Goal: Task Accomplishment & Management: Manage account settings

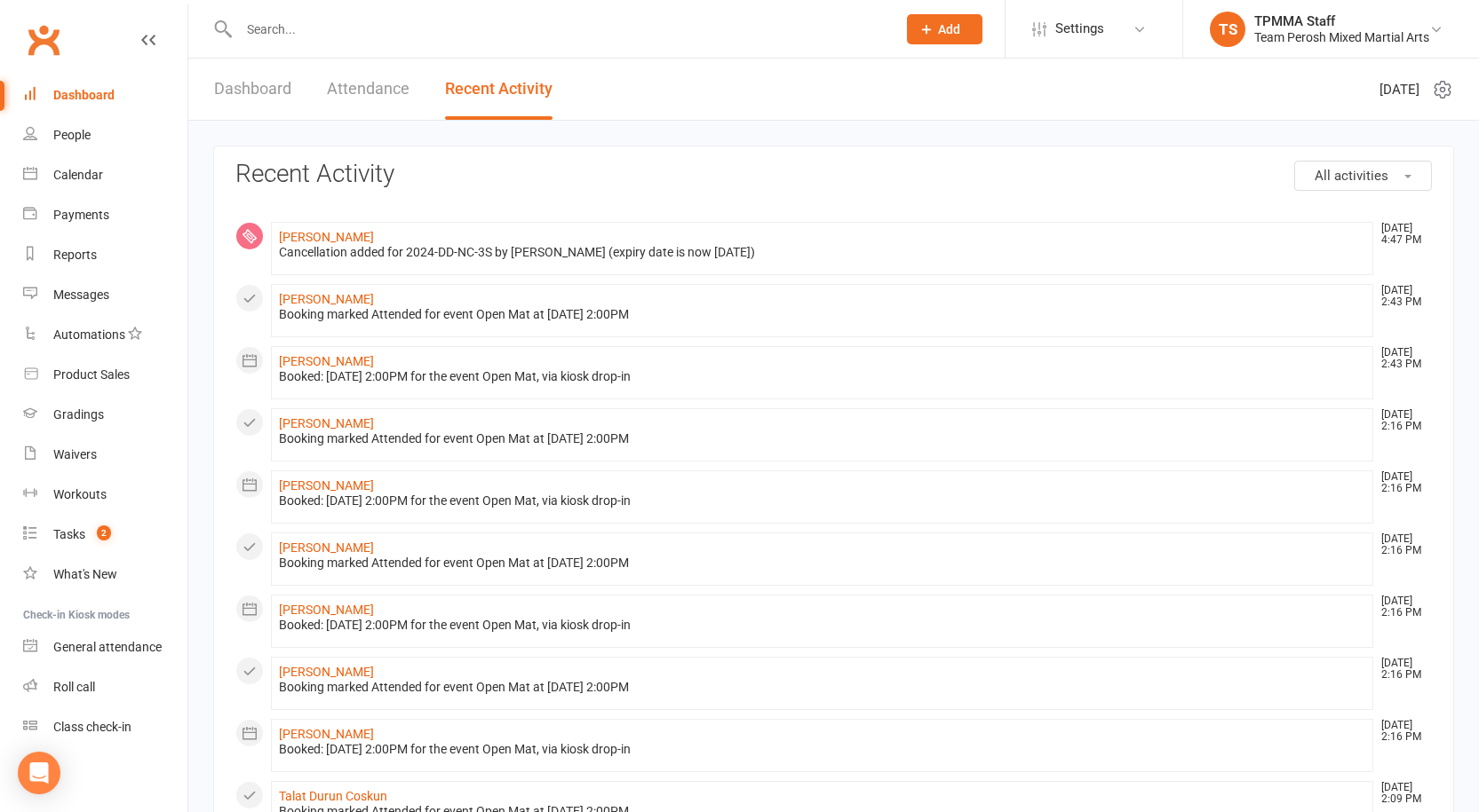
click at [94, 92] on div "Dashboard" at bounding box center [84, 94] width 61 height 14
click at [89, 128] on div "People" at bounding box center [72, 135] width 37 height 14
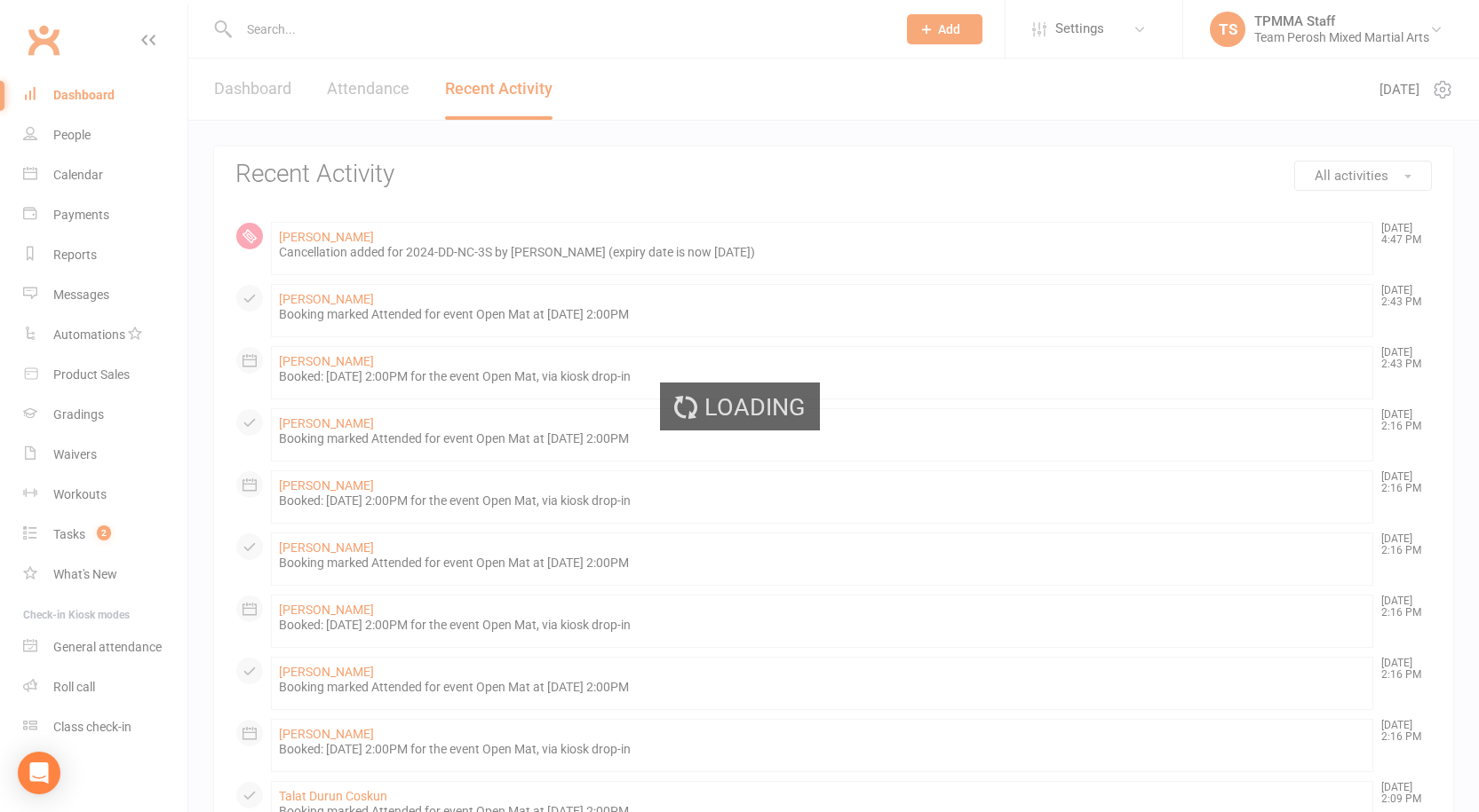
click at [104, 100] on div "Loading" at bounding box center [740, 406] width 1479 height 812
select select "active_trial"
select select "100"
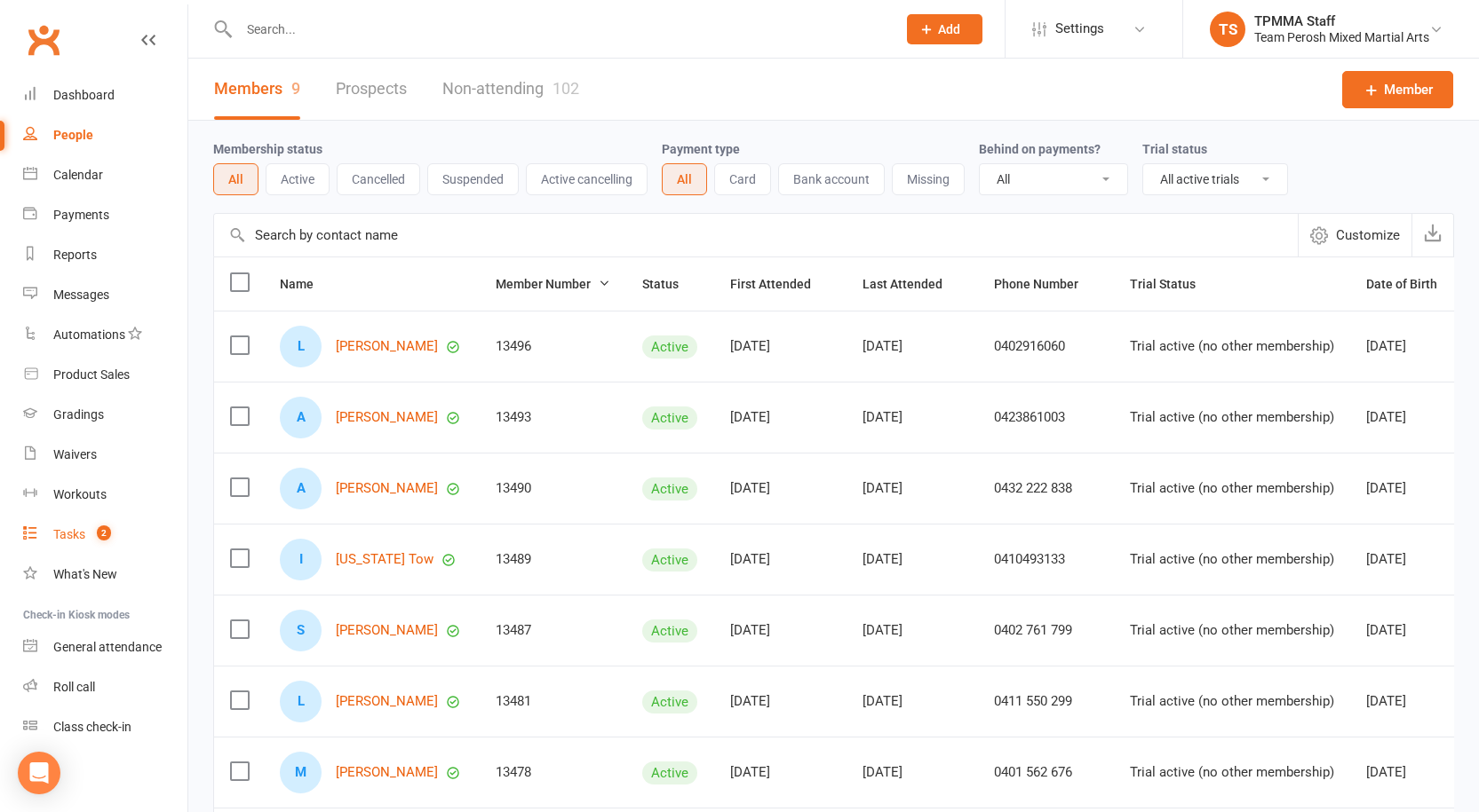
click at [78, 539] on div "Tasks" at bounding box center [69, 533] width 32 height 14
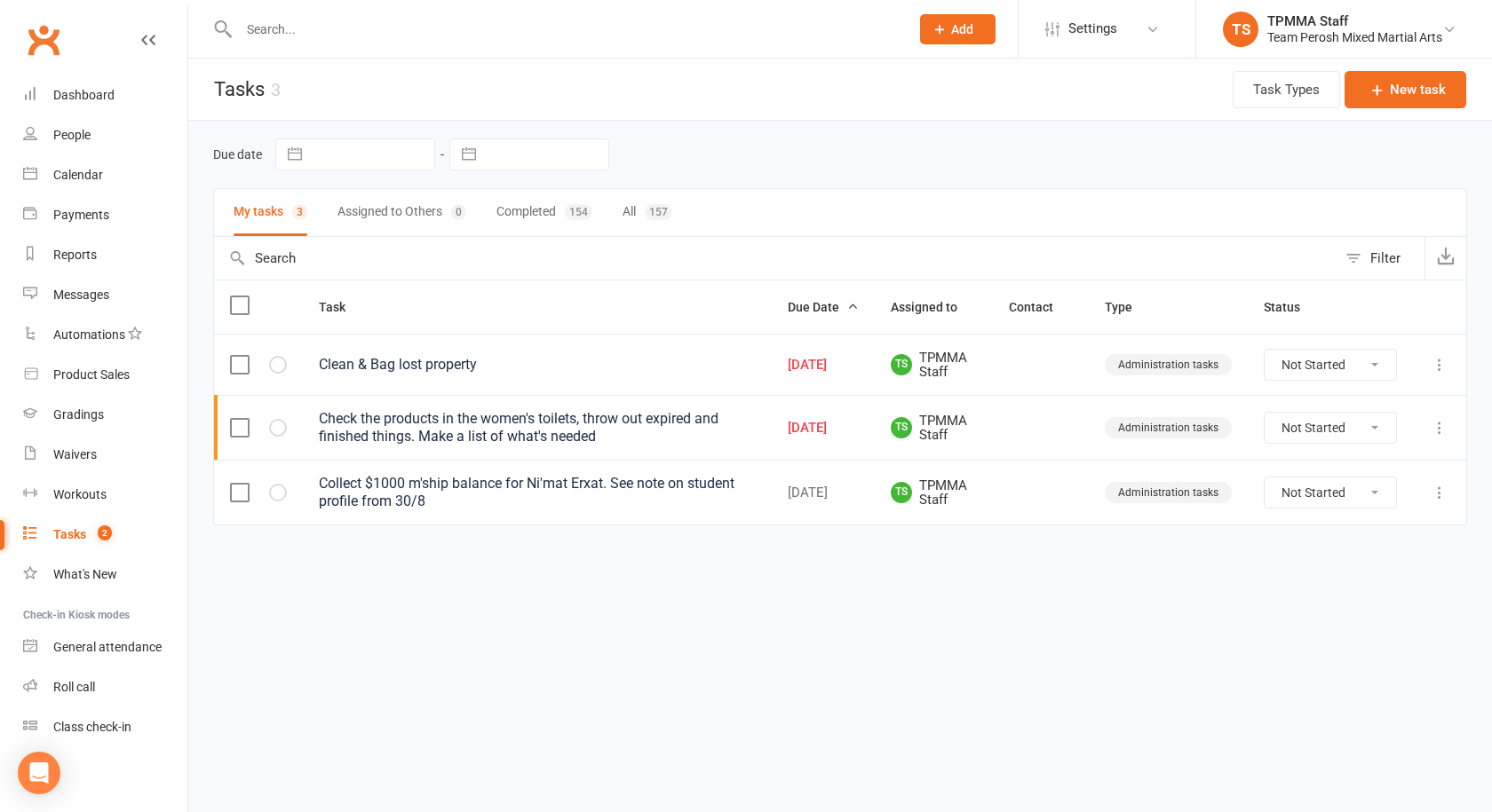
drag, startPoint x: 781, startPoint y: 704, endPoint x: 710, endPoint y: 60, distance: 647.9
click at [781, 600] on html "Prospect Member Non-attending contact Grading event Task Membership plan Bulk m…" at bounding box center [746, 300] width 1492 height 600
click at [342, 10] on div at bounding box center [555, 29] width 684 height 58
click at [342, 15] on div at bounding box center [555, 29] width 684 height 58
drag, startPoint x: 393, startPoint y: 47, endPoint x: 385, endPoint y: 30, distance: 18.8
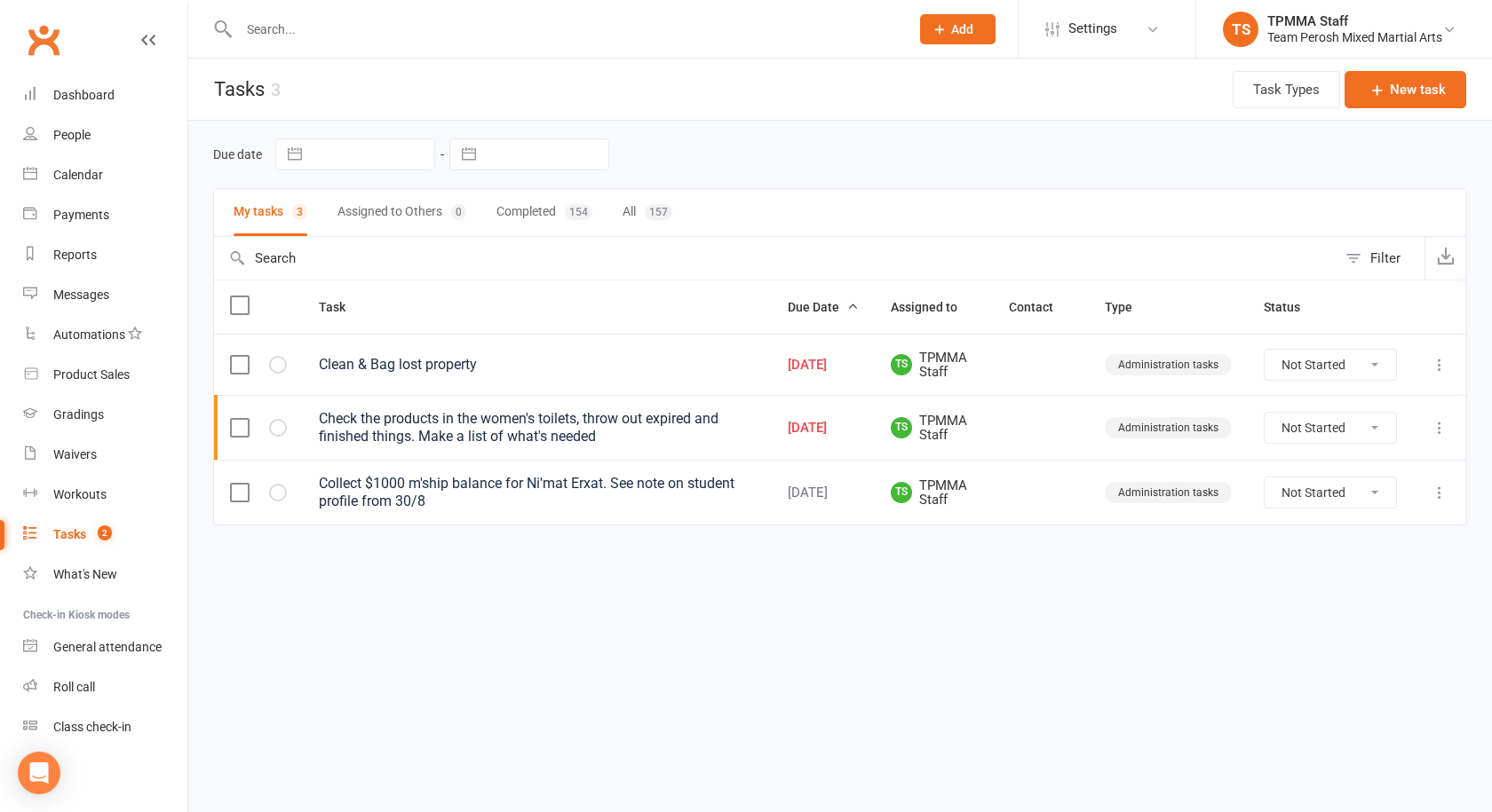
click at [392, 43] on div at bounding box center [555, 29] width 684 height 58
click at [384, 22] on input "text" at bounding box center [565, 29] width 664 height 25
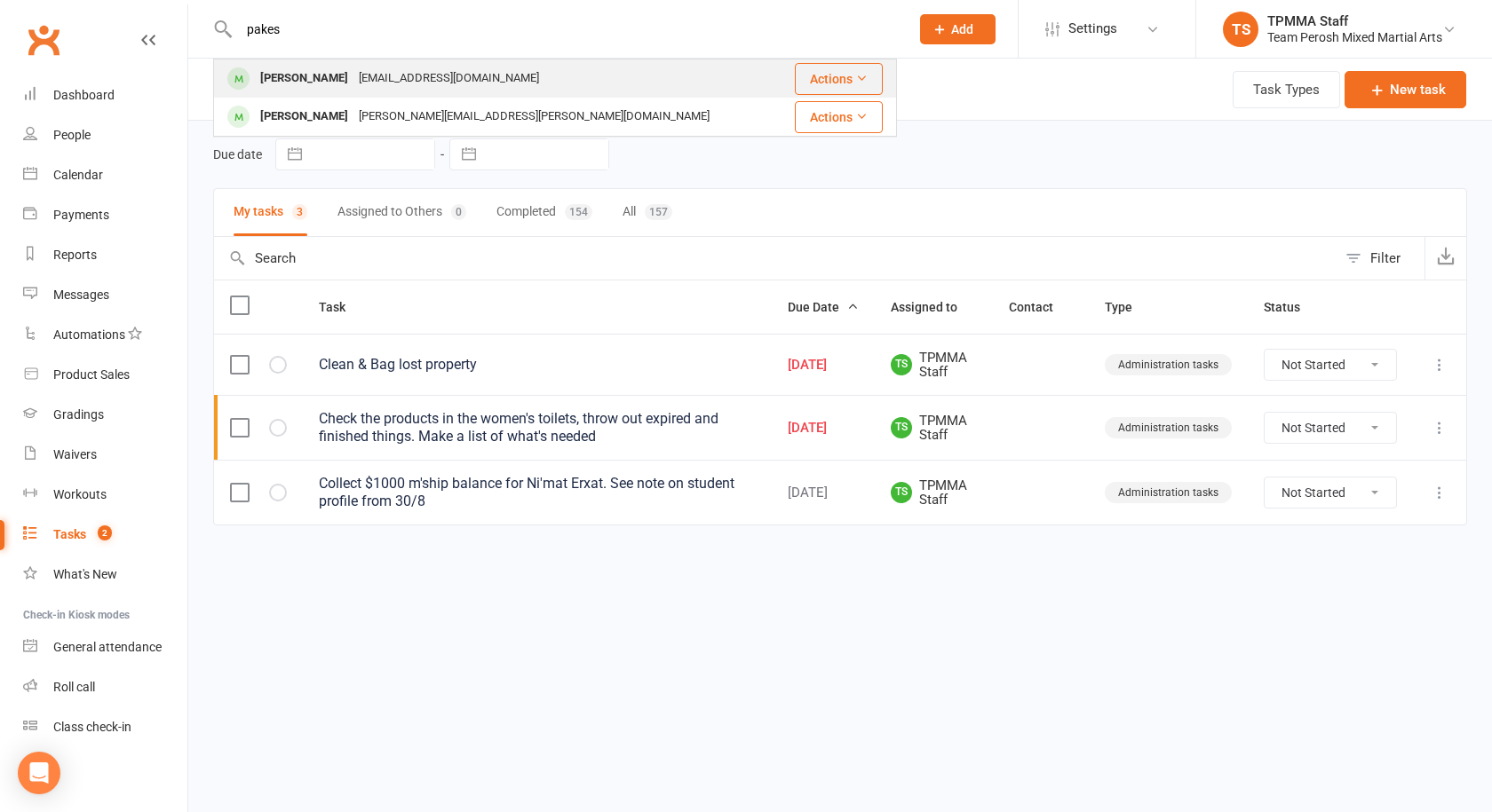
type input "pakes"
click at [347, 77] on div "[PERSON_NAME]" at bounding box center [304, 78] width 99 height 26
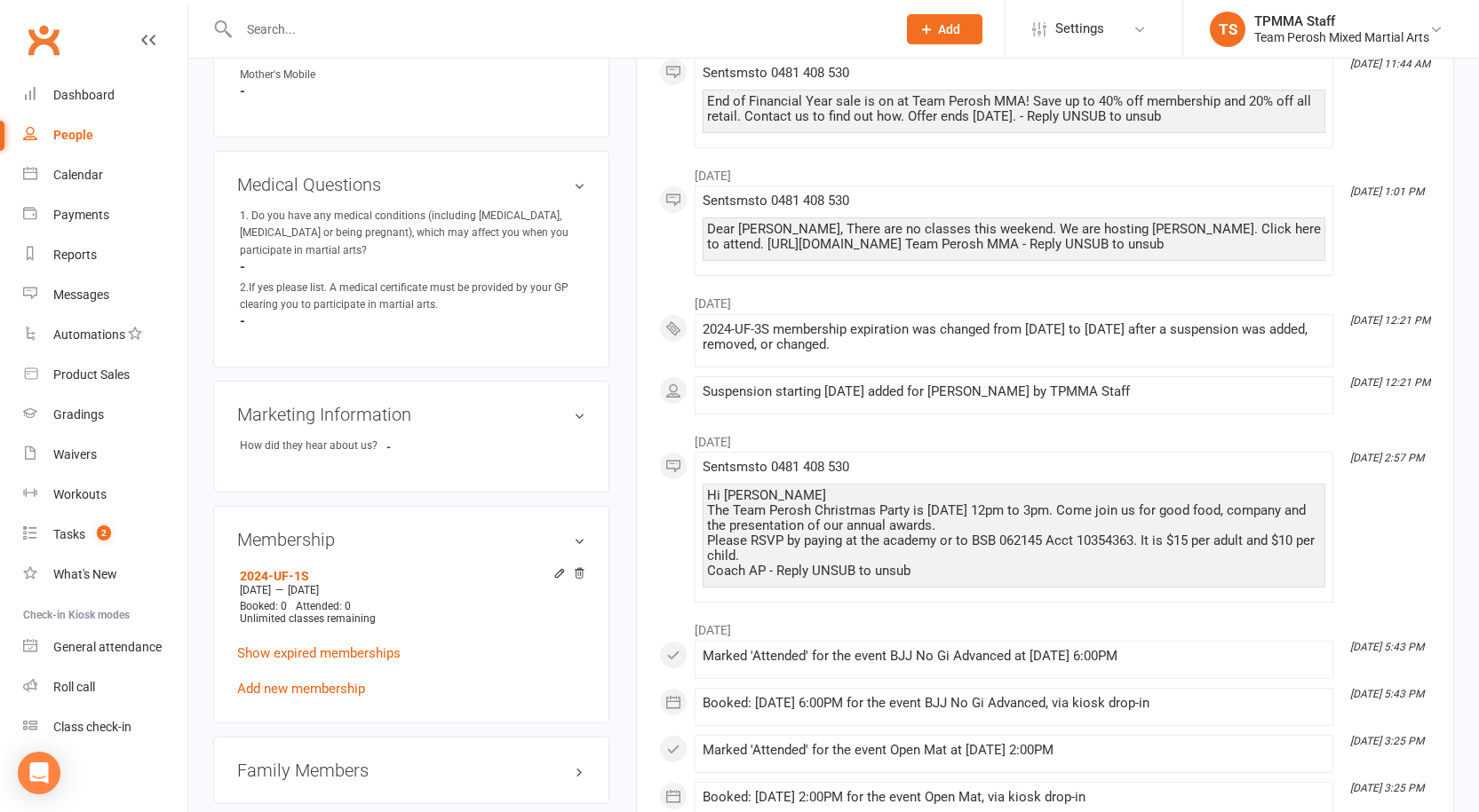
scroll to position [1154, 0]
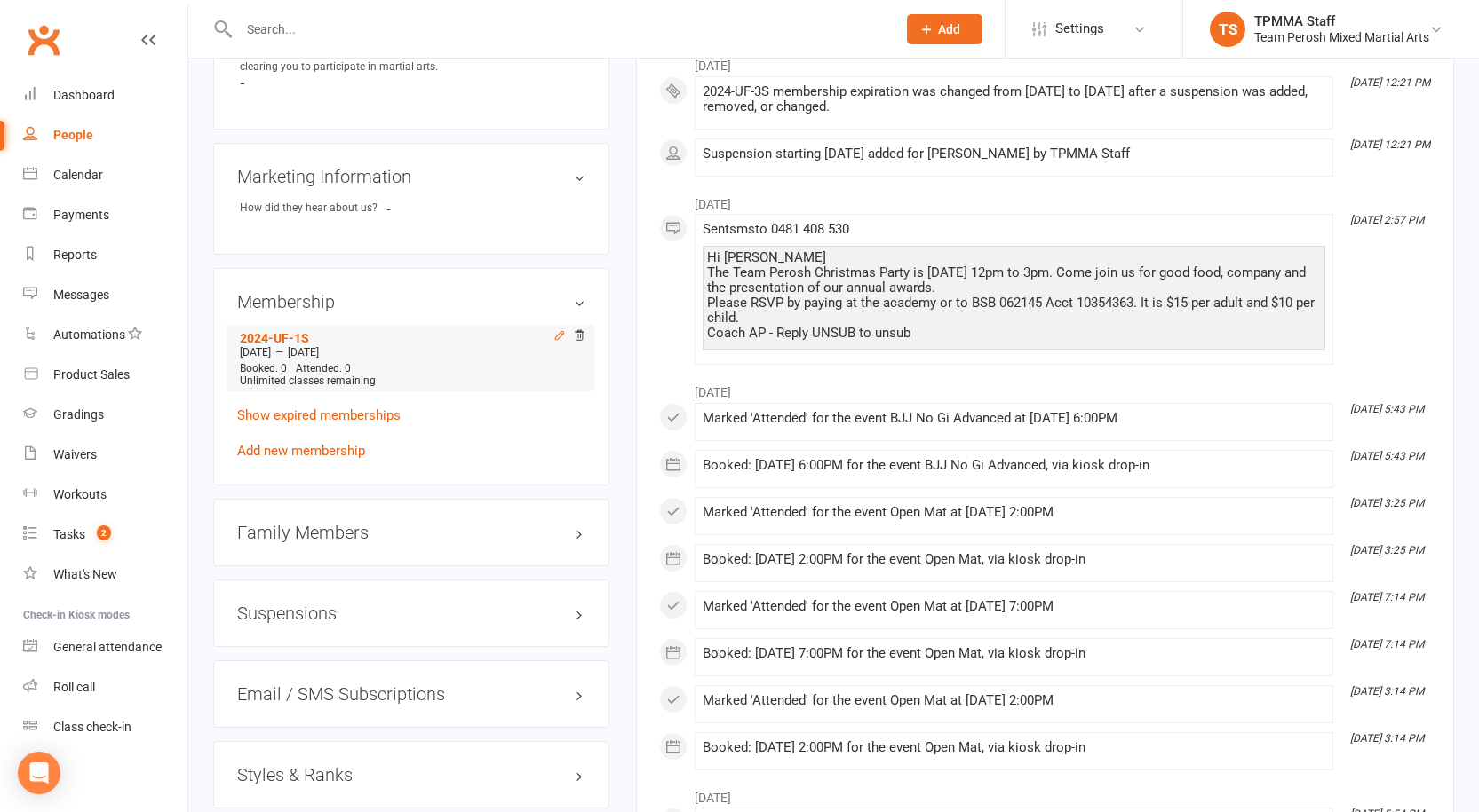
click at [559, 332] on icon at bounding box center [559, 336] width 8 height 8
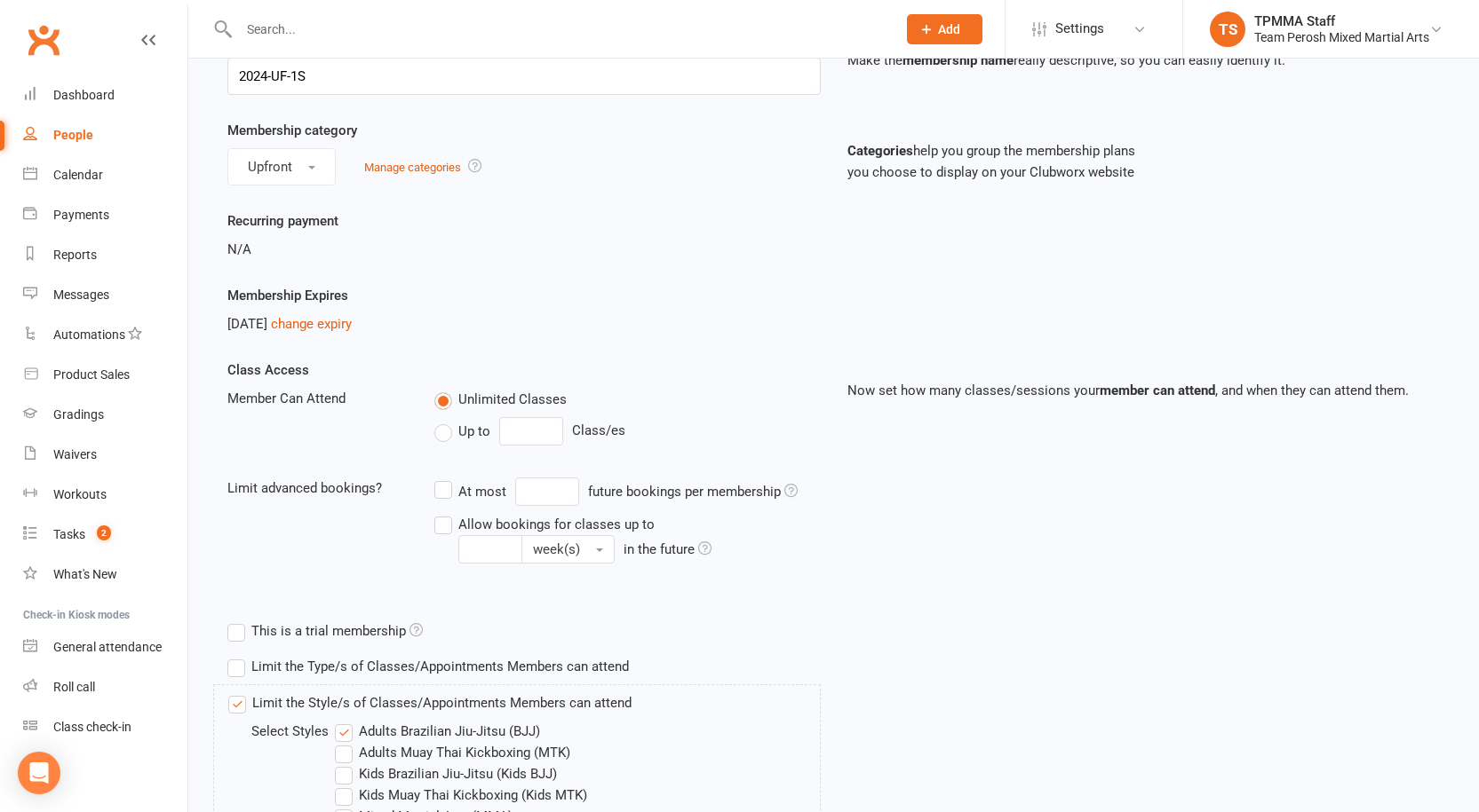
scroll to position [267, 0]
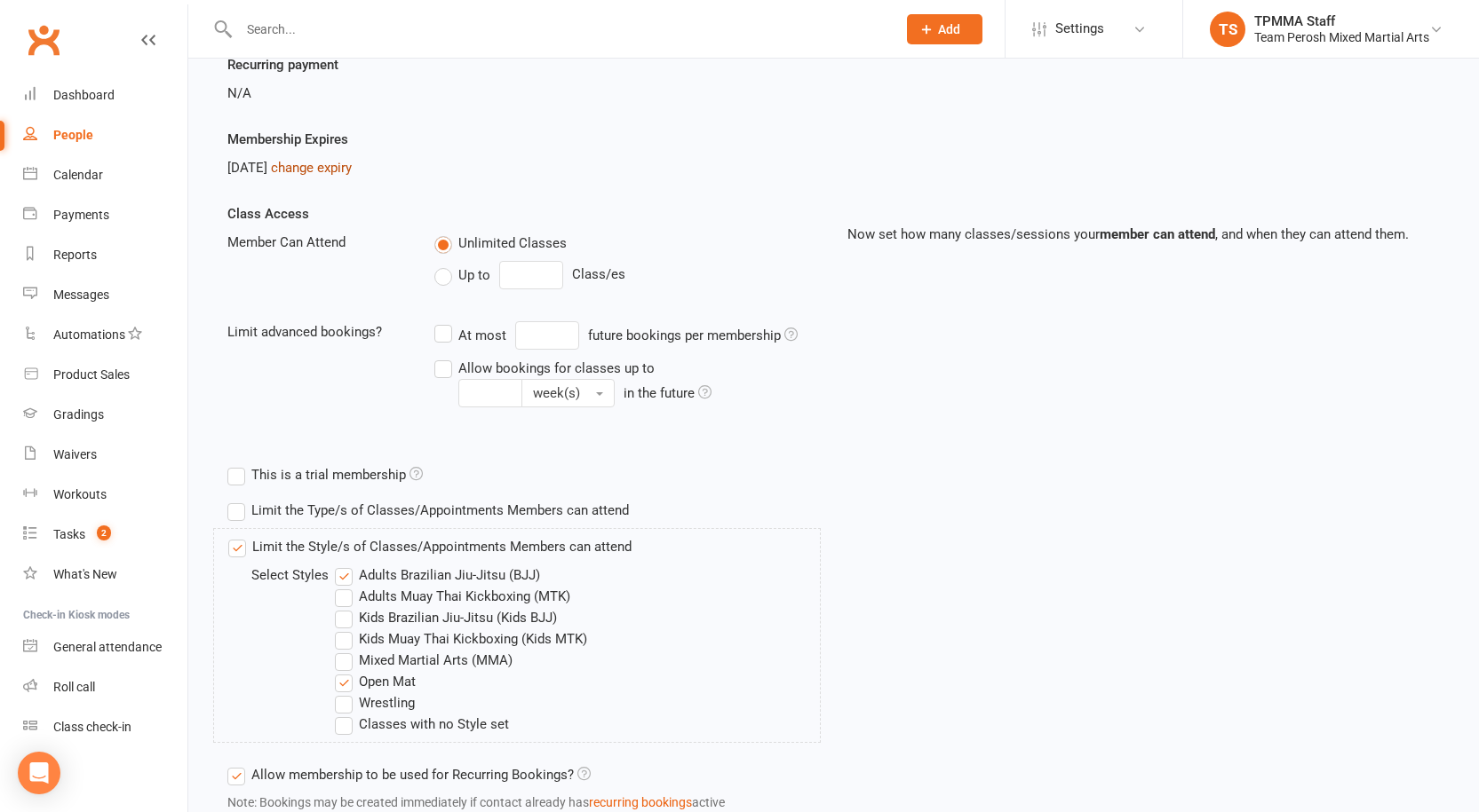
click at [343, 170] on link "change expiry" at bounding box center [311, 167] width 81 height 16
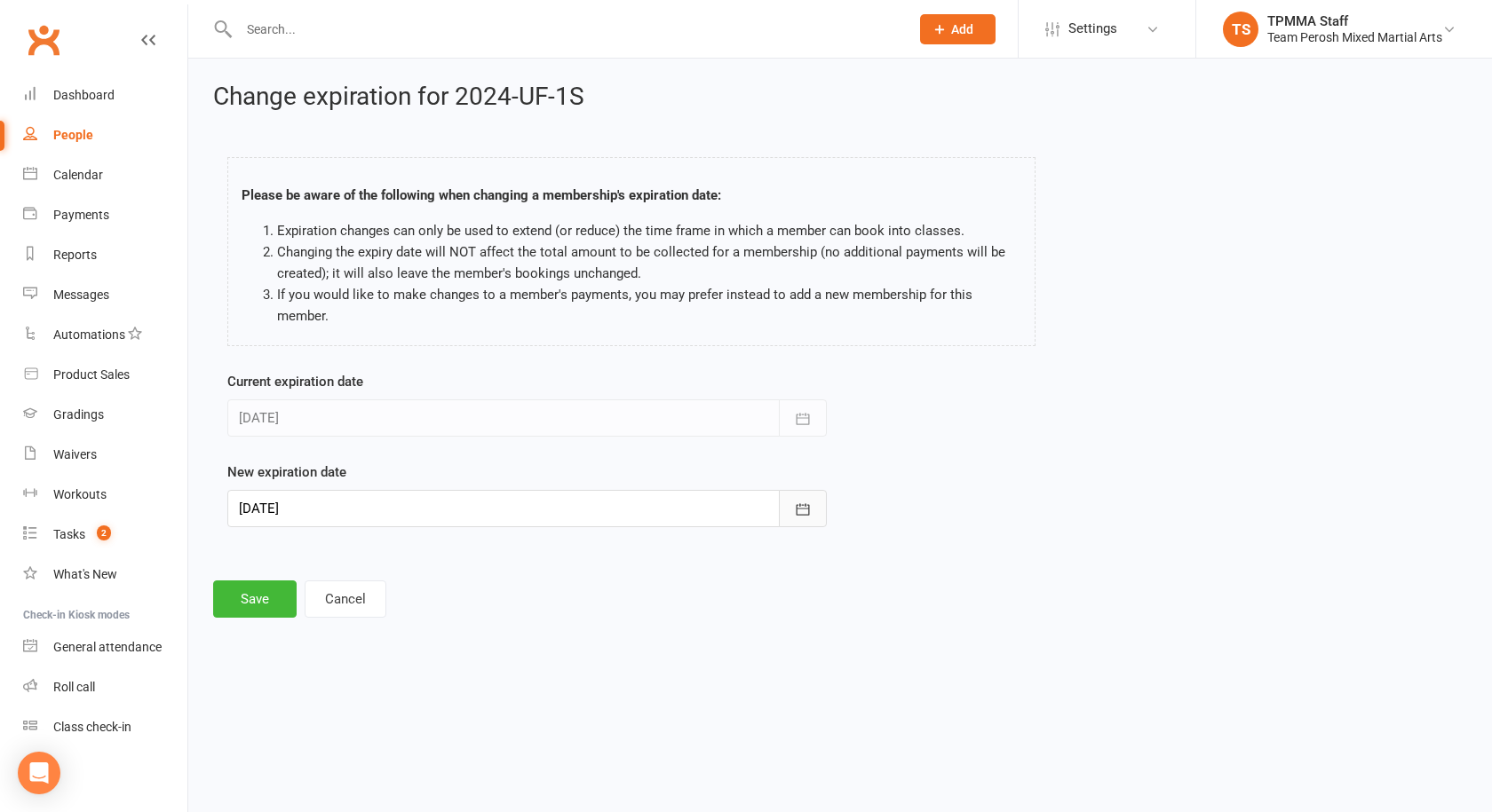
click at [812, 511] on button "button" at bounding box center [803, 508] width 48 height 37
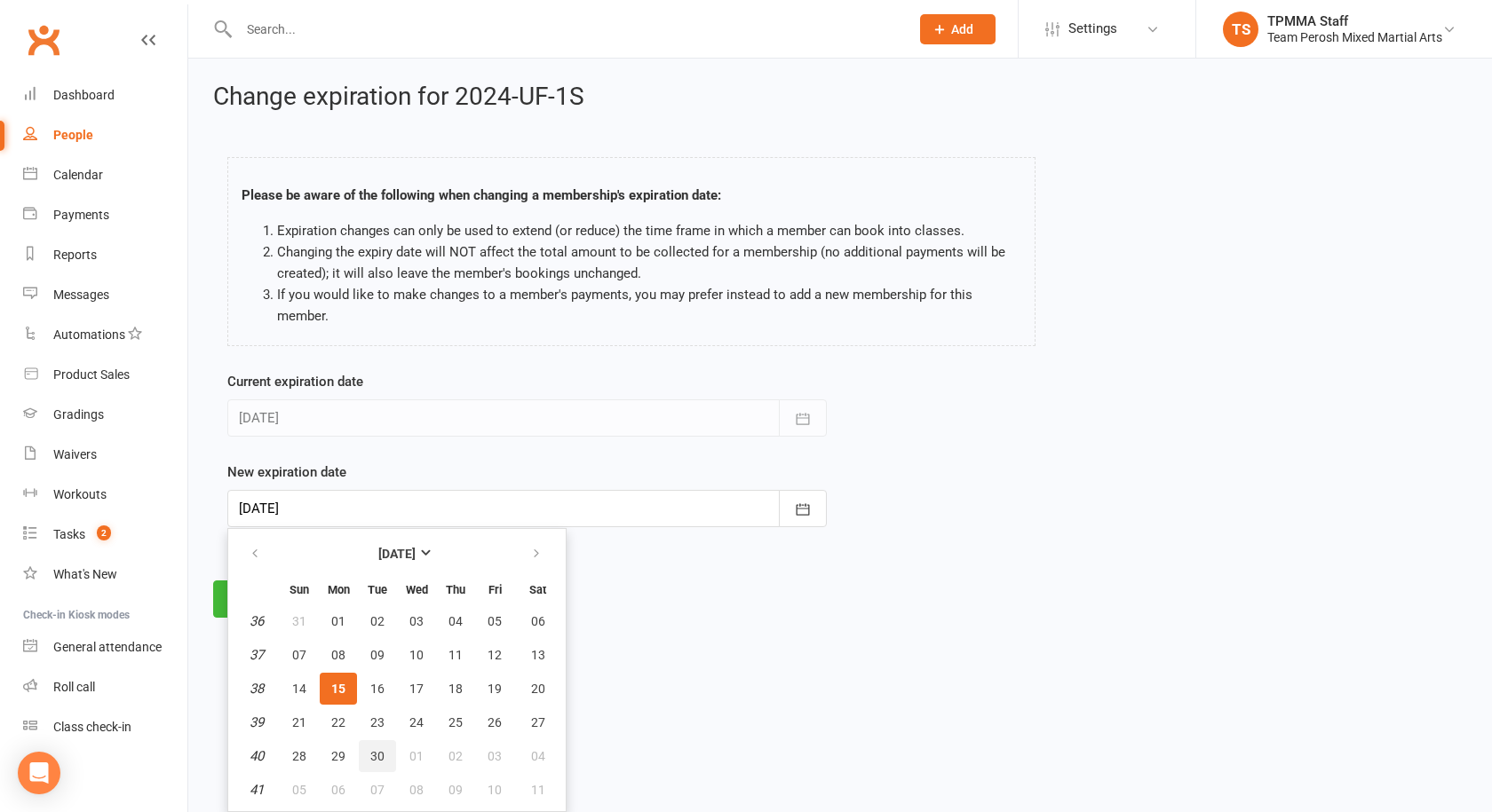
click at [379, 752] on span "30" at bounding box center [377, 756] width 14 height 14
type input "[DATE]"
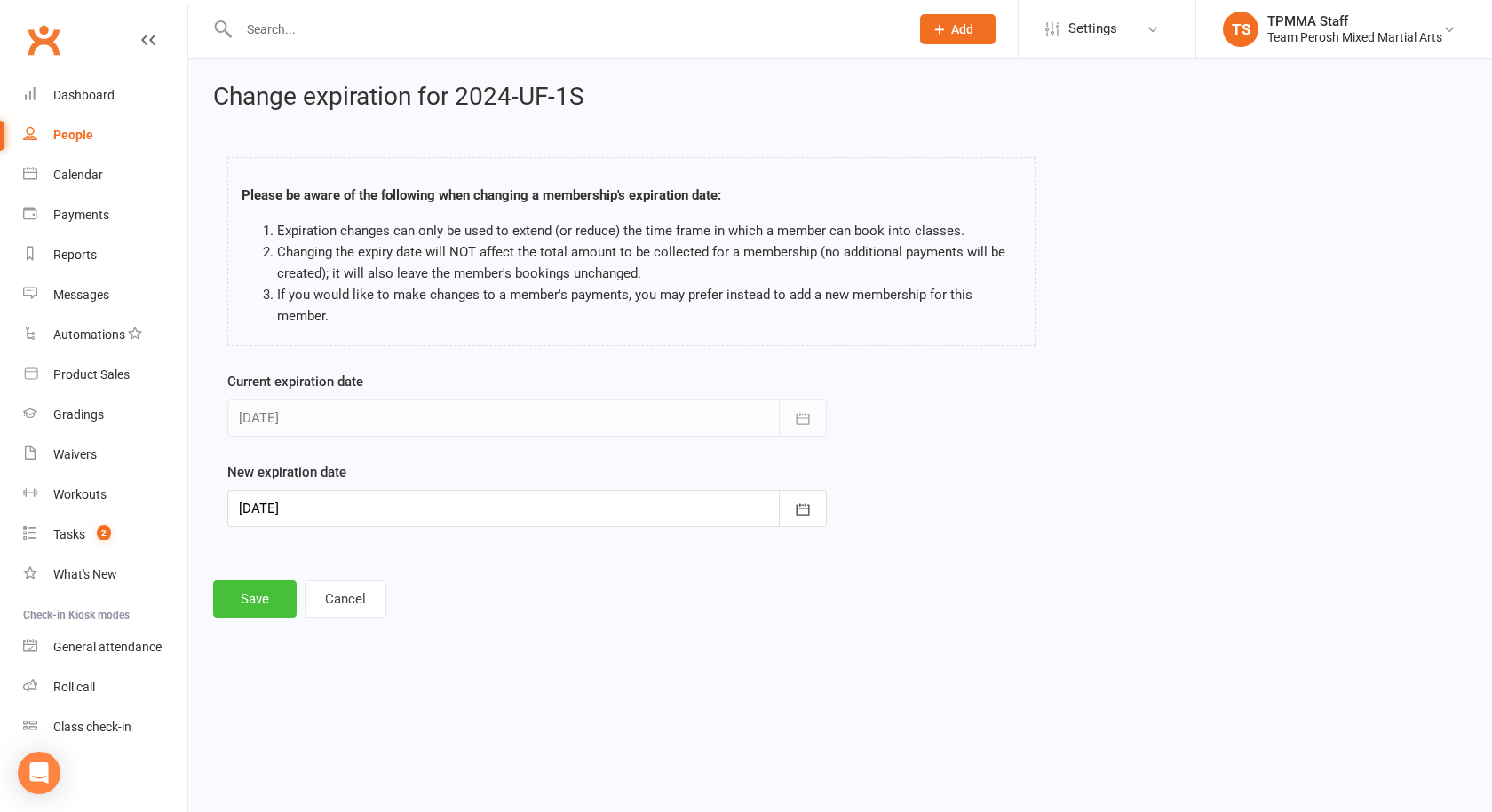
click at [242, 592] on button "Save" at bounding box center [255, 599] width 83 height 37
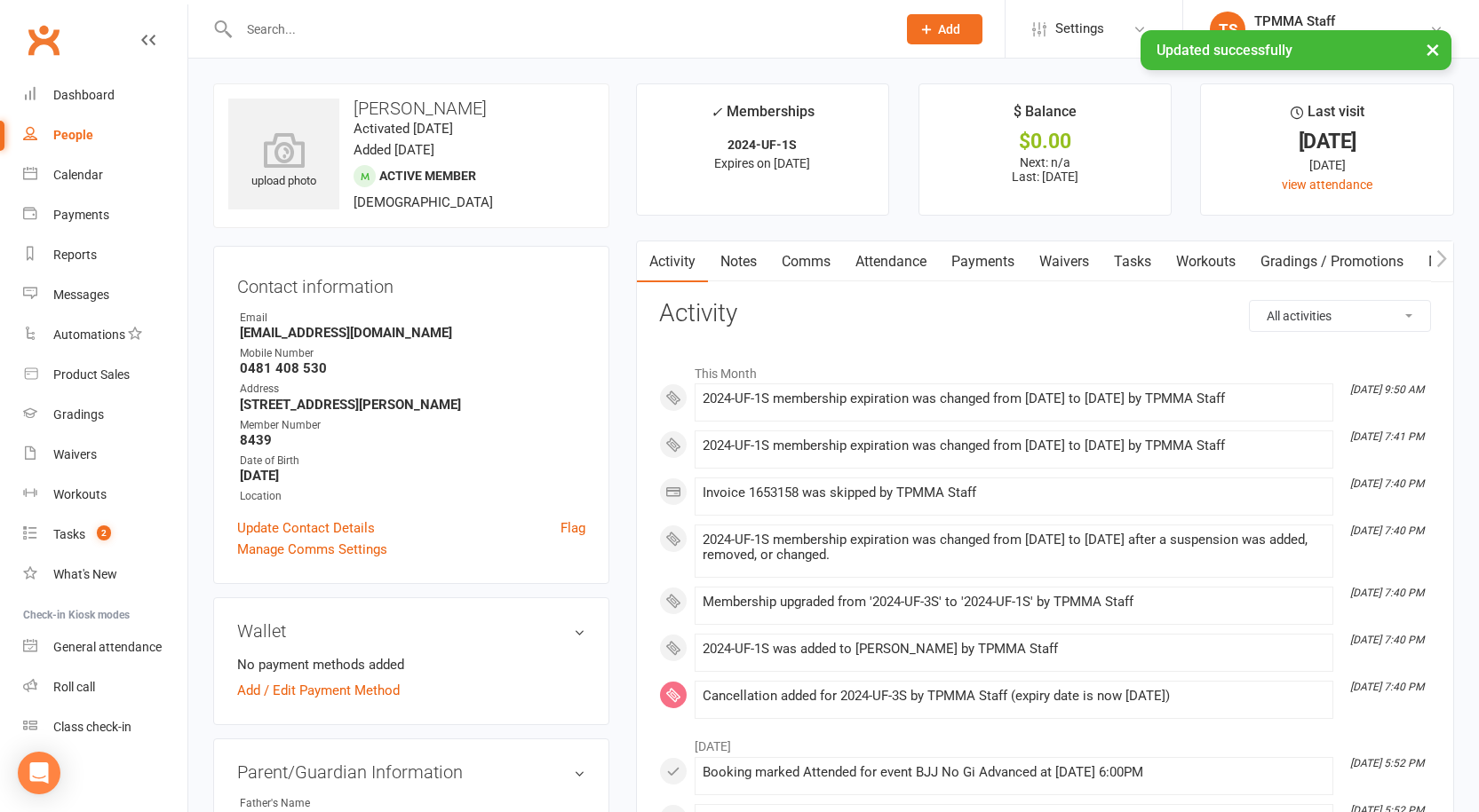
click at [363, 30] on div "× Updated successfully" at bounding box center [727, 30] width 1456 height 0
click at [364, 15] on div at bounding box center [548, 29] width 670 height 58
click at [364, 20] on input "text" at bounding box center [559, 29] width 650 height 25
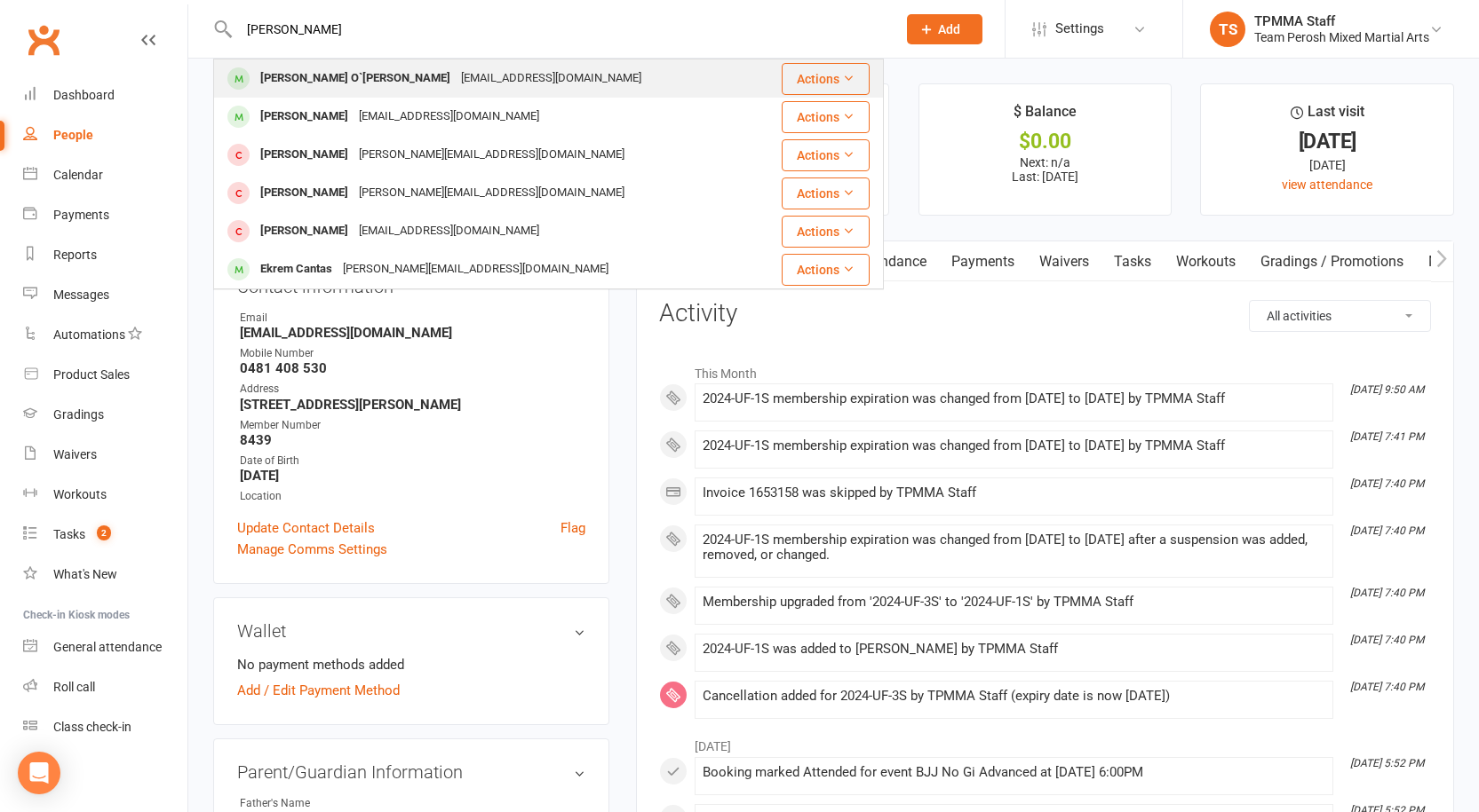
type input "[PERSON_NAME]"
click at [456, 83] on div "[EMAIL_ADDRESS][DOMAIN_NAME]" at bounding box center [551, 78] width 191 height 26
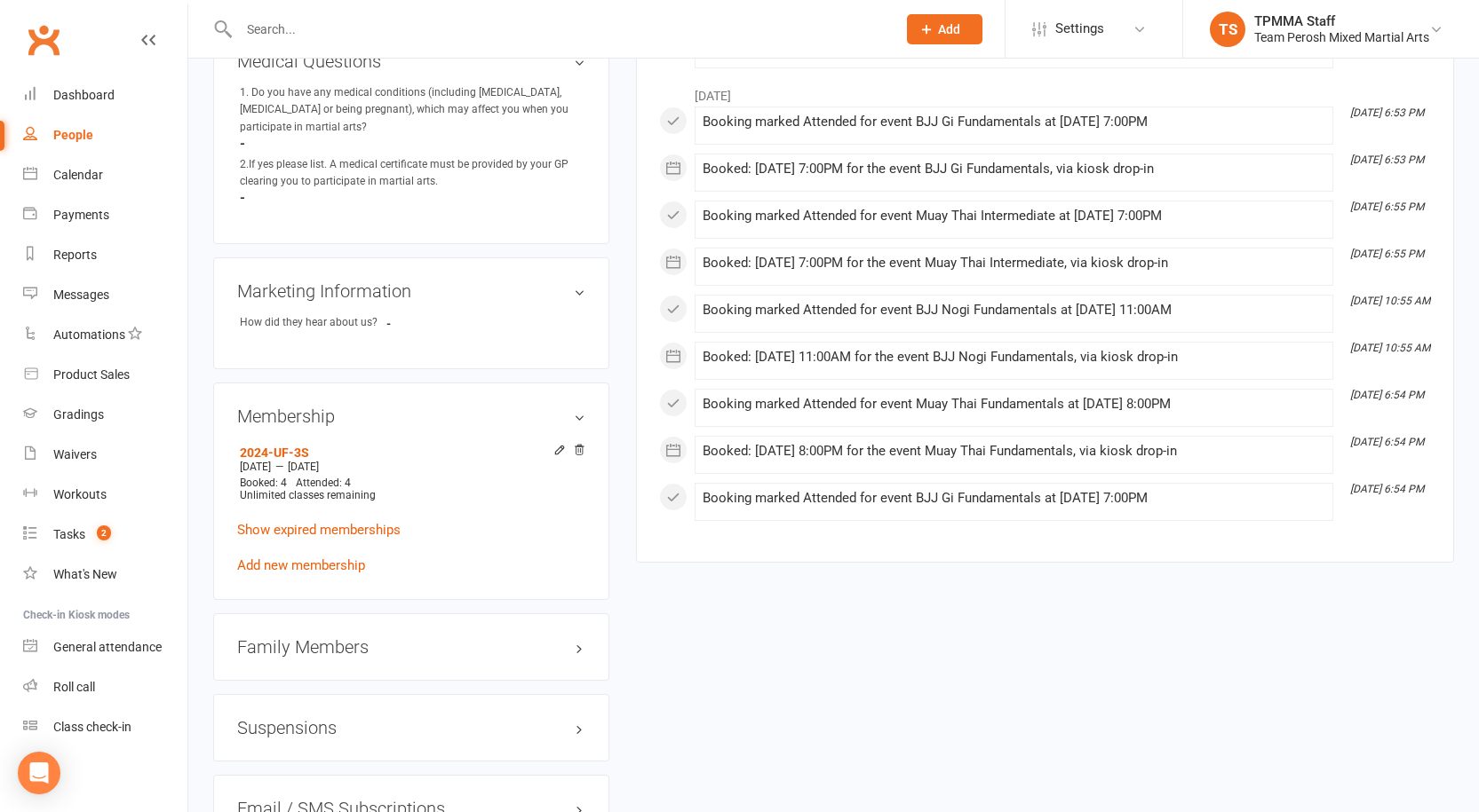
scroll to position [1065, 0]
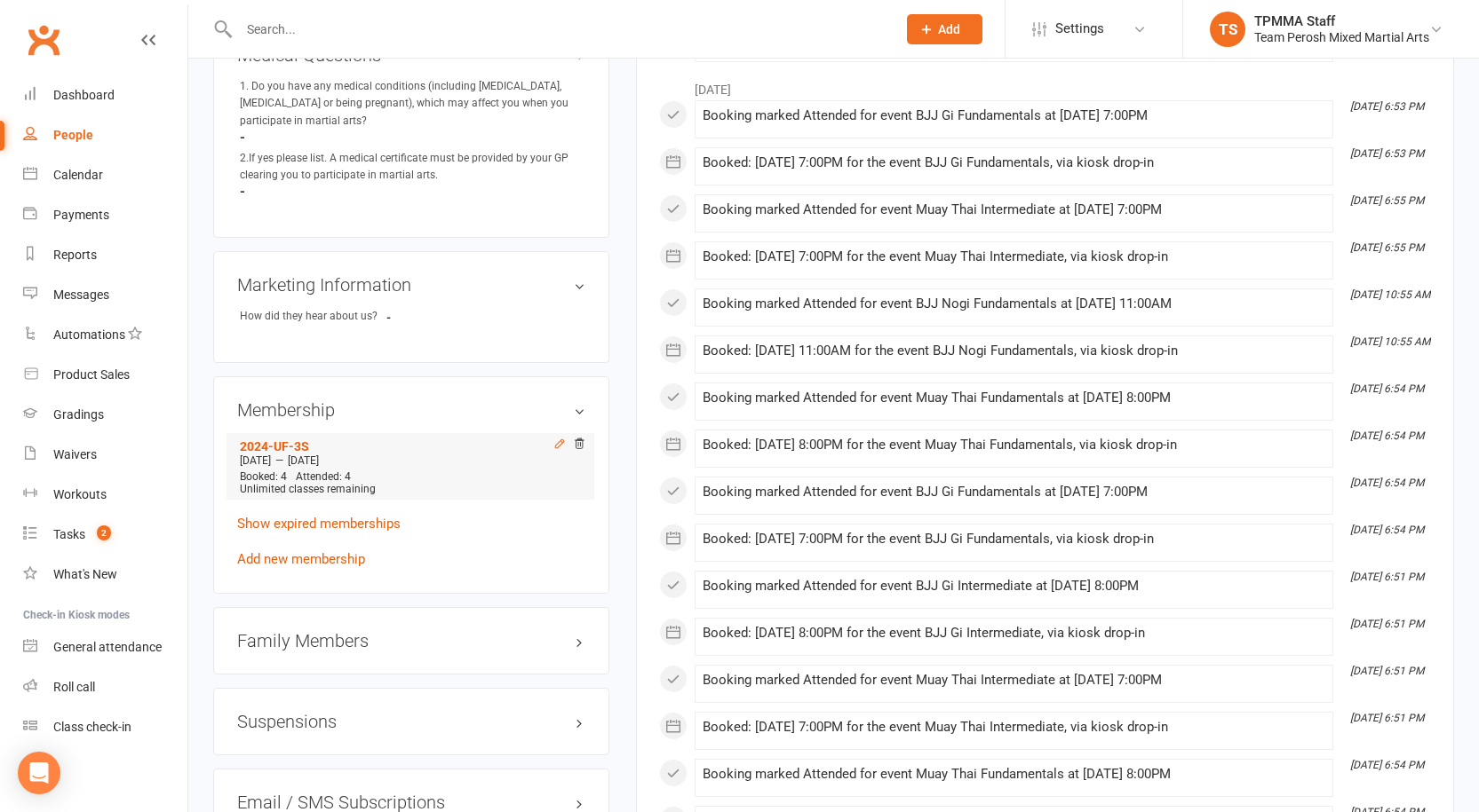
click at [561, 440] on icon at bounding box center [559, 444] width 8 height 8
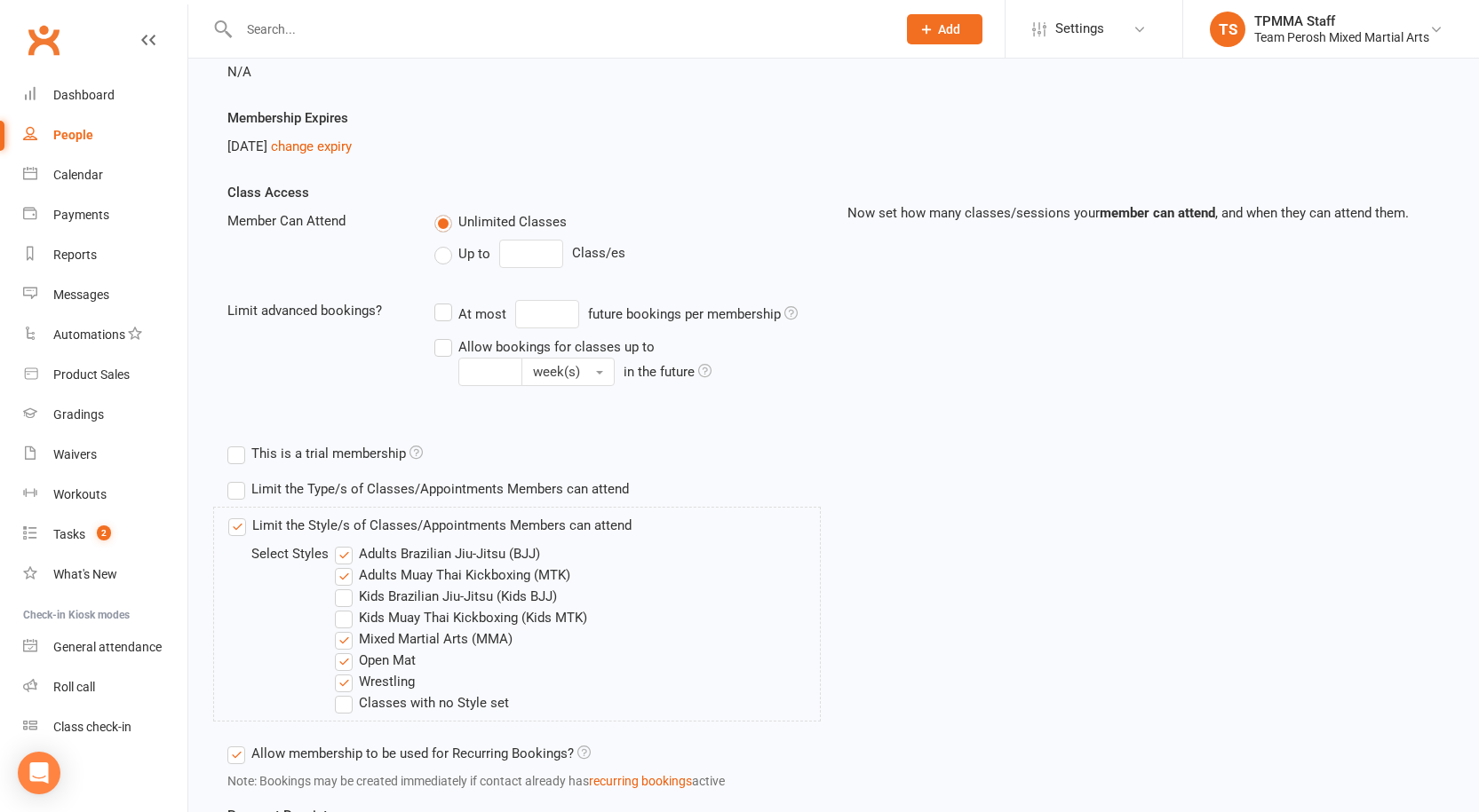
scroll to position [89, 0]
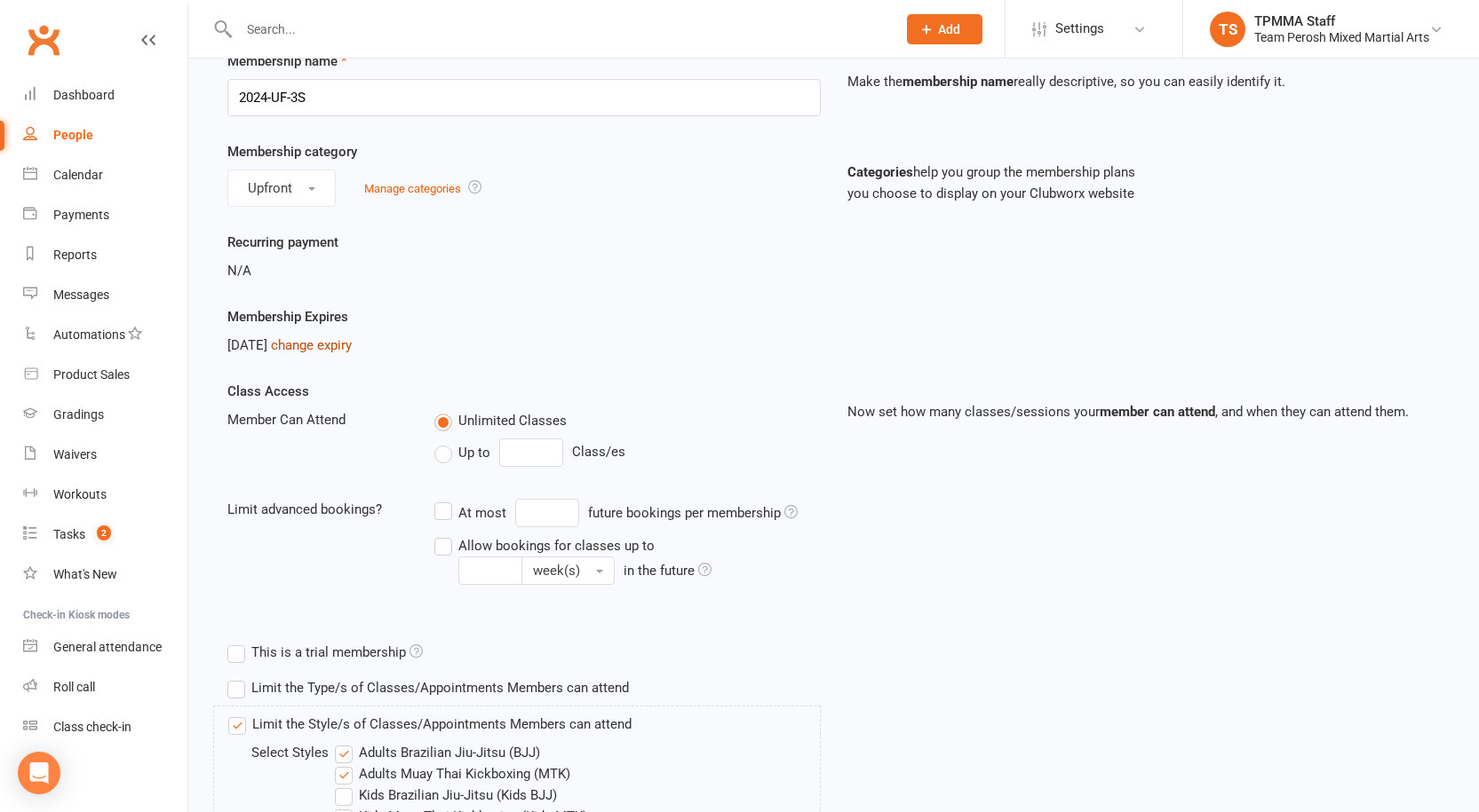
click at [339, 346] on link "change expiry" at bounding box center [311, 345] width 81 height 16
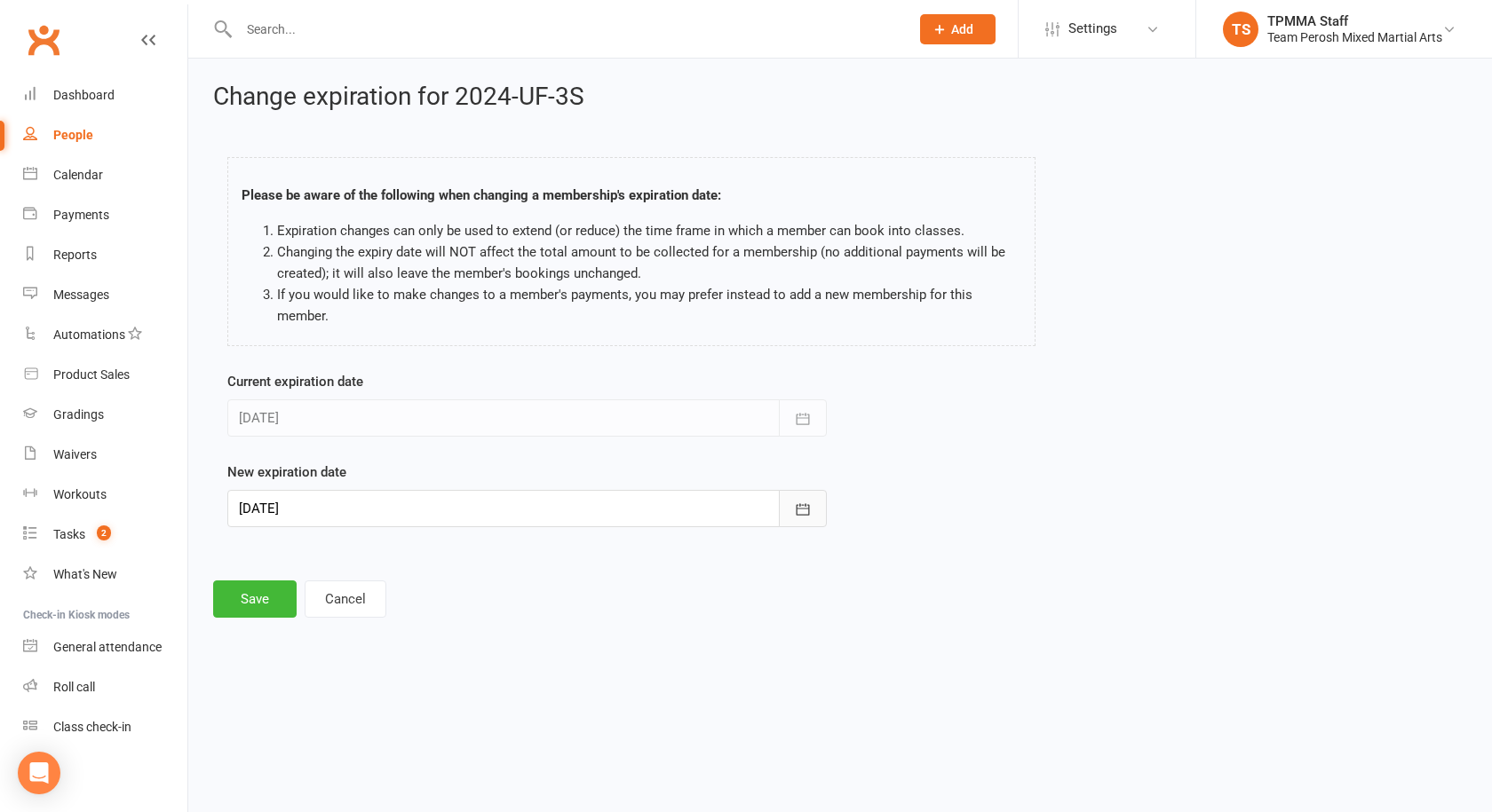
click at [803, 512] on icon "button" at bounding box center [802, 509] width 18 height 18
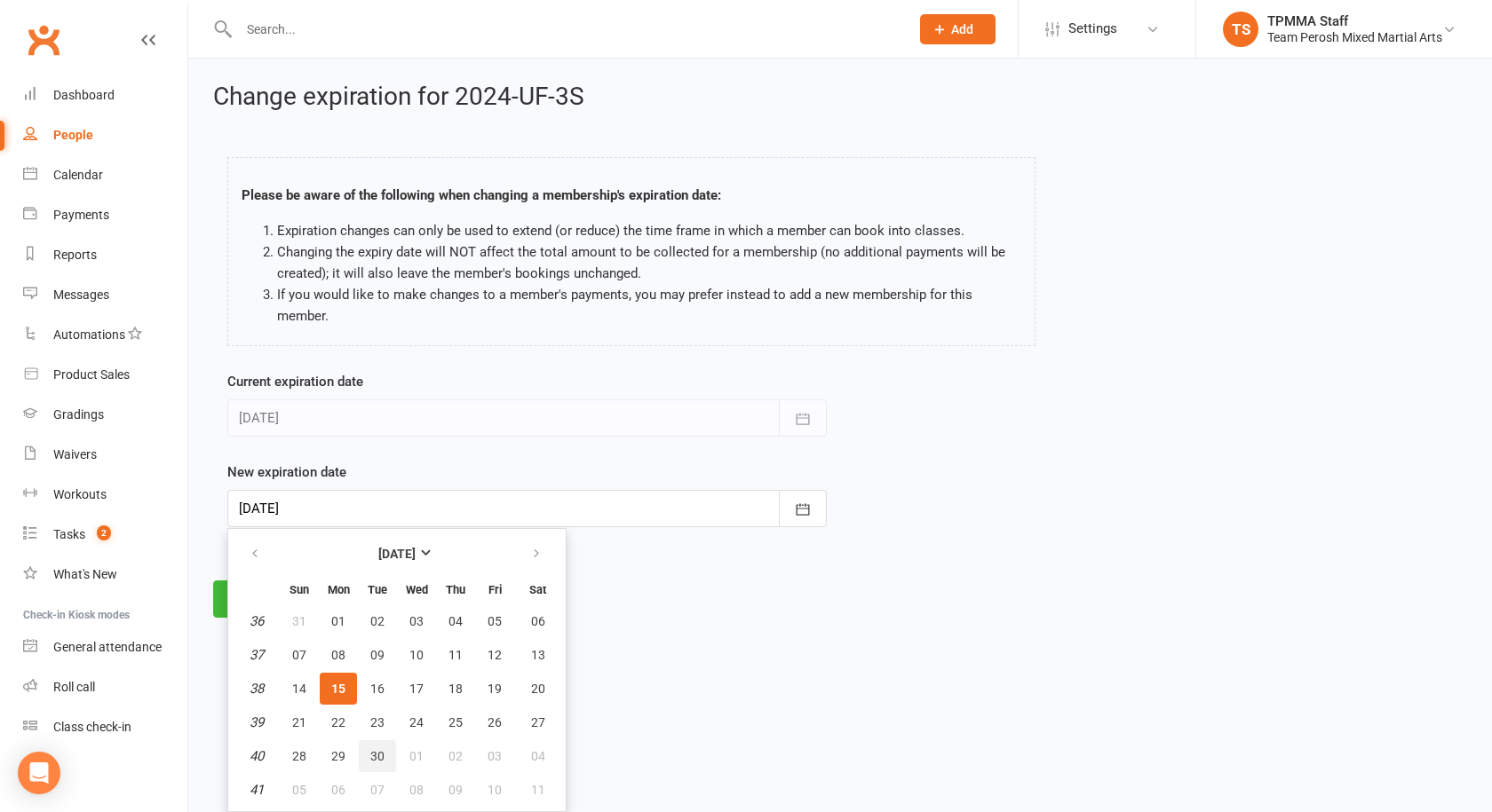
click at [375, 756] on span "30" at bounding box center [377, 756] width 14 height 14
type input "[DATE]"
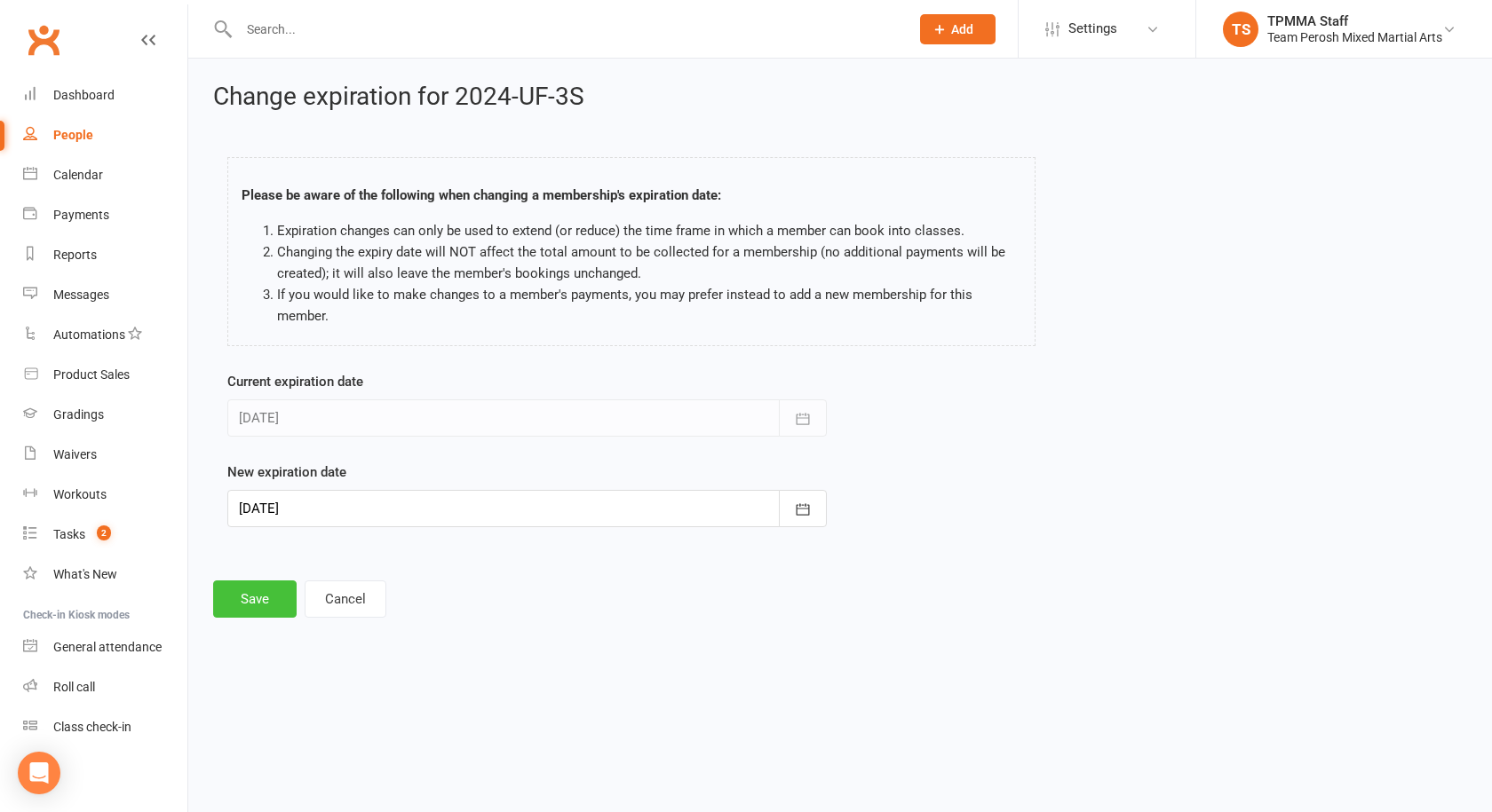
click at [250, 589] on button "Save" at bounding box center [255, 599] width 83 height 37
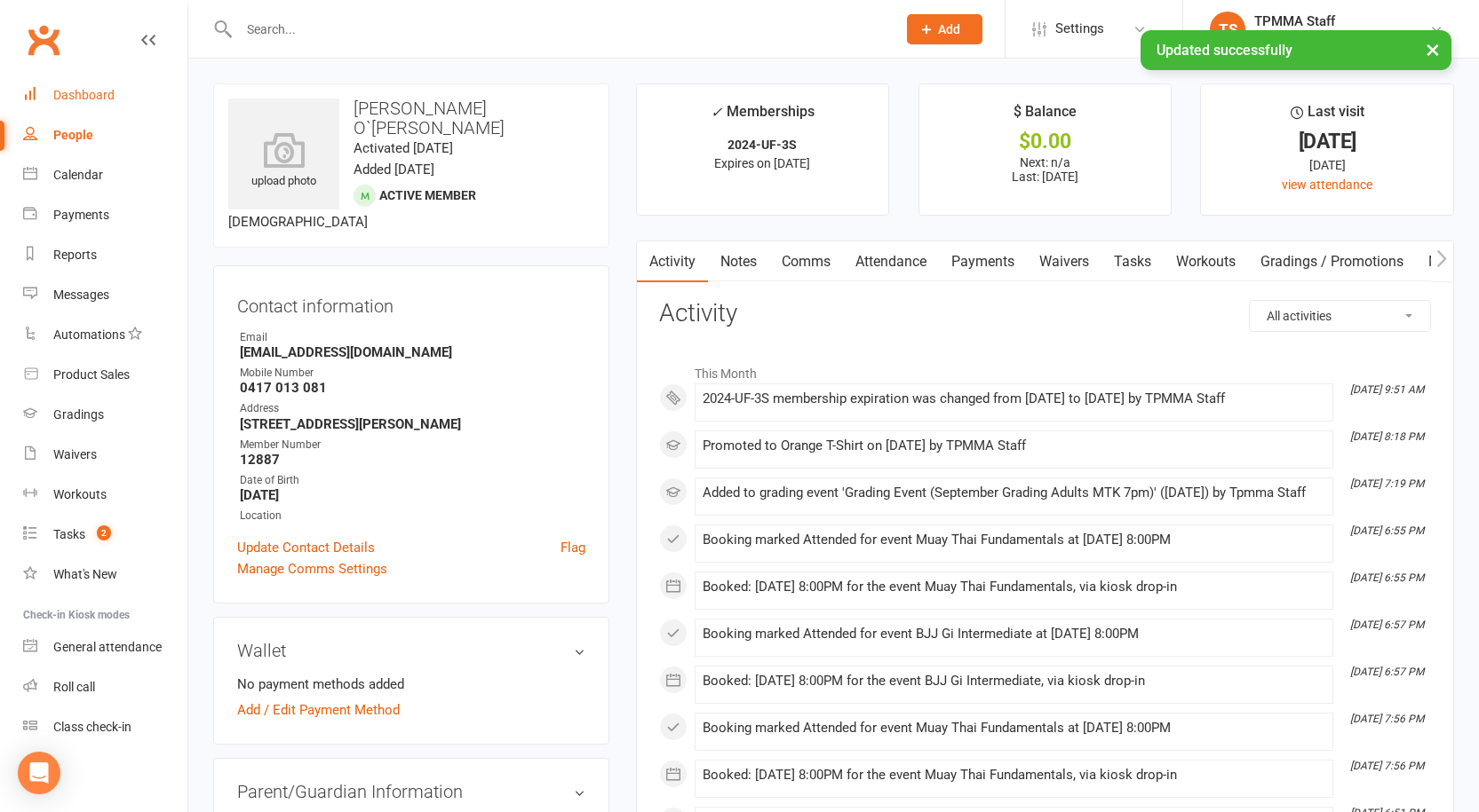
click at [65, 98] on div "Dashboard" at bounding box center [84, 94] width 61 height 14
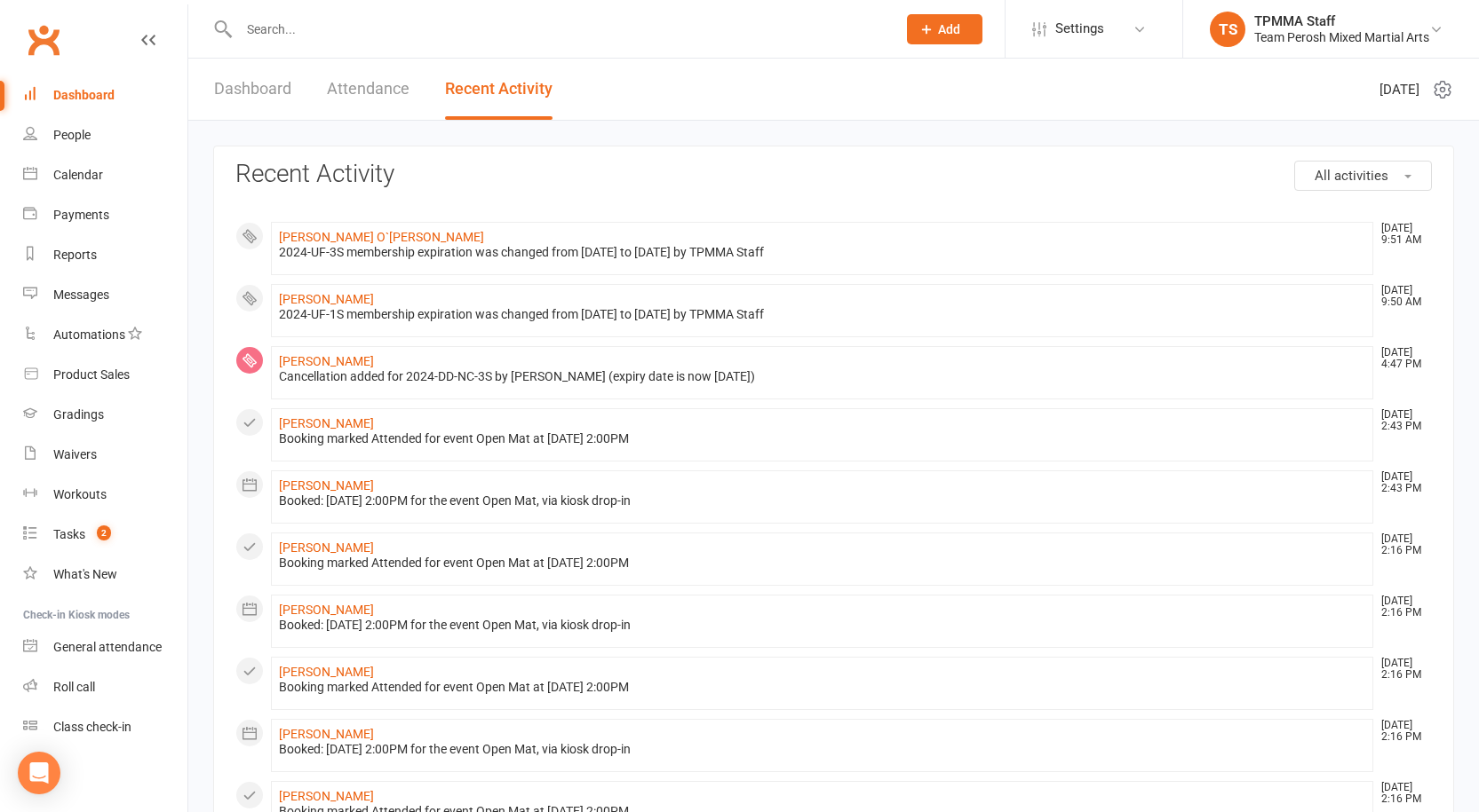
click at [272, 37] on input "text" at bounding box center [559, 29] width 650 height 25
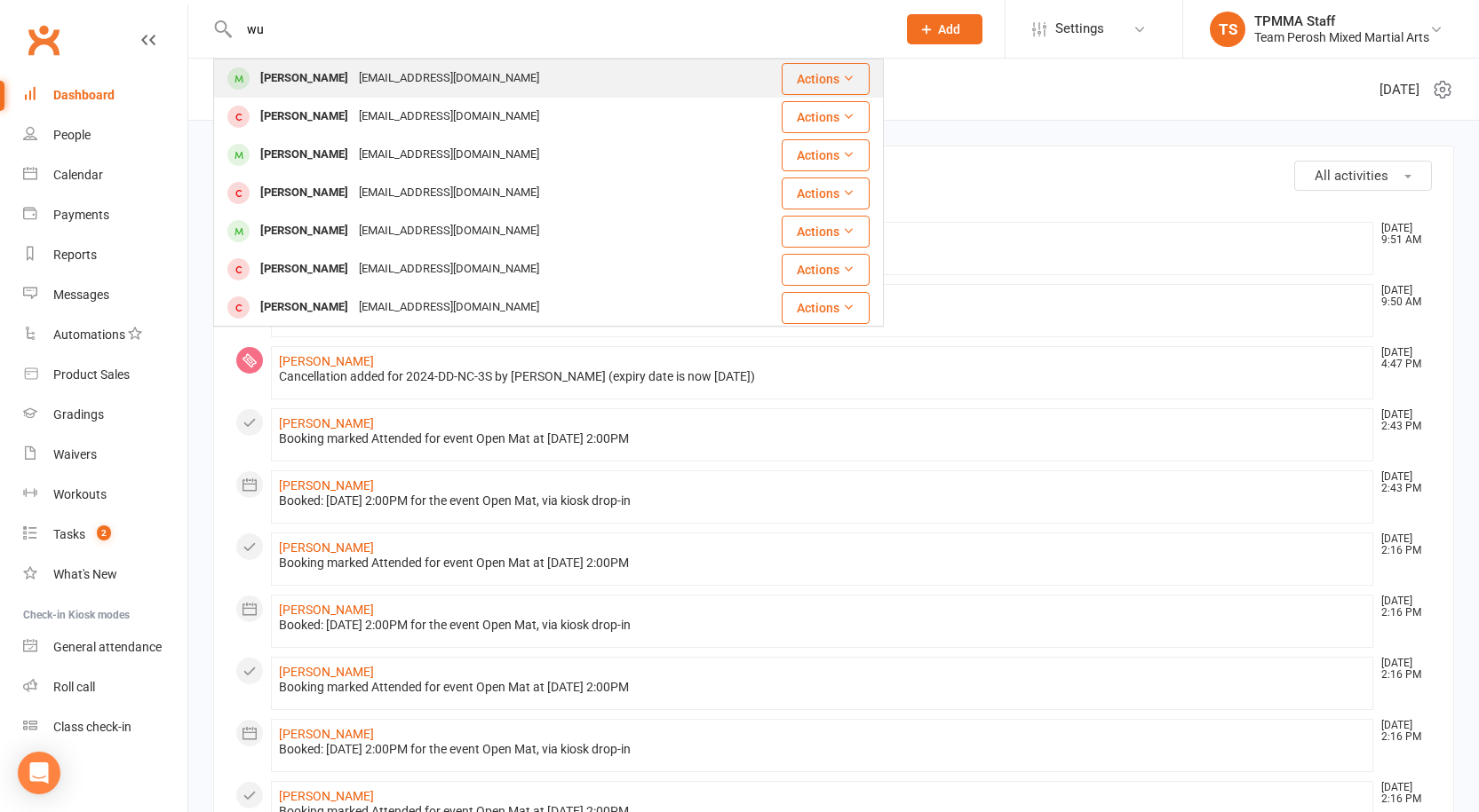
type input "wu"
click at [354, 74] on div "[EMAIL_ADDRESS][DOMAIN_NAME]" at bounding box center [449, 78] width 191 height 26
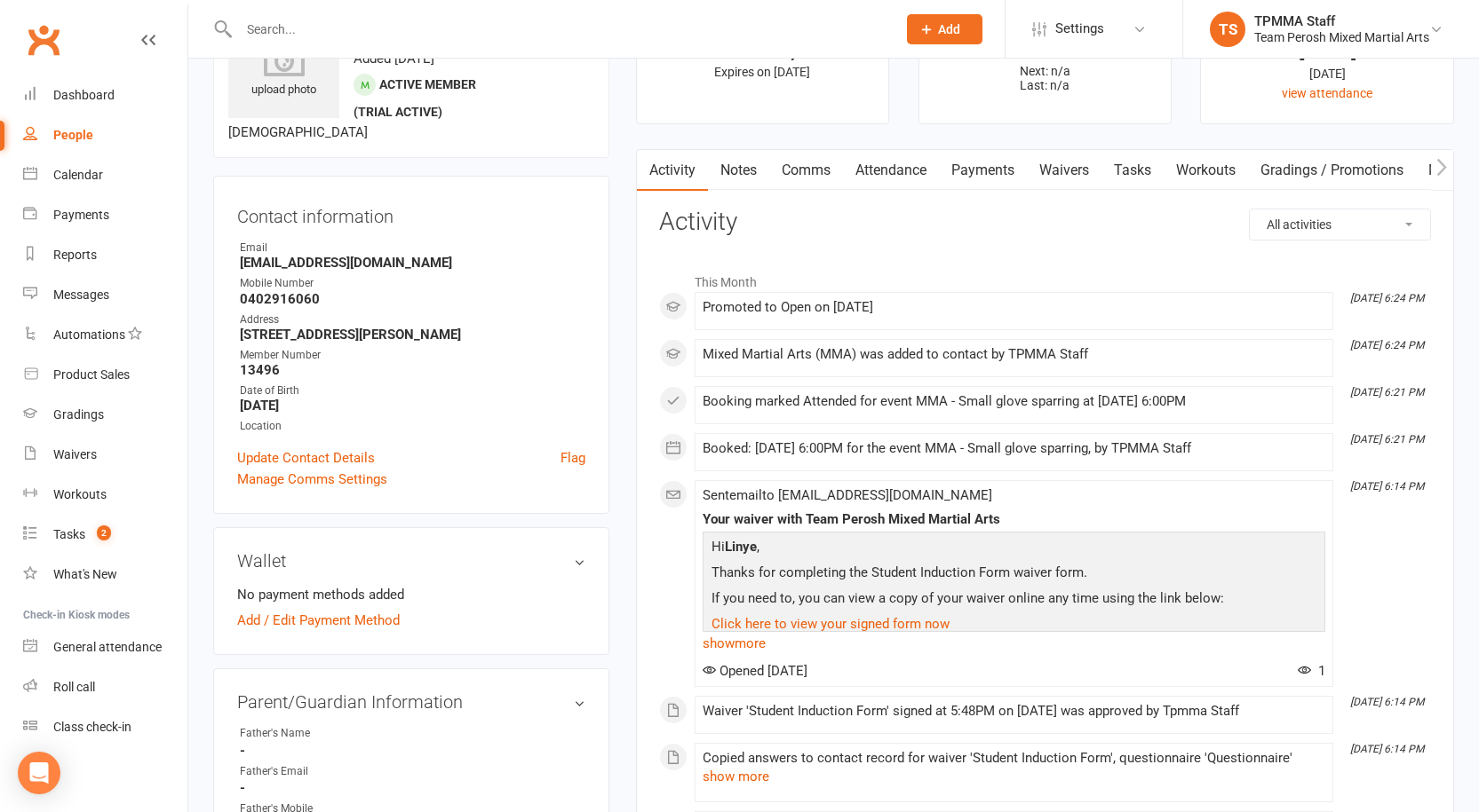
scroll to position [177, 0]
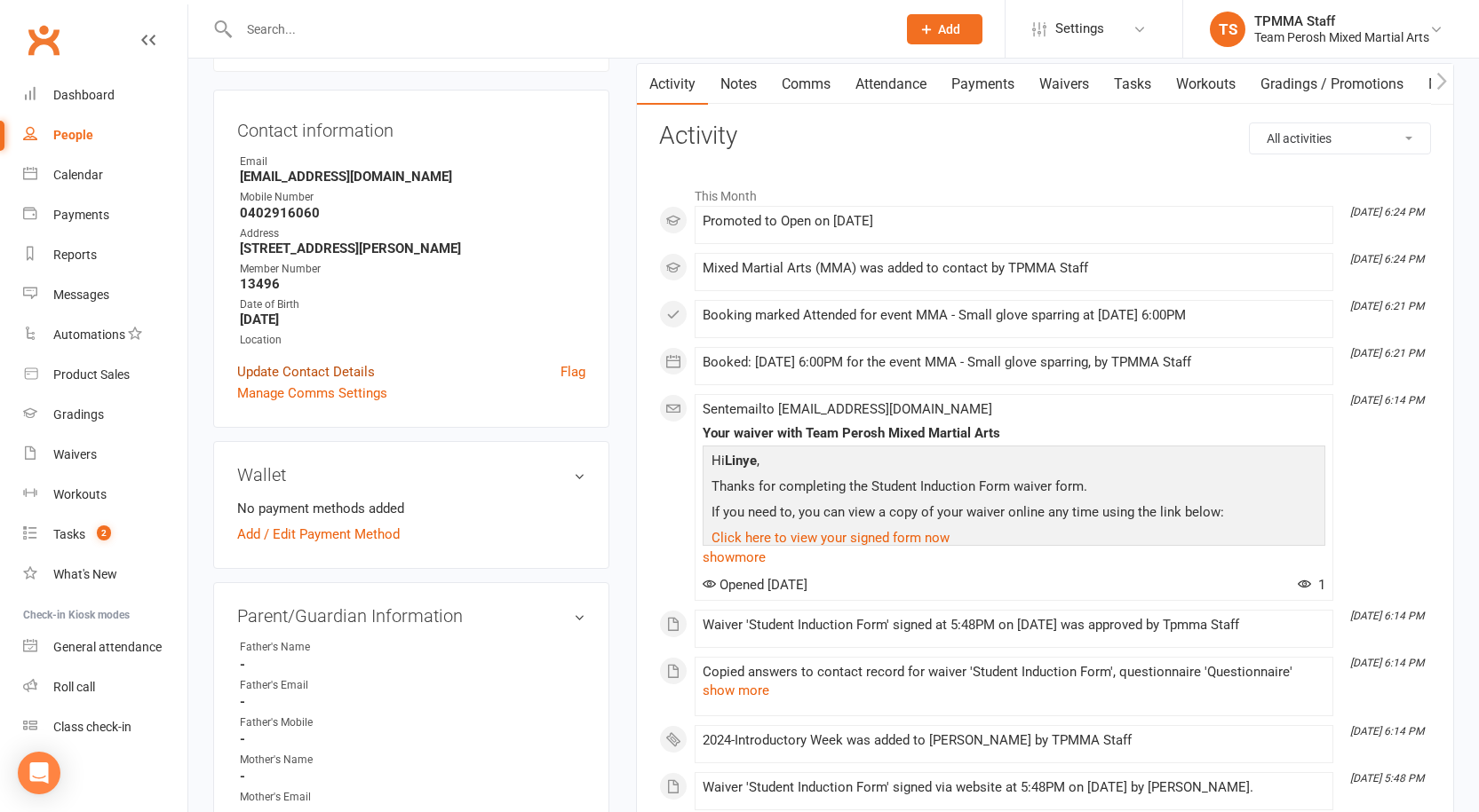
click at [319, 375] on link "Update Contact Details" at bounding box center [306, 372] width 138 height 21
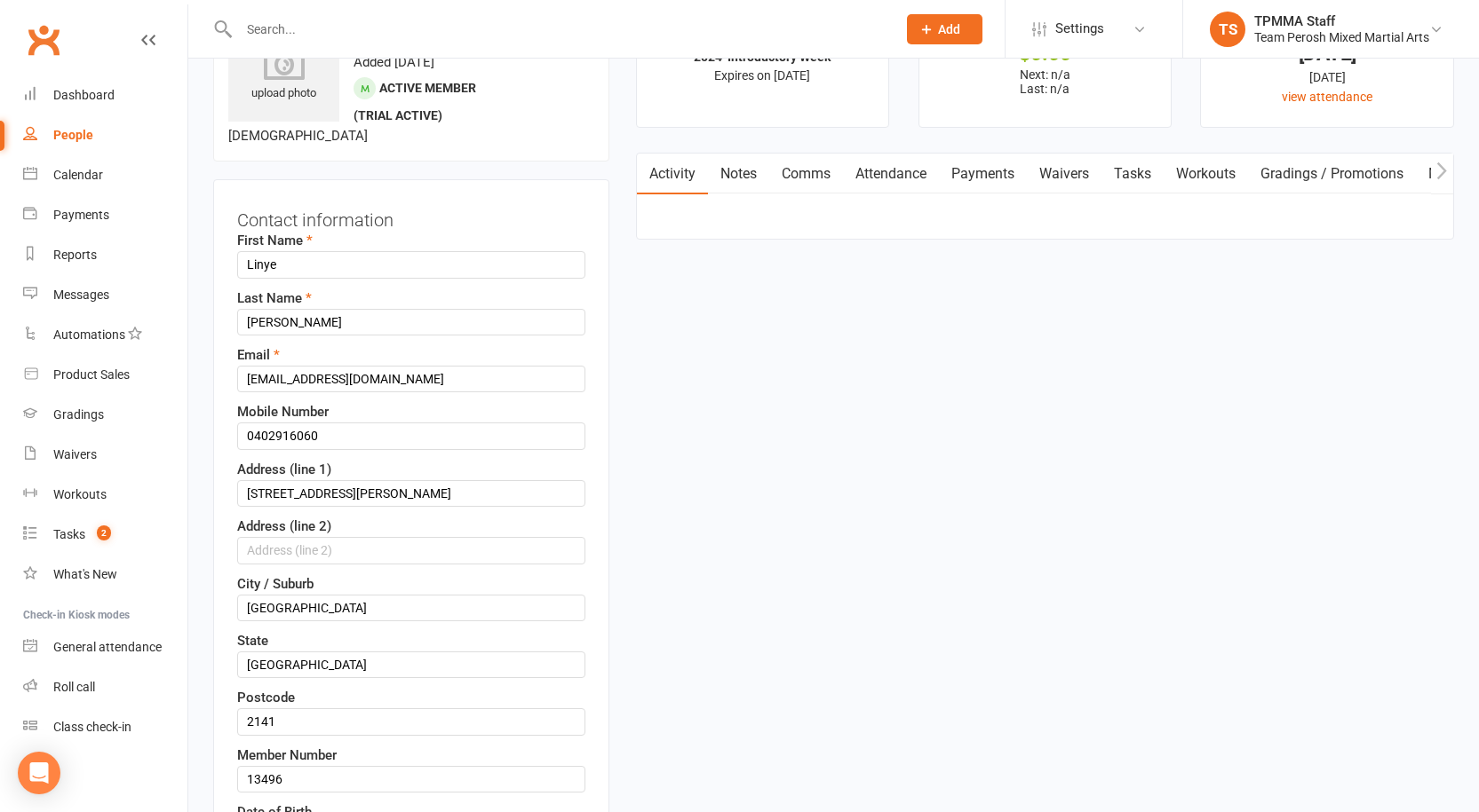
scroll to position [83, 0]
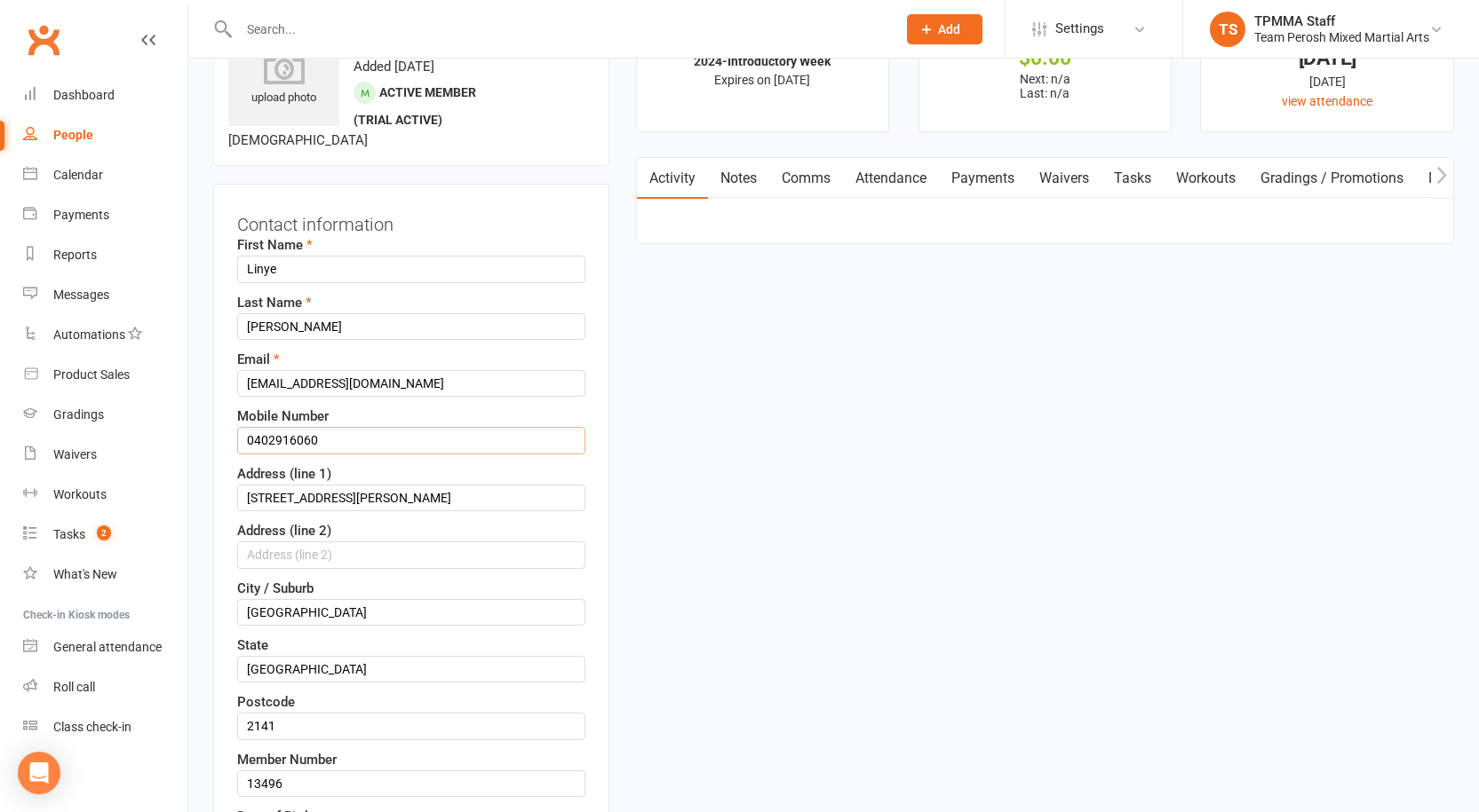
click at [276, 442] on input "0402916060" at bounding box center [411, 440] width 348 height 27
click at [298, 438] on input "0402 916060" at bounding box center [411, 440] width 348 height 27
click at [374, 442] on input "0402 916 060" at bounding box center [411, 440] width 348 height 27
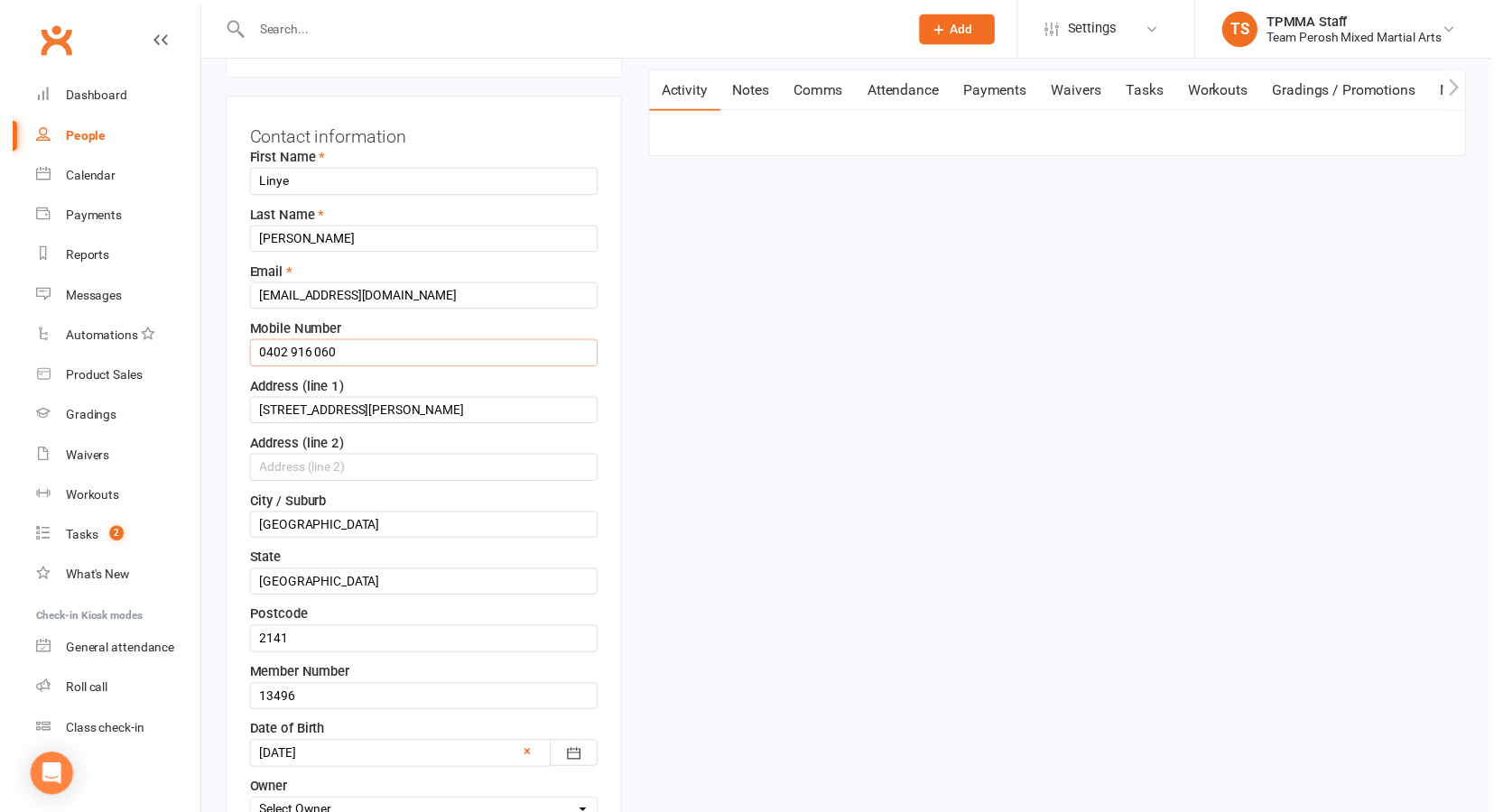
scroll to position [355, 0]
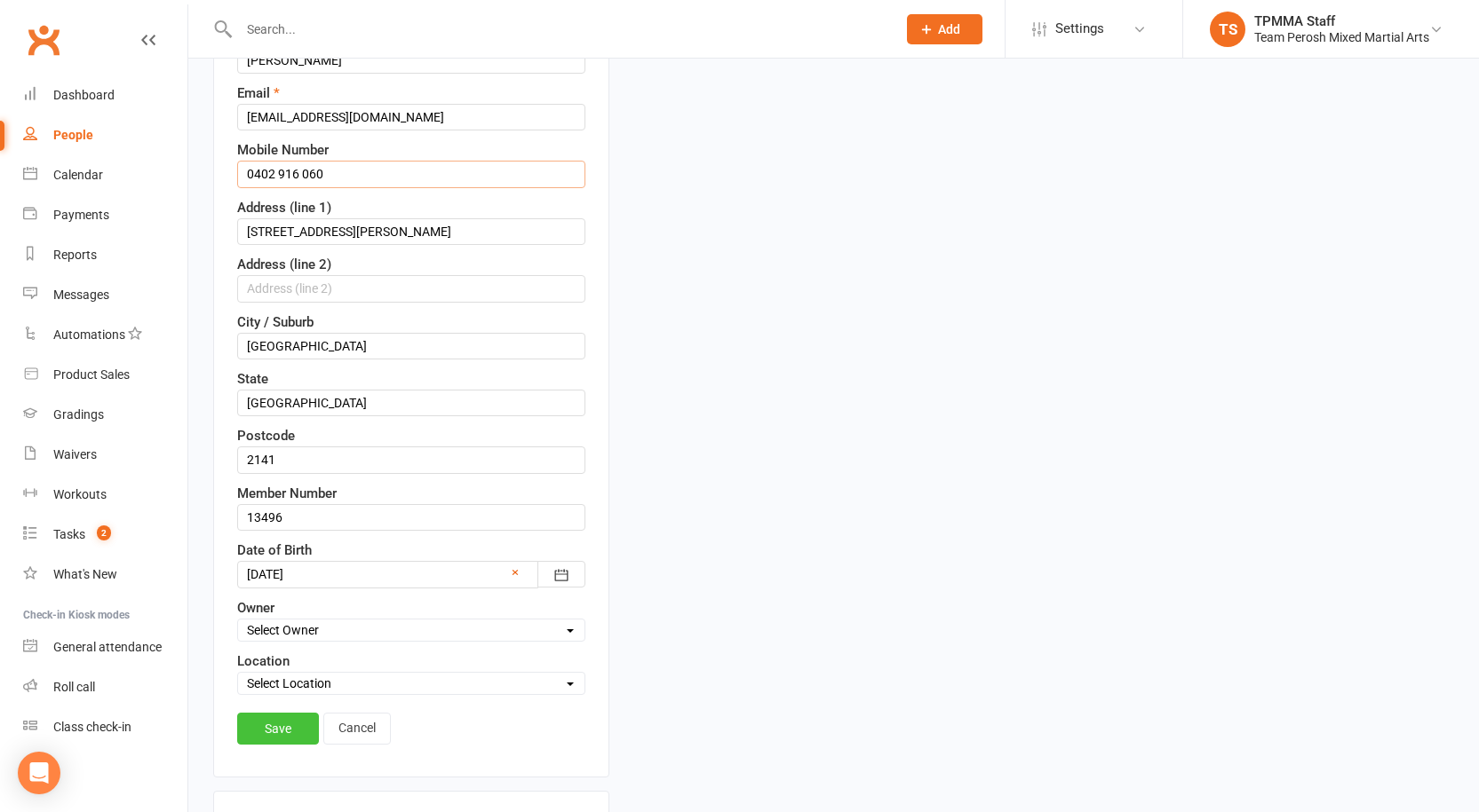
type input "0402 916 060"
click at [270, 734] on link "Save" at bounding box center [278, 729] width 82 height 32
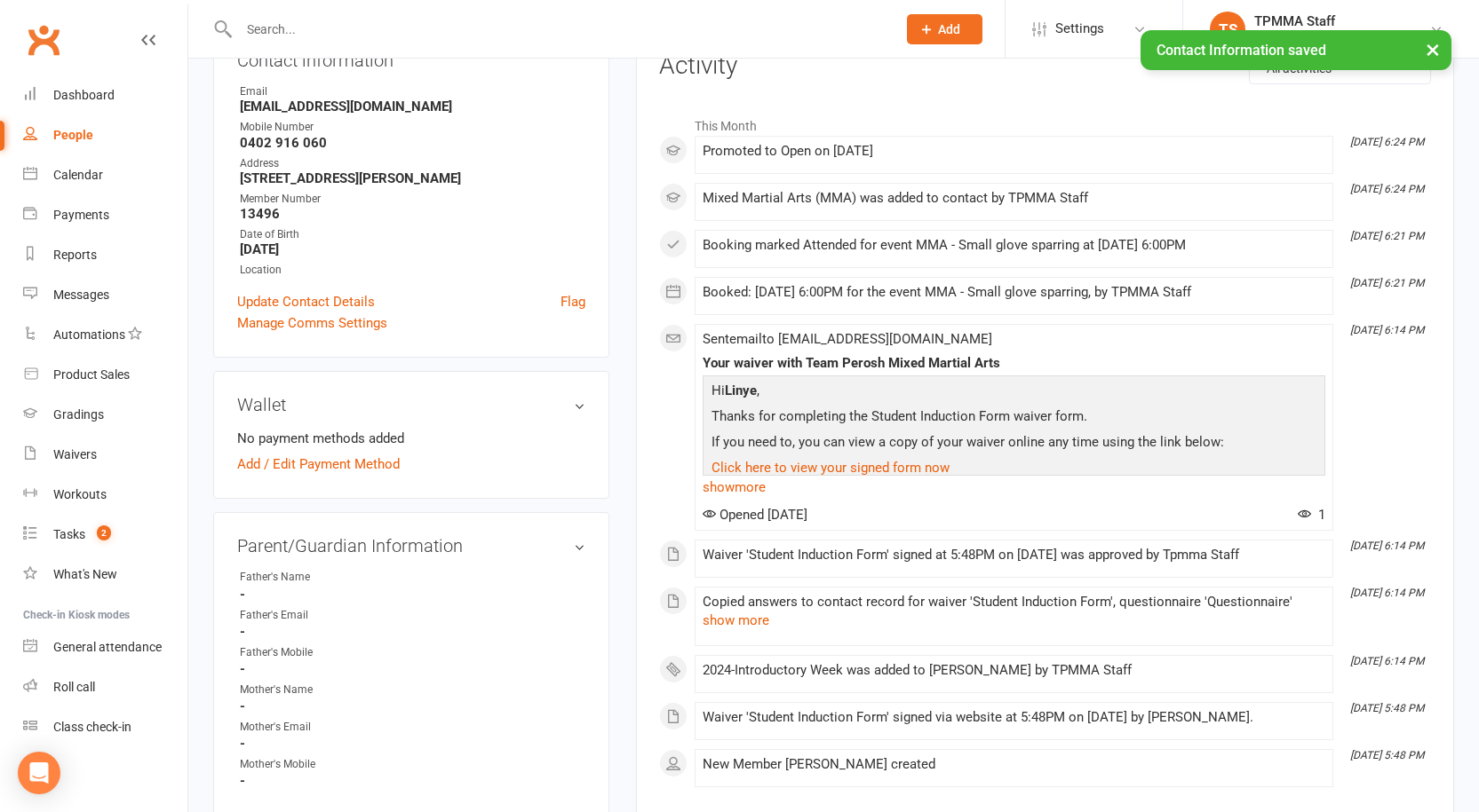
scroll to position [0, 0]
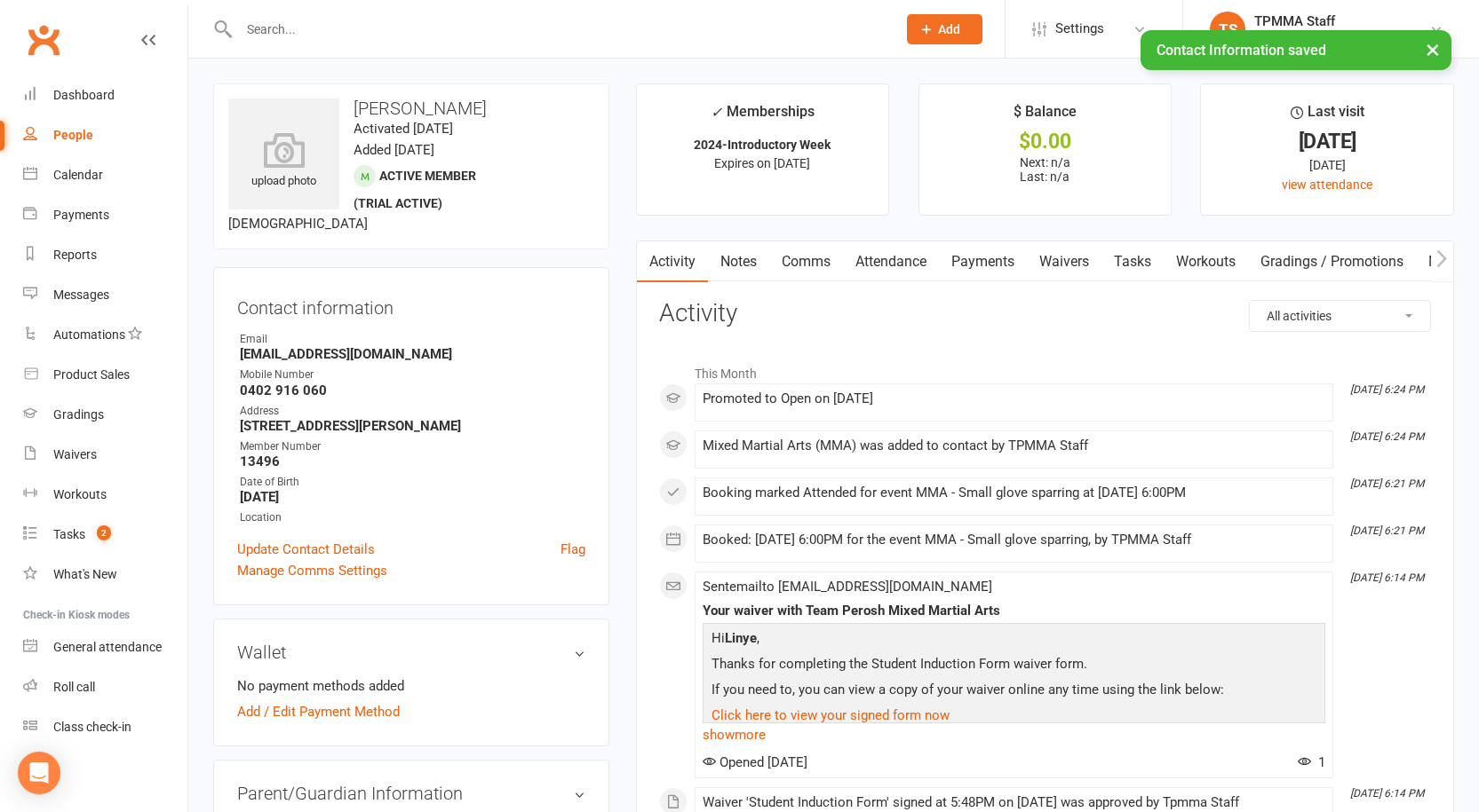
click at [313, 30] on input "text" at bounding box center [559, 29] width 650 height 25
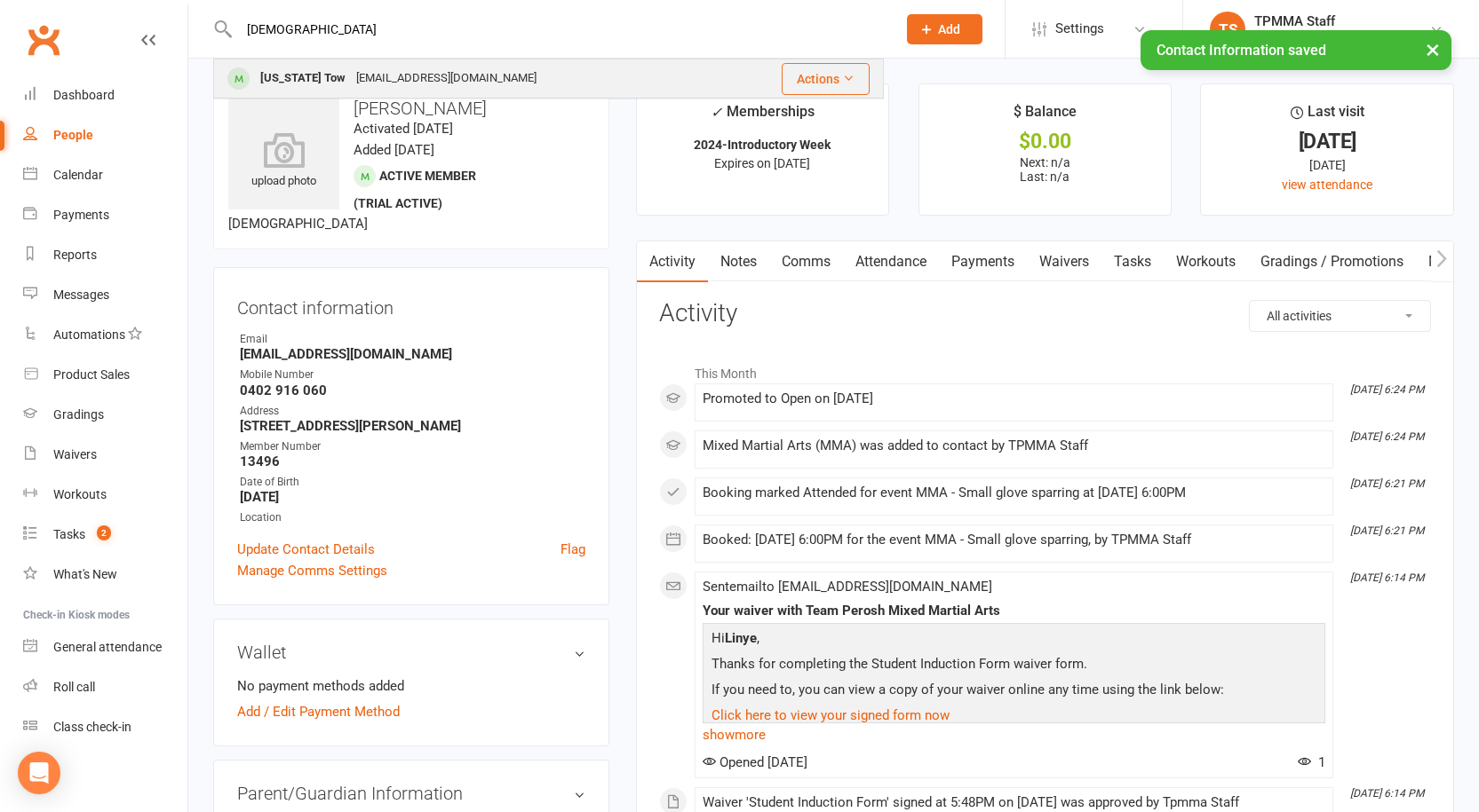
type input "[DEMOGRAPHIC_DATA]"
click at [351, 80] on div "[EMAIL_ADDRESS][DOMAIN_NAME]" at bounding box center [446, 78] width 191 height 26
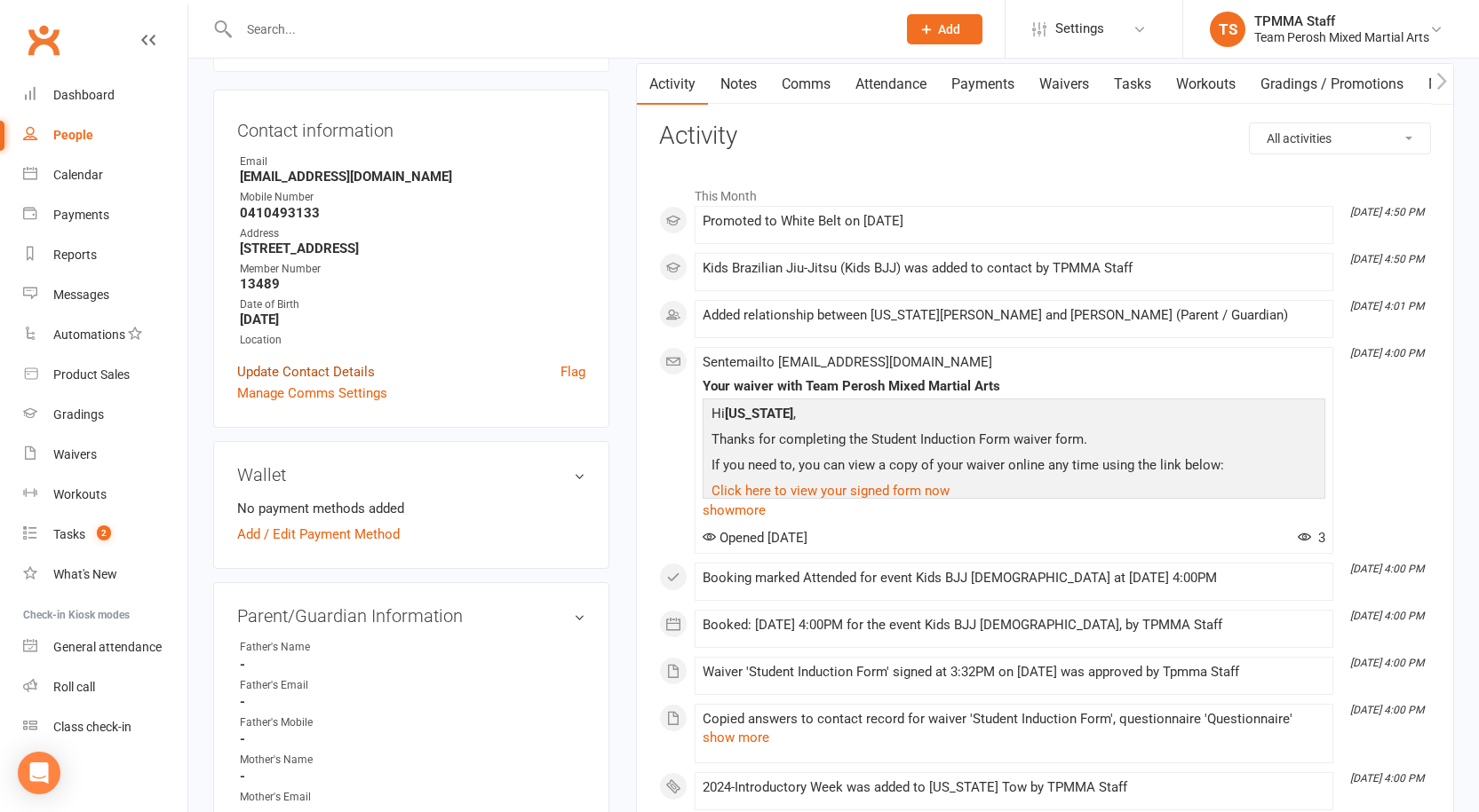
click at [353, 366] on link "Update Contact Details" at bounding box center [306, 372] width 138 height 21
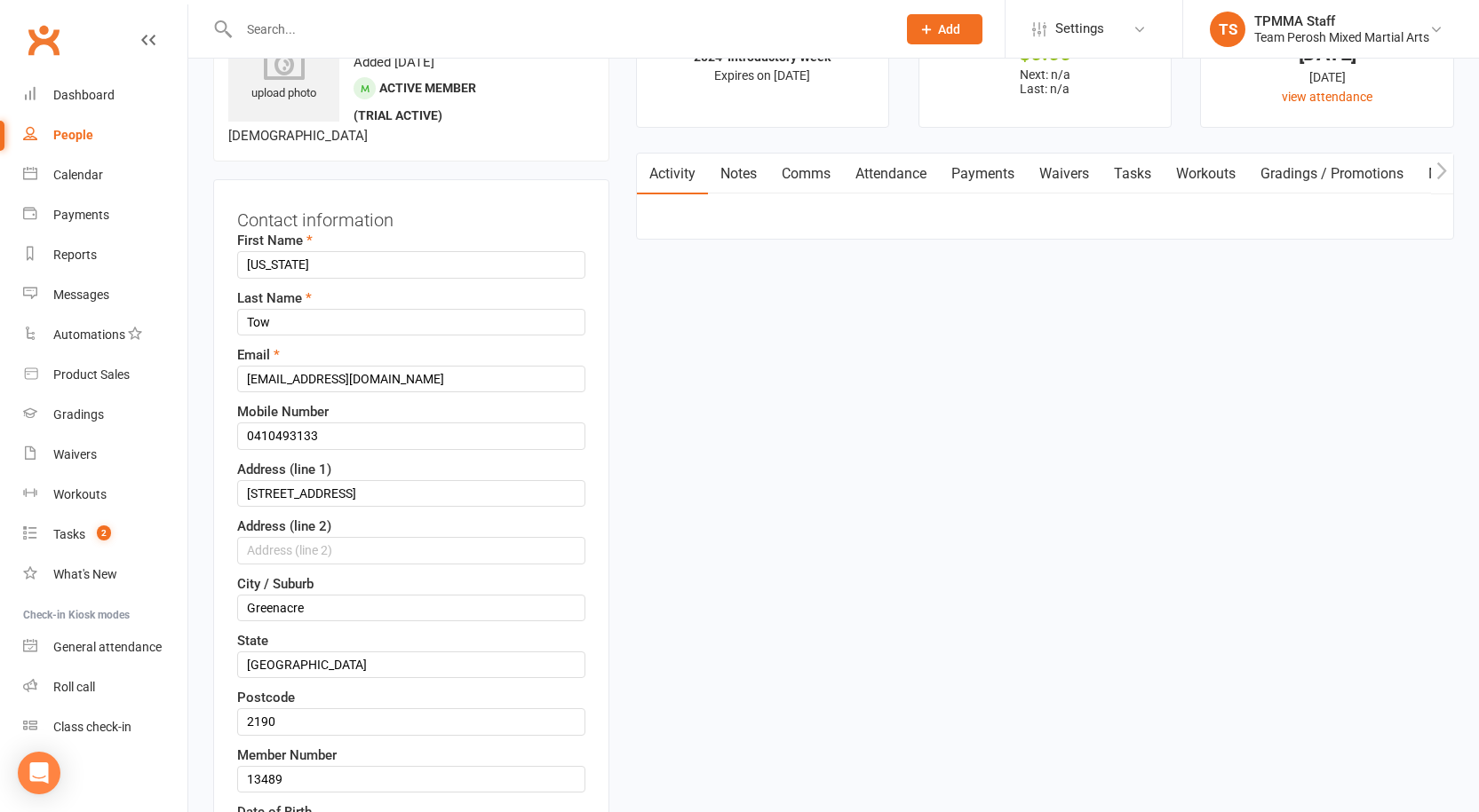
scroll to position [83, 0]
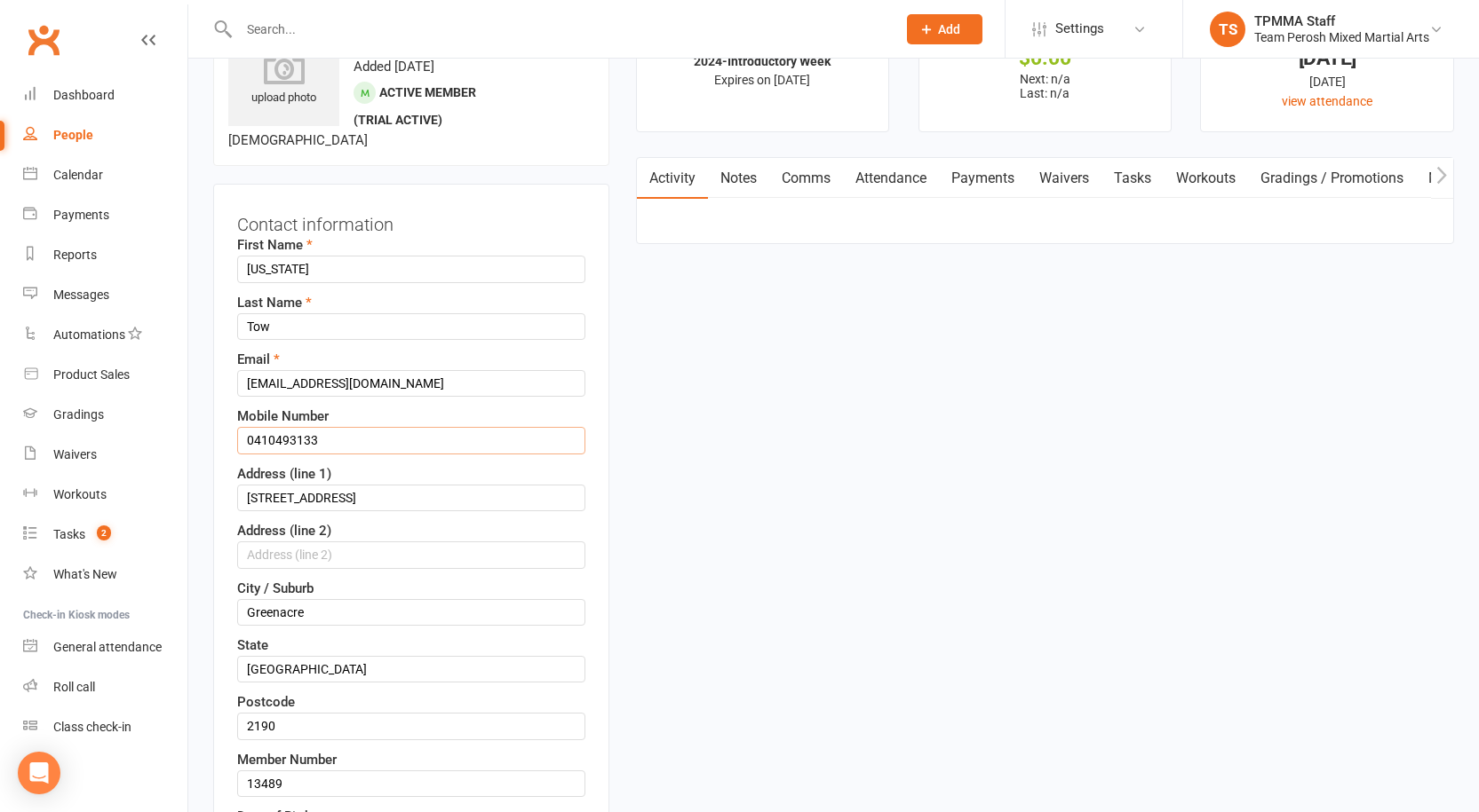
click at [275, 439] on input "0410493133" at bounding box center [411, 440] width 348 height 27
click at [299, 439] on input "0410 493133" at bounding box center [411, 440] width 348 height 27
click at [346, 436] on input "0410 493 133" at bounding box center [411, 440] width 348 height 27
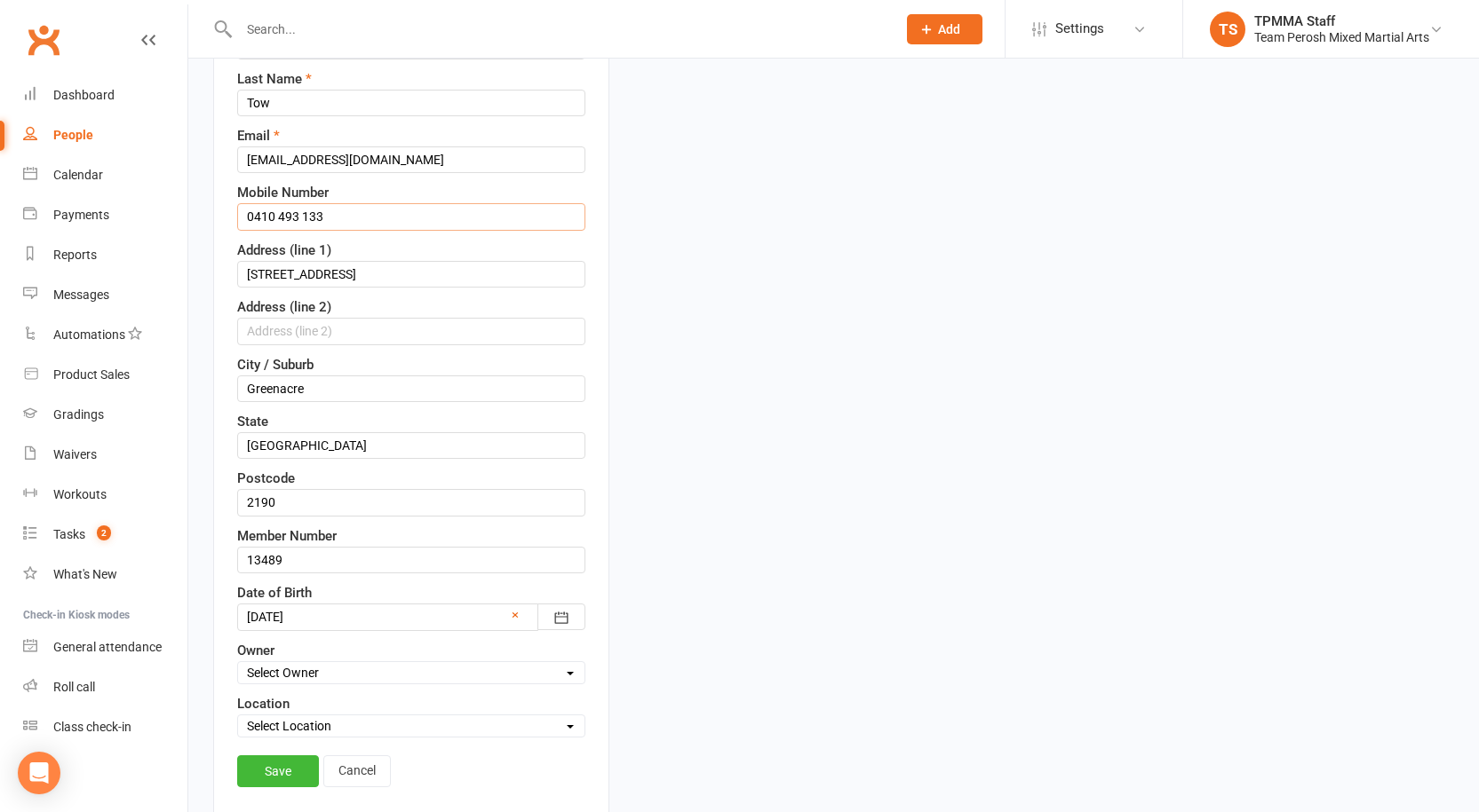
scroll to position [616, 0]
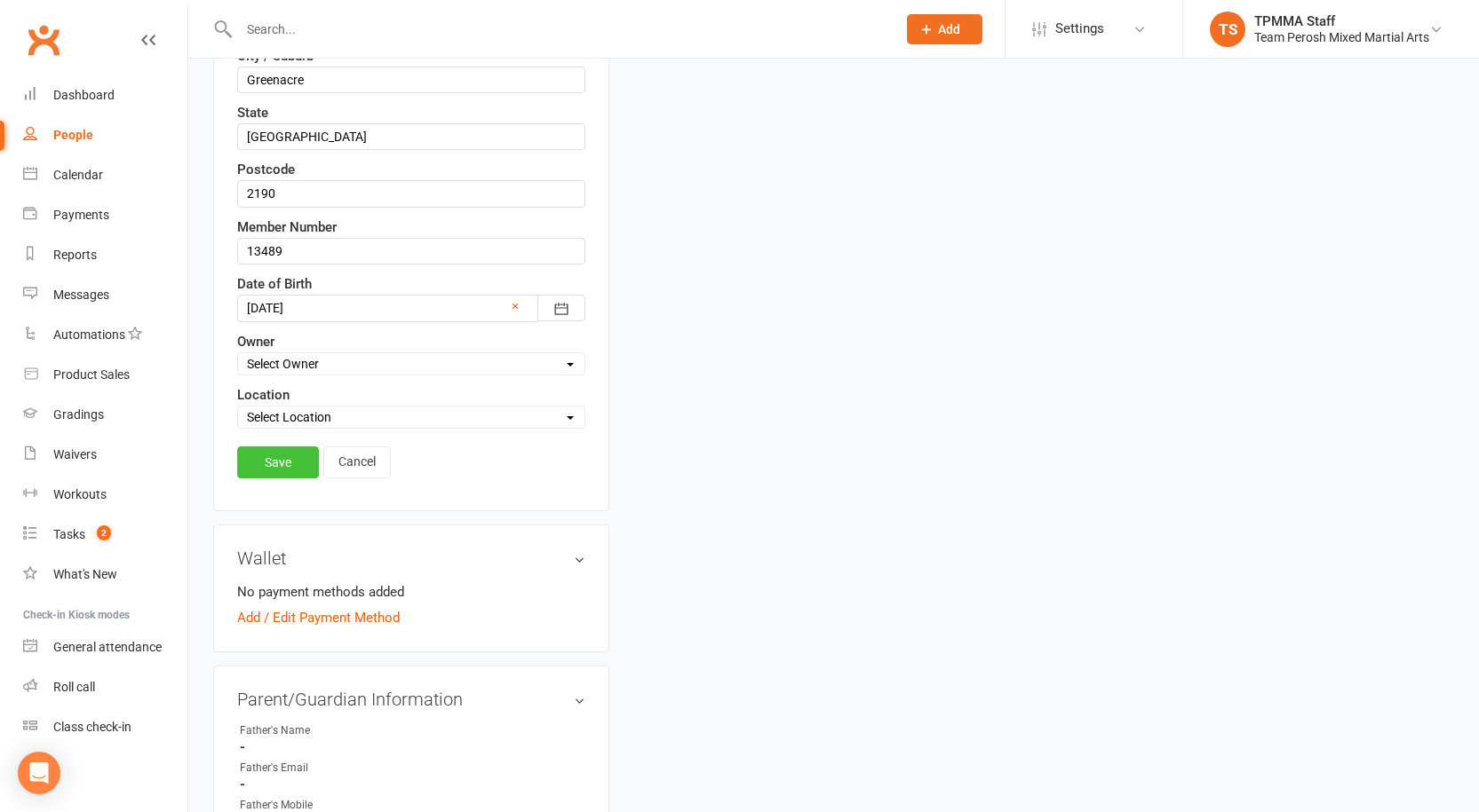
type input "0410 493 133"
click at [299, 454] on link "Save" at bounding box center [278, 462] width 82 height 32
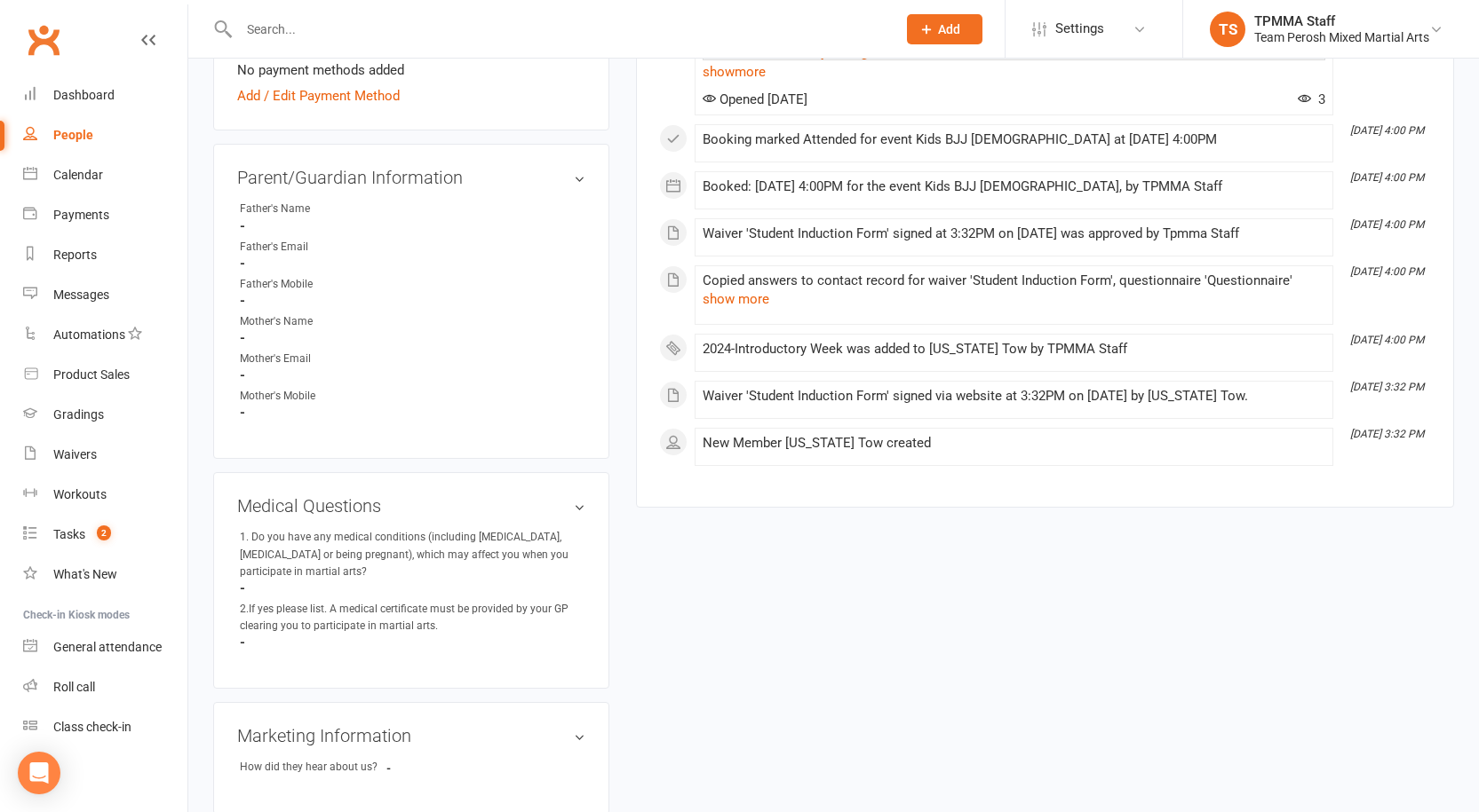
click at [296, 35] on input "text" at bounding box center [559, 29] width 650 height 25
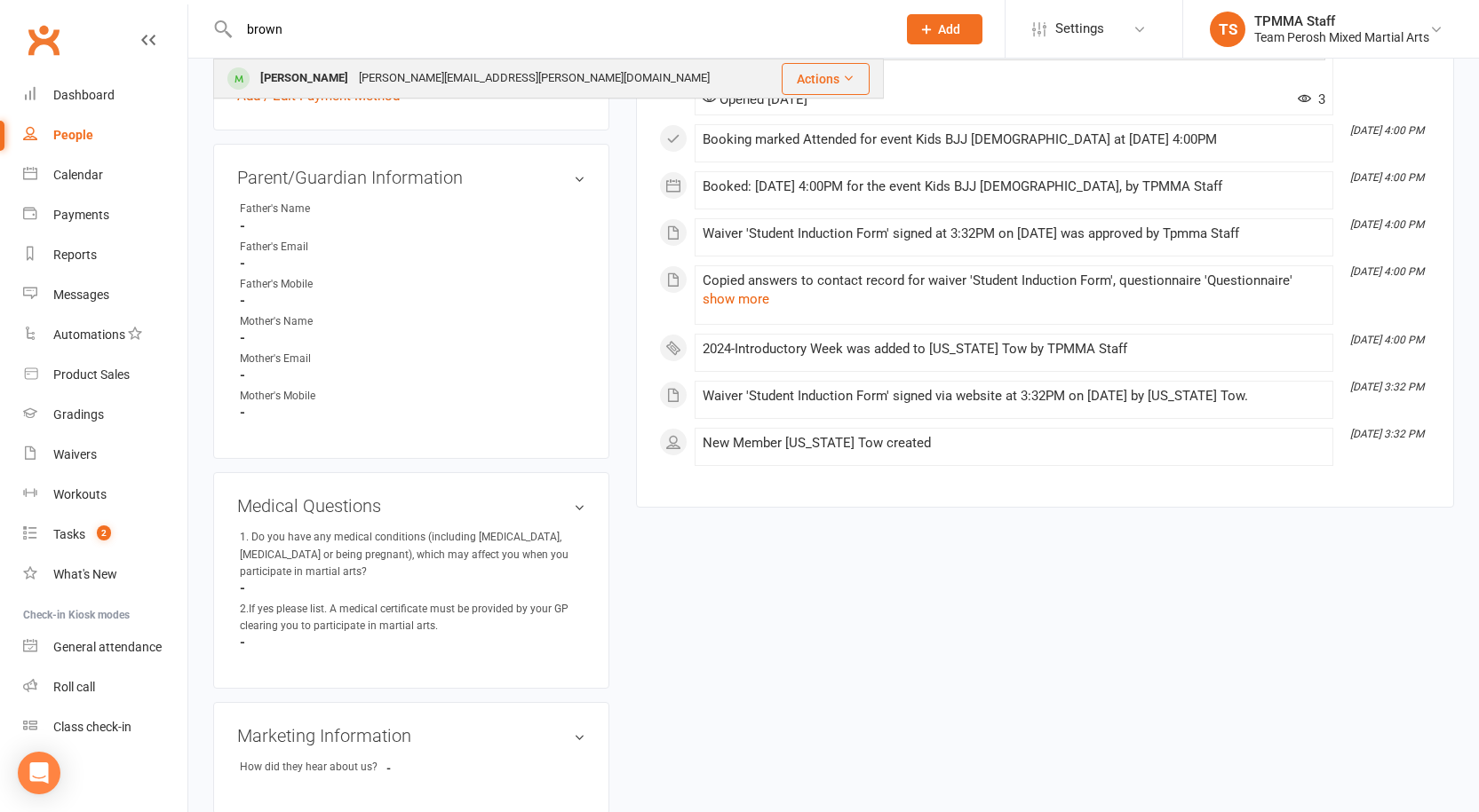
type input "brown"
drag, startPoint x: 347, startPoint y: 73, endPoint x: 357, endPoint y: 76, distance: 10.4
click at [354, 74] on div "[PERSON_NAME][EMAIL_ADDRESS][PERSON_NAME][DOMAIN_NAME]" at bounding box center [535, 78] width 362 height 26
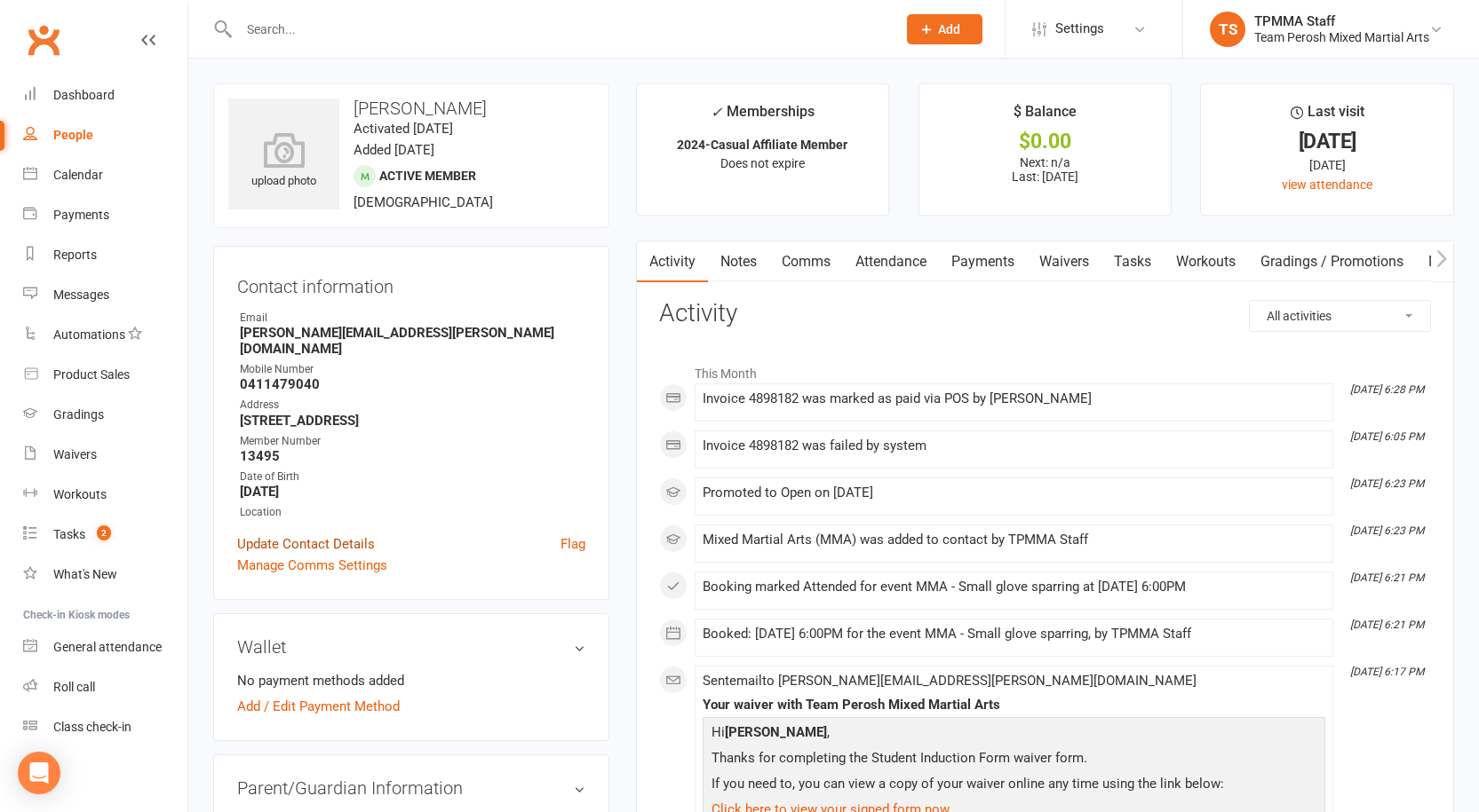
click at [339, 533] on link "Update Contact Details" at bounding box center [306, 543] width 138 height 21
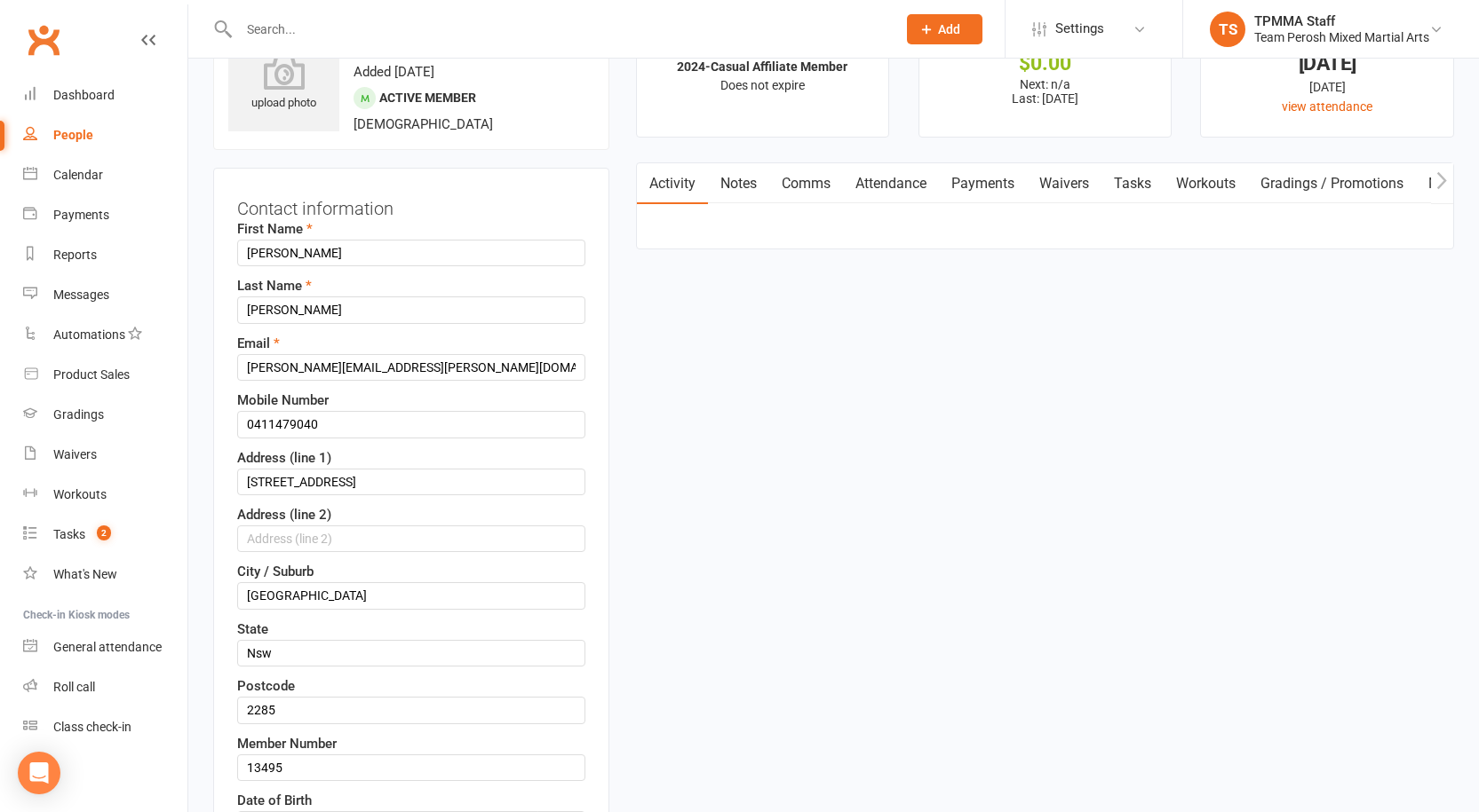
scroll to position [83, 0]
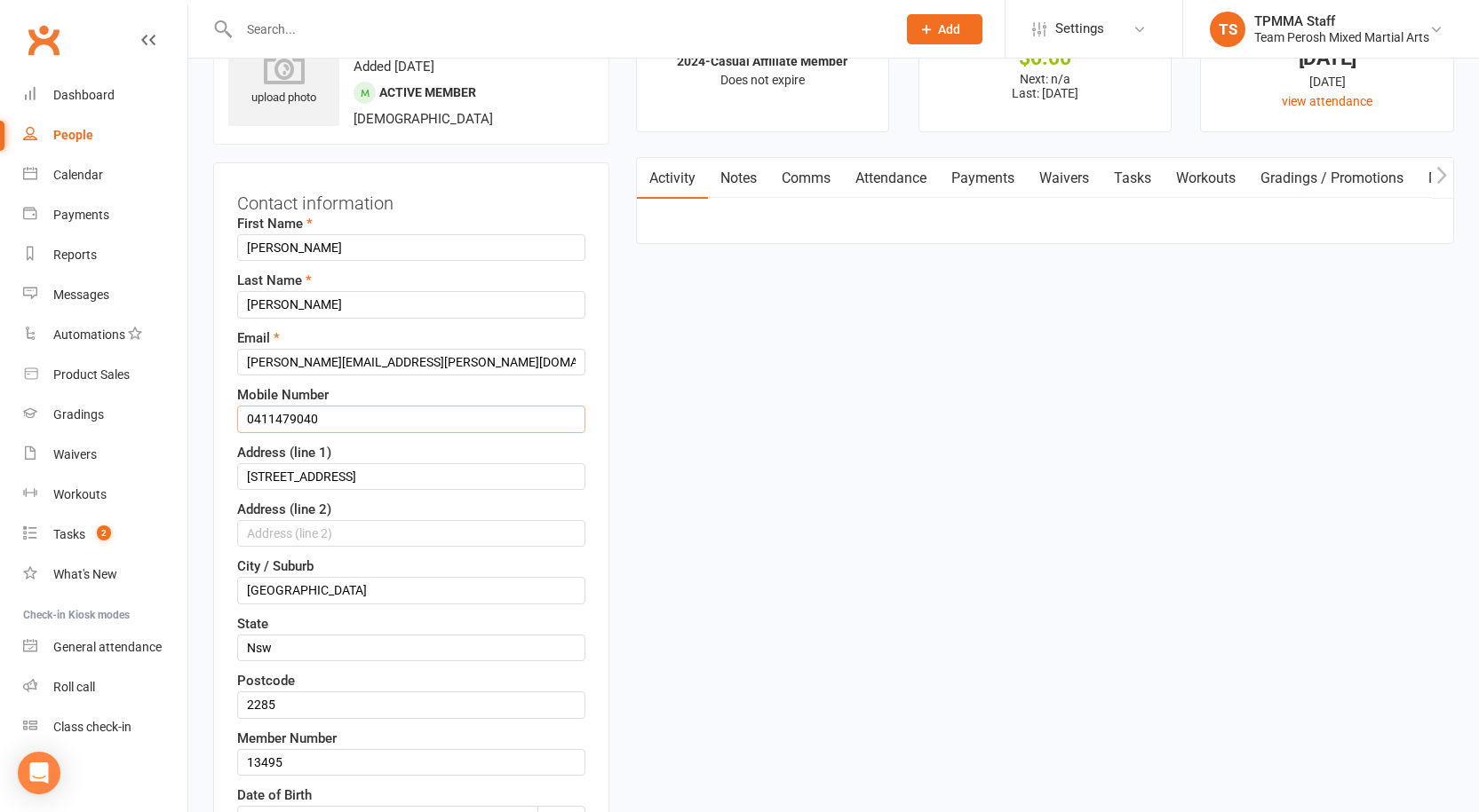
click at [271, 414] on input "0411479040" at bounding box center [411, 419] width 348 height 27
drag, startPoint x: 298, startPoint y: 422, endPoint x: 340, endPoint y: 423, distance: 42.0
click at [299, 422] on input "0411 479040" at bounding box center [411, 419] width 348 height 27
click at [350, 418] on input "0411 479 040" at bounding box center [411, 419] width 348 height 27
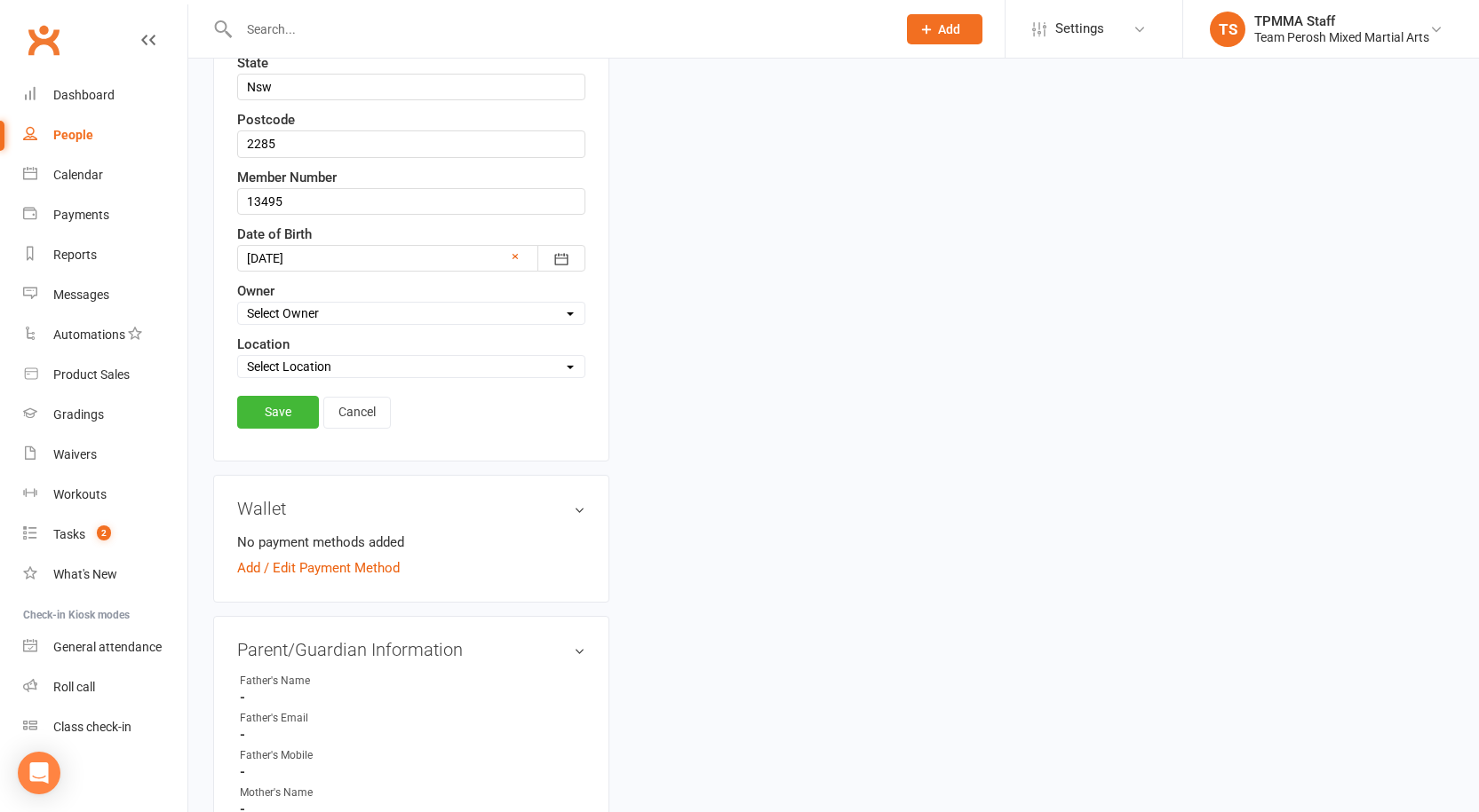
scroll to position [794, 0]
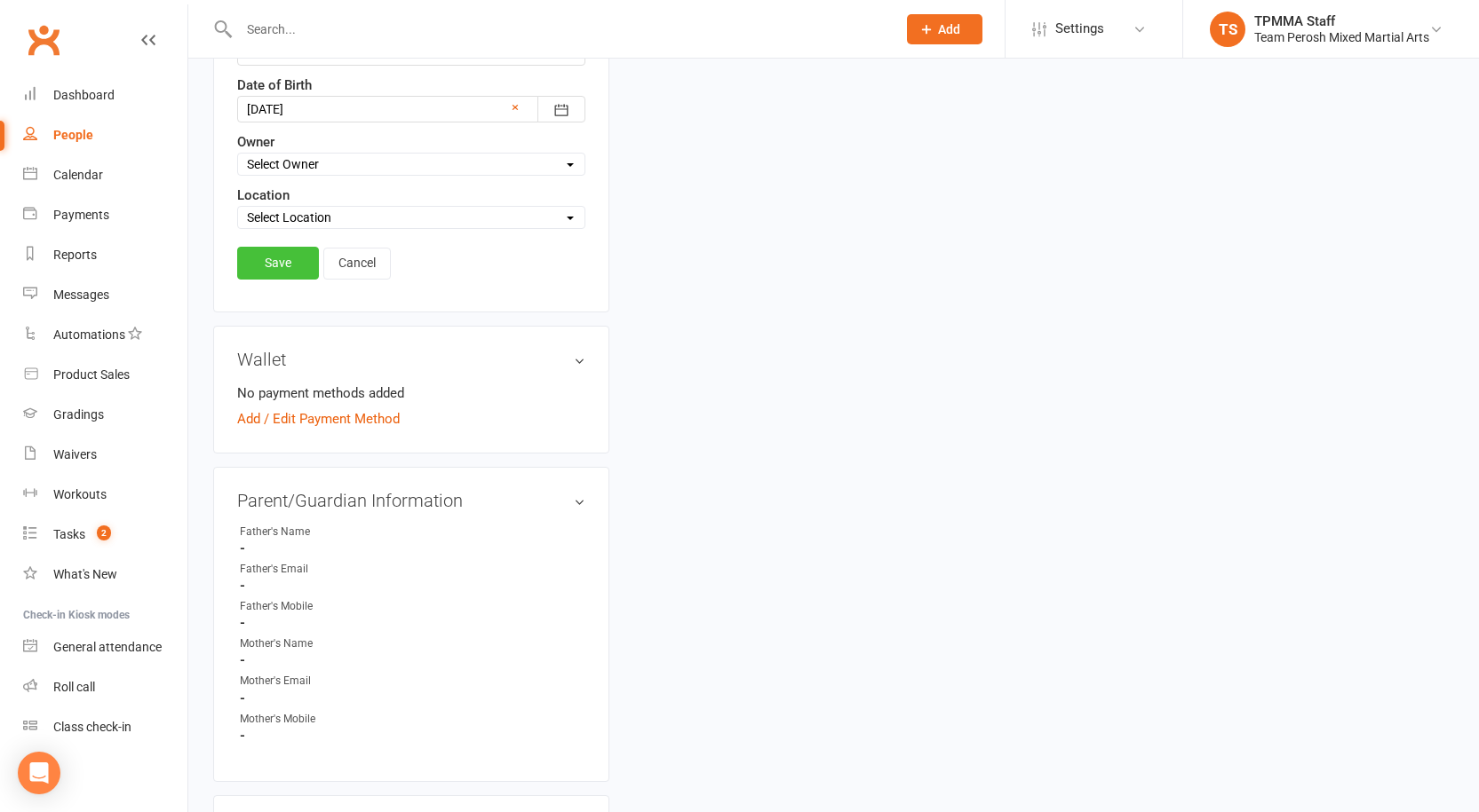
type input "0411 479 040"
click at [276, 268] on link "Save" at bounding box center [278, 262] width 82 height 32
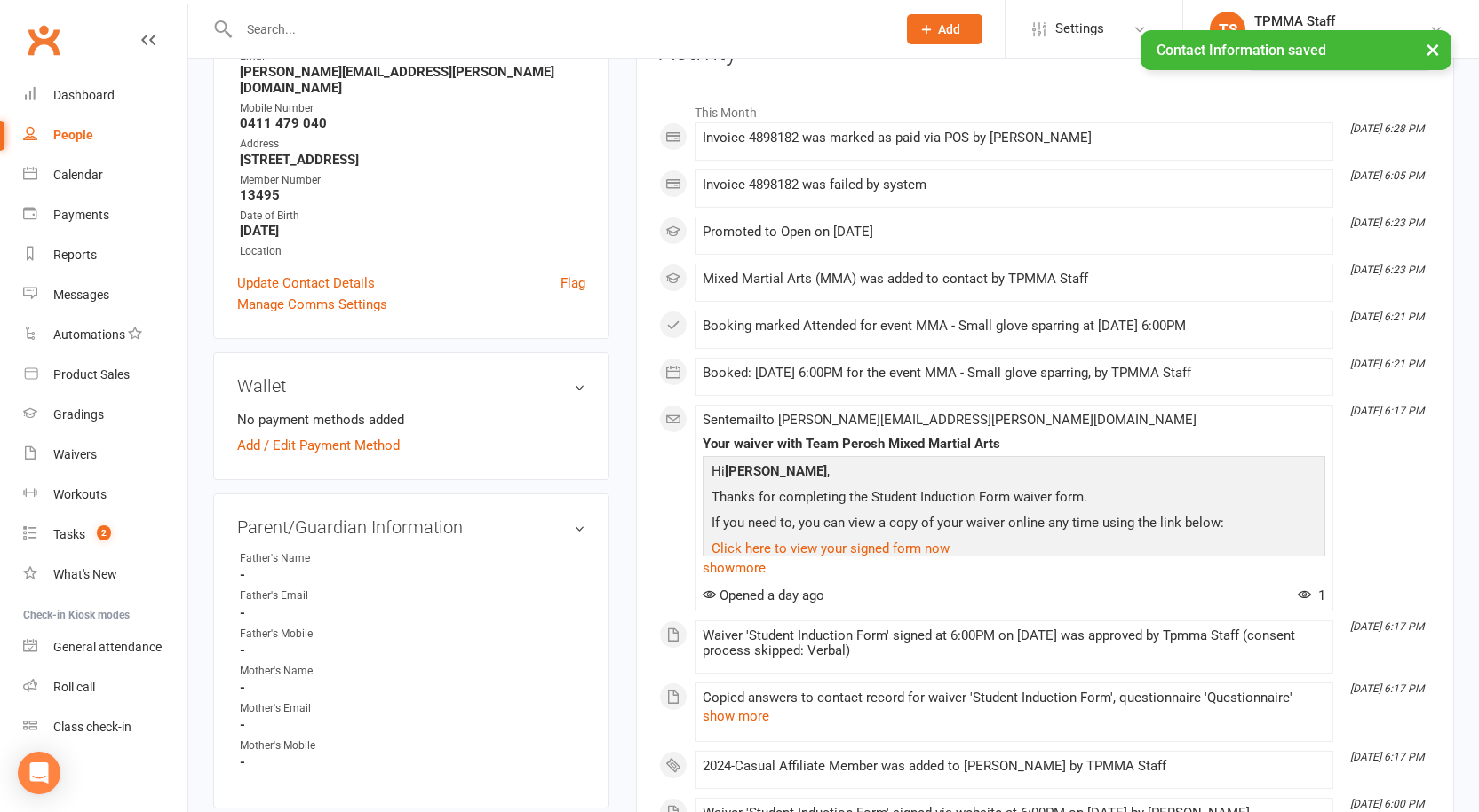
scroll to position [0, 0]
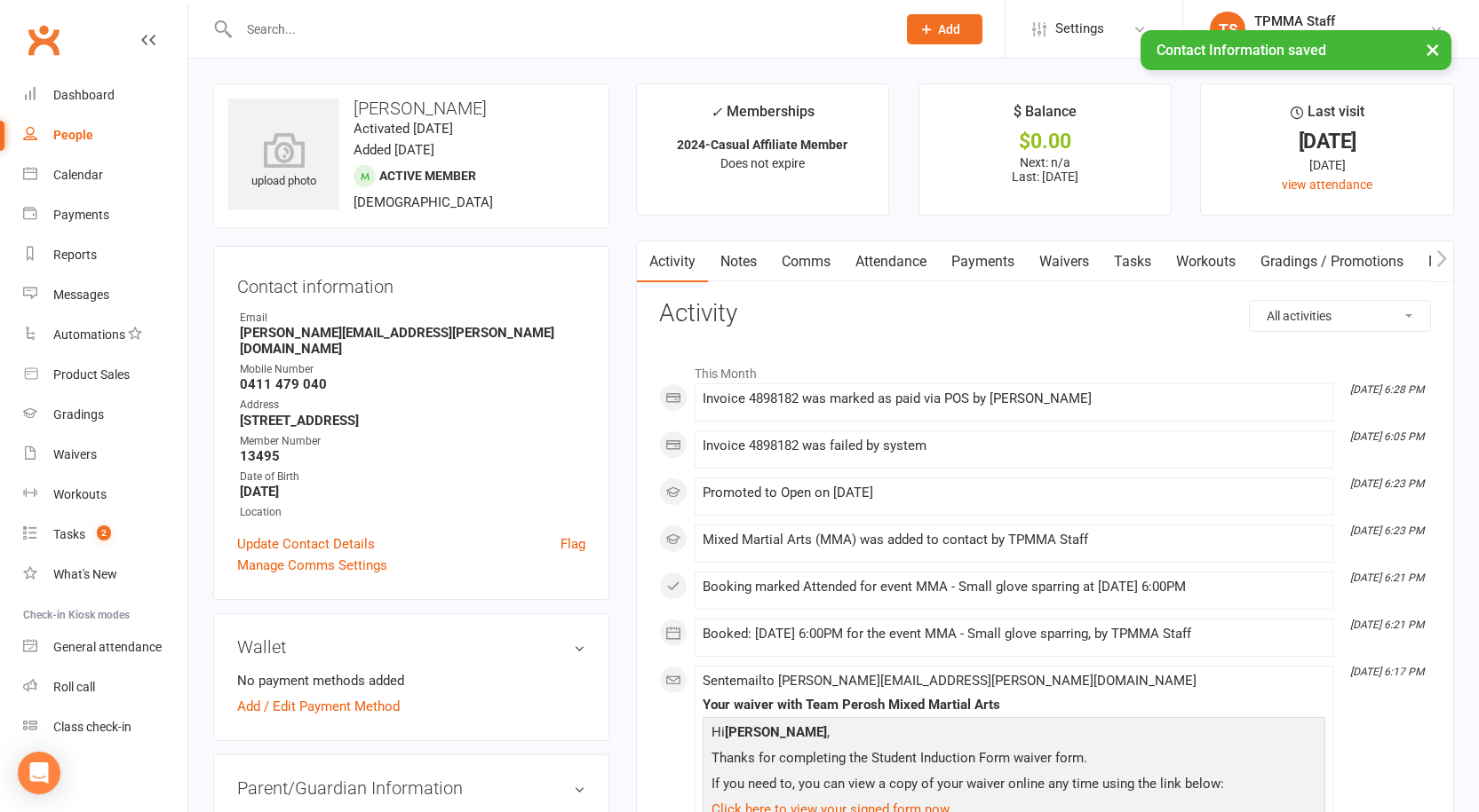
click at [331, 30] on div "× Contact Information saved" at bounding box center [727, 30] width 1456 height 0
click at [323, 30] on div "× Contact Information saved" at bounding box center [727, 30] width 1456 height 0
click at [326, 30] on input "text" at bounding box center [559, 29] width 650 height 25
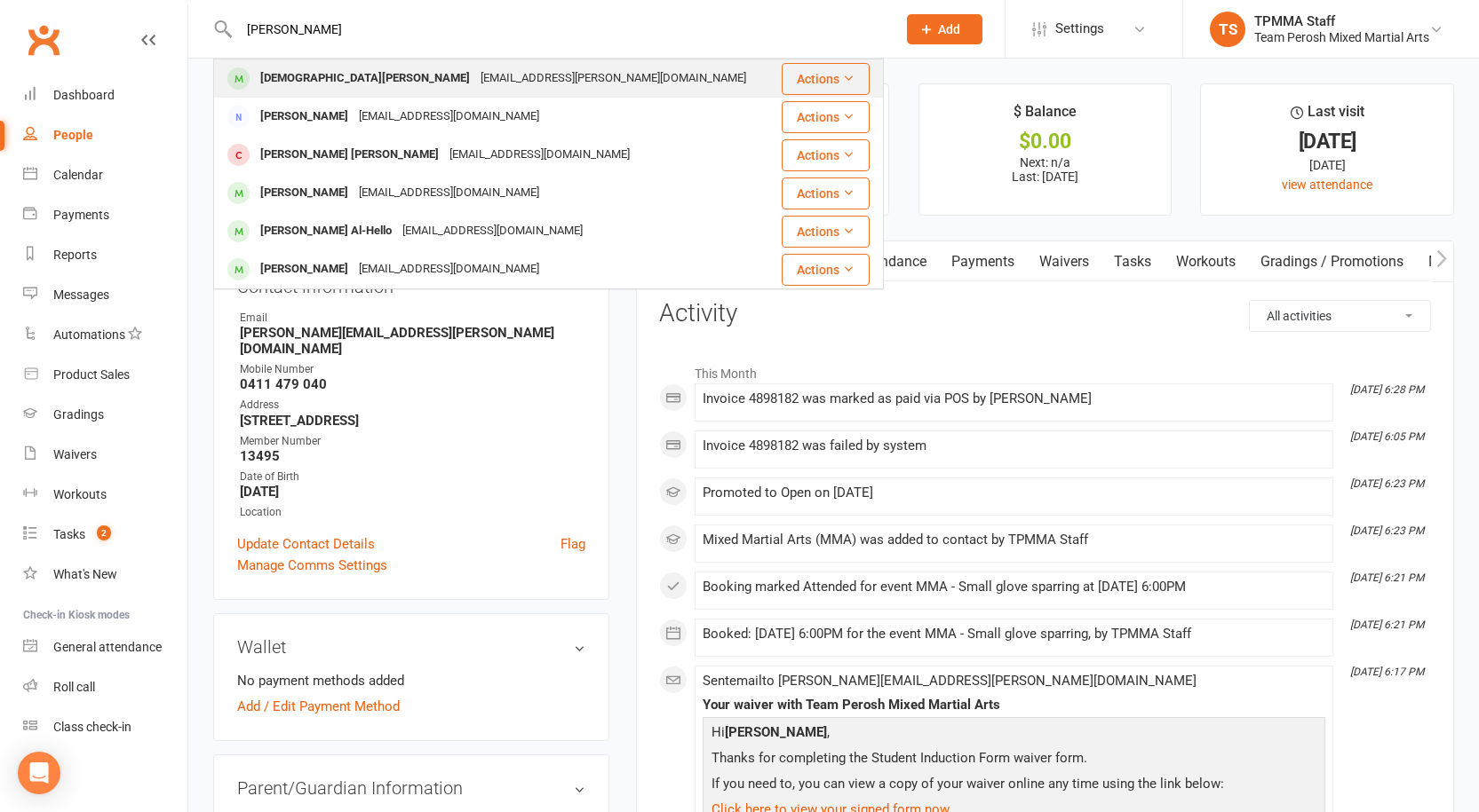
type input "[PERSON_NAME]"
click at [331, 82] on div "[DEMOGRAPHIC_DATA][PERSON_NAME]" at bounding box center [365, 78] width 221 height 26
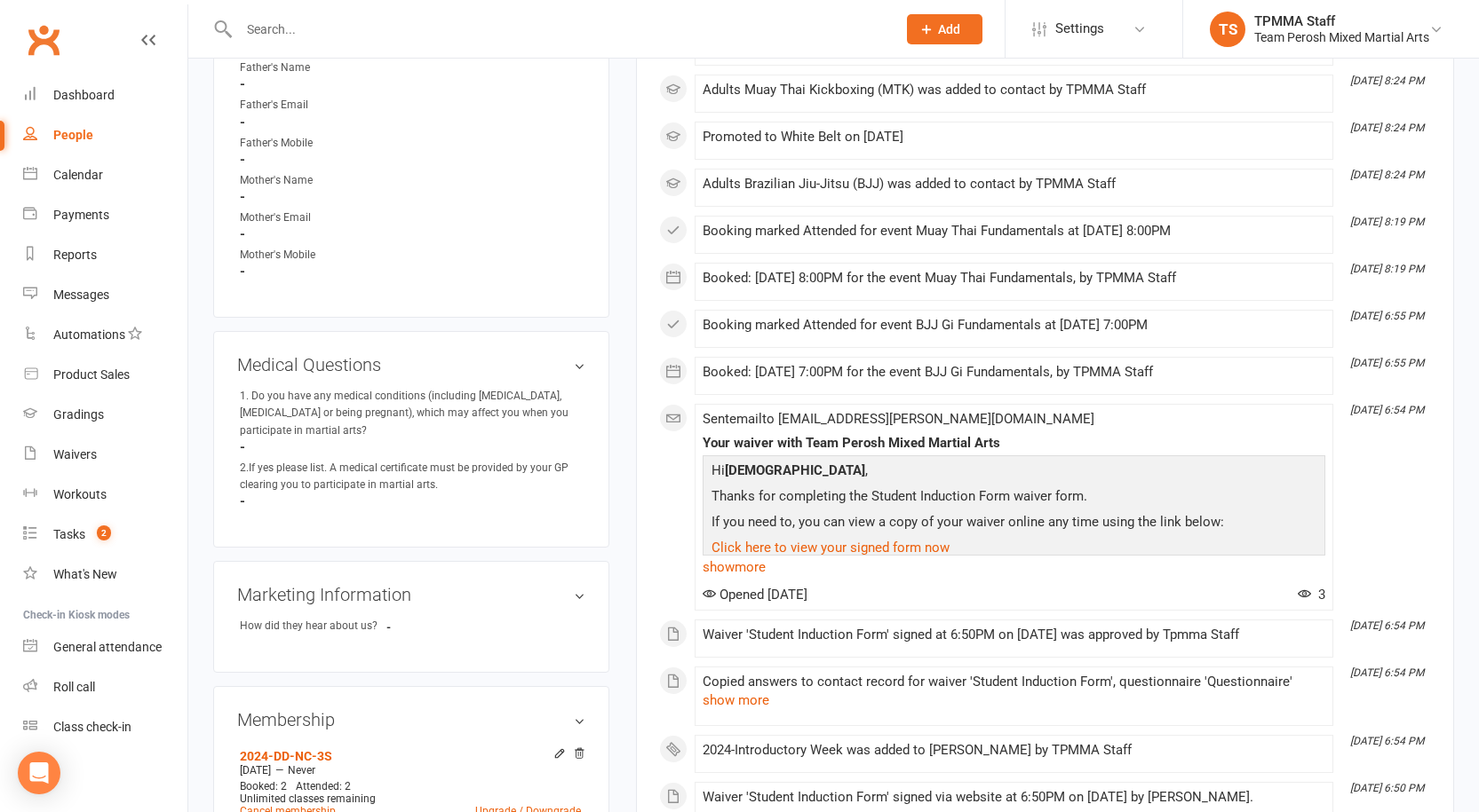
scroll to position [336, 0]
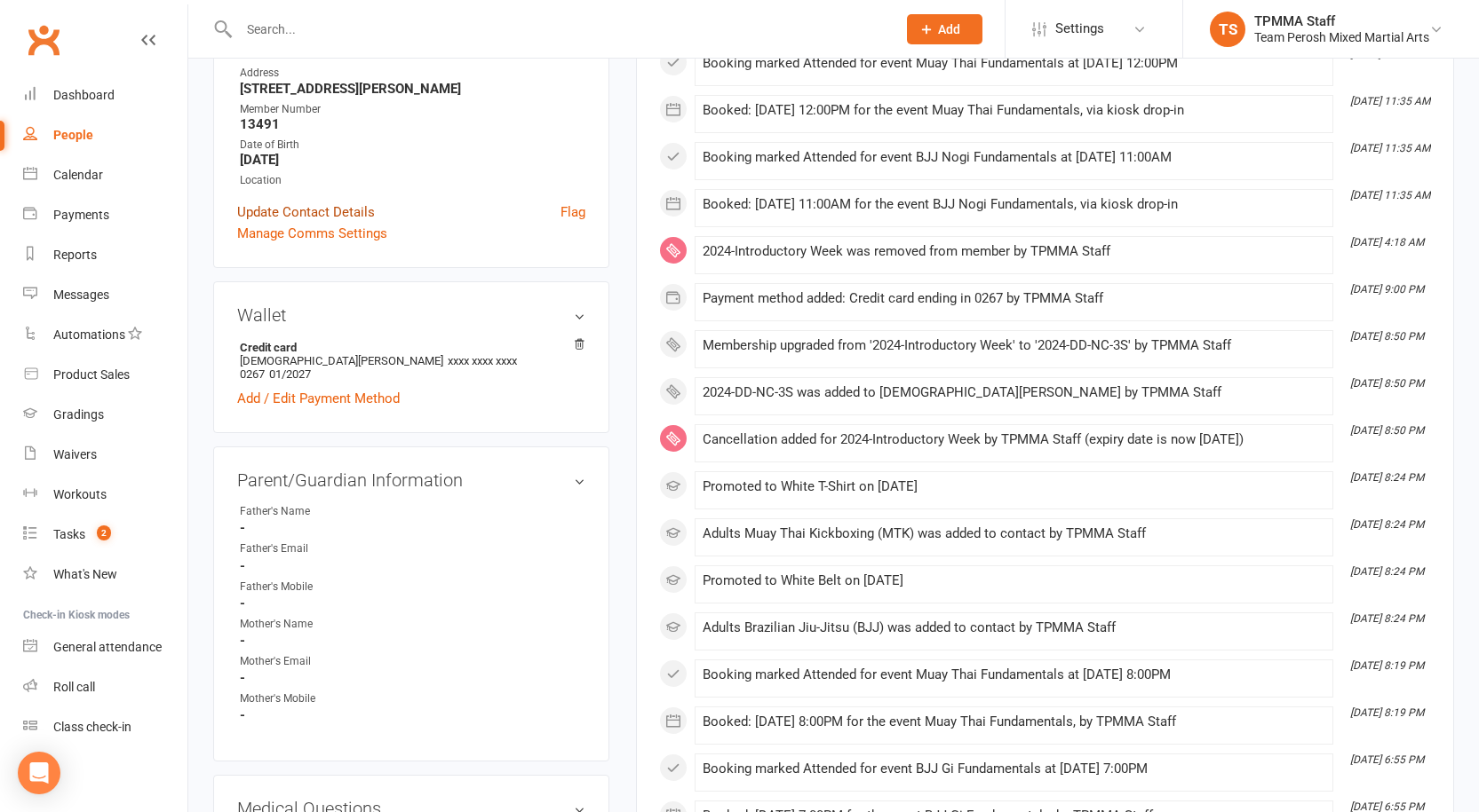
click at [319, 201] on link "Update Contact Details" at bounding box center [306, 211] width 138 height 21
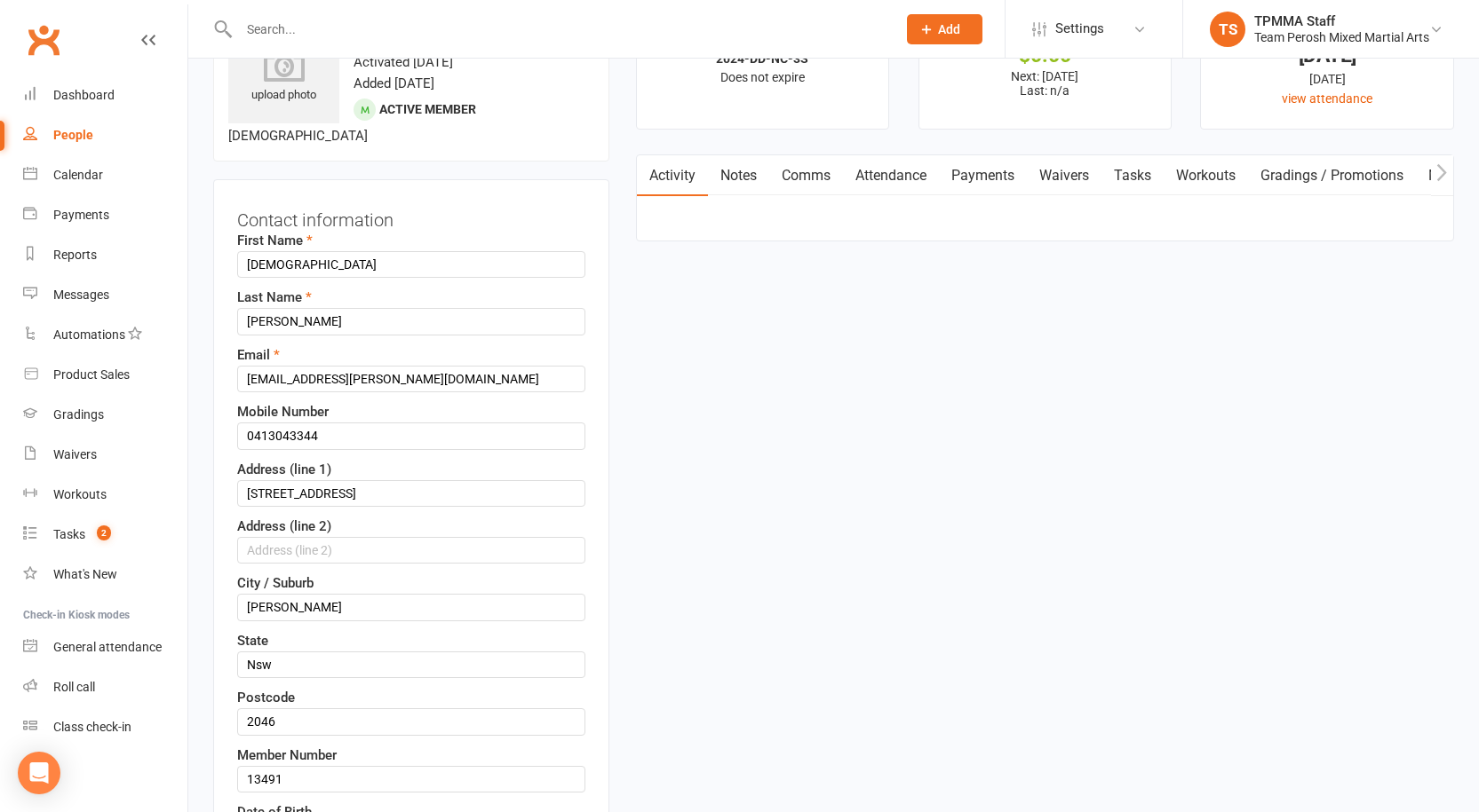
scroll to position [83, 0]
click at [271, 425] on input "0413043344" at bounding box center [411, 438] width 348 height 27
click at [297, 425] on input "0413 043344" at bounding box center [411, 438] width 348 height 27
click at [370, 425] on input "0413 043 344" at bounding box center [411, 438] width 348 height 27
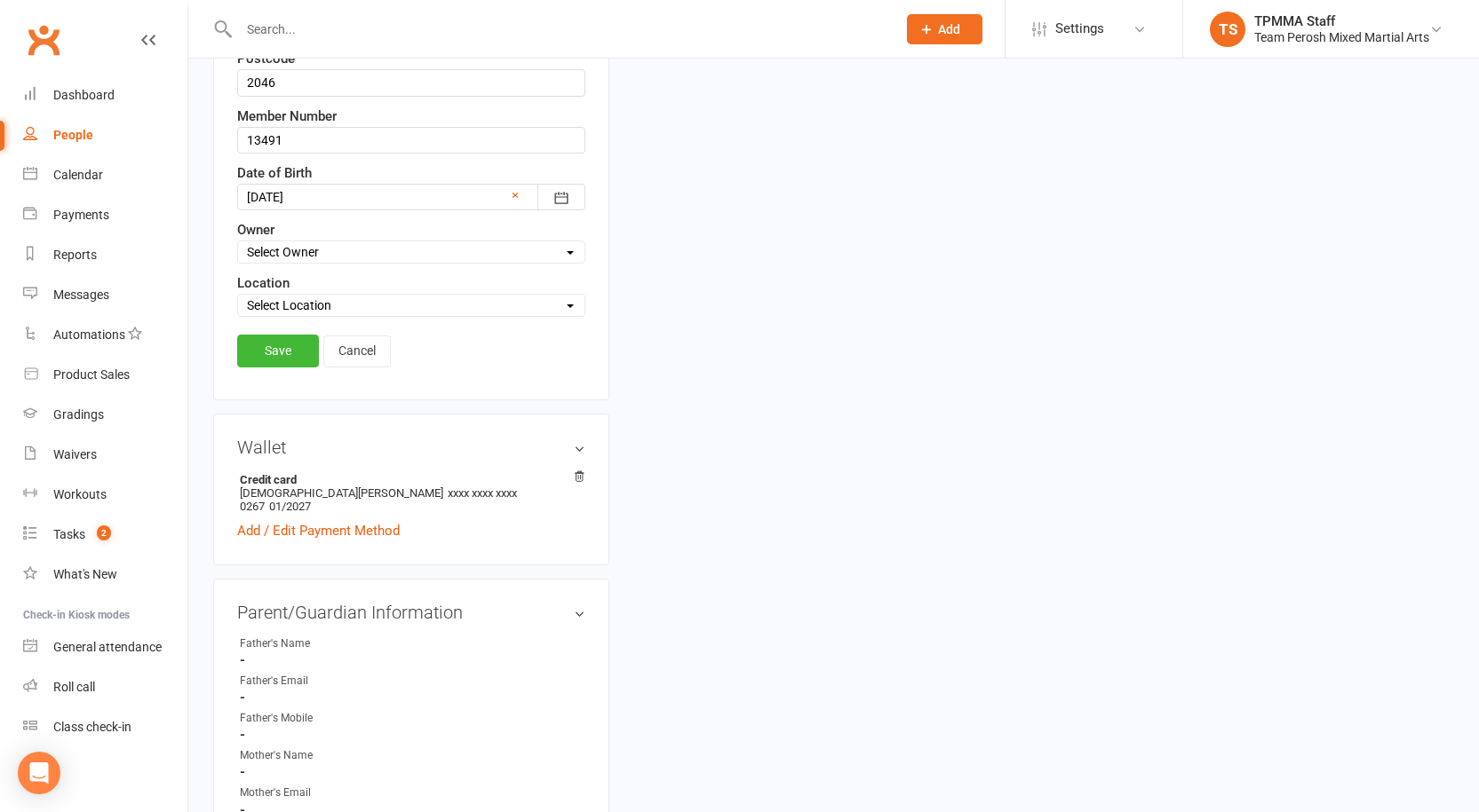
scroll to position [882, 0]
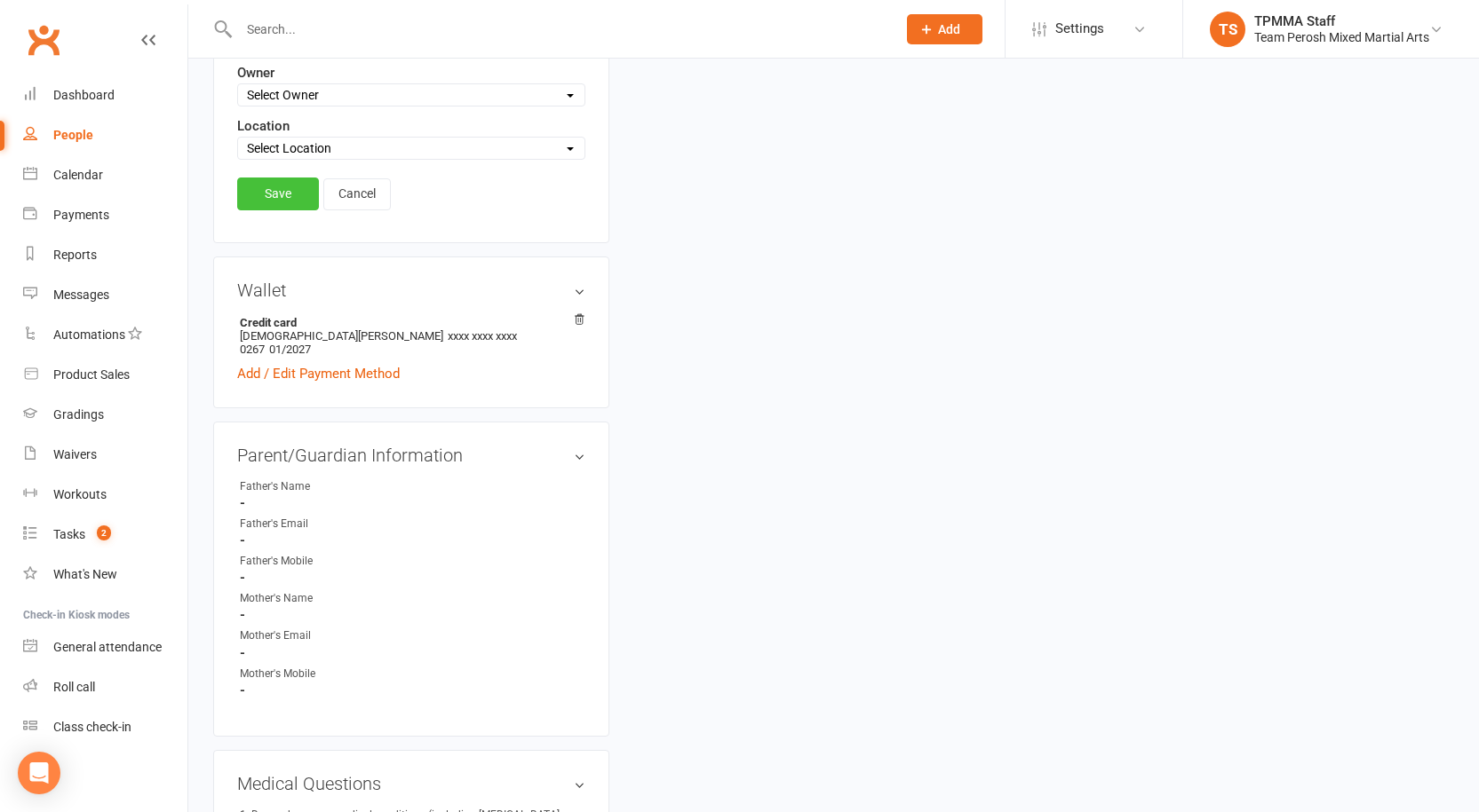
type input "0413 043 344"
click at [283, 177] on link "Save" at bounding box center [278, 193] width 82 height 32
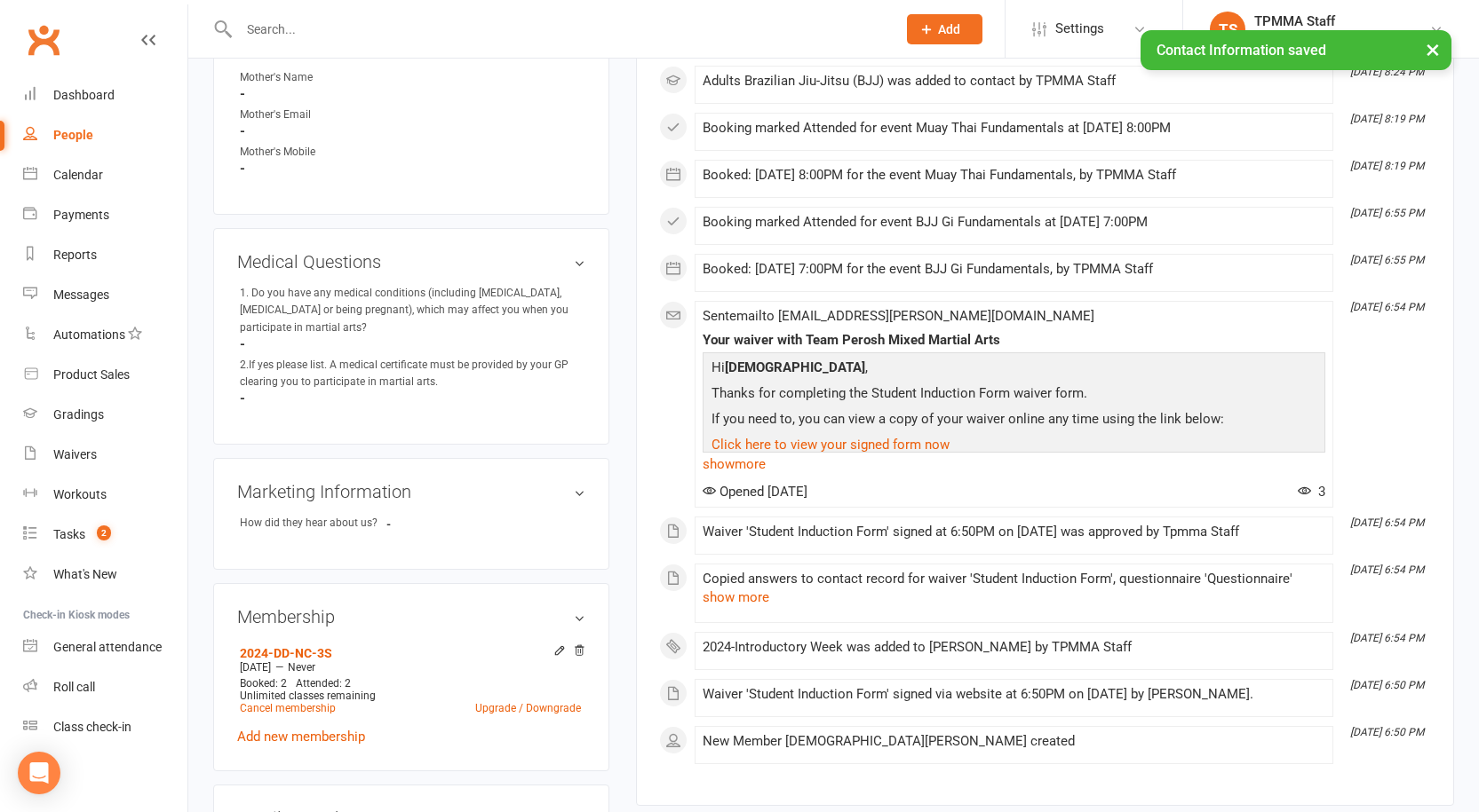
click at [377, 30] on div "× Contact Information saved" at bounding box center [727, 30] width 1456 height 0
click at [334, 30] on div "× Contact Information saved" at bounding box center [727, 30] width 1456 height 0
click at [331, 30] on div "× Contact Information saved" at bounding box center [727, 30] width 1456 height 0
click at [318, 25] on input "text" at bounding box center [559, 29] width 650 height 25
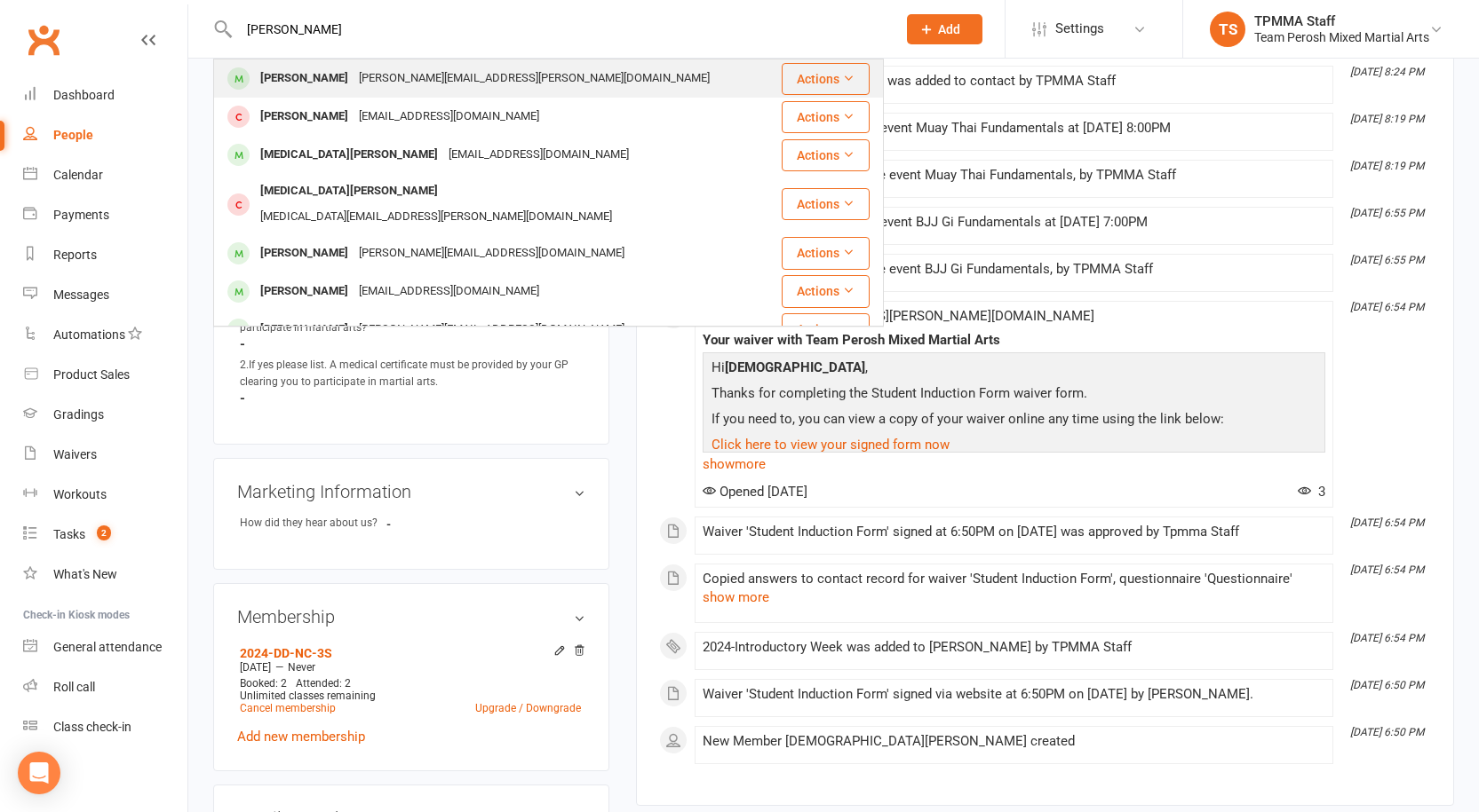
type input "[PERSON_NAME]"
click at [354, 70] on div "[PERSON_NAME][EMAIL_ADDRESS][PERSON_NAME][DOMAIN_NAME]" at bounding box center [535, 78] width 362 height 26
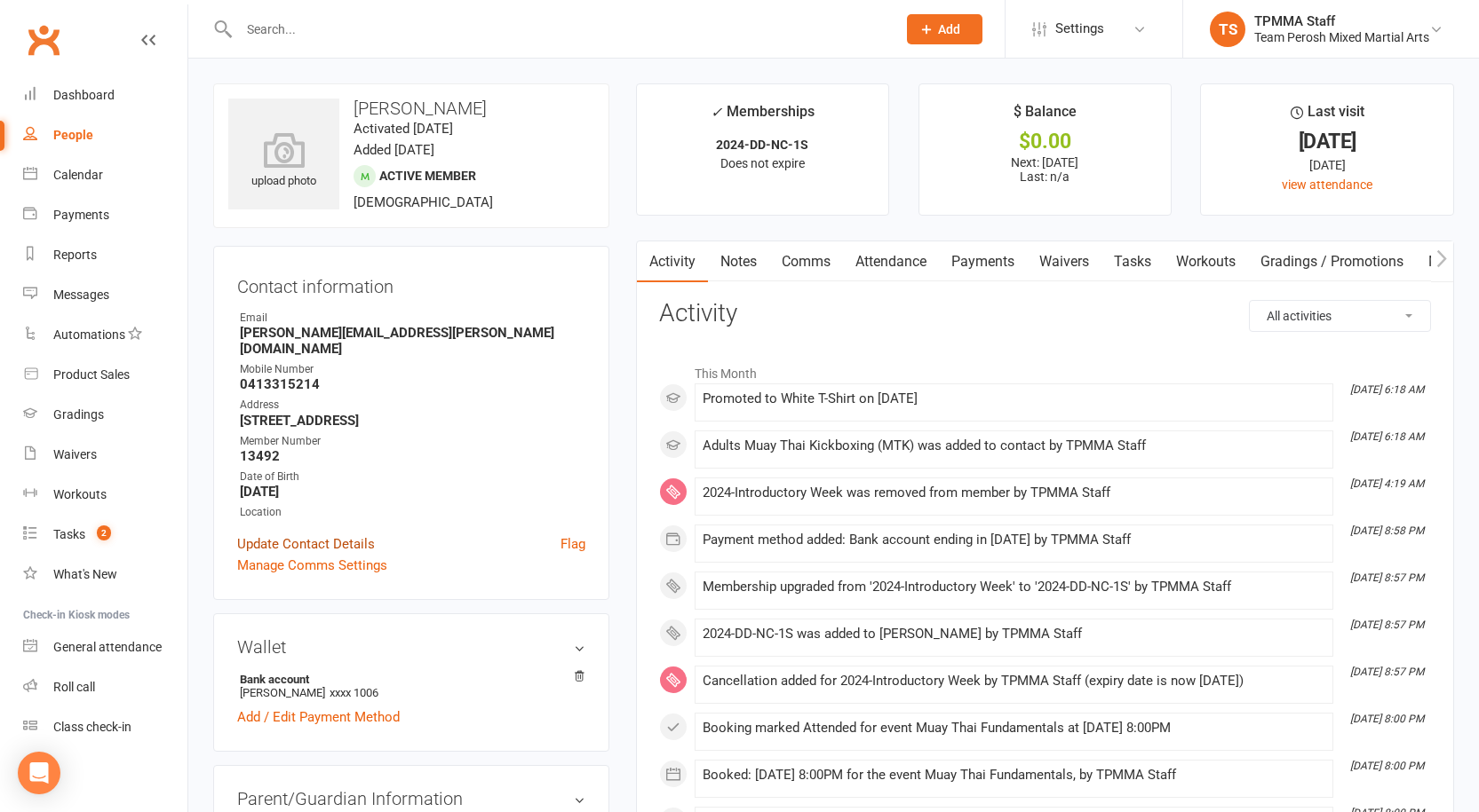
click at [331, 533] on link "Update Contact Details" at bounding box center [306, 543] width 138 height 21
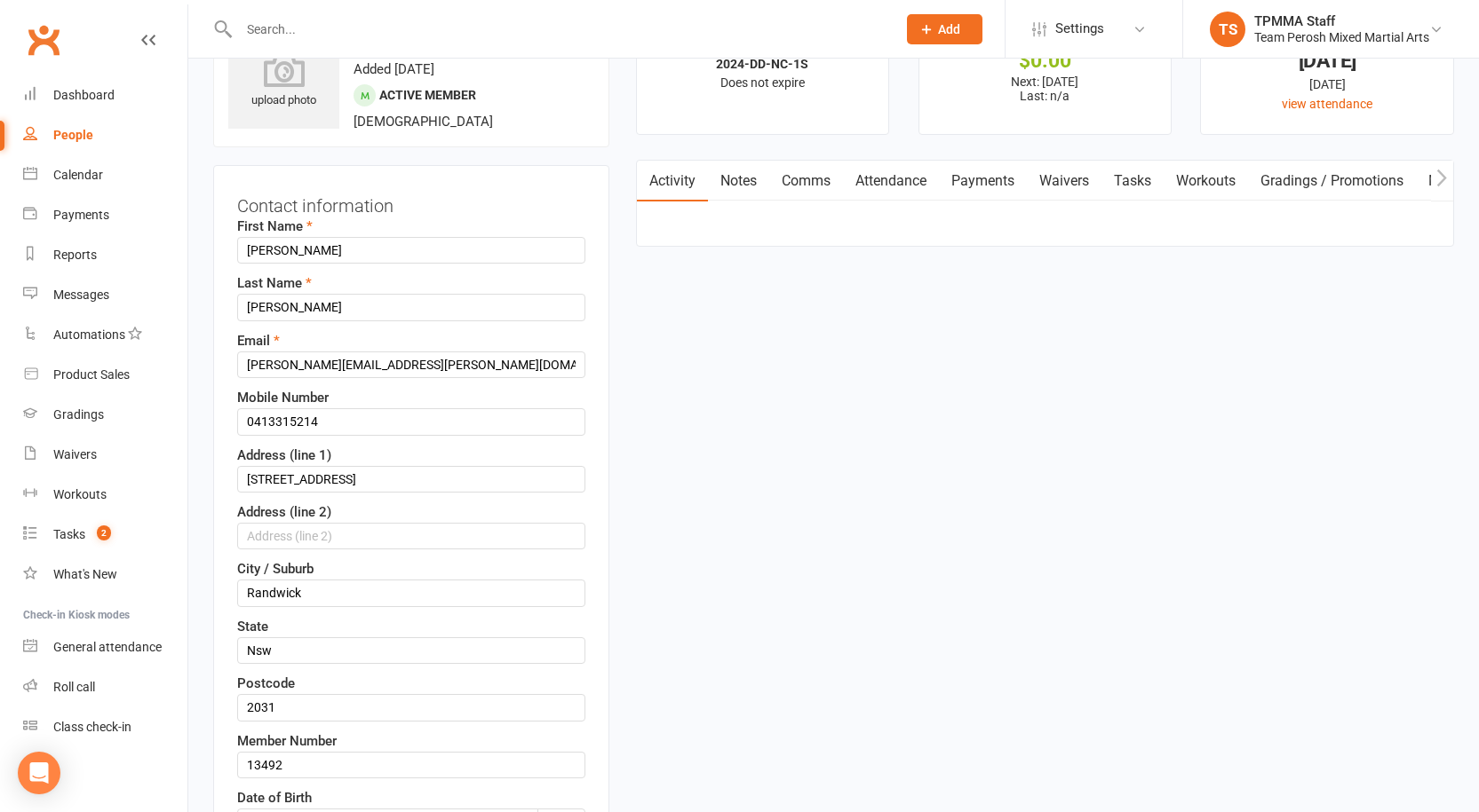
scroll to position [83, 0]
click at [275, 422] on input "0413315214" at bounding box center [411, 419] width 348 height 27
click at [301, 419] on input "0413 315214" at bounding box center [411, 419] width 348 height 27
click at [365, 421] on input "0413 315 214" at bounding box center [411, 419] width 348 height 27
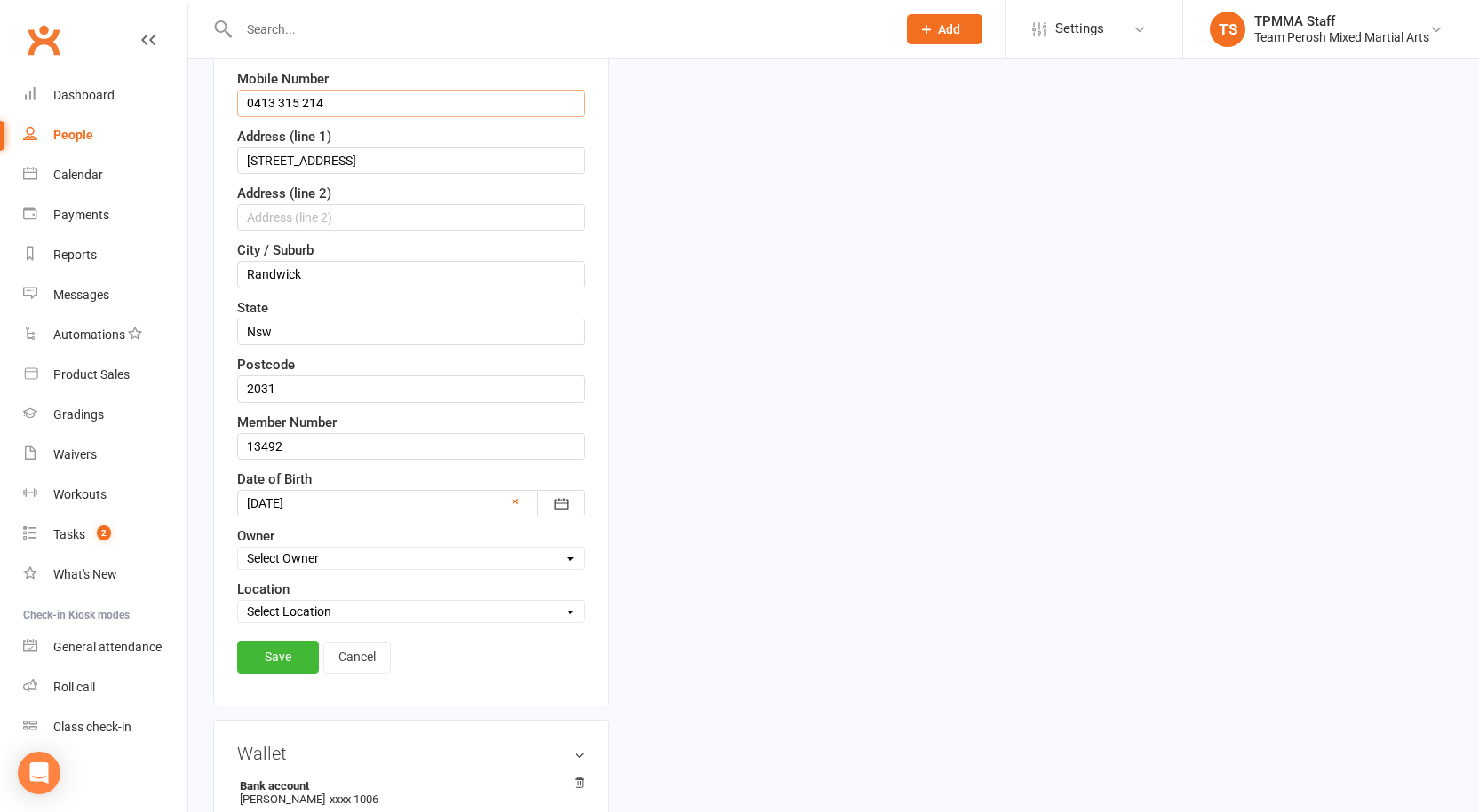
scroll to position [527, 0]
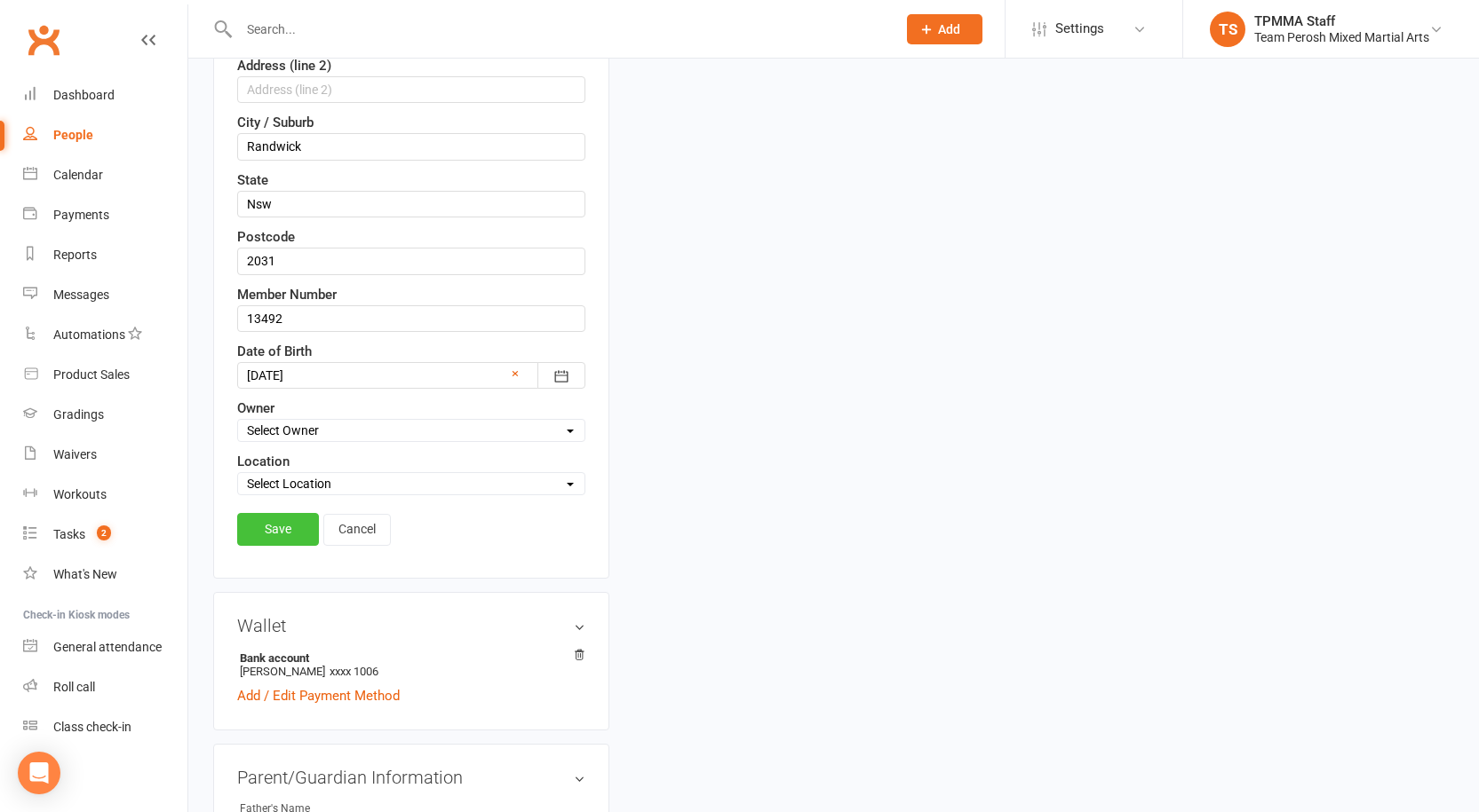
type input "0413 315 214"
click at [275, 520] on link "Save" at bounding box center [278, 529] width 82 height 32
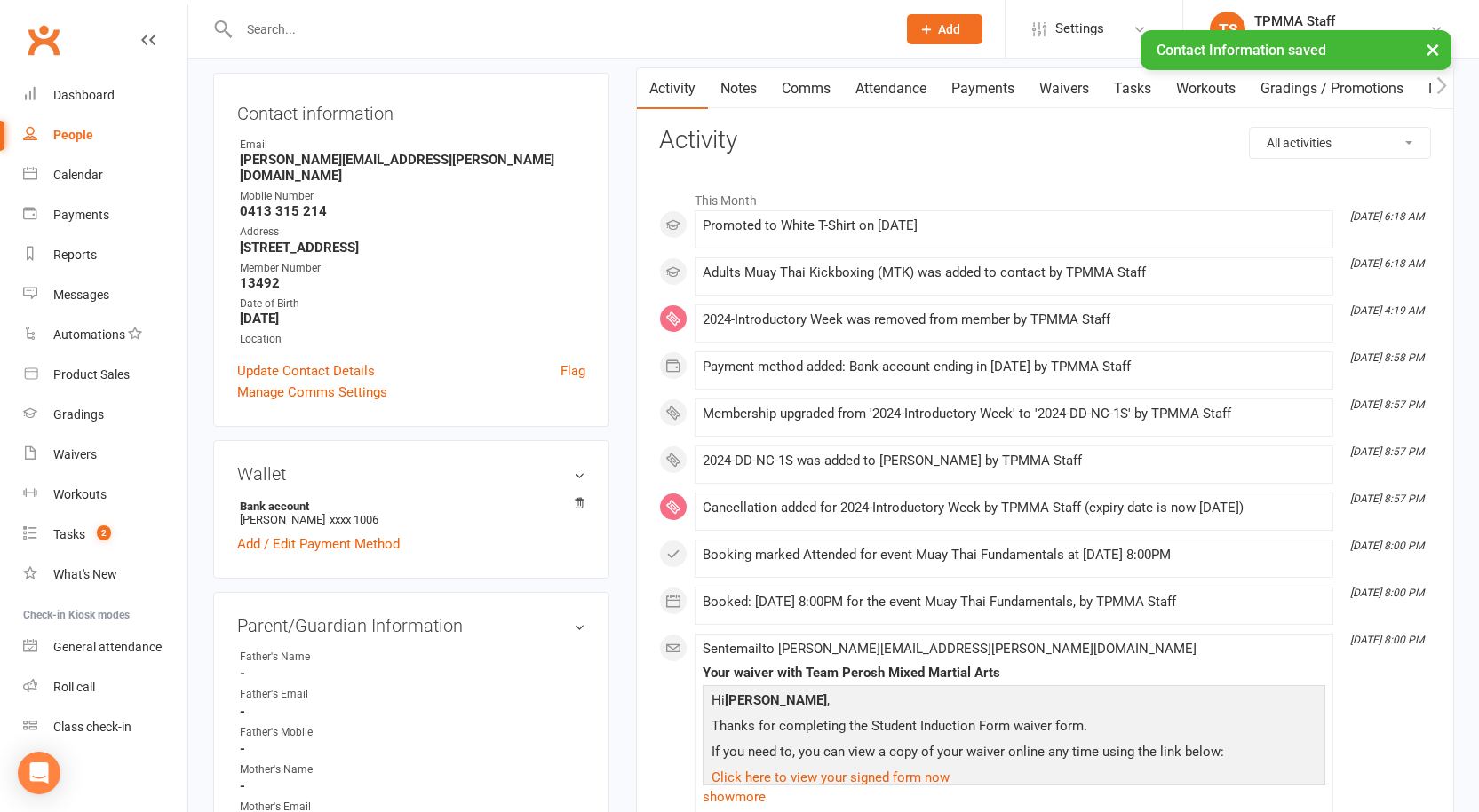
scroll to position [0, 0]
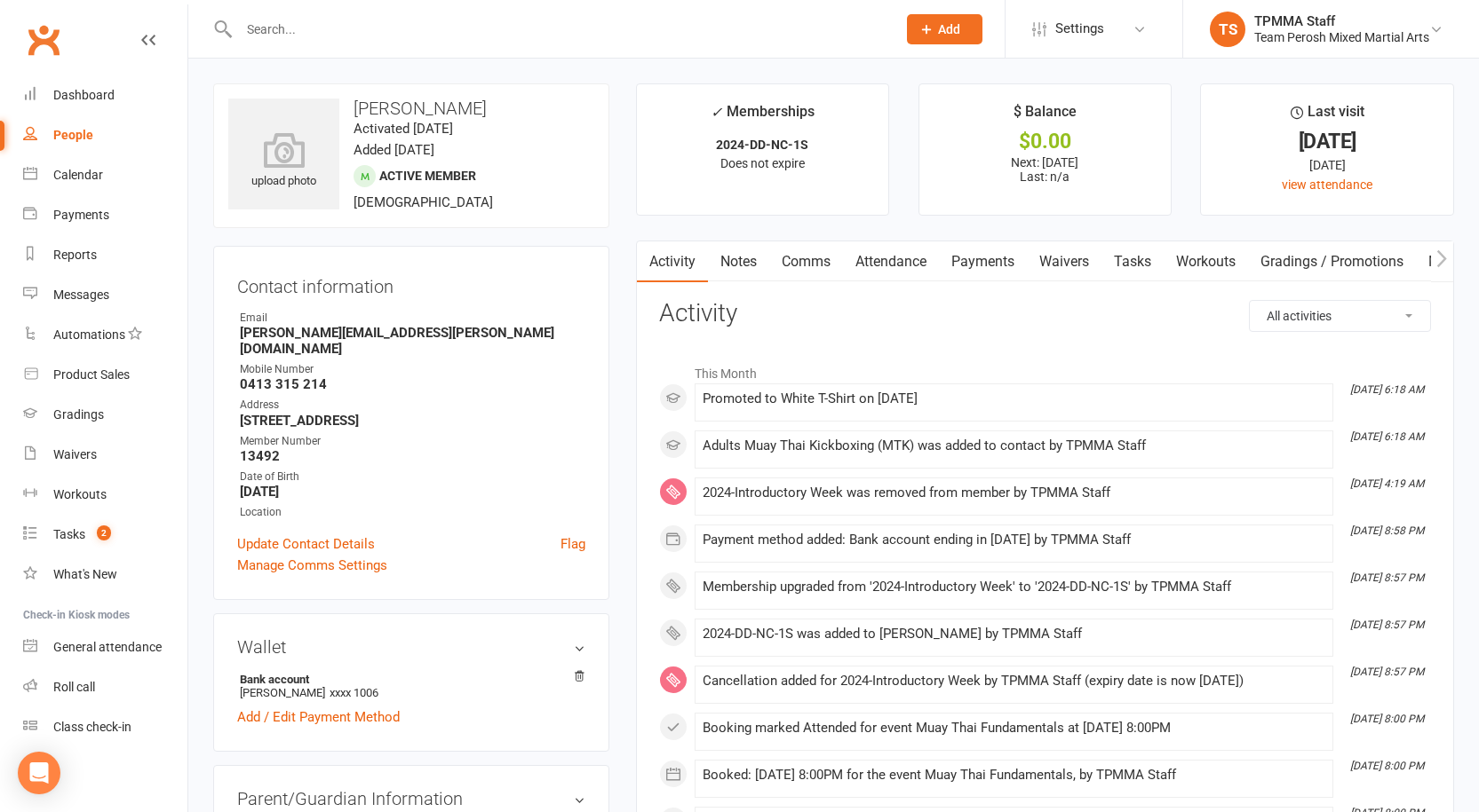
click at [289, 30] on input "text" at bounding box center [559, 29] width 650 height 25
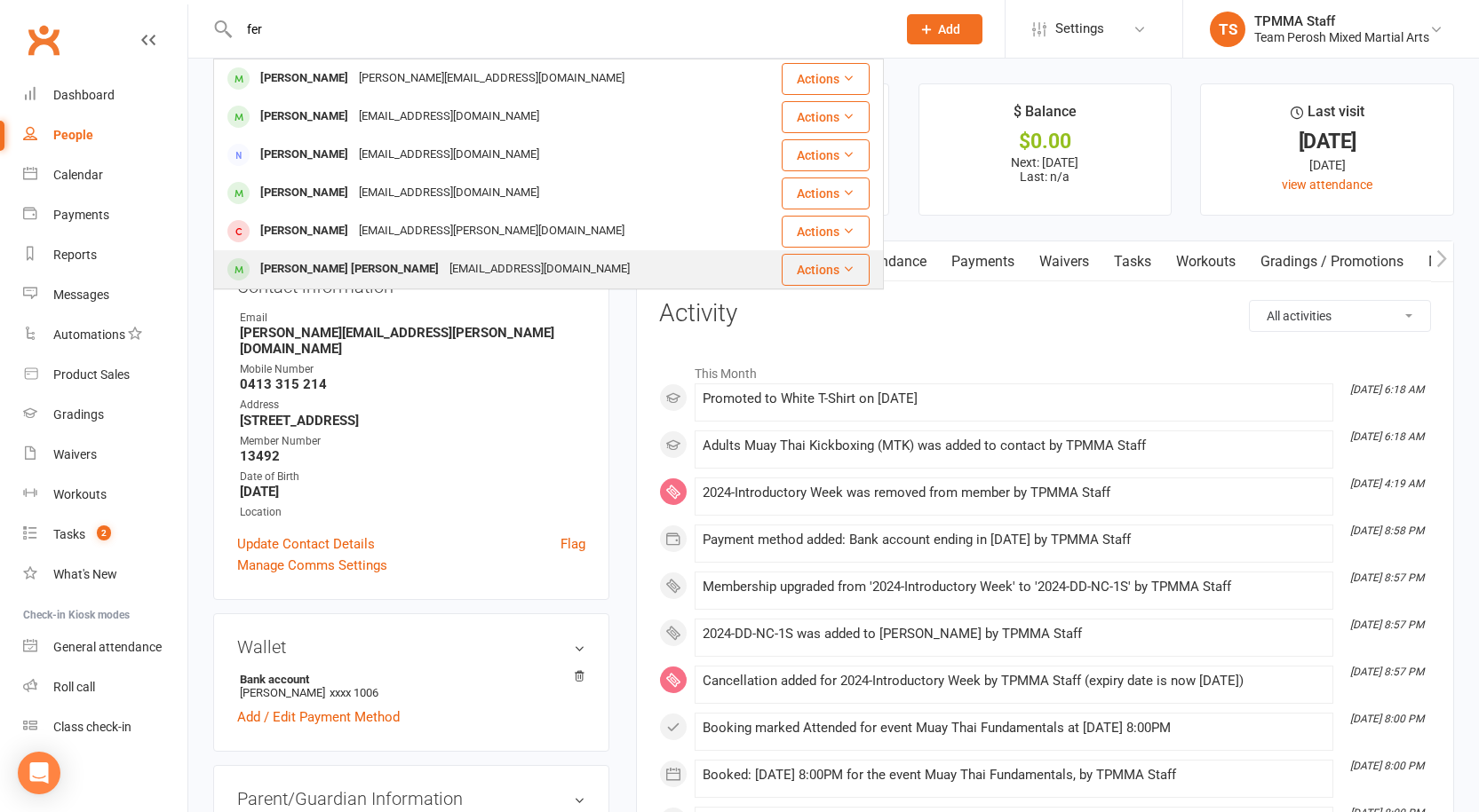
type input "fer"
click at [351, 266] on div "[PERSON_NAME] [PERSON_NAME]" at bounding box center [349, 269] width 189 height 26
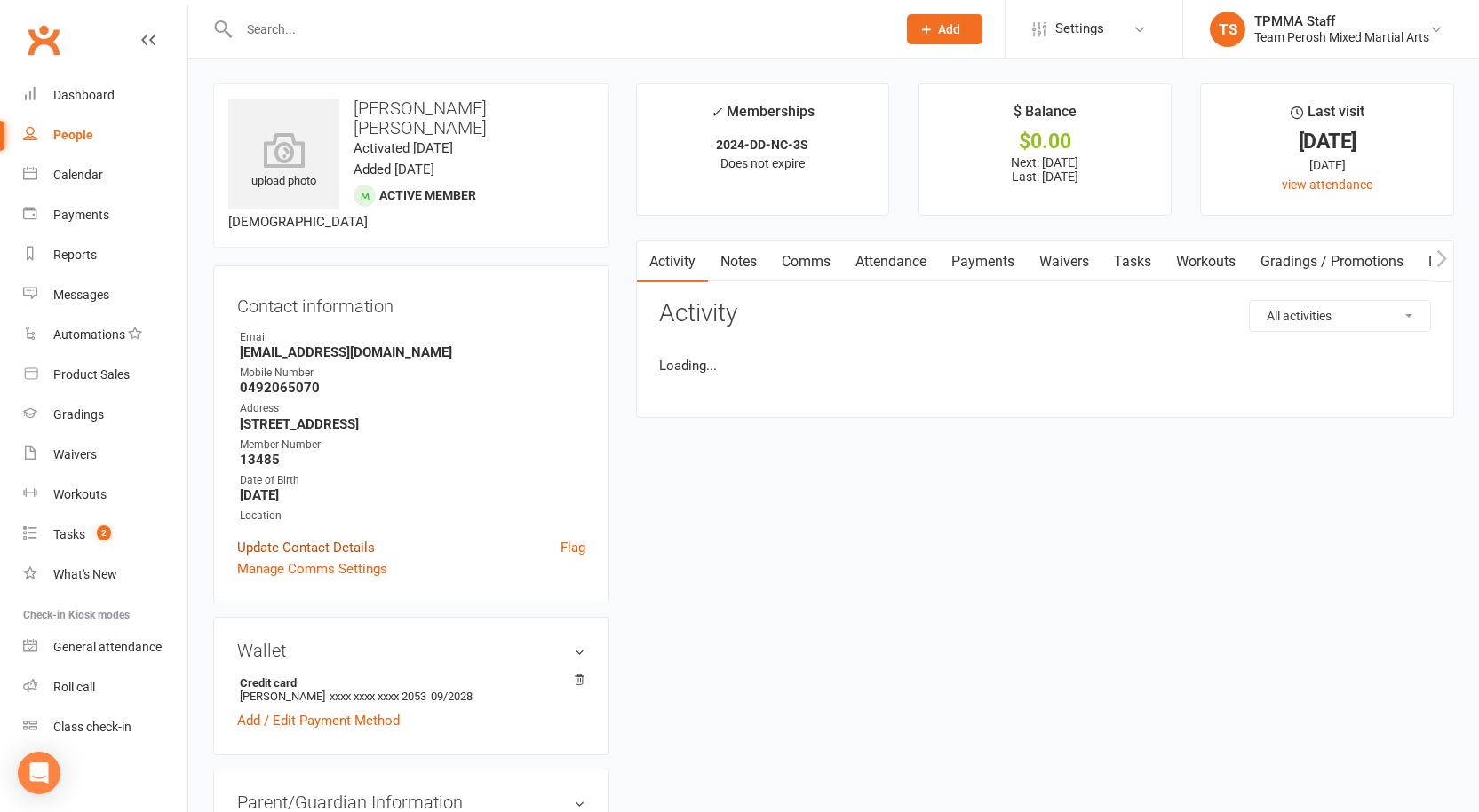
click at [295, 537] on link "Update Contact Details" at bounding box center [306, 547] width 138 height 21
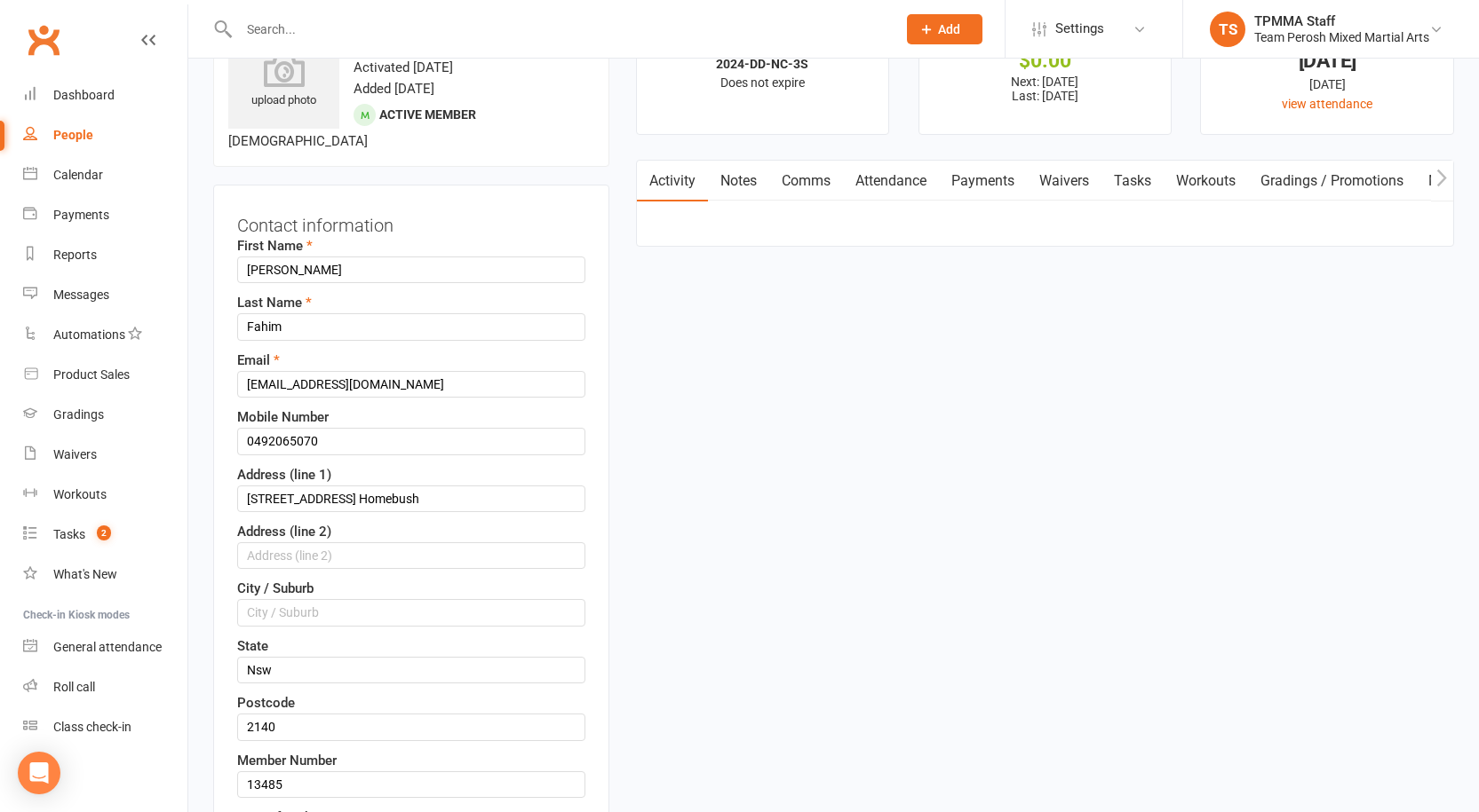
scroll to position [83, 0]
click at [277, 425] on input "0492065070" at bounding box center [411, 438] width 348 height 27
drag, startPoint x: 299, startPoint y: 422, endPoint x: 345, endPoint y: 425, distance: 46.1
click at [300, 425] on input "0492 065070" at bounding box center [411, 438] width 348 height 27
click at [349, 425] on input "0492 065 070" at bounding box center [411, 438] width 348 height 27
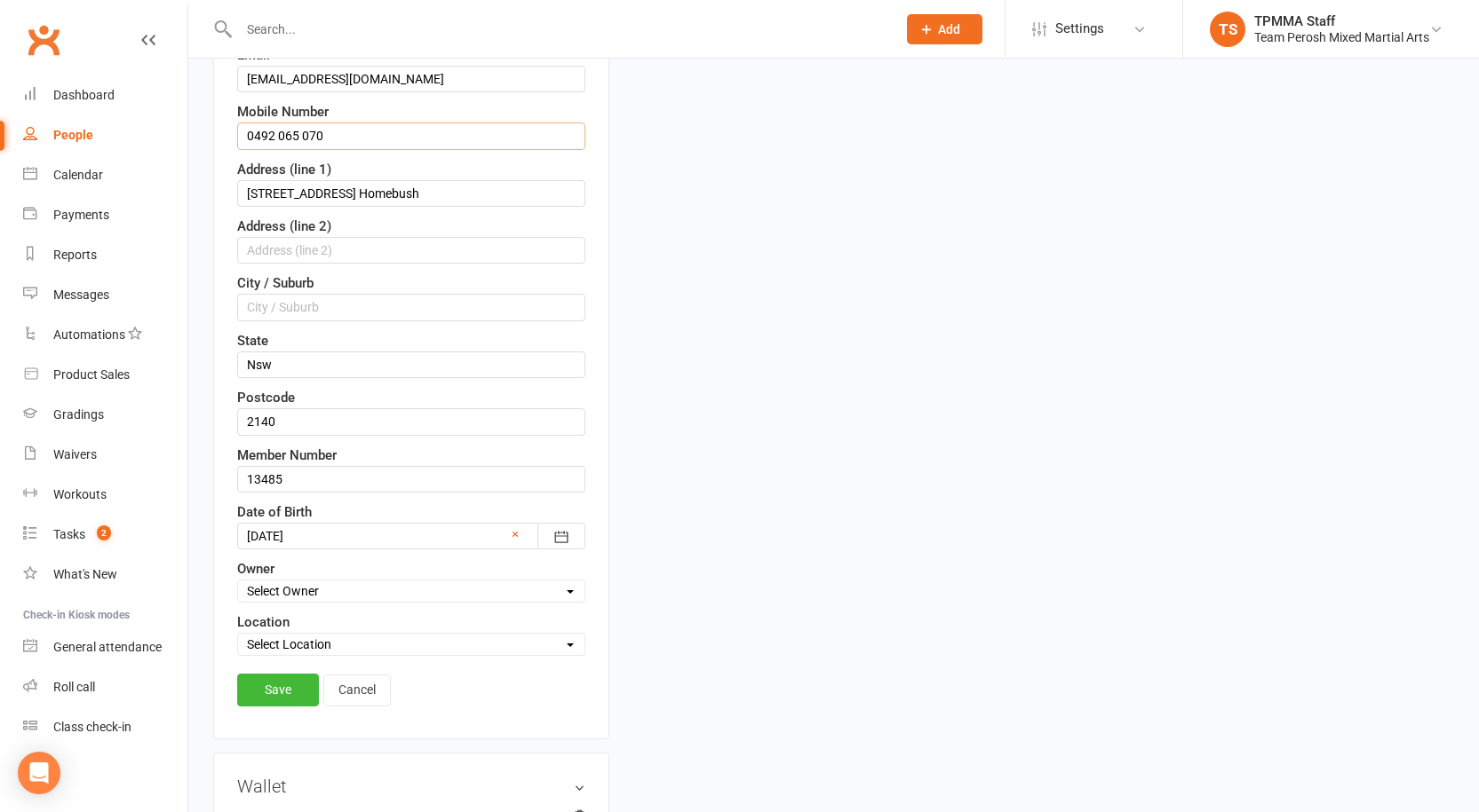
scroll to position [616, 0]
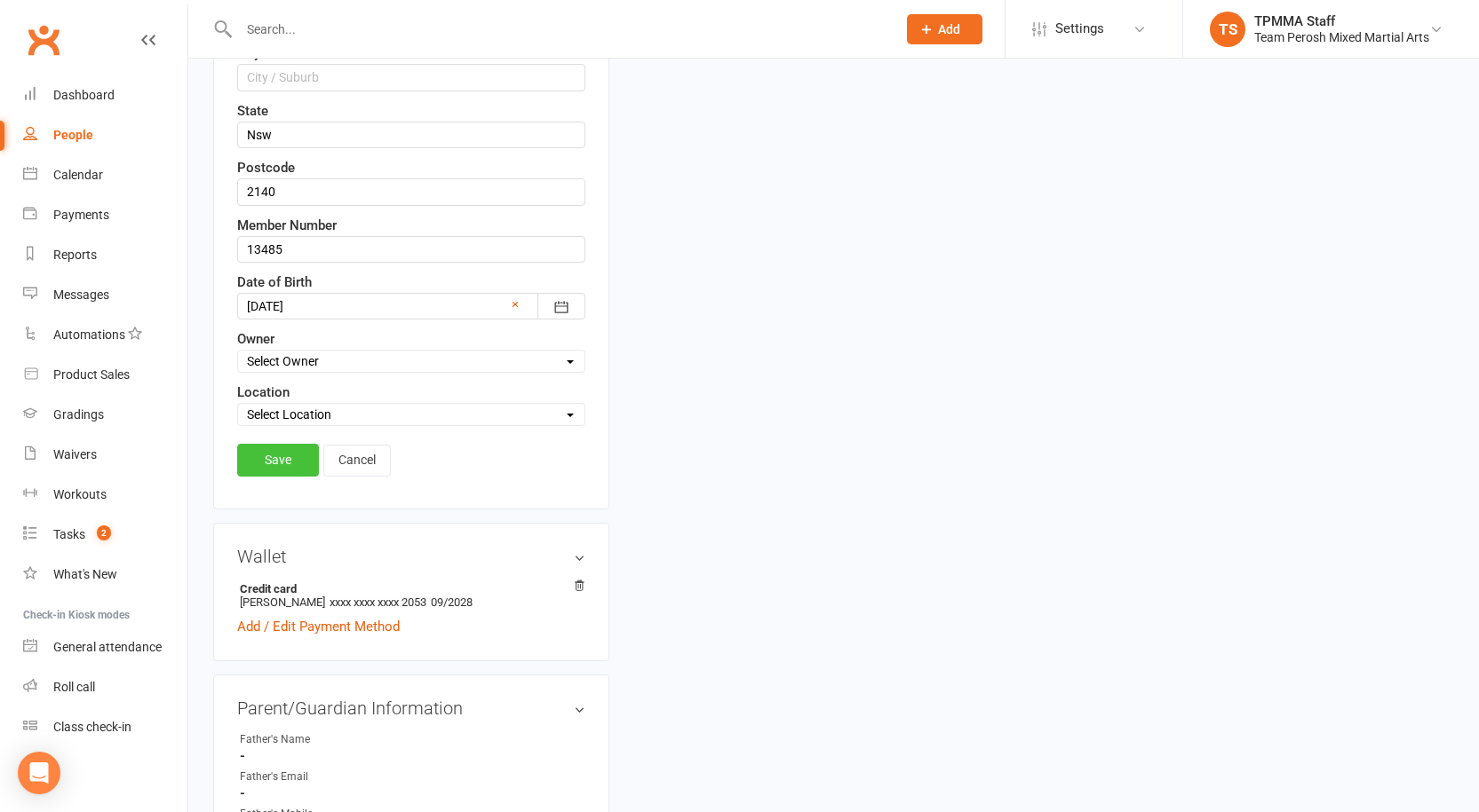
type input "0492 065 070"
click at [278, 445] on link "Save" at bounding box center [278, 460] width 82 height 32
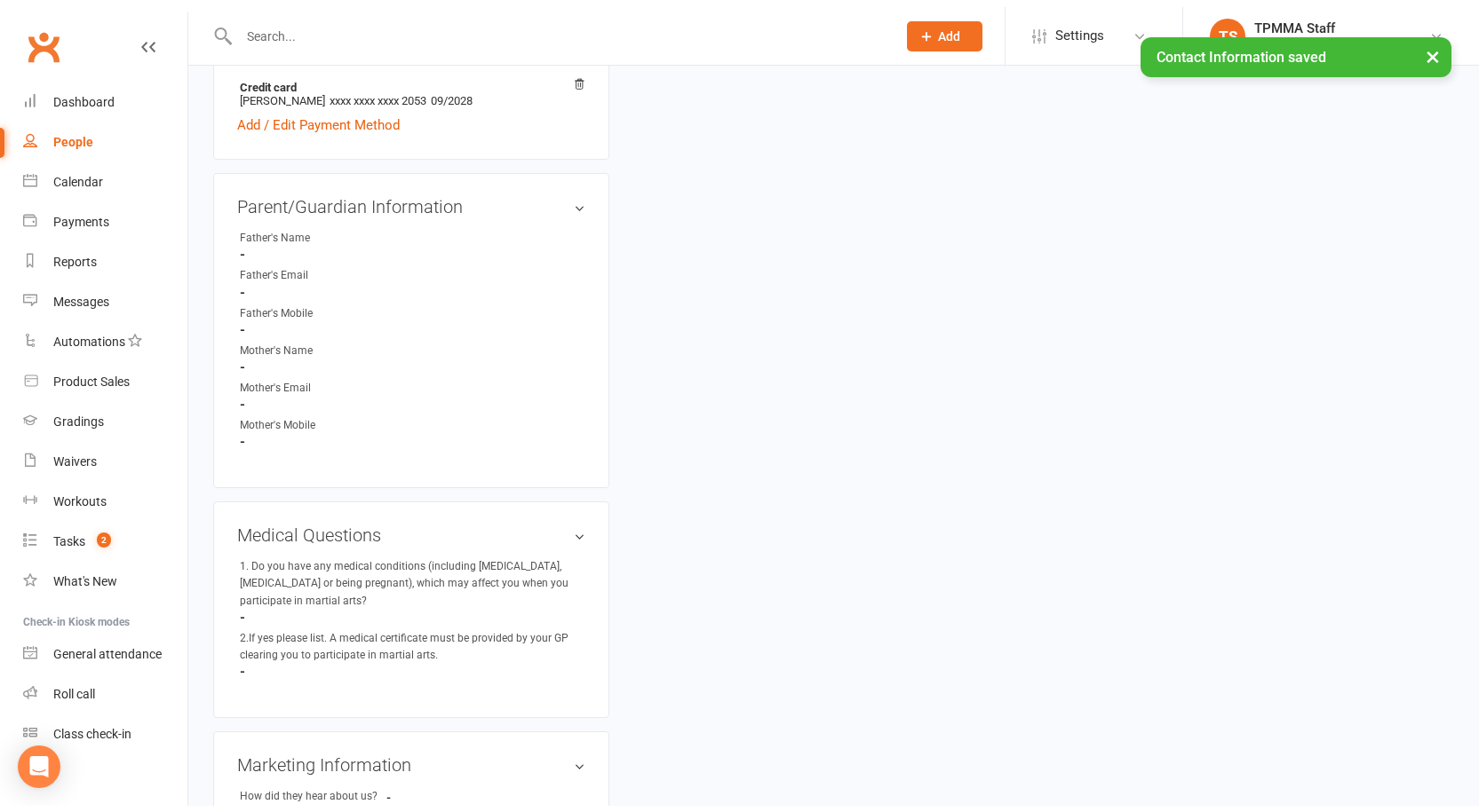
scroll to position [0, 0]
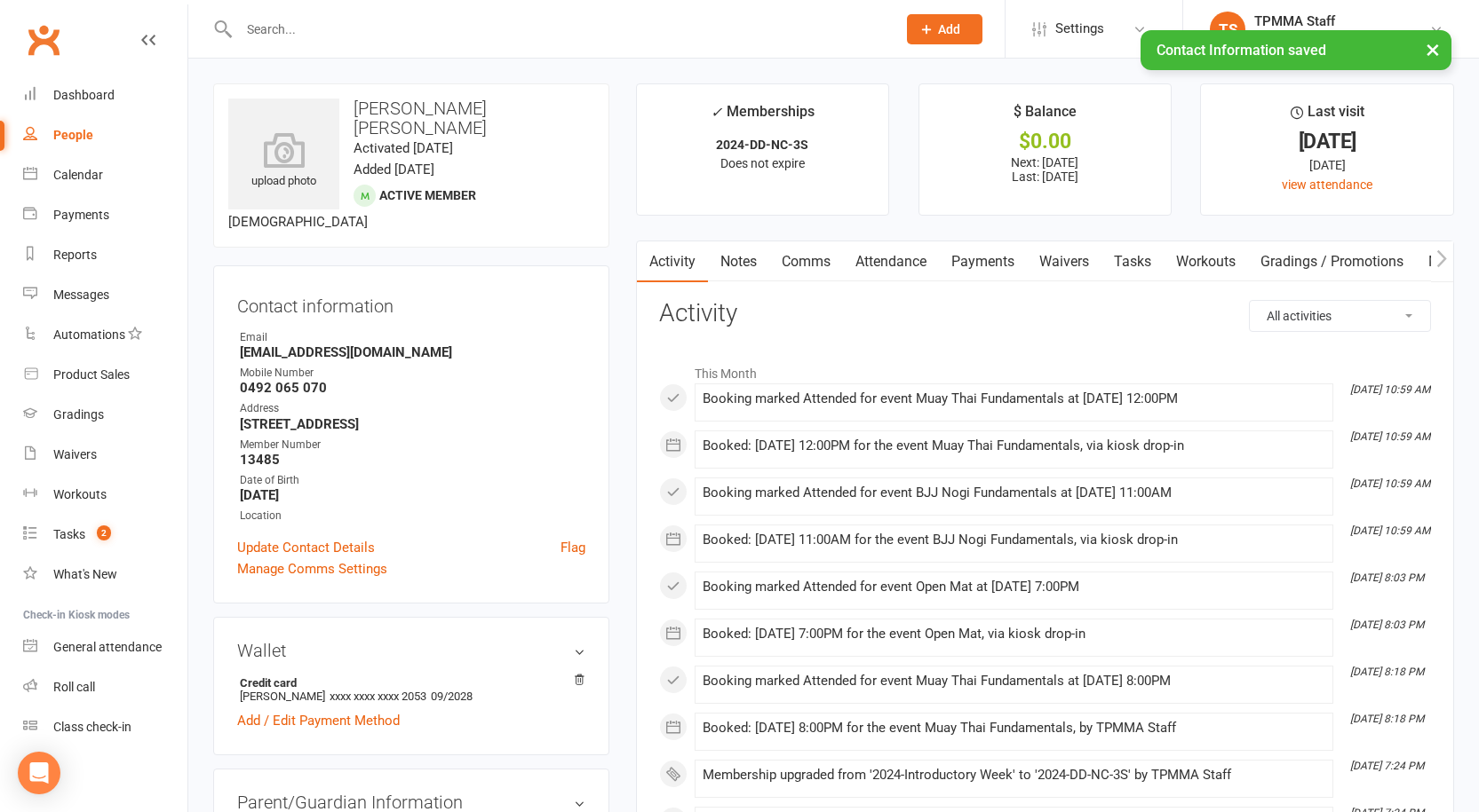
click at [336, 30] on div "× Contact Information saved" at bounding box center [727, 30] width 1456 height 0
click at [348, 20] on input "text" at bounding box center [559, 29] width 650 height 25
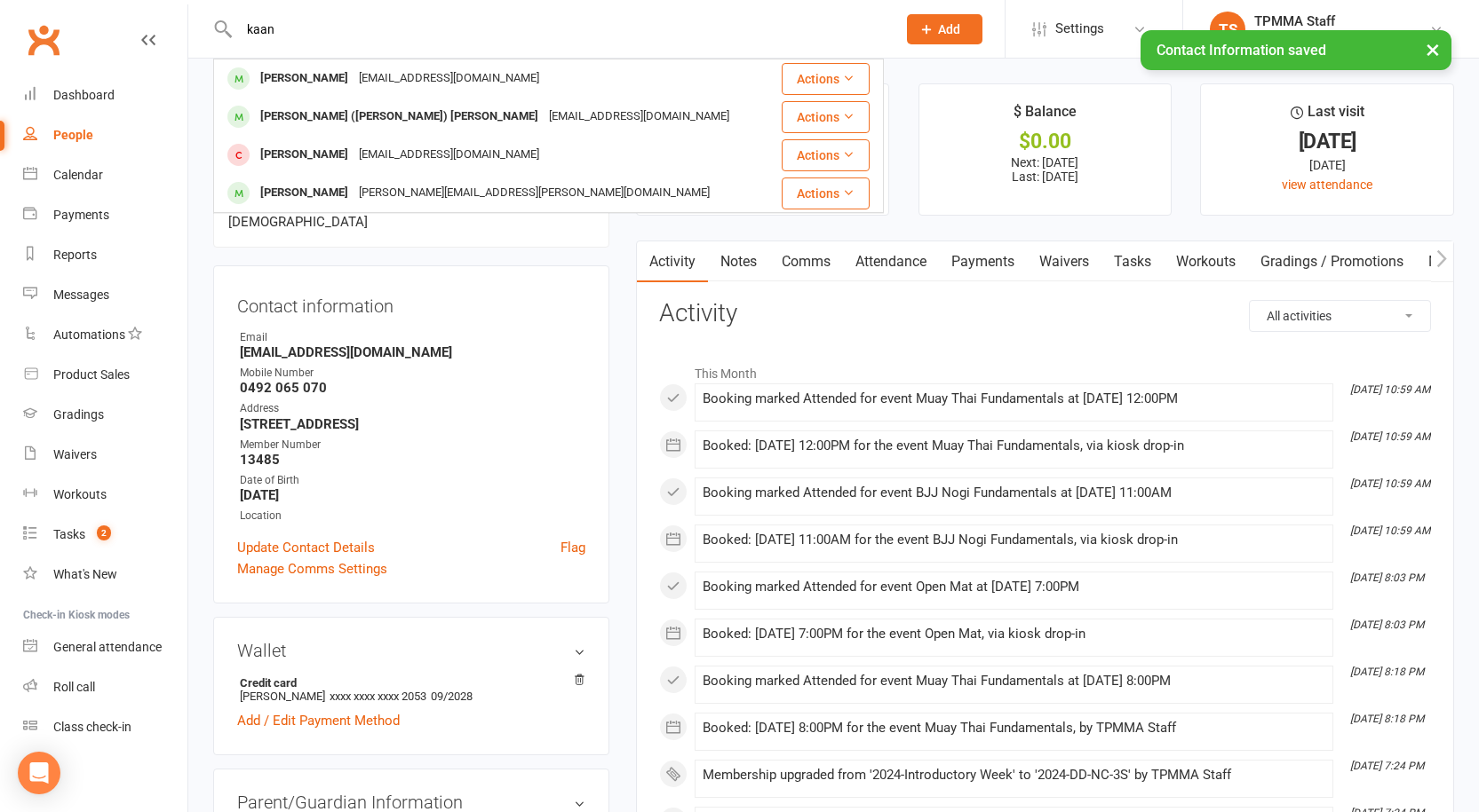
type input "kaan"
click at [334, 77] on div "[PERSON_NAME]" at bounding box center [304, 78] width 99 height 26
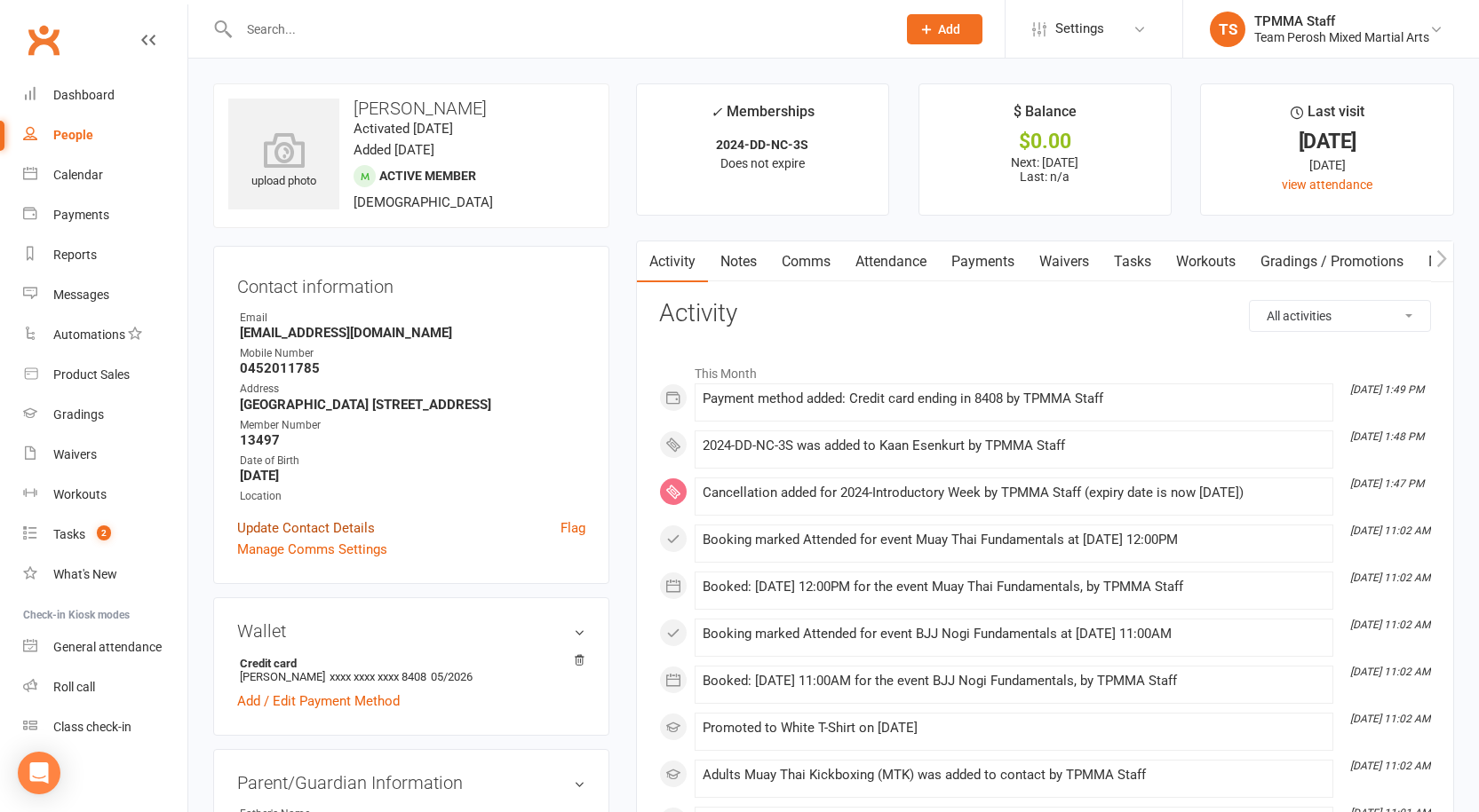
click at [300, 539] on link "Update Contact Details" at bounding box center [306, 528] width 138 height 21
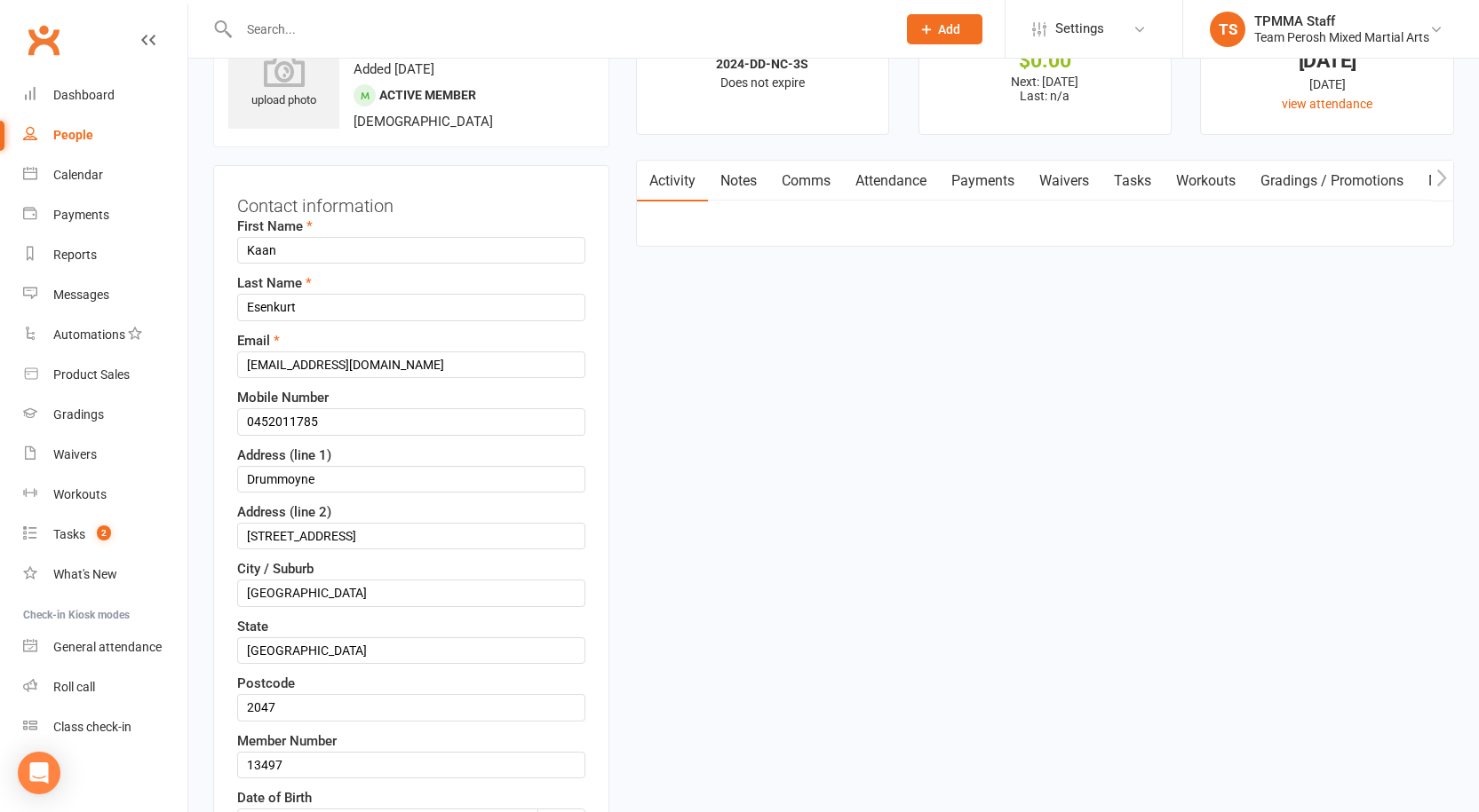
scroll to position [83, 0]
click at [274, 422] on input "0452011785" at bounding box center [411, 419] width 348 height 27
click at [299, 419] on input "0452 011785" at bounding box center [411, 419] width 348 height 27
click at [363, 423] on input "0452 011 785" at bounding box center [411, 419] width 348 height 27
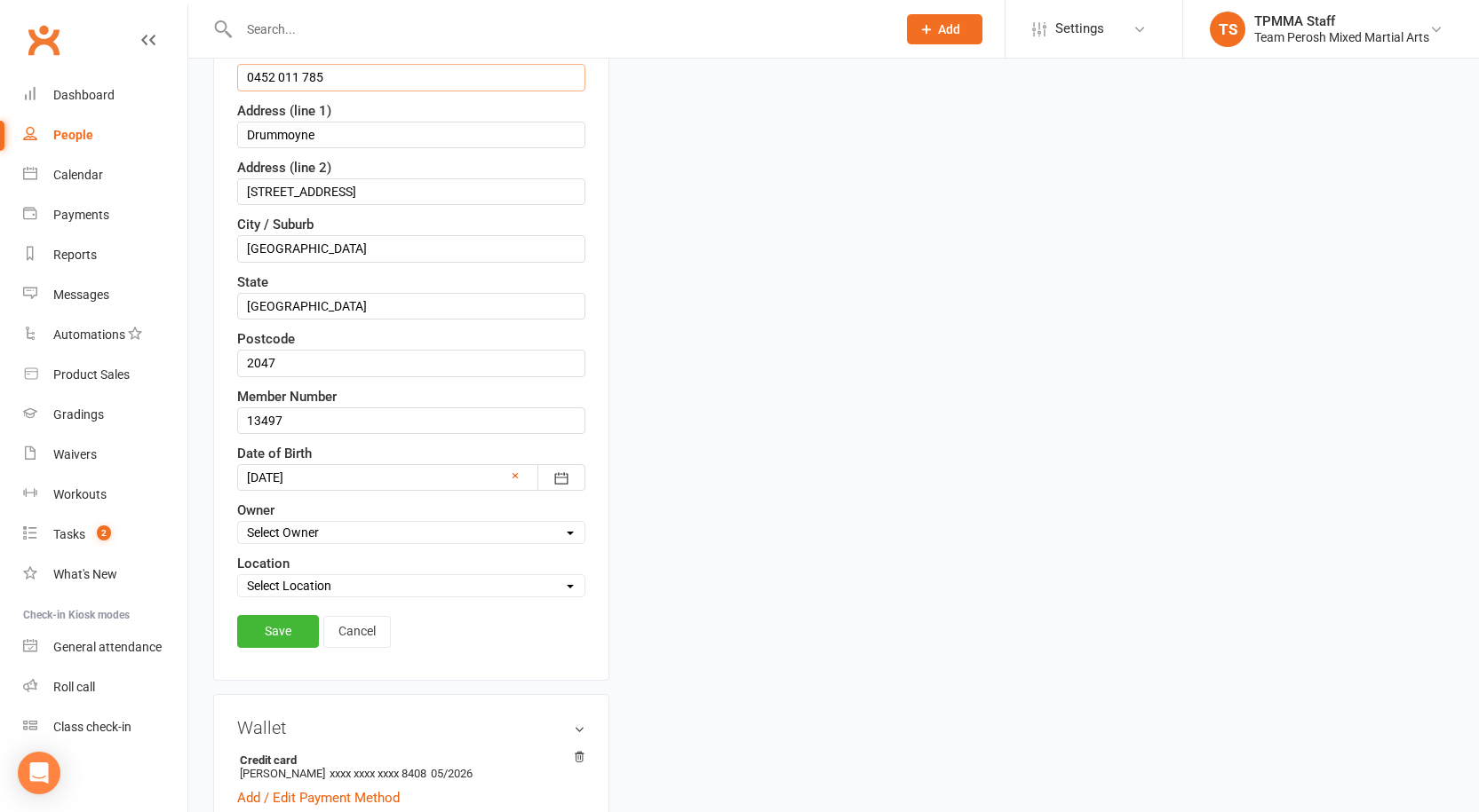
scroll to position [527, 0]
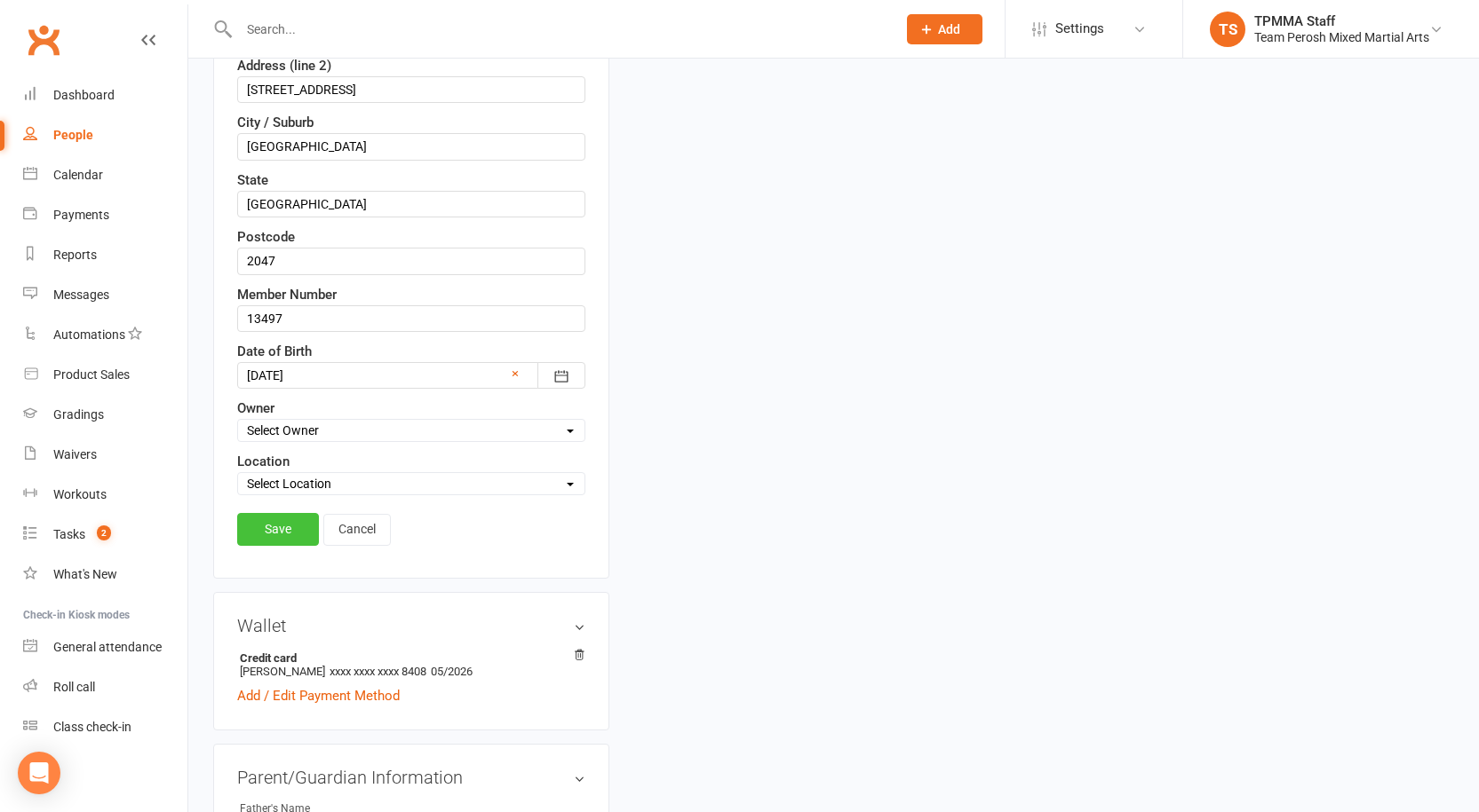
type input "0452 011 785"
click at [291, 533] on link "Save" at bounding box center [278, 529] width 82 height 32
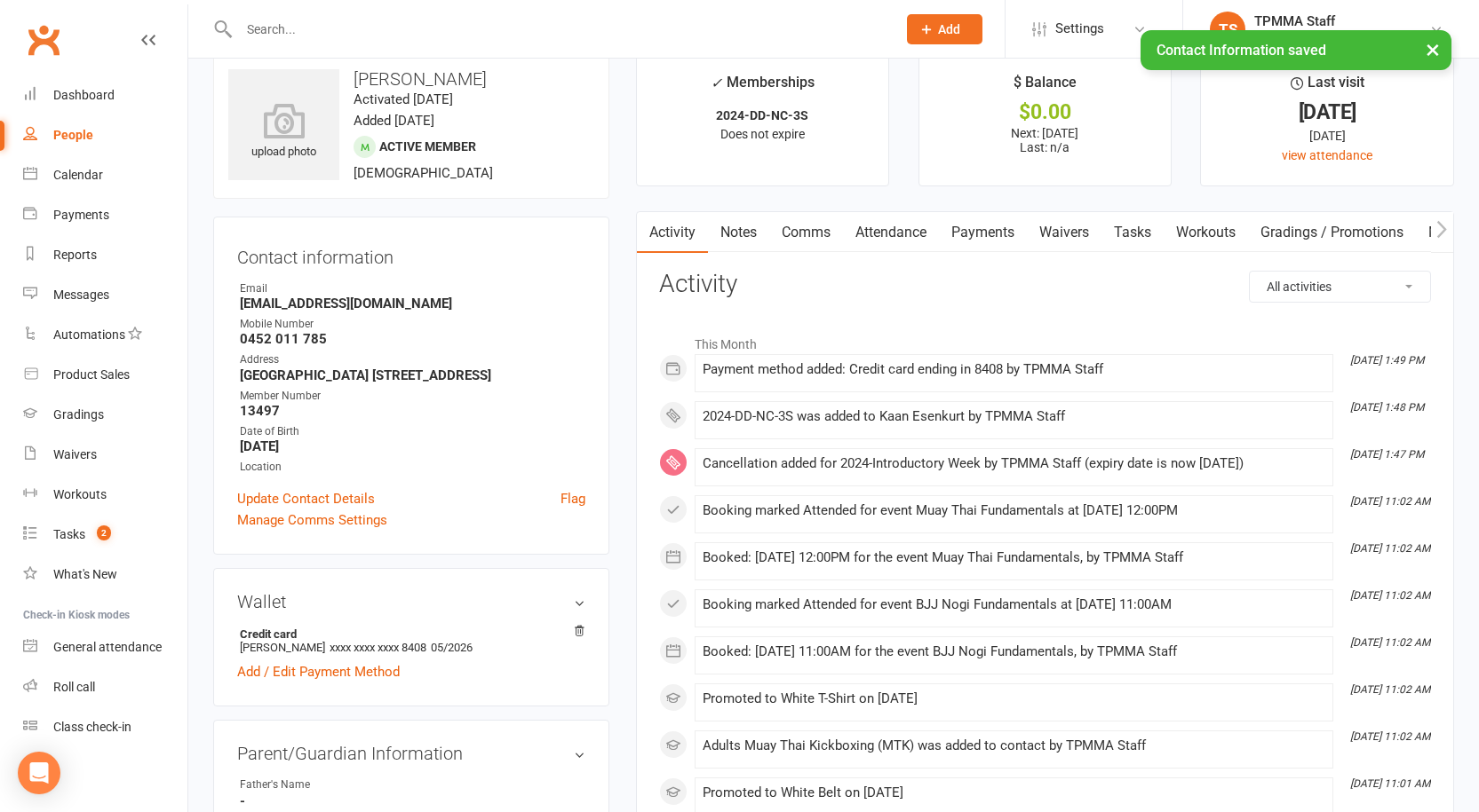
scroll to position [0, 0]
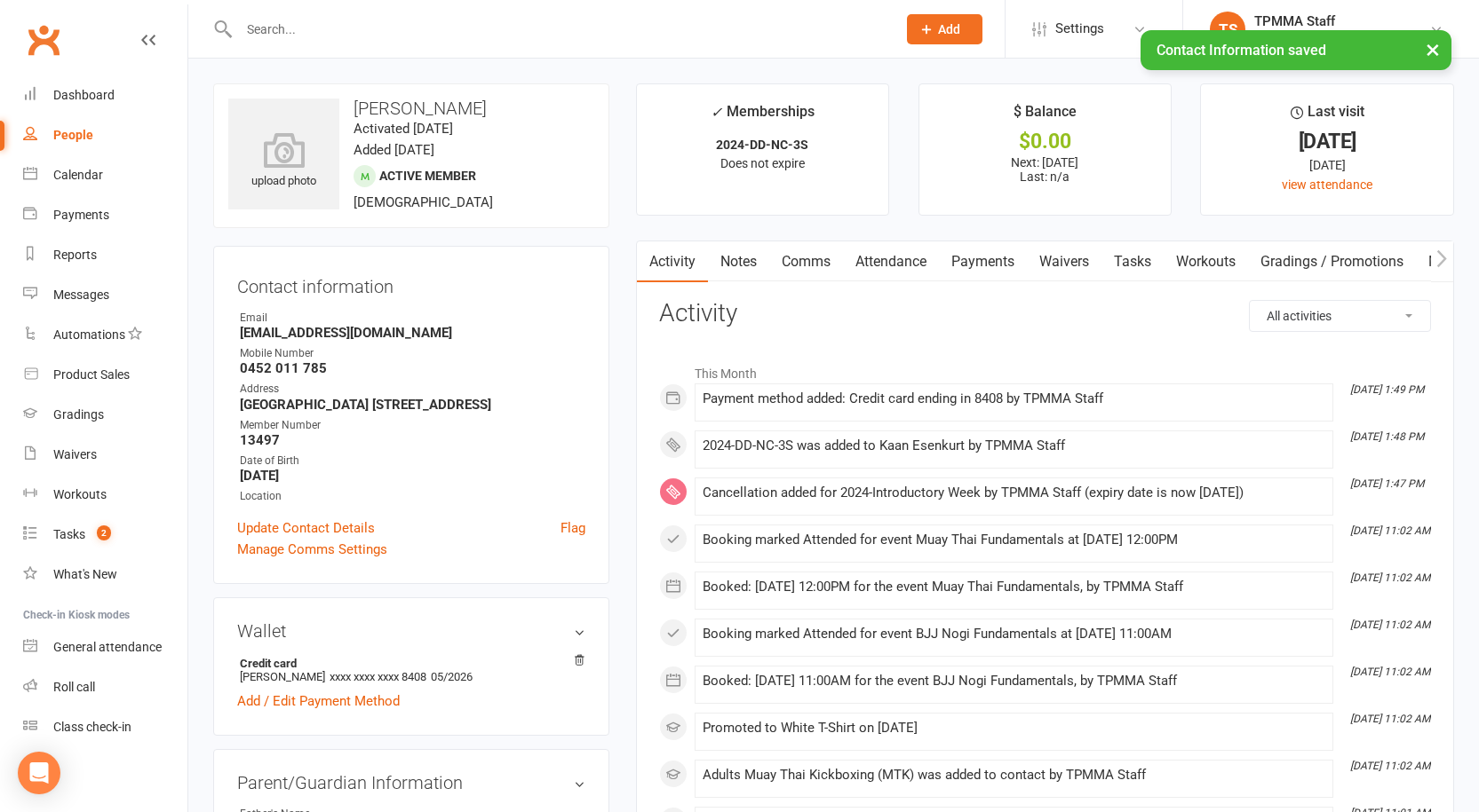
click at [299, 27] on input "text" at bounding box center [559, 29] width 650 height 25
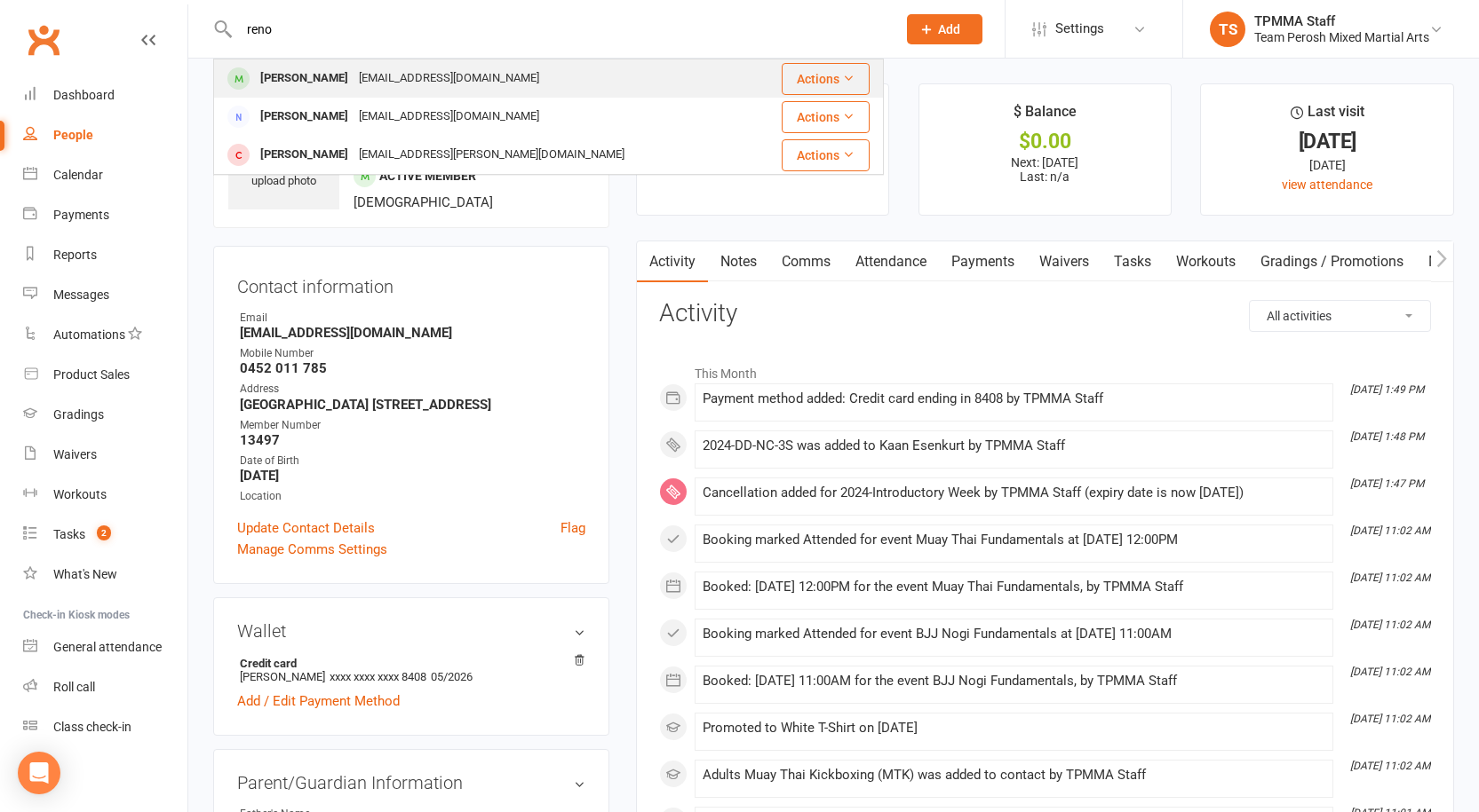
type input "reno"
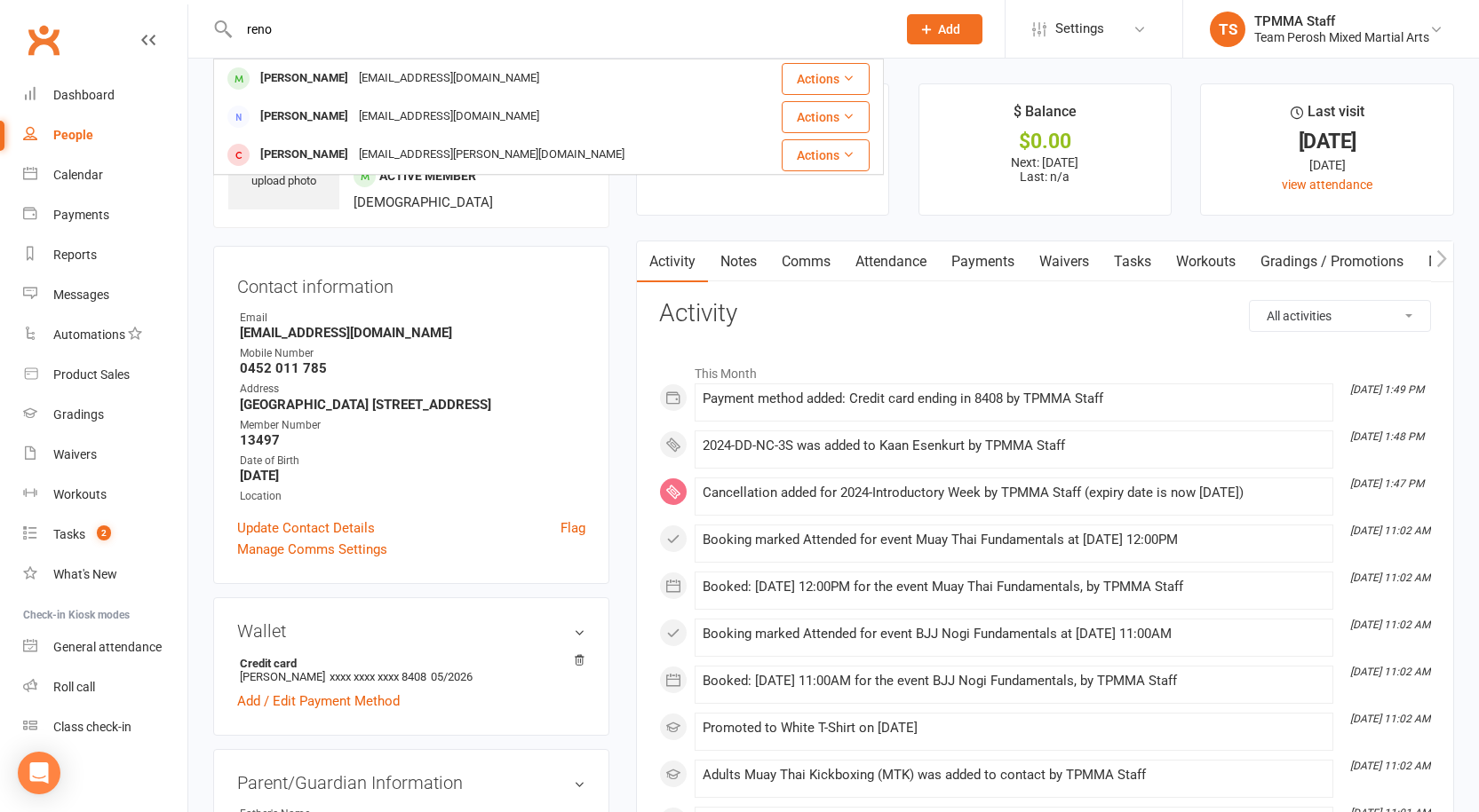
click at [299, 79] on div "[PERSON_NAME]" at bounding box center [304, 78] width 99 height 26
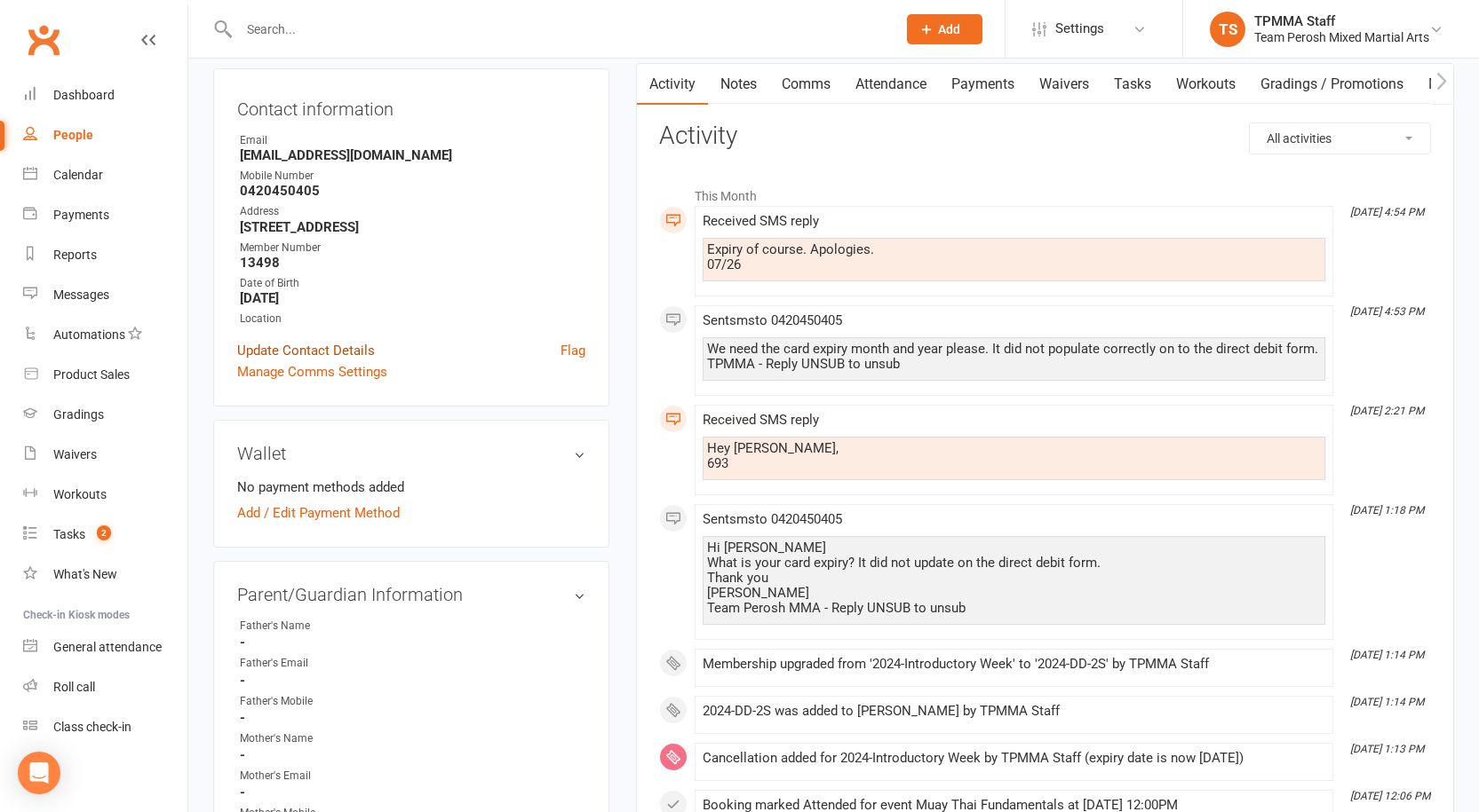
click at [339, 347] on link "Update Contact Details" at bounding box center [306, 350] width 138 height 21
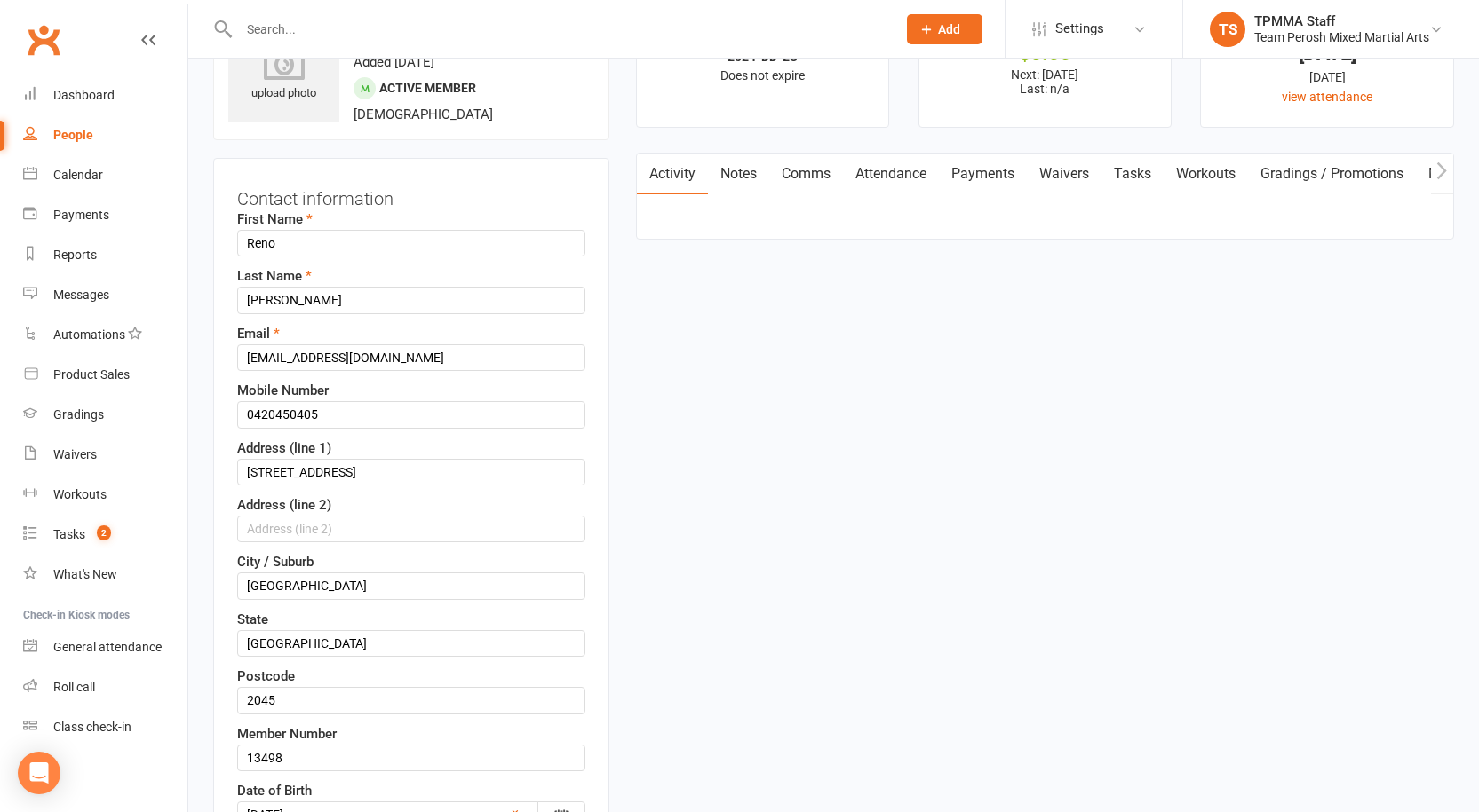
scroll to position [83, 0]
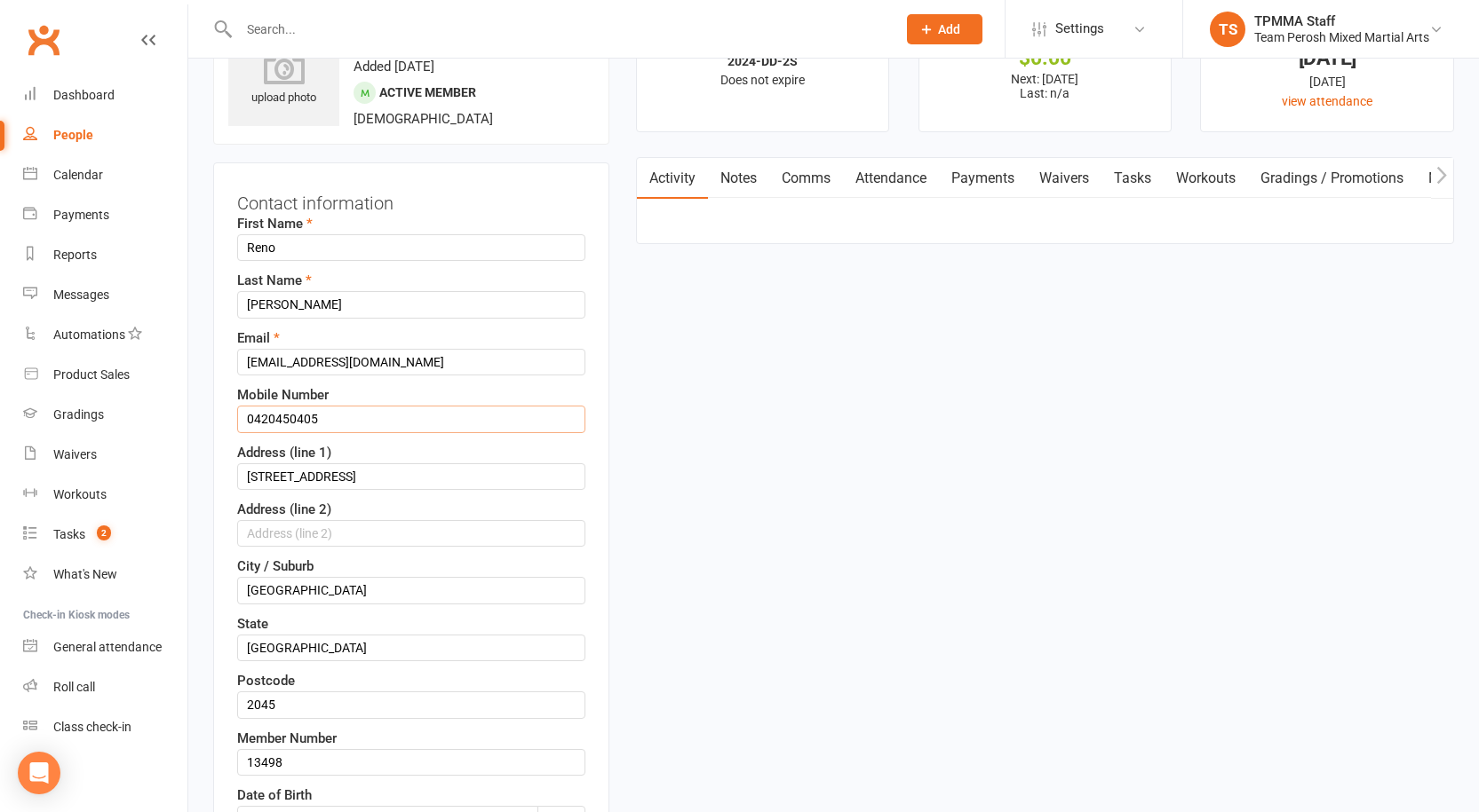
click at [275, 416] on input "0420450405" at bounding box center [411, 419] width 348 height 27
click at [299, 417] on input "0420 450405" at bounding box center [411, 419] width 348 height 27
click at [356, 419] on input "0420 450 405" at bounding box center [411, 419] width 348 height 27
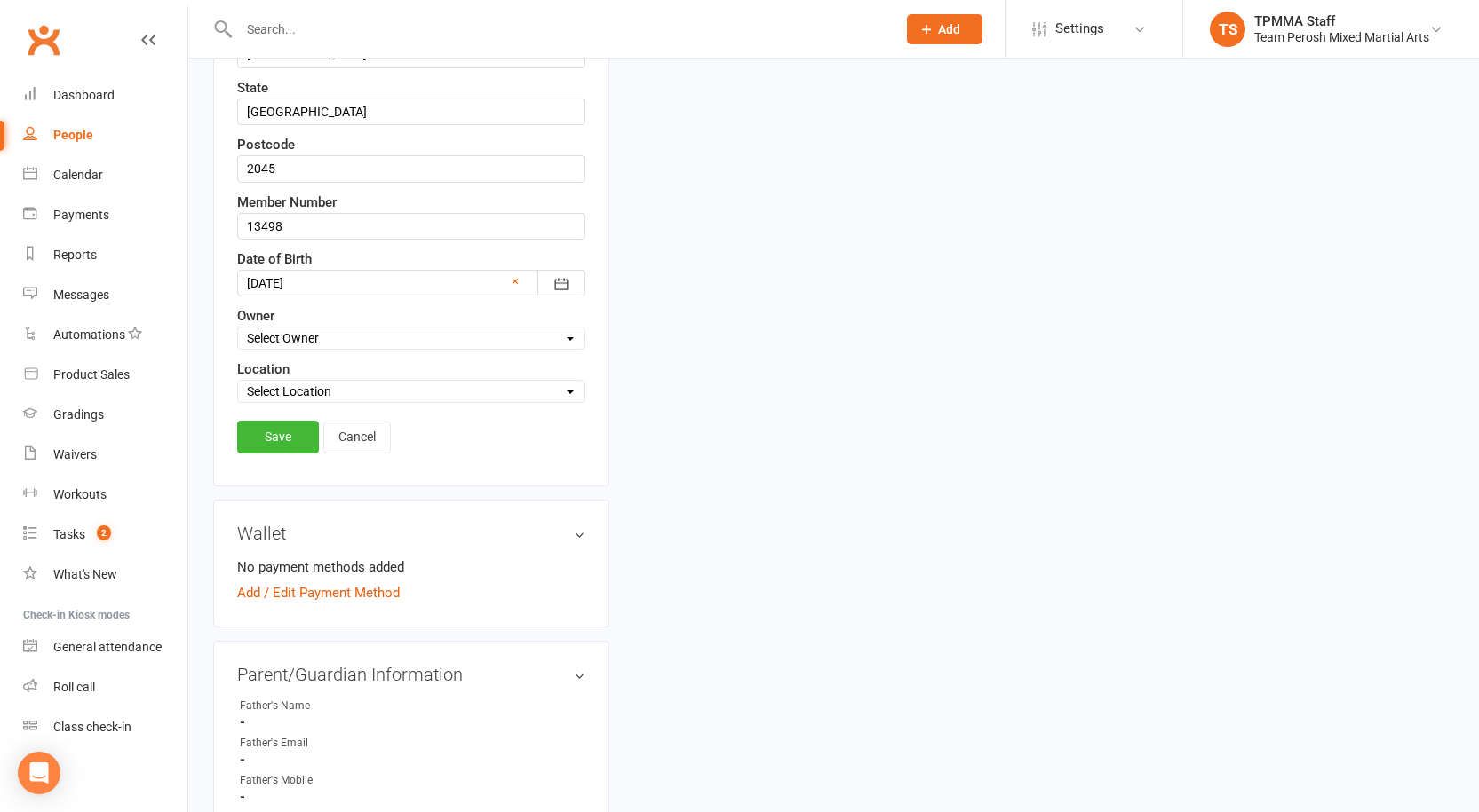
scroll to position [794, 0]
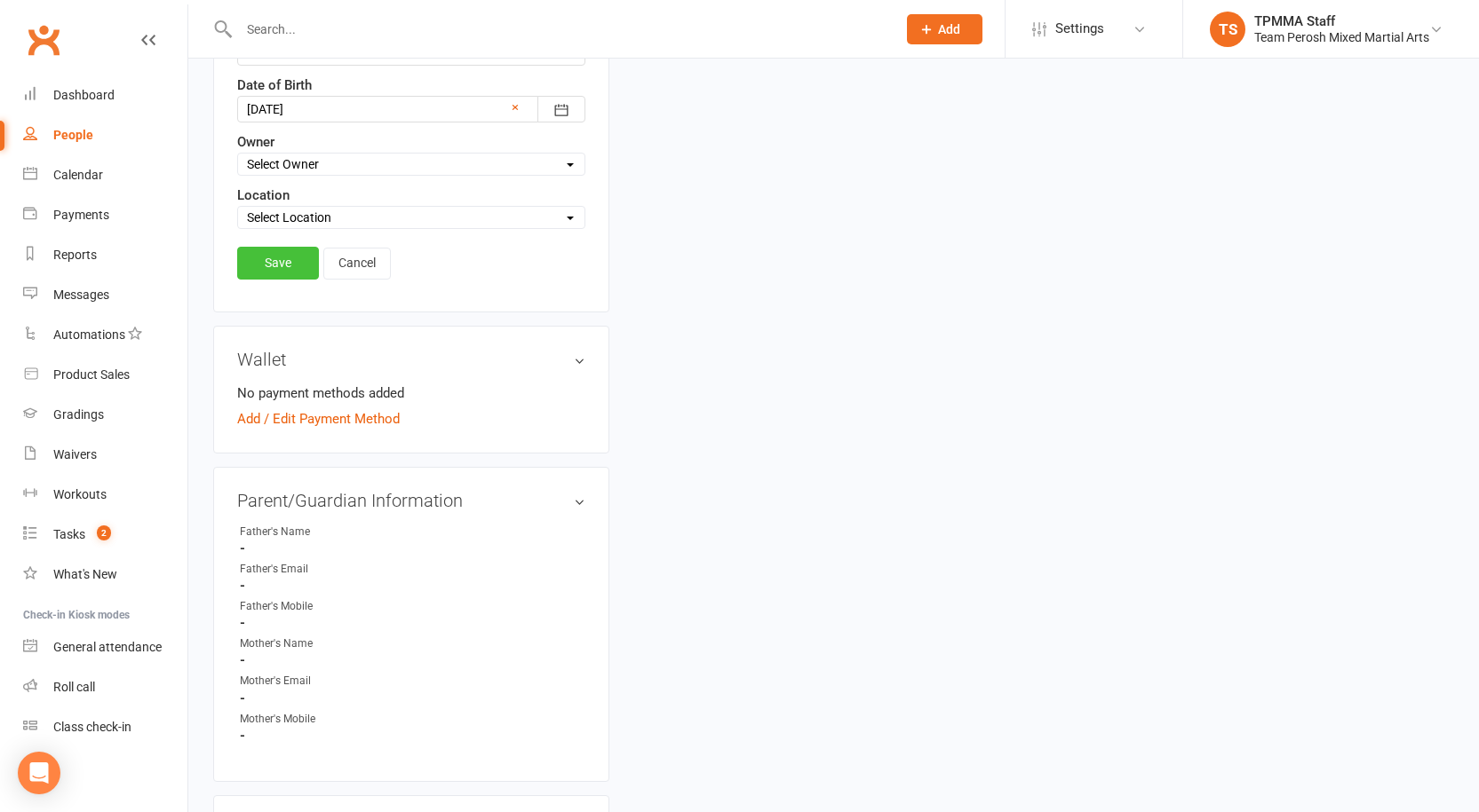
type input "0420 450 405"
click at [285, 263] on link "Save" at bounding box center [278, 262] width 82 height 32
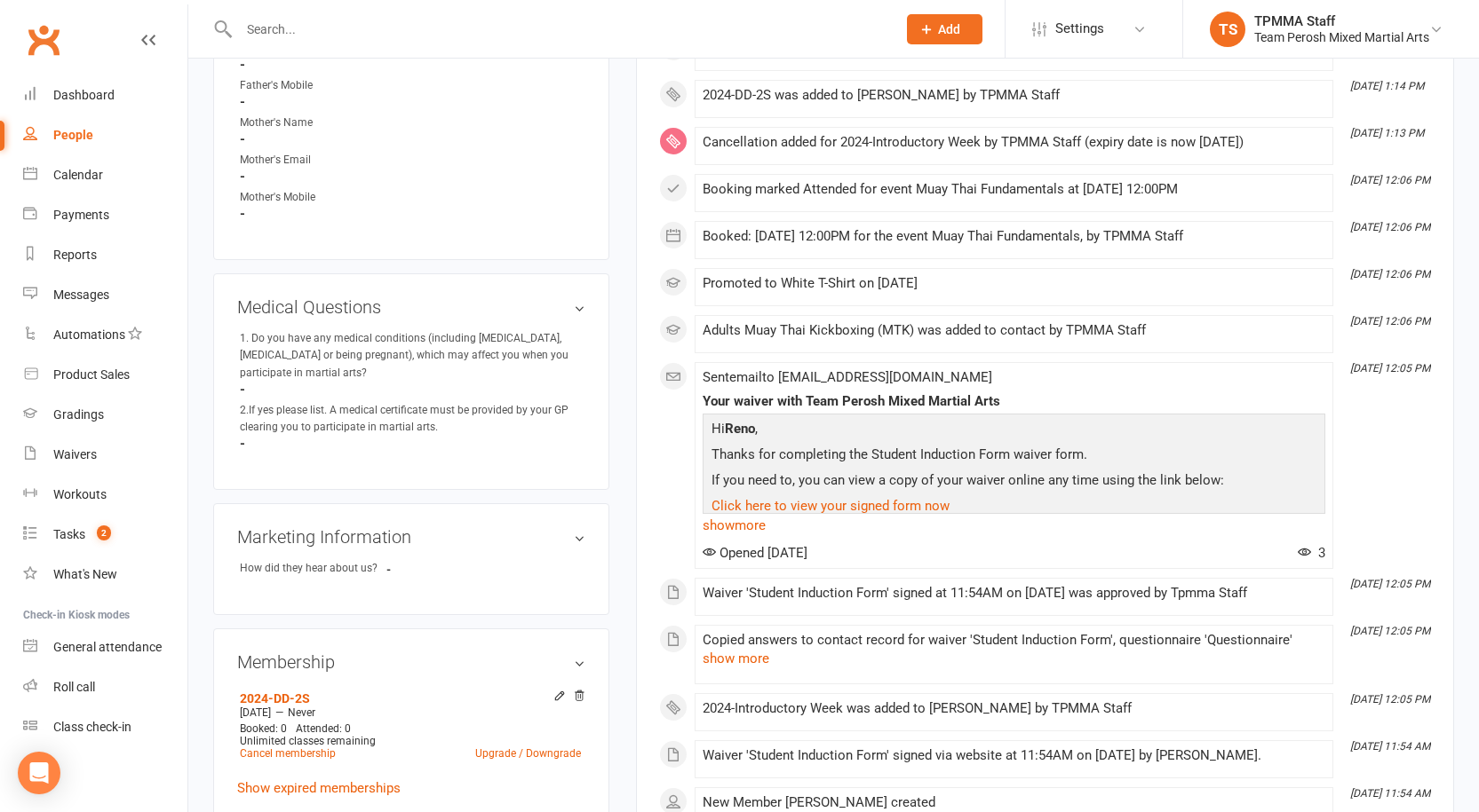
click at [278, 35] on input "text" at bounding box center [559, 29] width 650 height 25
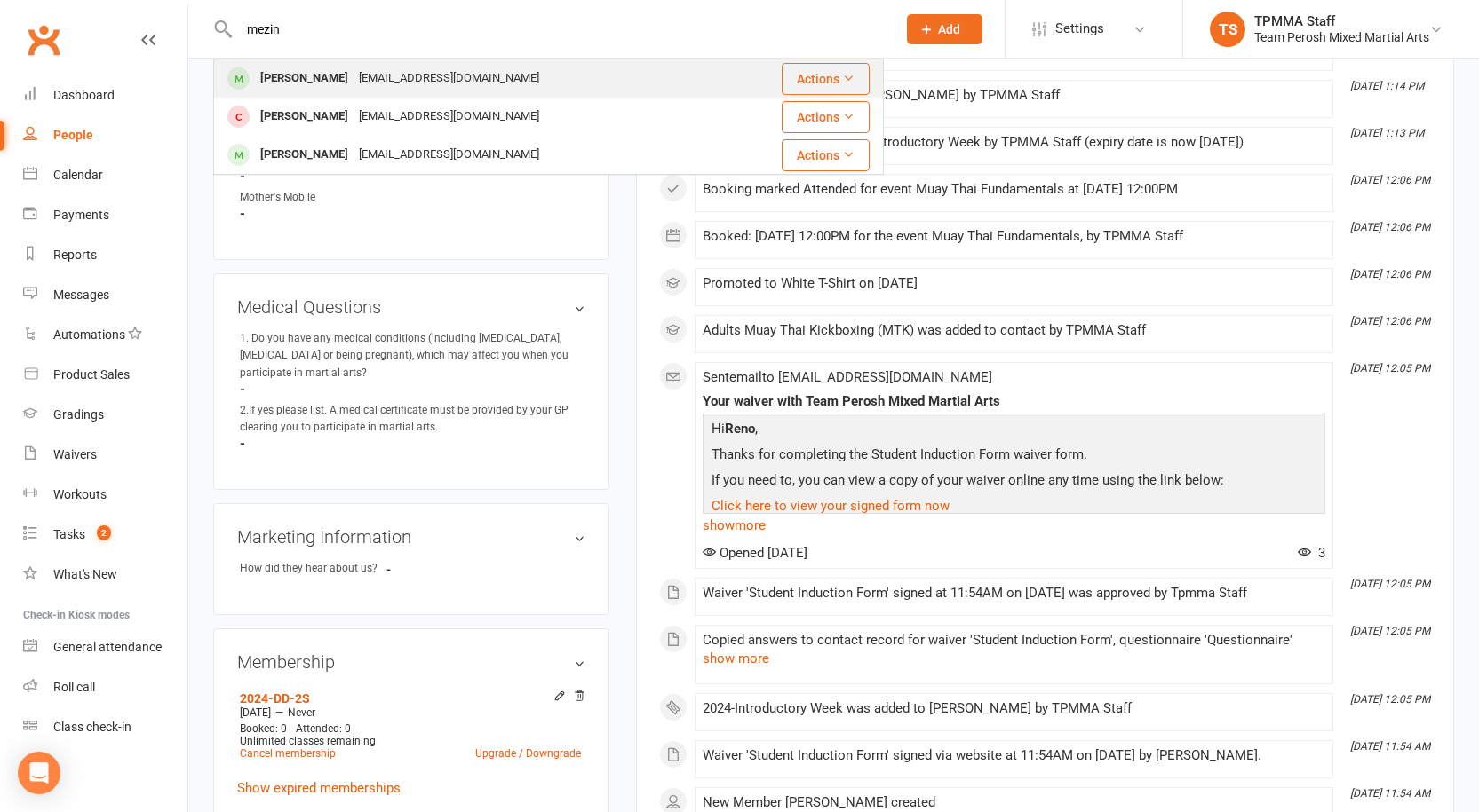
type input "mezin"
click at [353, 81] on div "[PERSON_NAME]" at bounding box center [304, 78] width 99 height 26
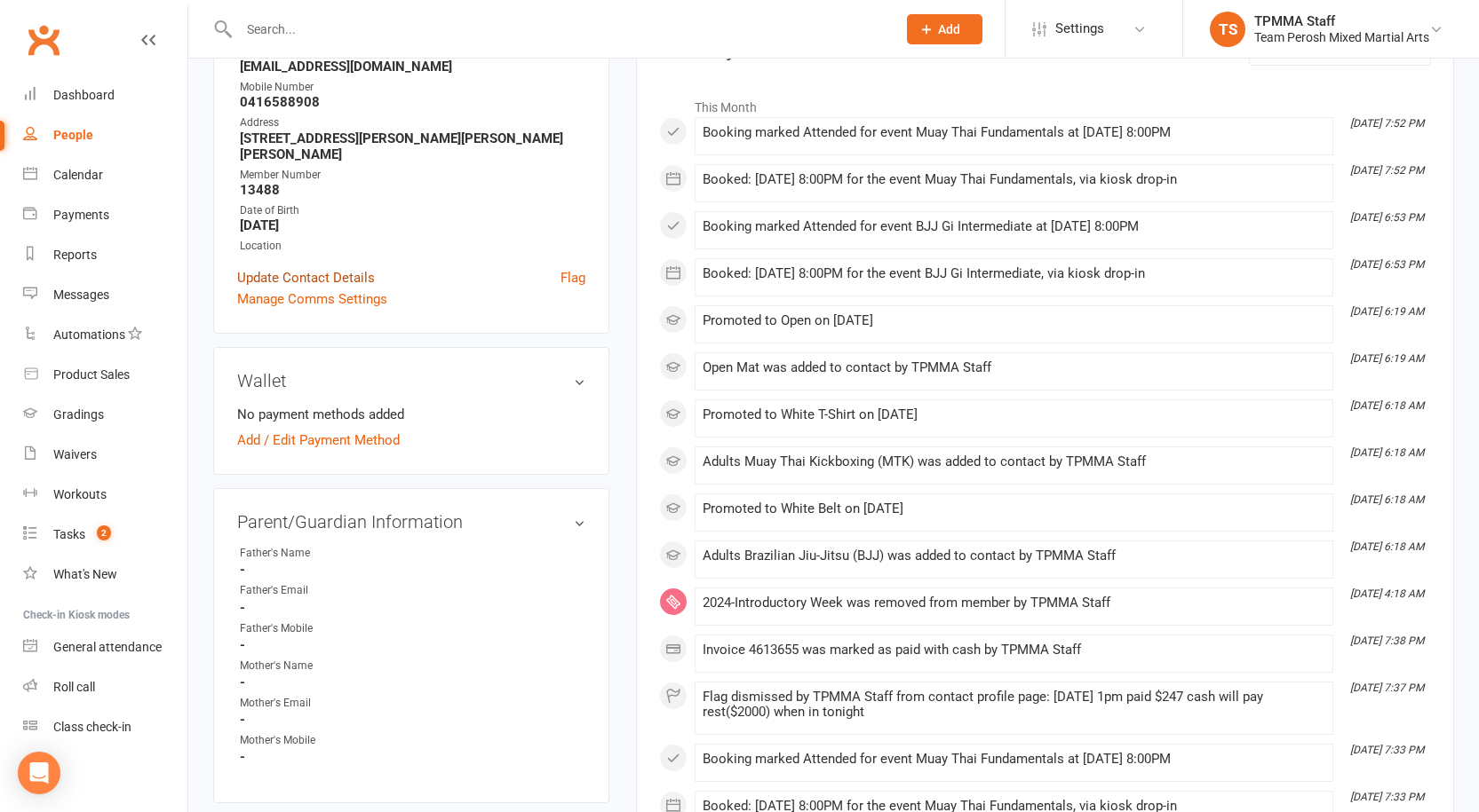
click at [331, 268] on link "Update Contact Details" at bounding box center [306, 278] width 138 height 21
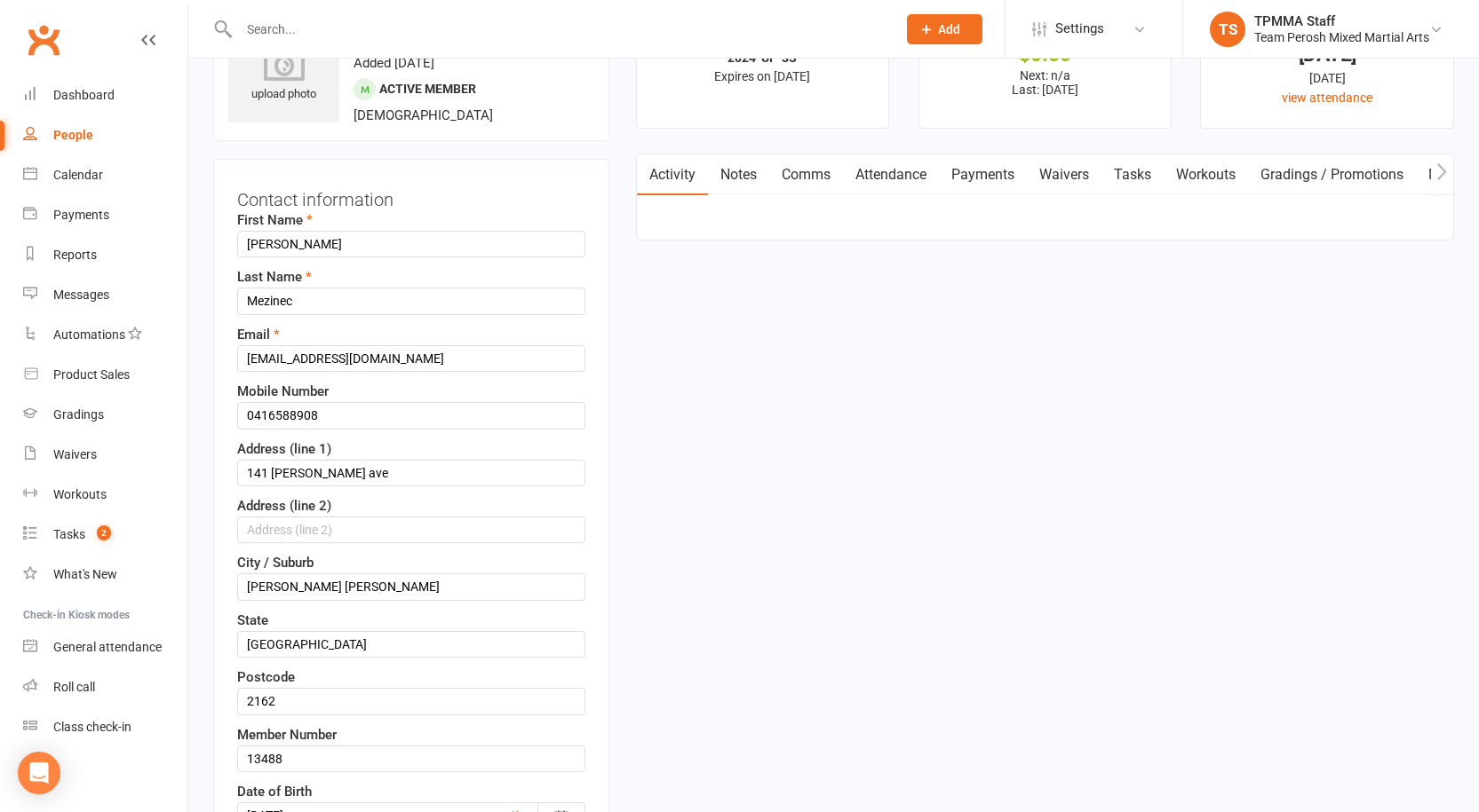
scroll to position [83, 0]
click at [274, 417] on input "0416588908" at bounding box center [411, 419] width 348 height 27
click at [300, 421] on input "0416 588908" at bounding box center [411, 419] width 348 height 27
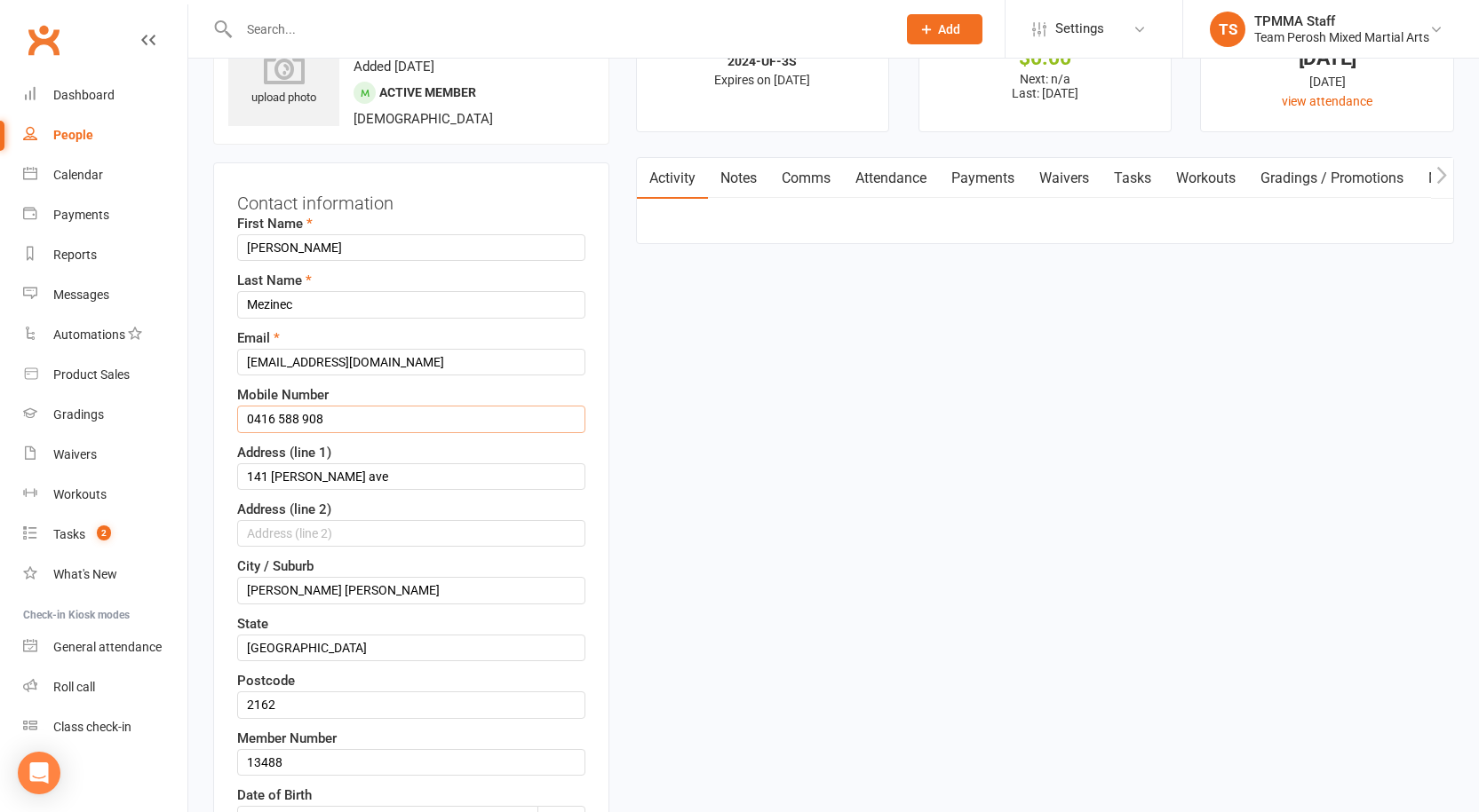
click at [355, 414] on input "0416 588 908" at bounding box center [411, 419] width 348 height 27
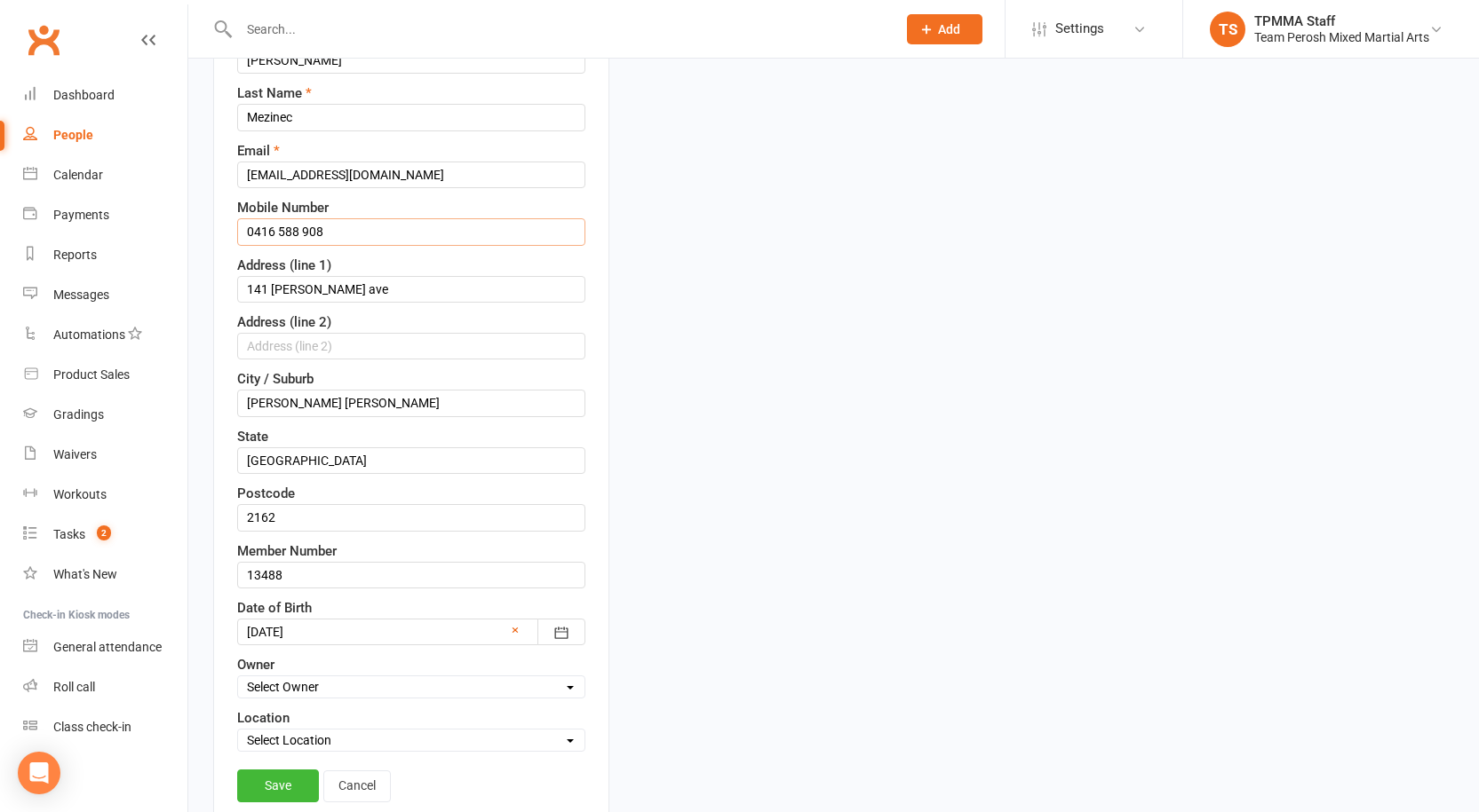
scroll to position [438, 0]
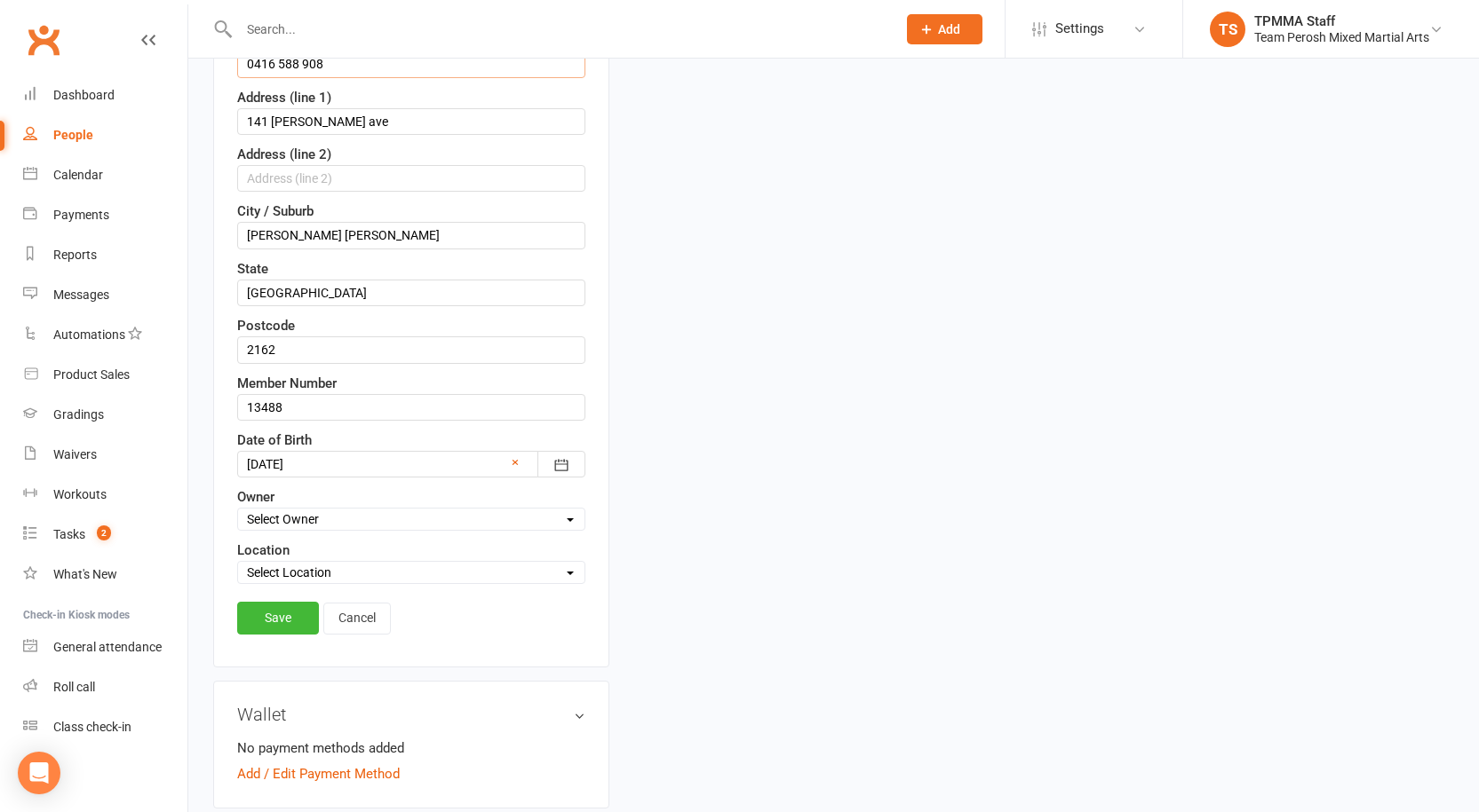
type input "0416 588 908"
click at [288, 624] on link "Save" at bounding box center [278, 617] width 82 height 32
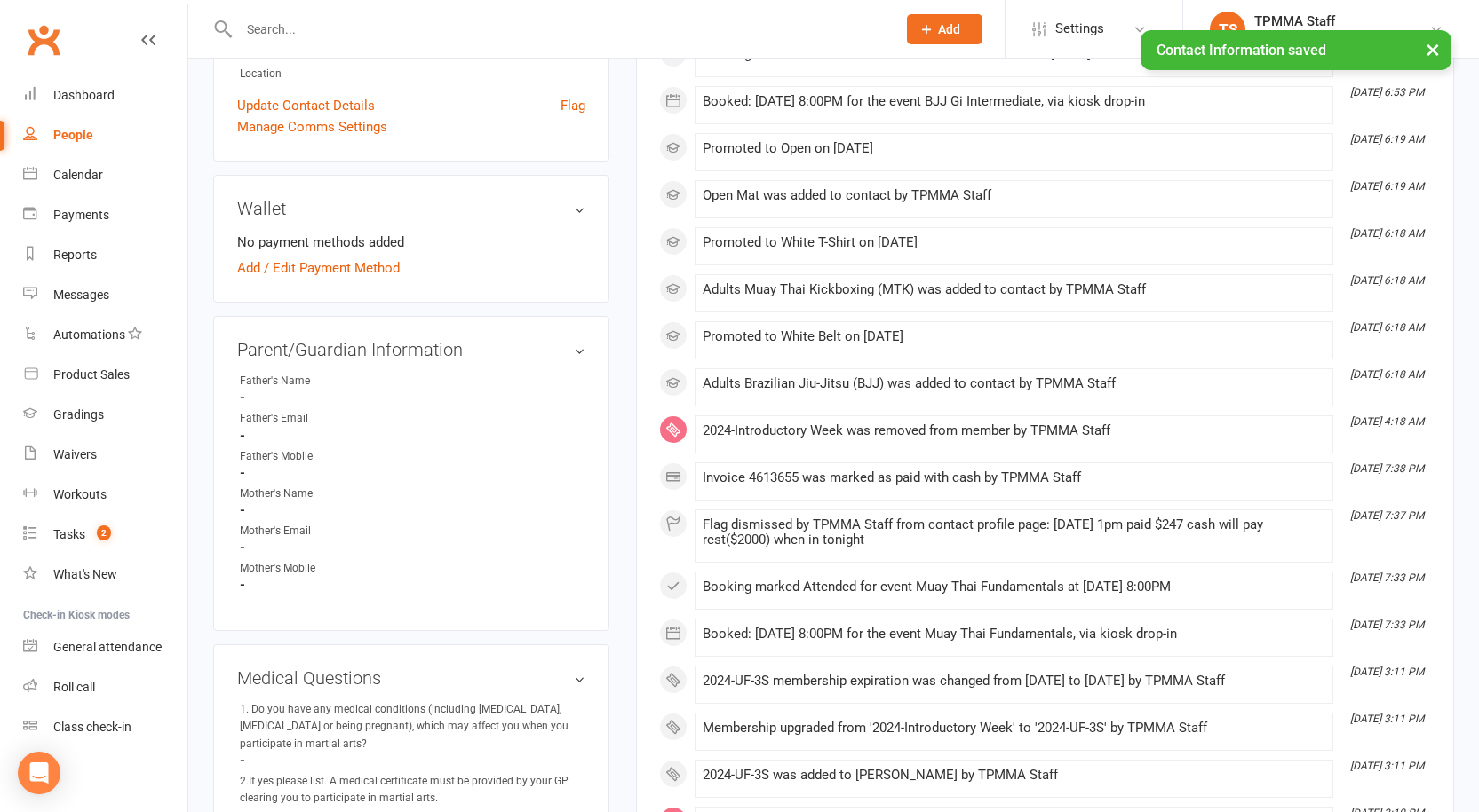
scroll to position [0, 0]
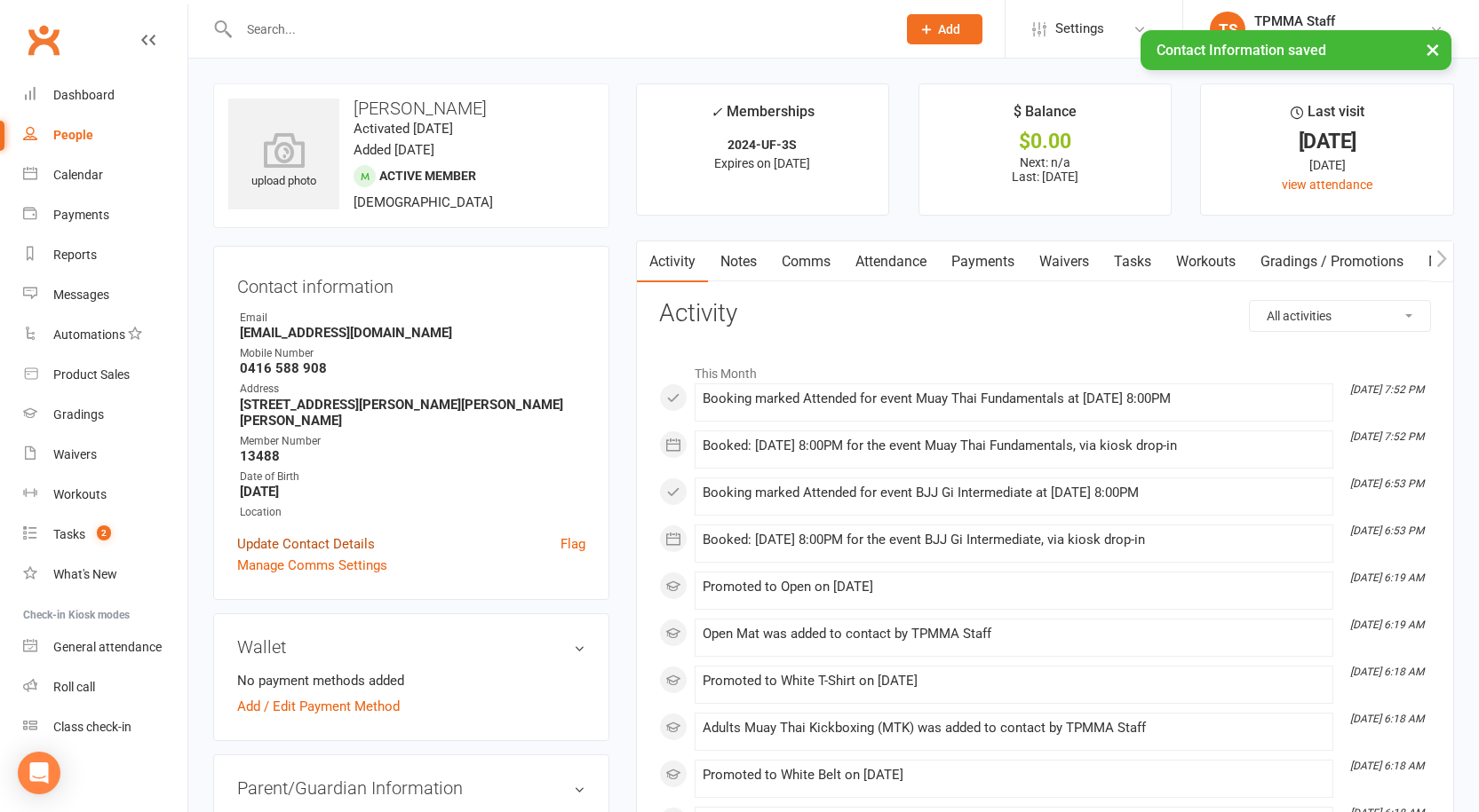
click at [320, 533] on link "Update Contact Details" at bounding box center [306, 543] width 138 height 21
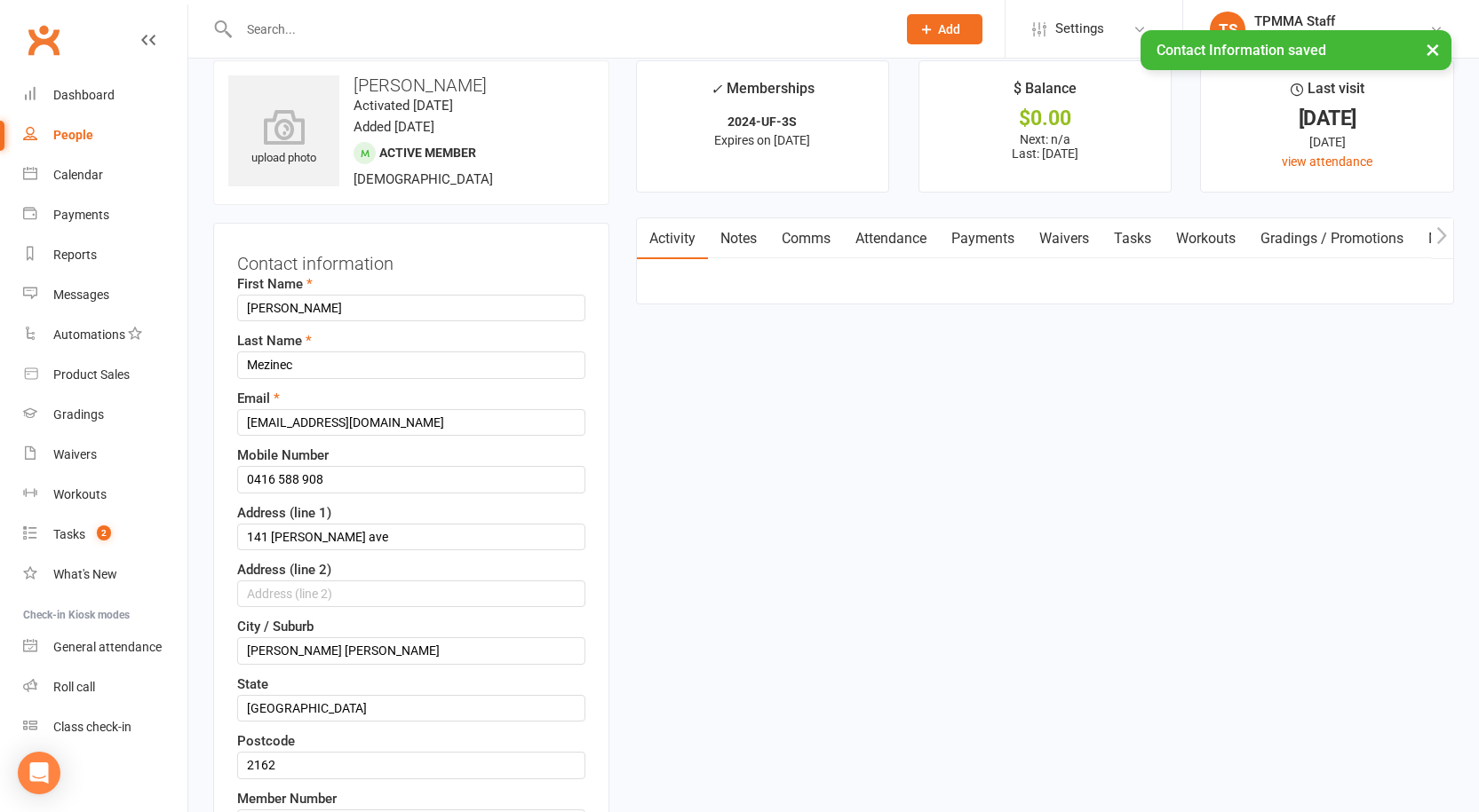
scroll to position [444, 0]
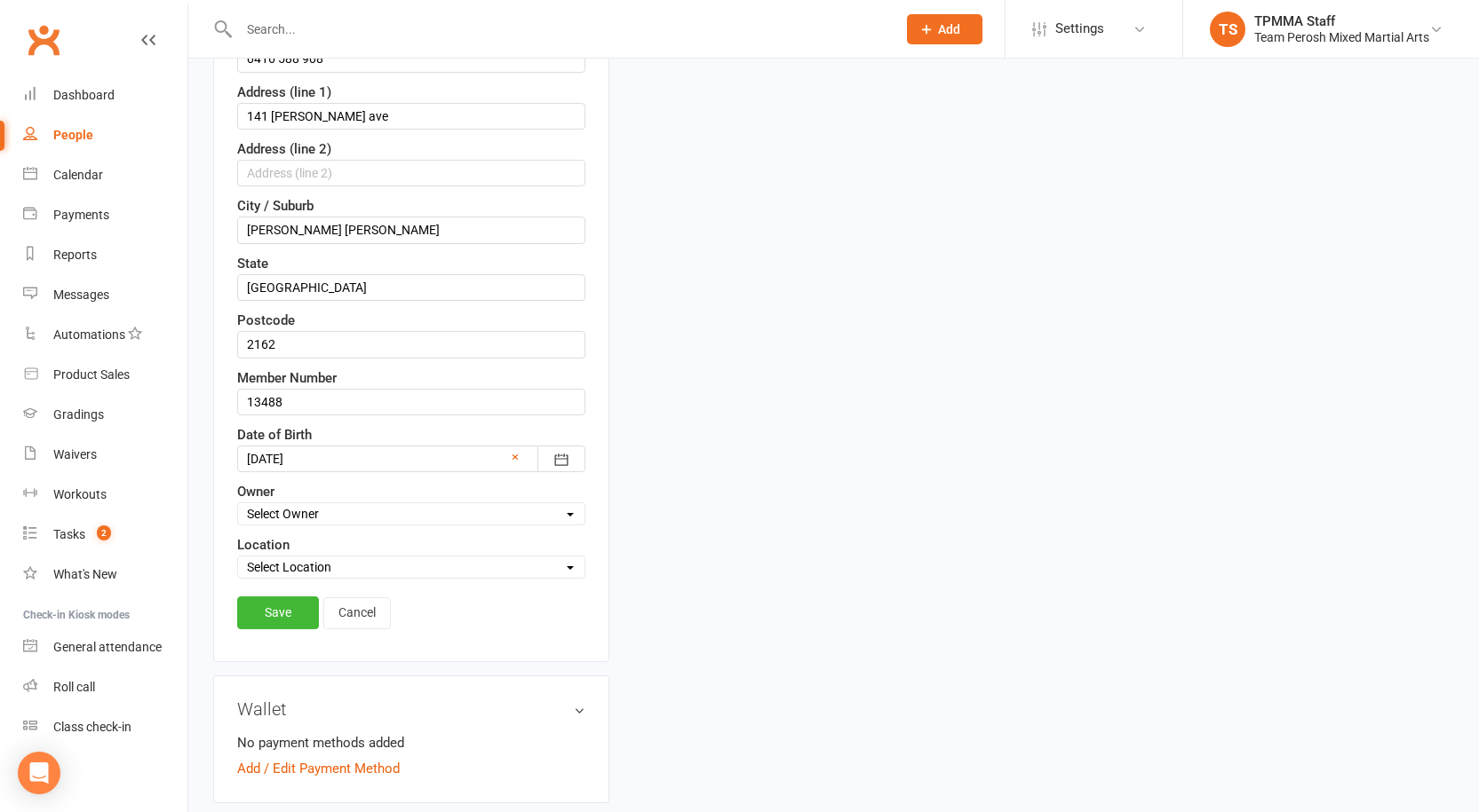
click at [353, 617] on link "Cancel" at bounding box center [356, 613] width 67 height 32
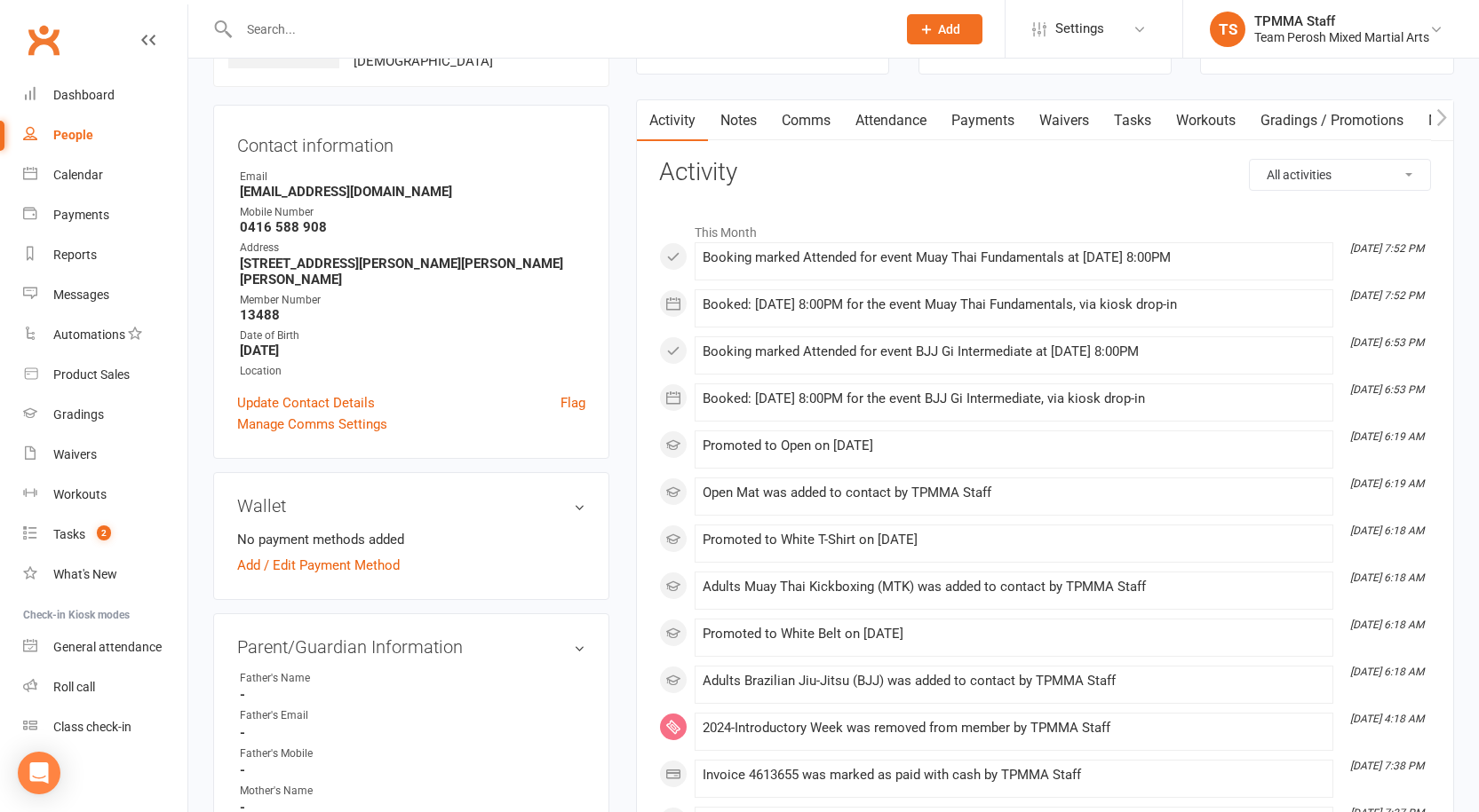
scroll to position [0, 0]
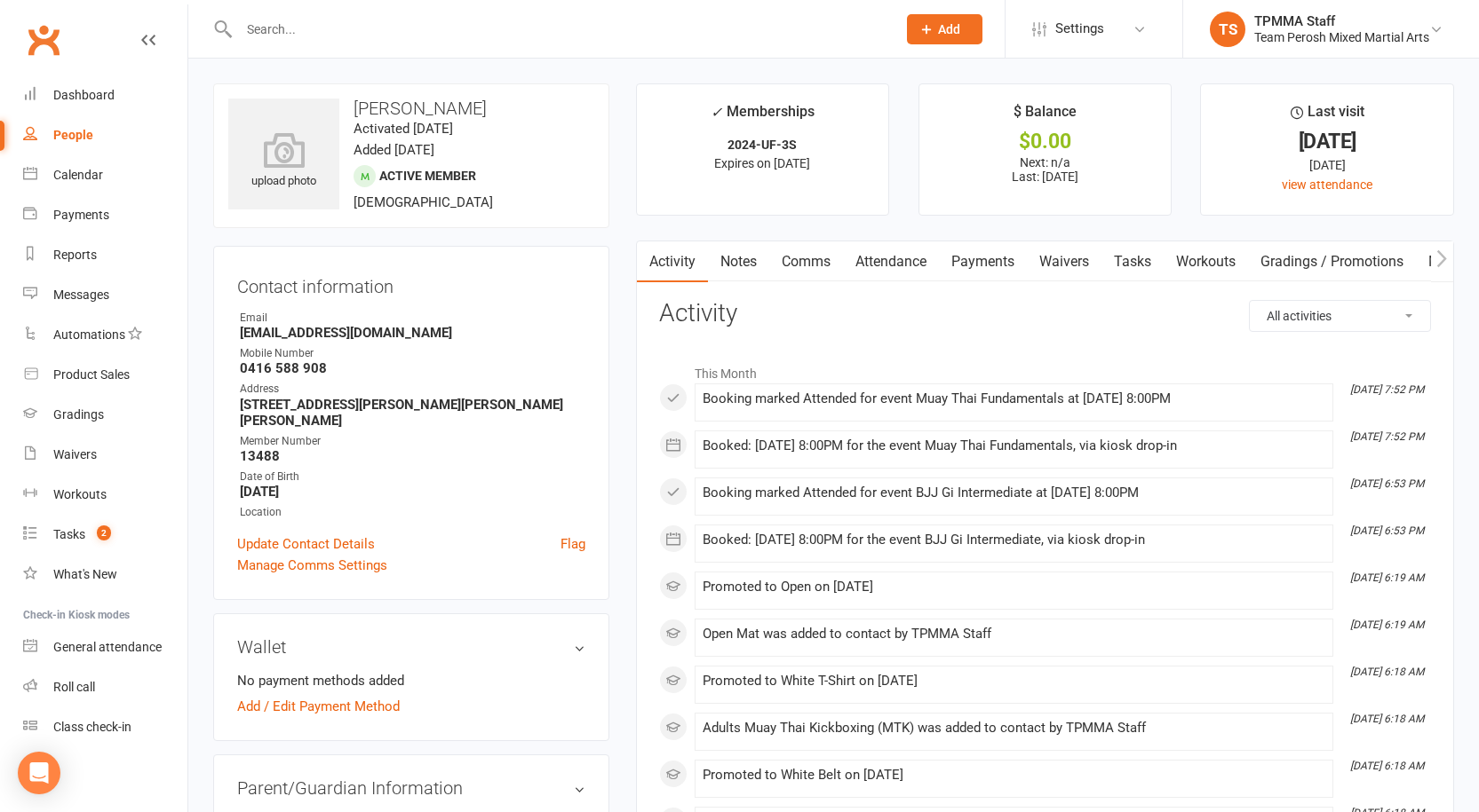
click at [378, 30] on input "text" at bounding box center [559, 29] width 650 height 25
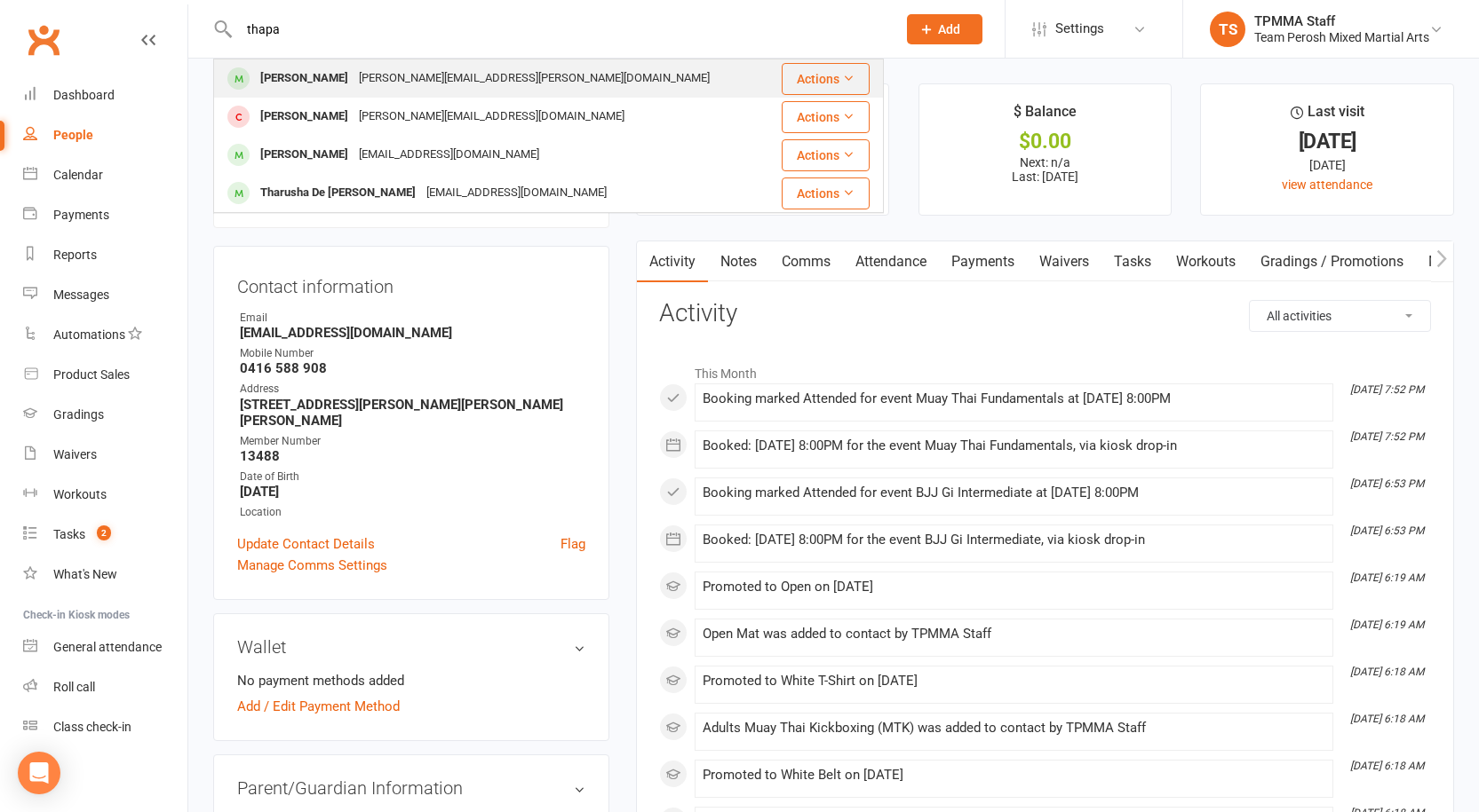
type input "thapa"
click at [403, 72] on div "[PERSON_NAME][EMAIL_ADDRESS][PERSON_NAME][DOMAIN_NAME]" at bounding box center [535, 78] width 362 height 26
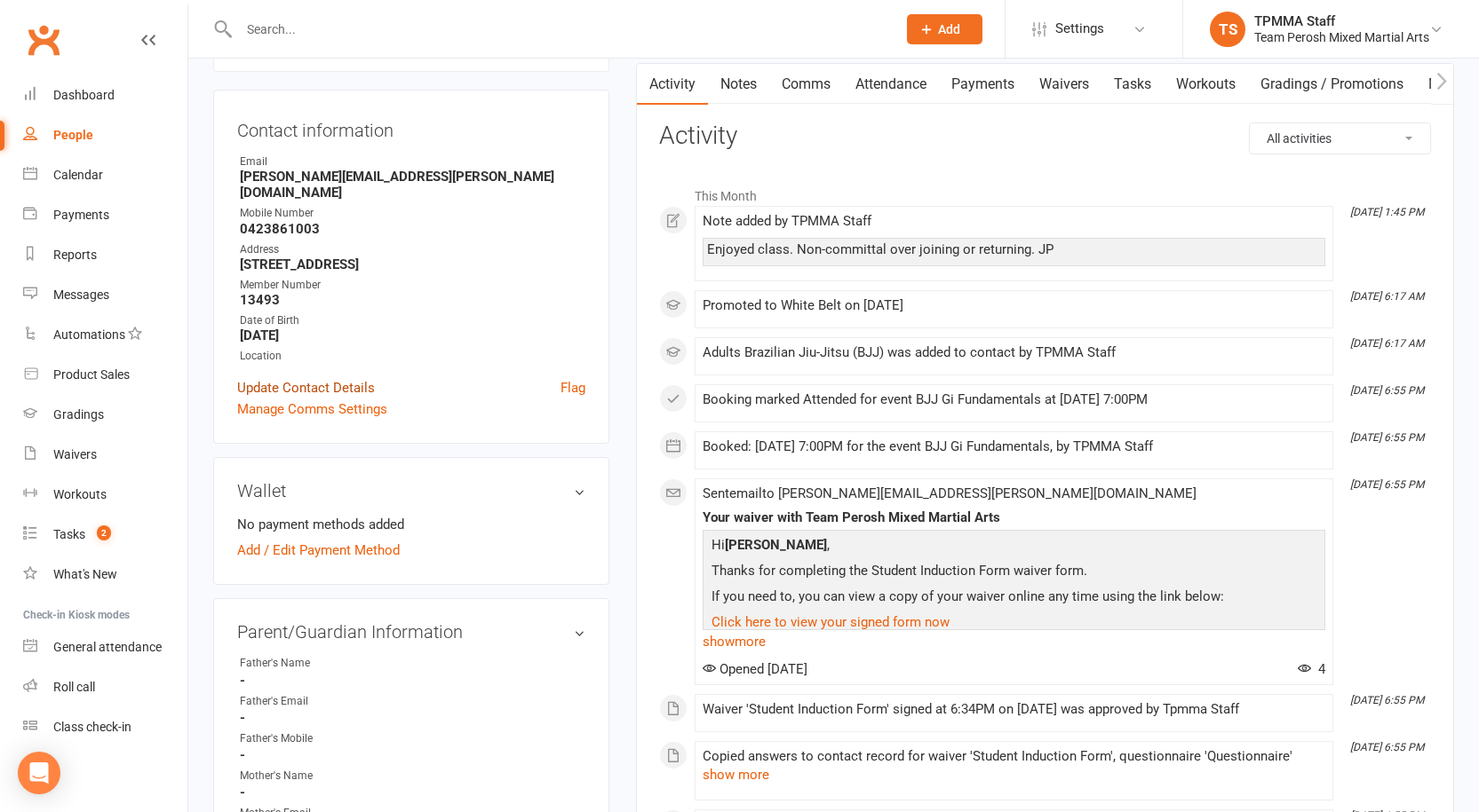
click at [340, 377] on link "Update Contact Details" at bounding box center [306, 388] width 138 height 21
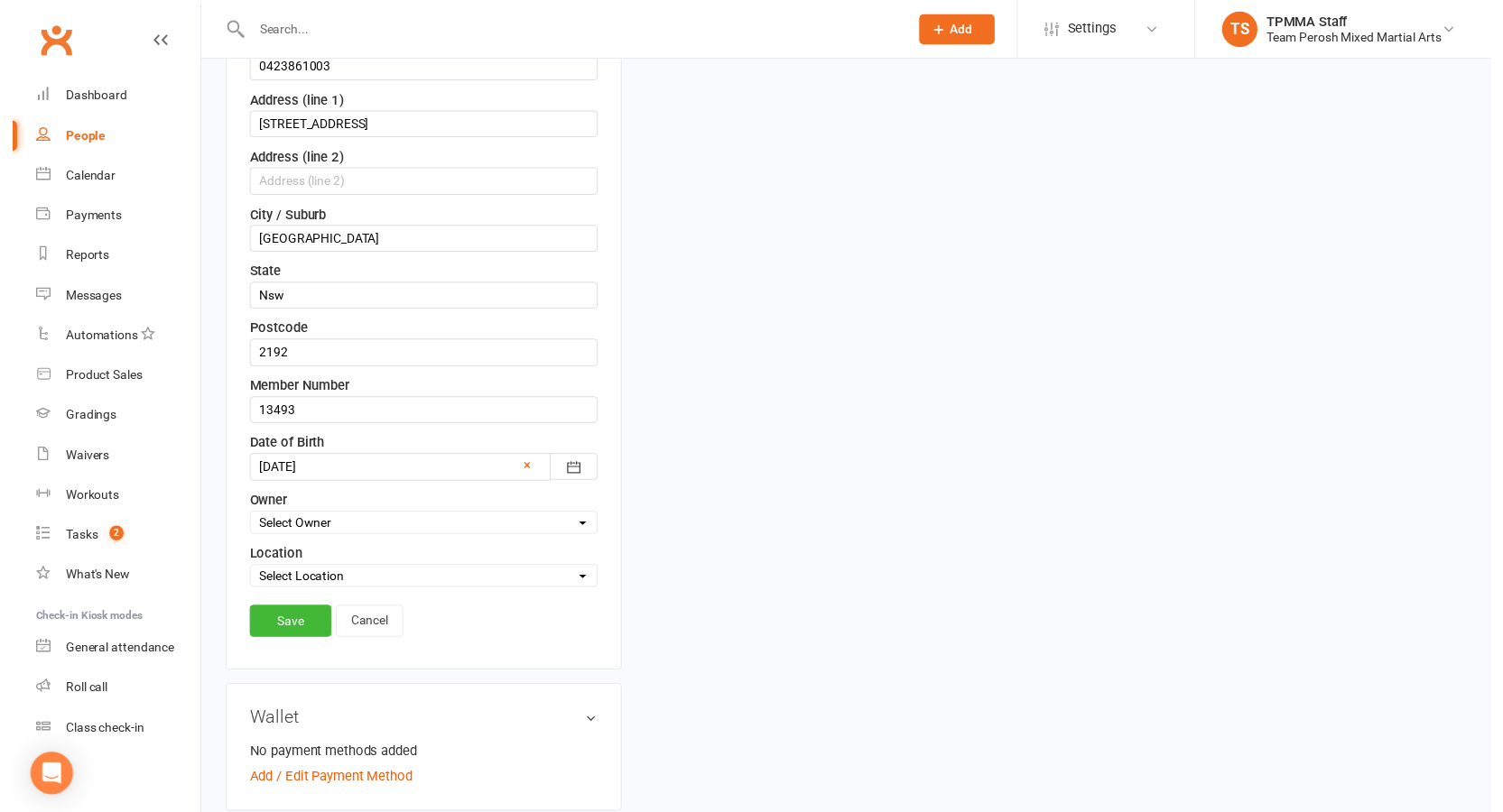
scroll to position [355, 0]
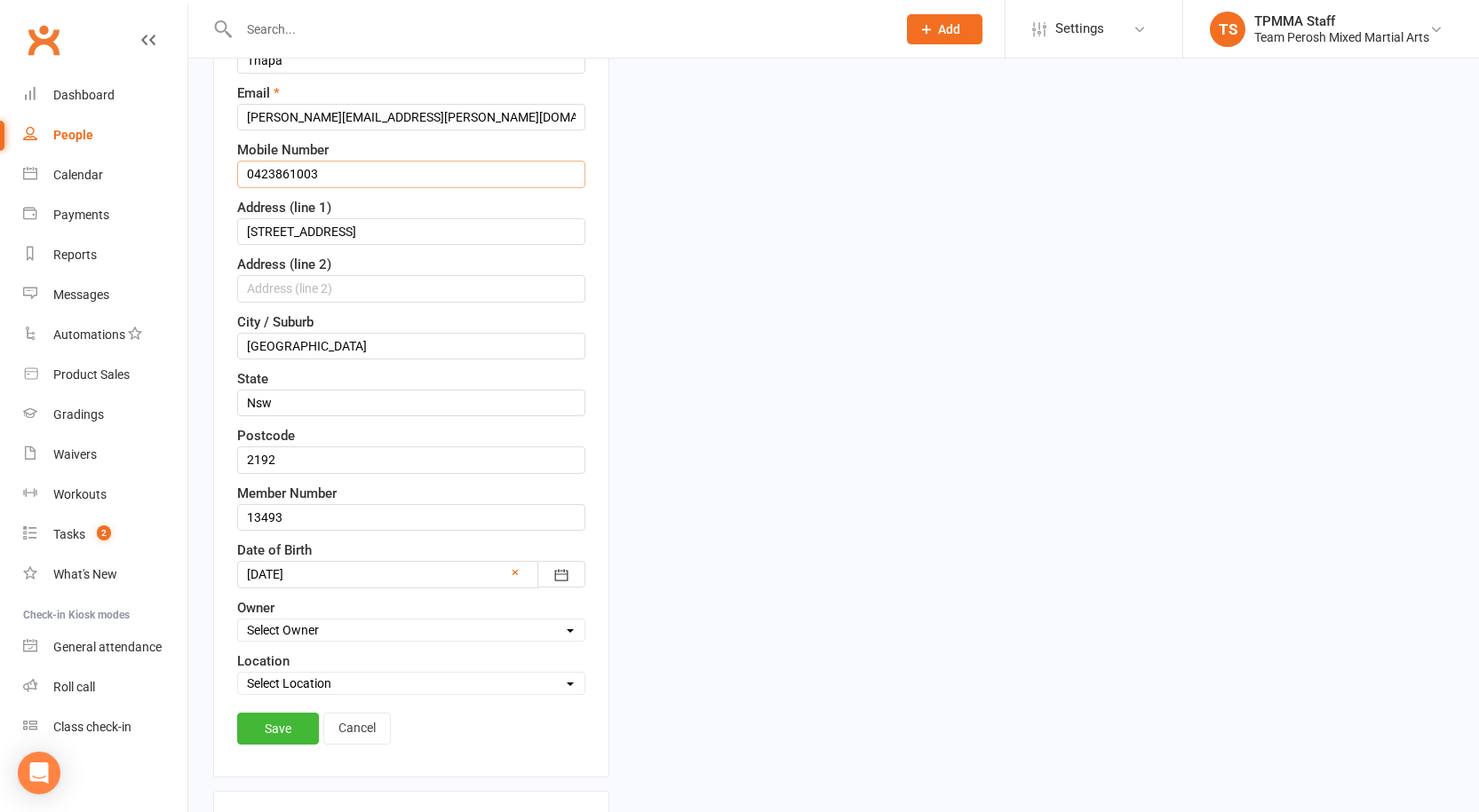
click at [273, 175] on input "0423861003" at bounding box center [411, 173] width 348 height 27
click at [299, 175] on input "0423 861003" at bounding box center [411, 173] width 348 height 27
type input "0423 861 003"
click at [273, 734] on link "Save" at bounding box center [278, 729] width 82 height 32
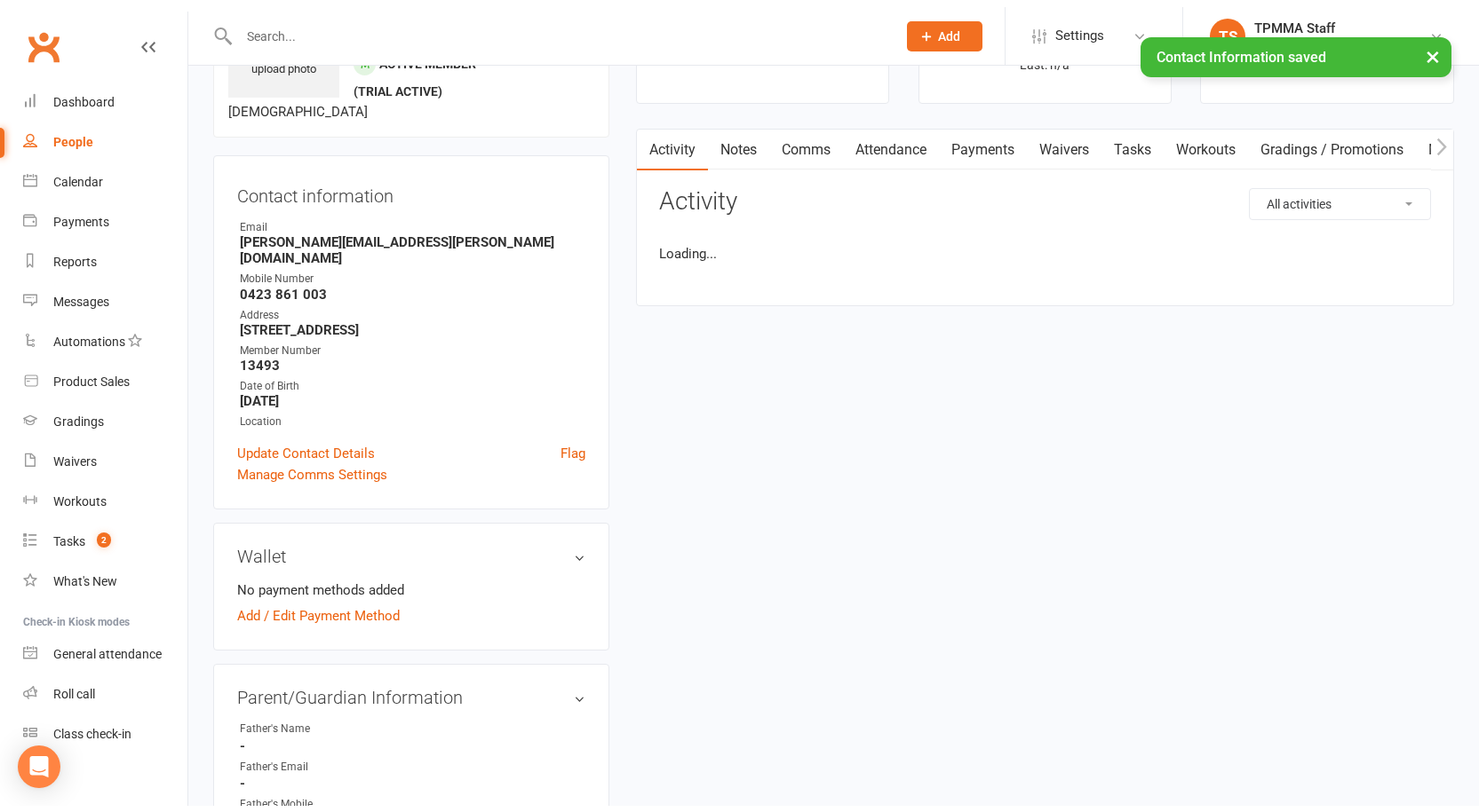
scroll to position [0, 0]
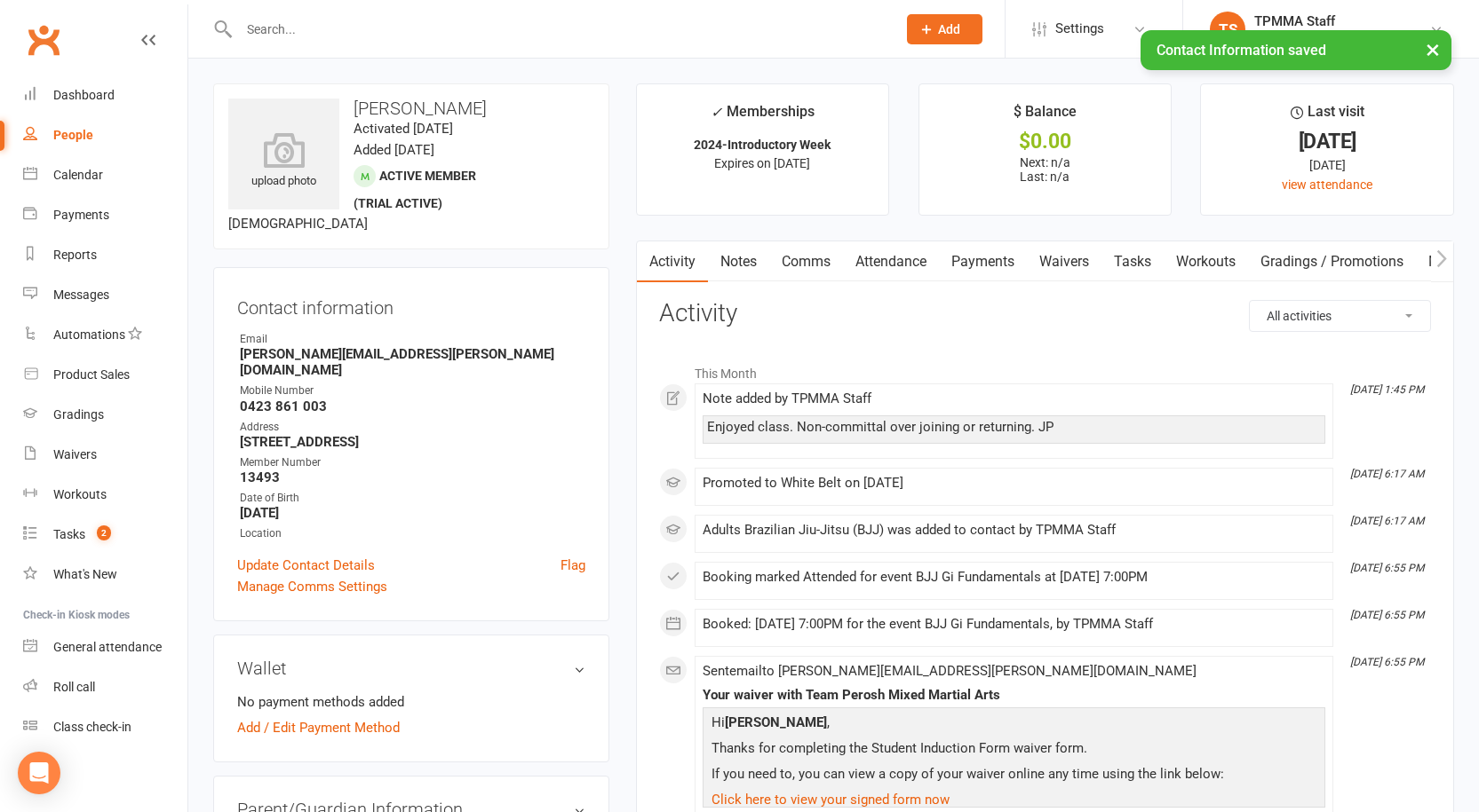
click at [321, 30] on div "× Contact Information saved" at bounding box center [727, 30] width 1456 height 0
click at [300, 18] on input "text" at bounding box center [559, 29] width 650 height 25
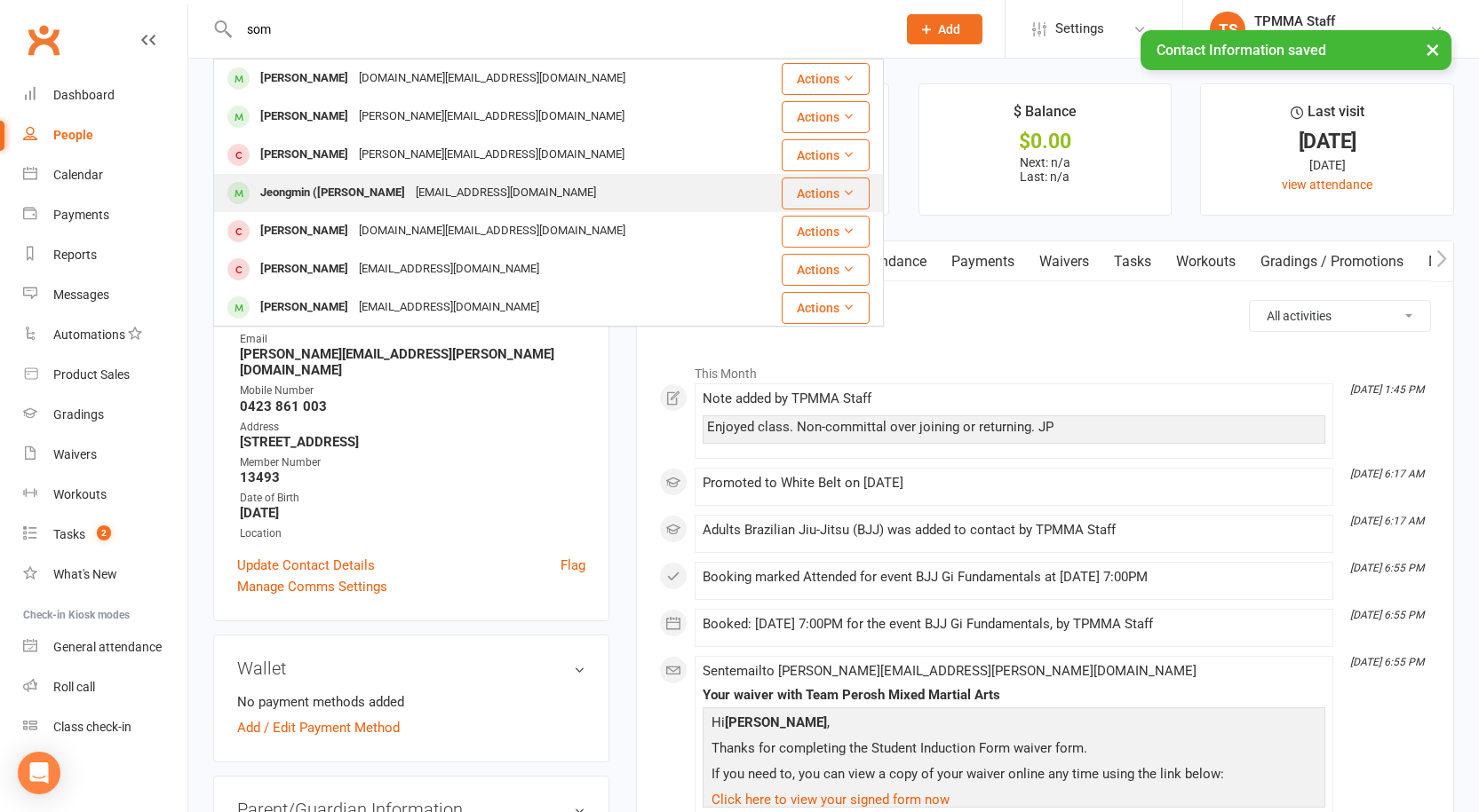
type input "som"
click at [345, 187] on div "Jeongmin ([PERSON_NAME]" at bounding box center [332, 193] width 155 height 26
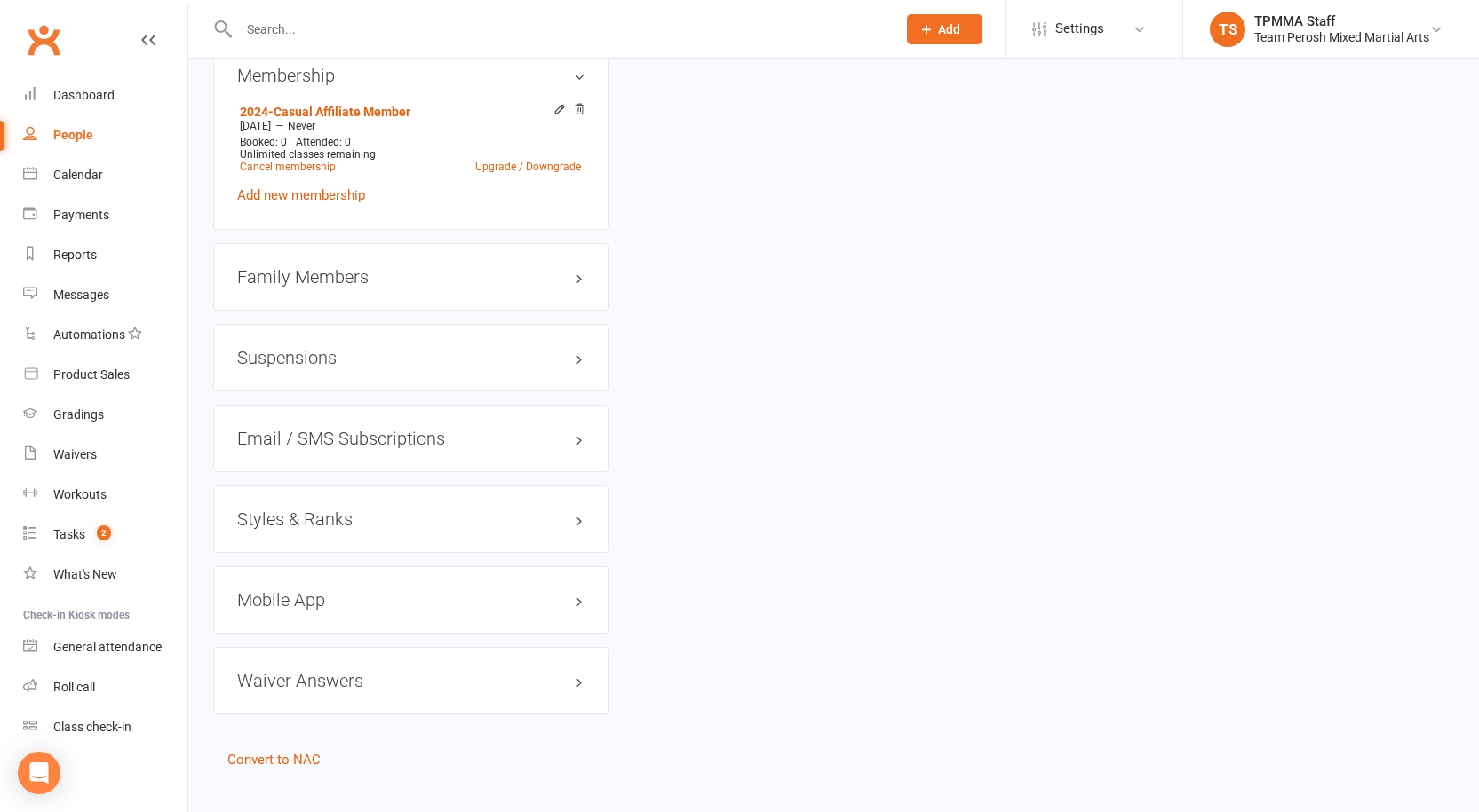
scroll to position [1391, 0]
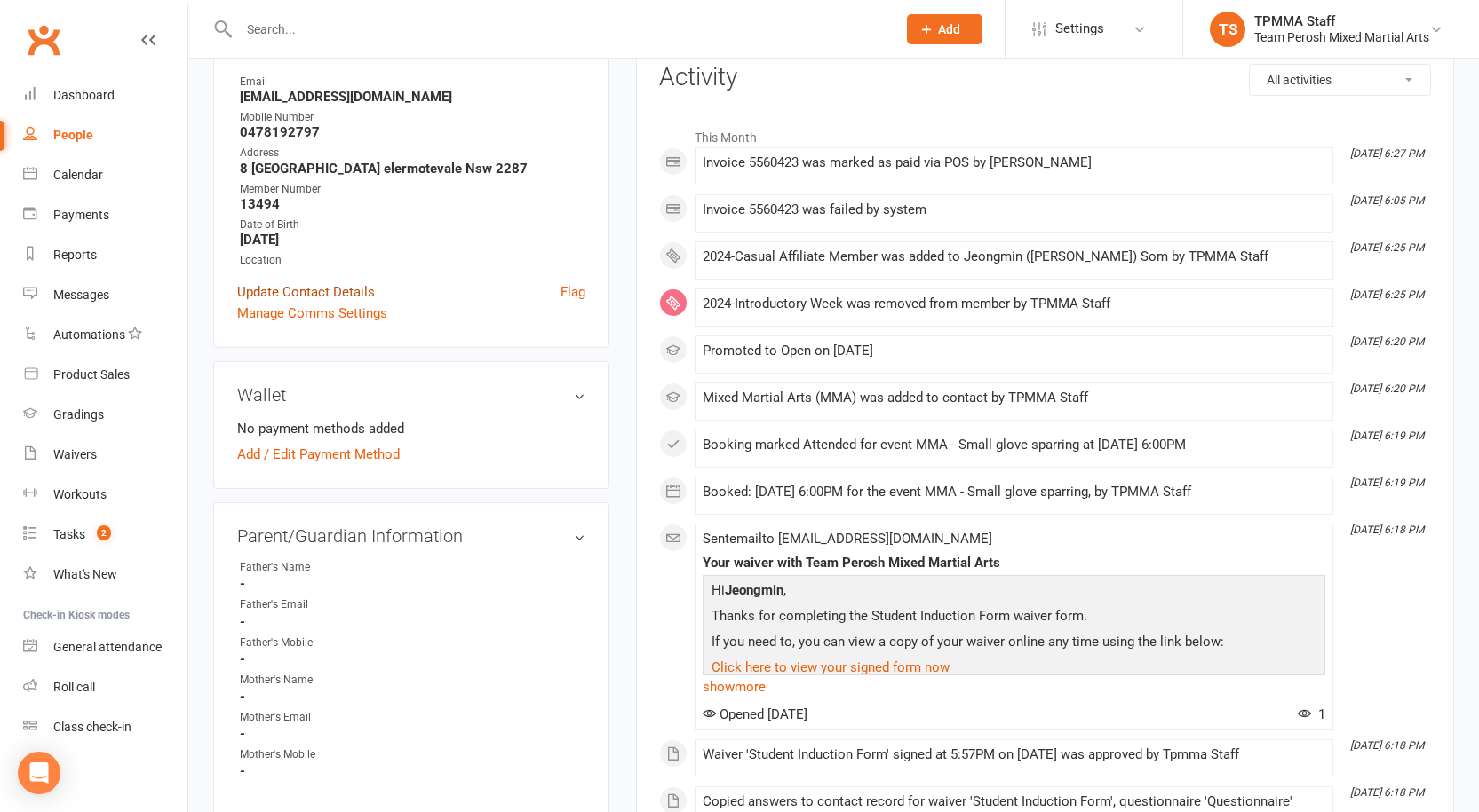
click at [305, 291] on link "Update Contact Details" at bounding box center [306, 292] width 138 height 21
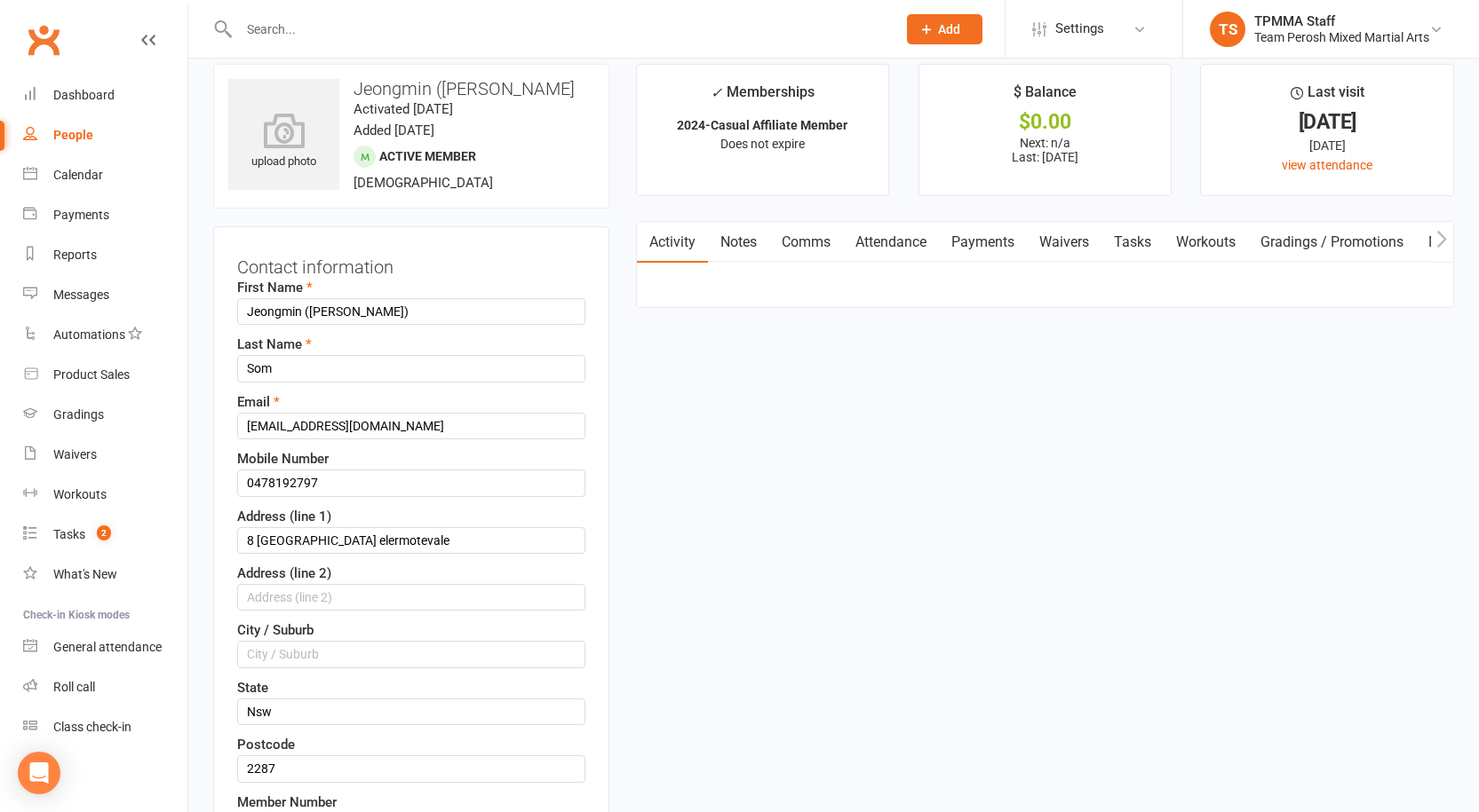
scroll to position [0, 0]
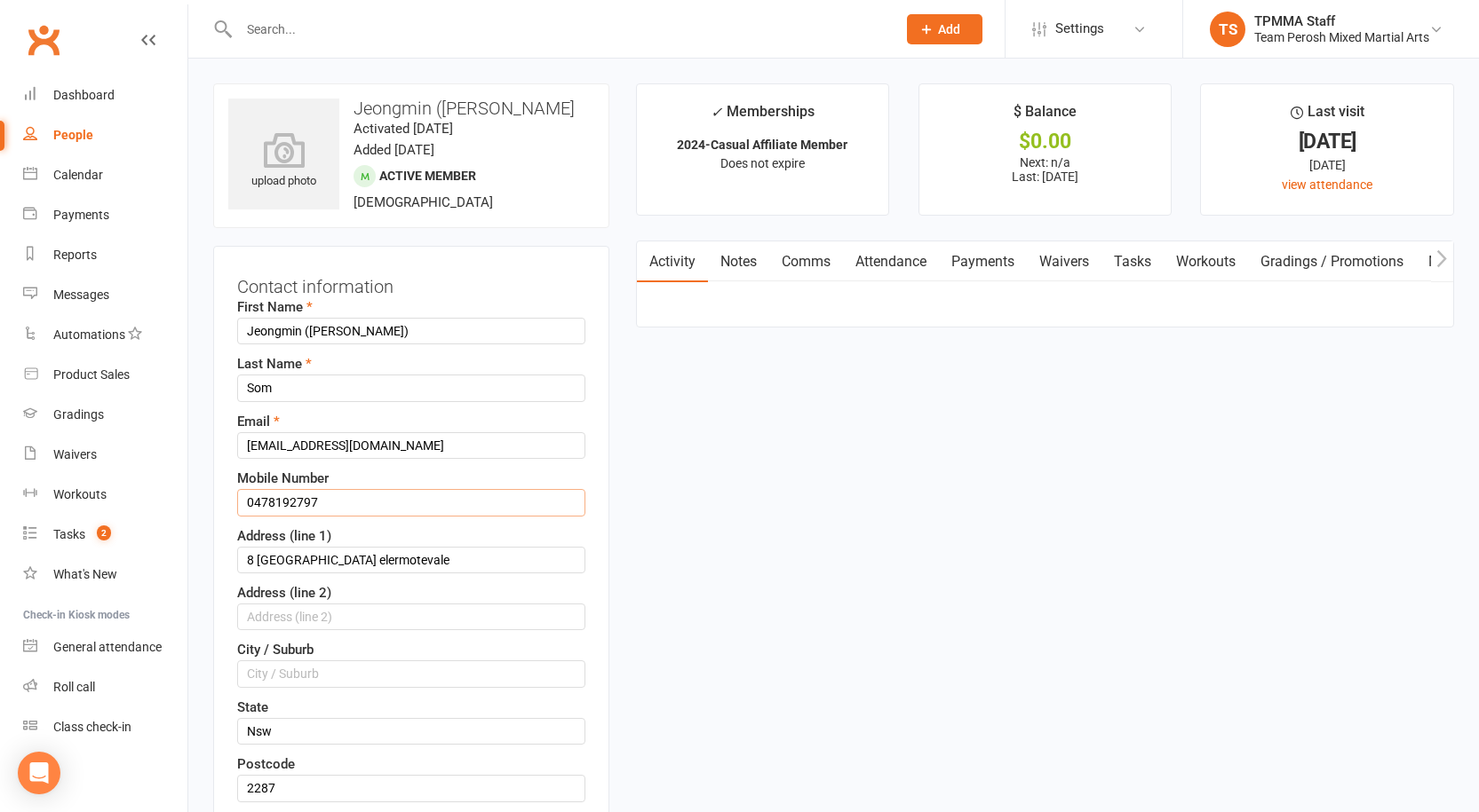
click at [276, 503] on input "0478192797" at bounding box center [411, 502] width 348 height 27
click at [299, 500] on input "0478 192797" at bounding box center [411, 502] width 348 height 27
click at [353, 503] on input "0478 192 797" at bounding box center [411, 502] width 348 height 27
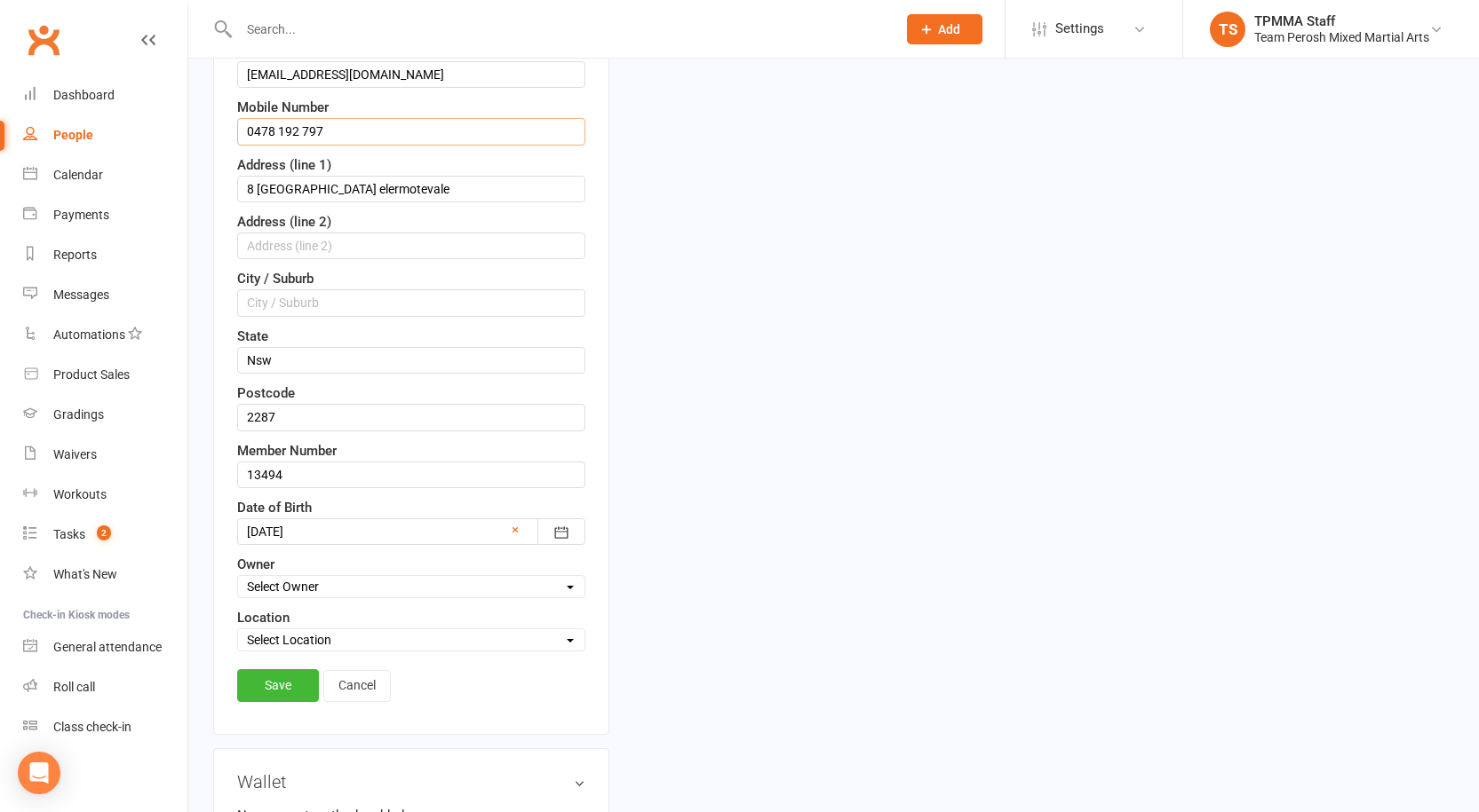
scroll to position [444, 0]
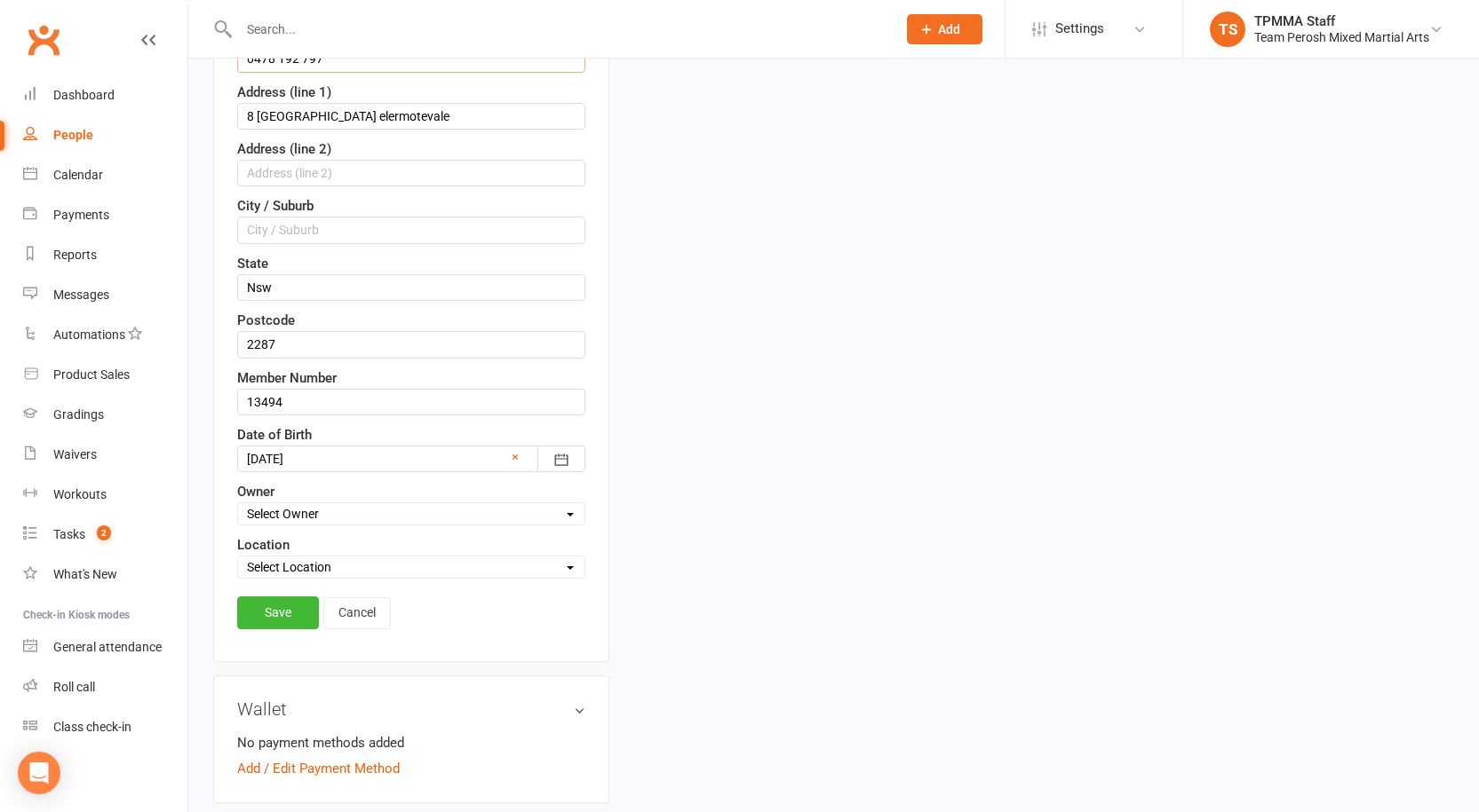
type input "0478 192 797"
click at [283, 615] on link "Save" at bounding box center [278, 613] width 82 height 32
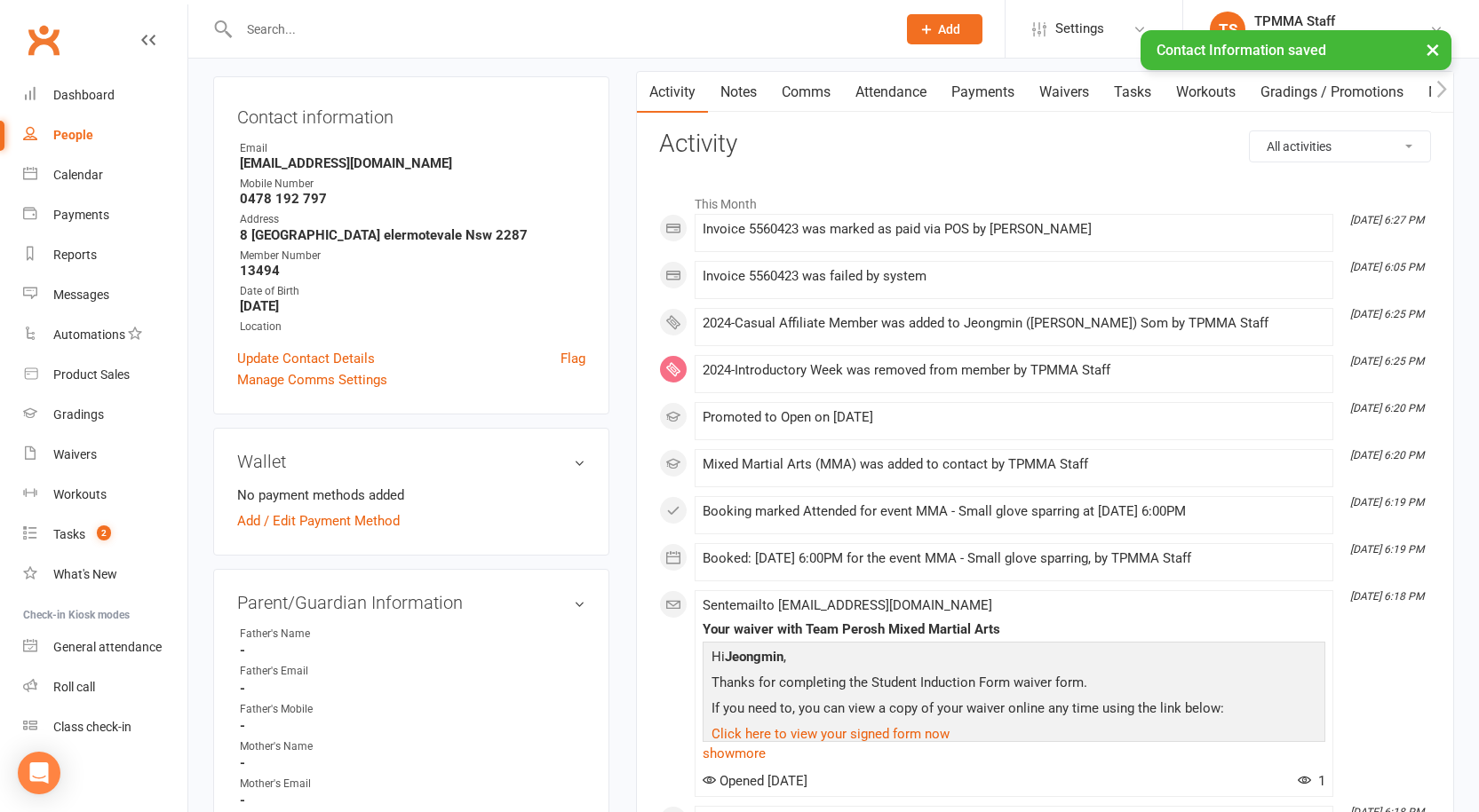
scroll to position [0, 0]
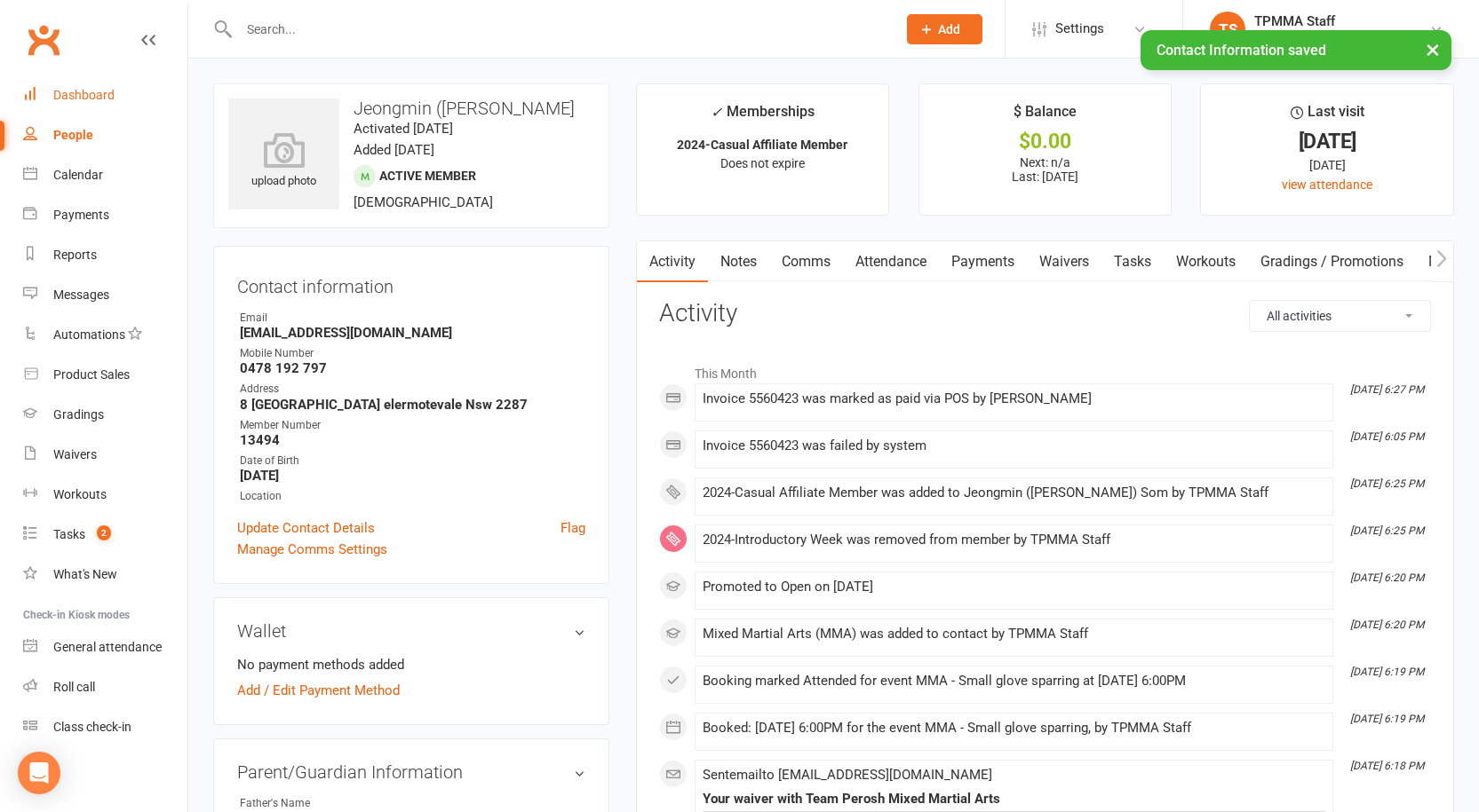
click at [72, 92] on div "Dashboard" at bounding box center [84, 94] width 61 height 14
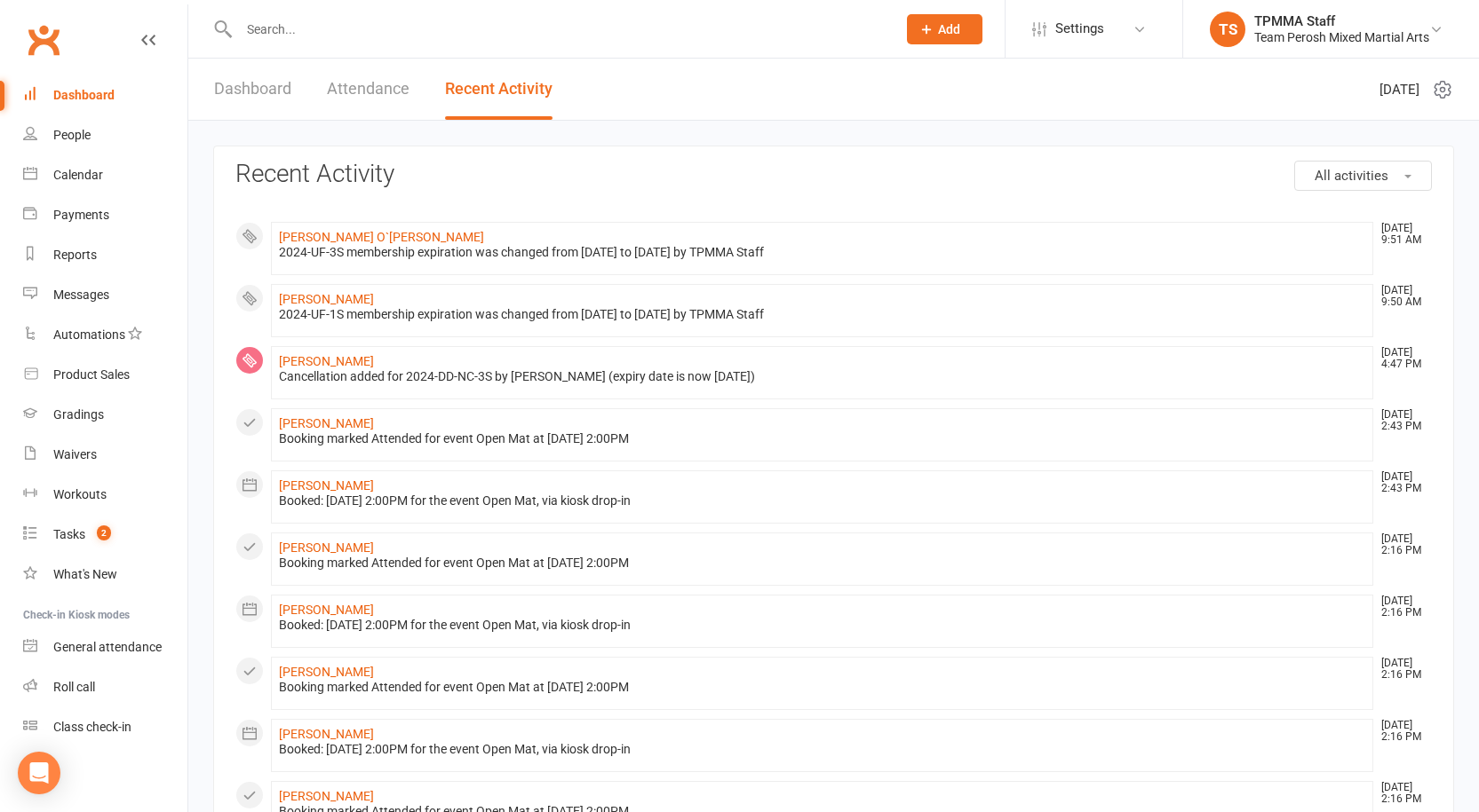
click at [277, 15] on div at bounding box center [548, 29] width 670 height 58
click at [279, 31] on input "text" at bounding box center [559, 29] width 650 height 25
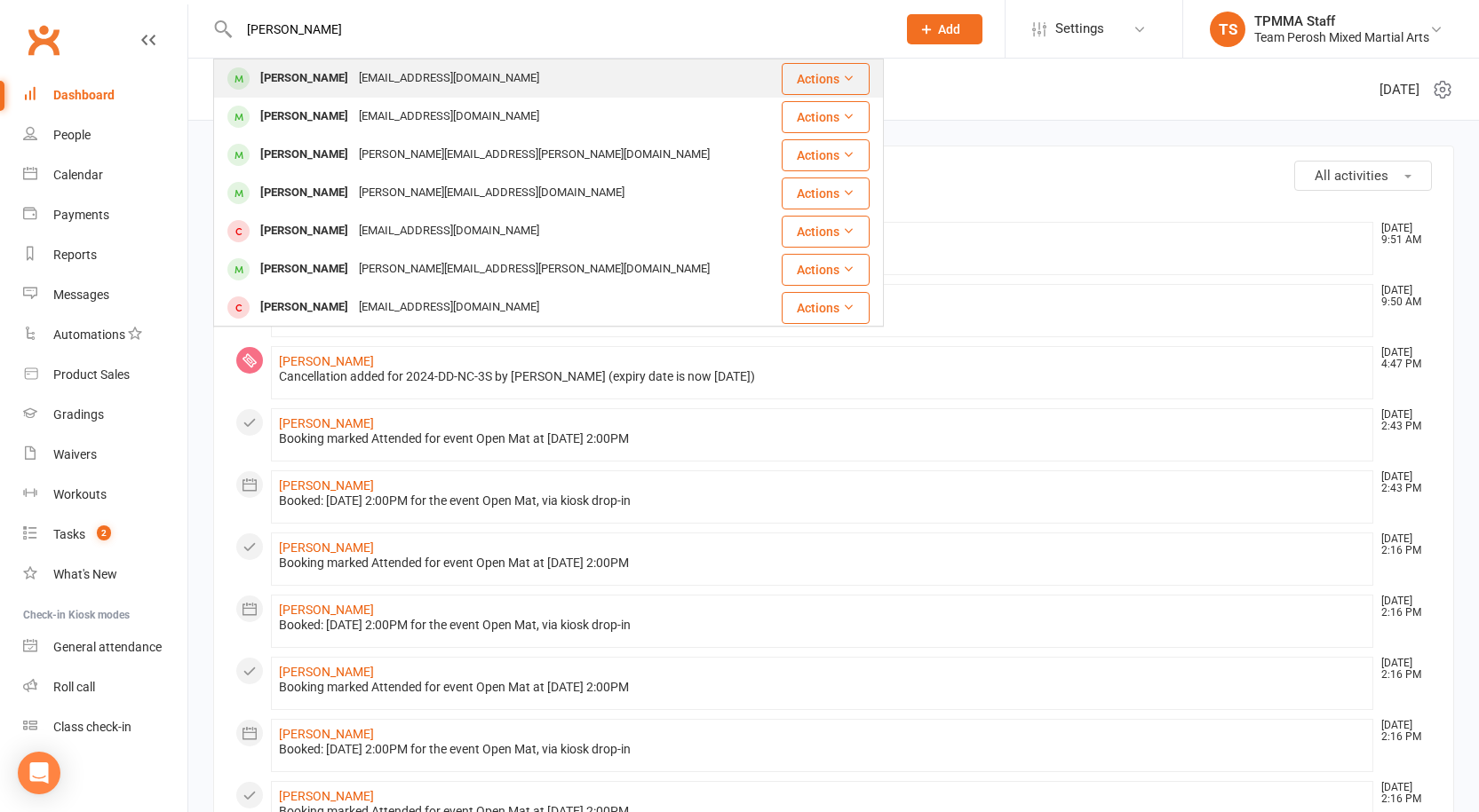
type input "[PERSON_NAME]"
click at [307, 81] on div "[PERSON_NAME]" at bounding box center [304, 78] width 99 height 26
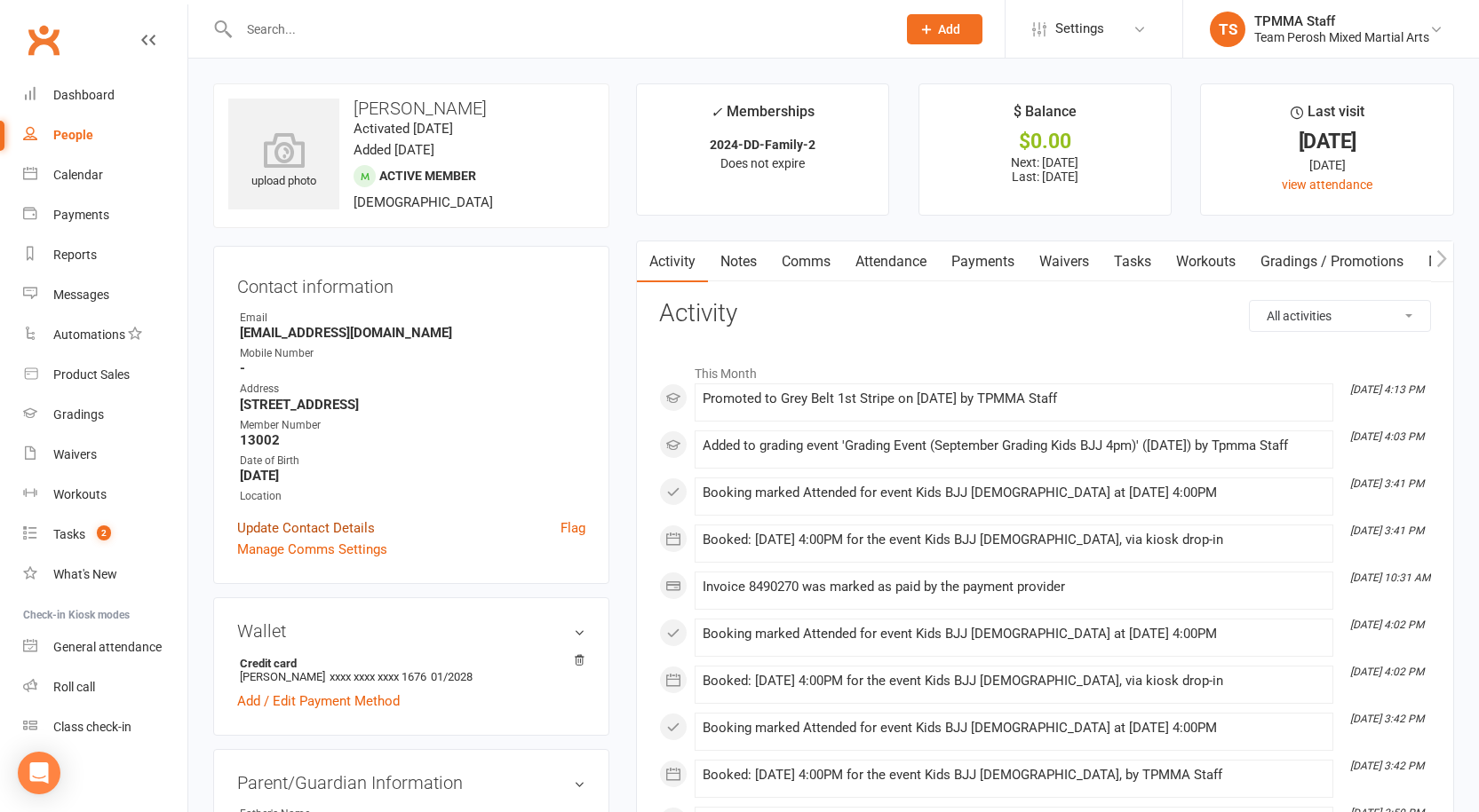
click at [331, 527] on link "Update Contact Details" at bounding box center [306, 528] width 138 height 21
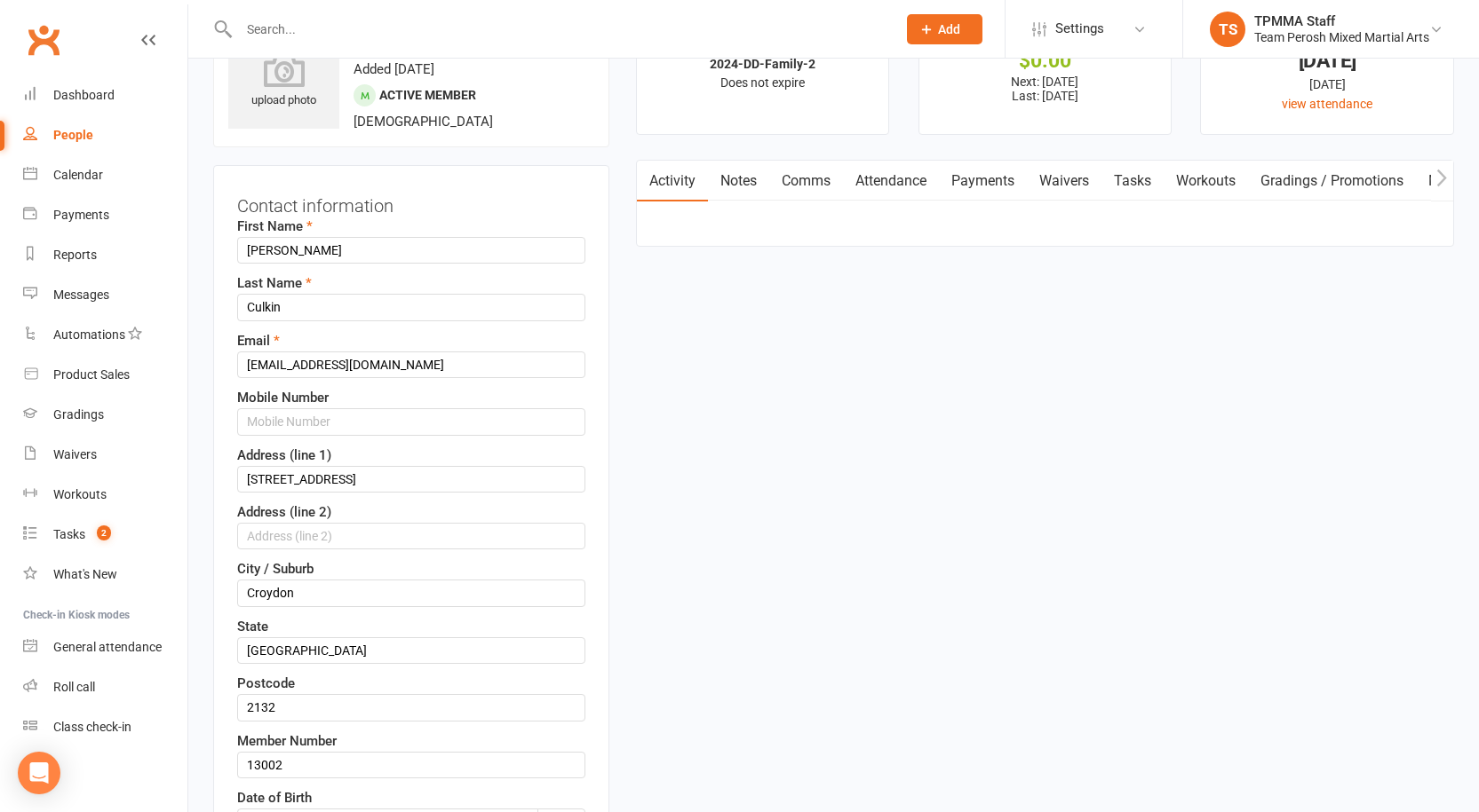
scroll to position [83, 0]
click at [293, 416] on input "text" at bounding box center [411, 419] width 348 height 27
paste input "0403 467 098"
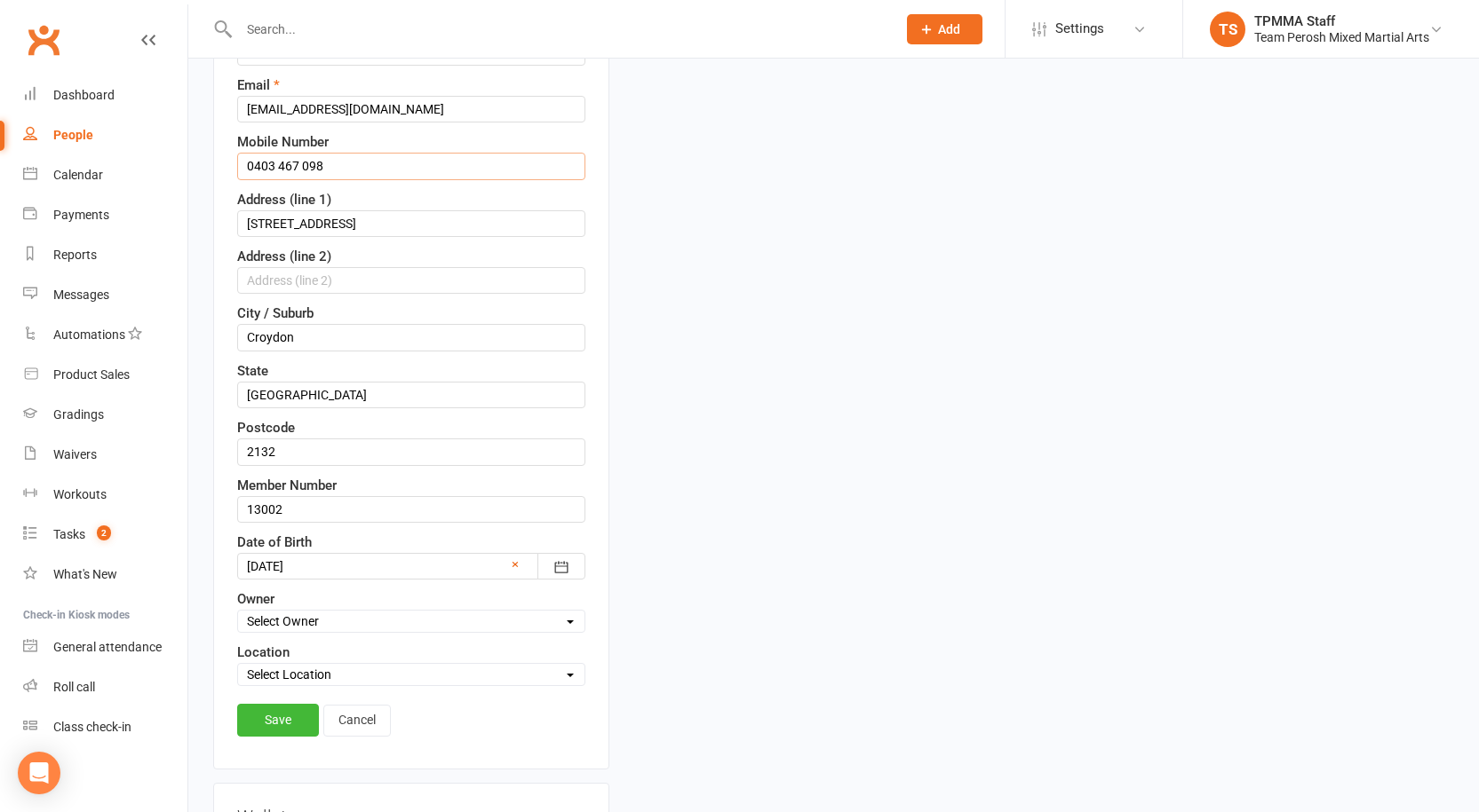
scroll to position [438, 0]
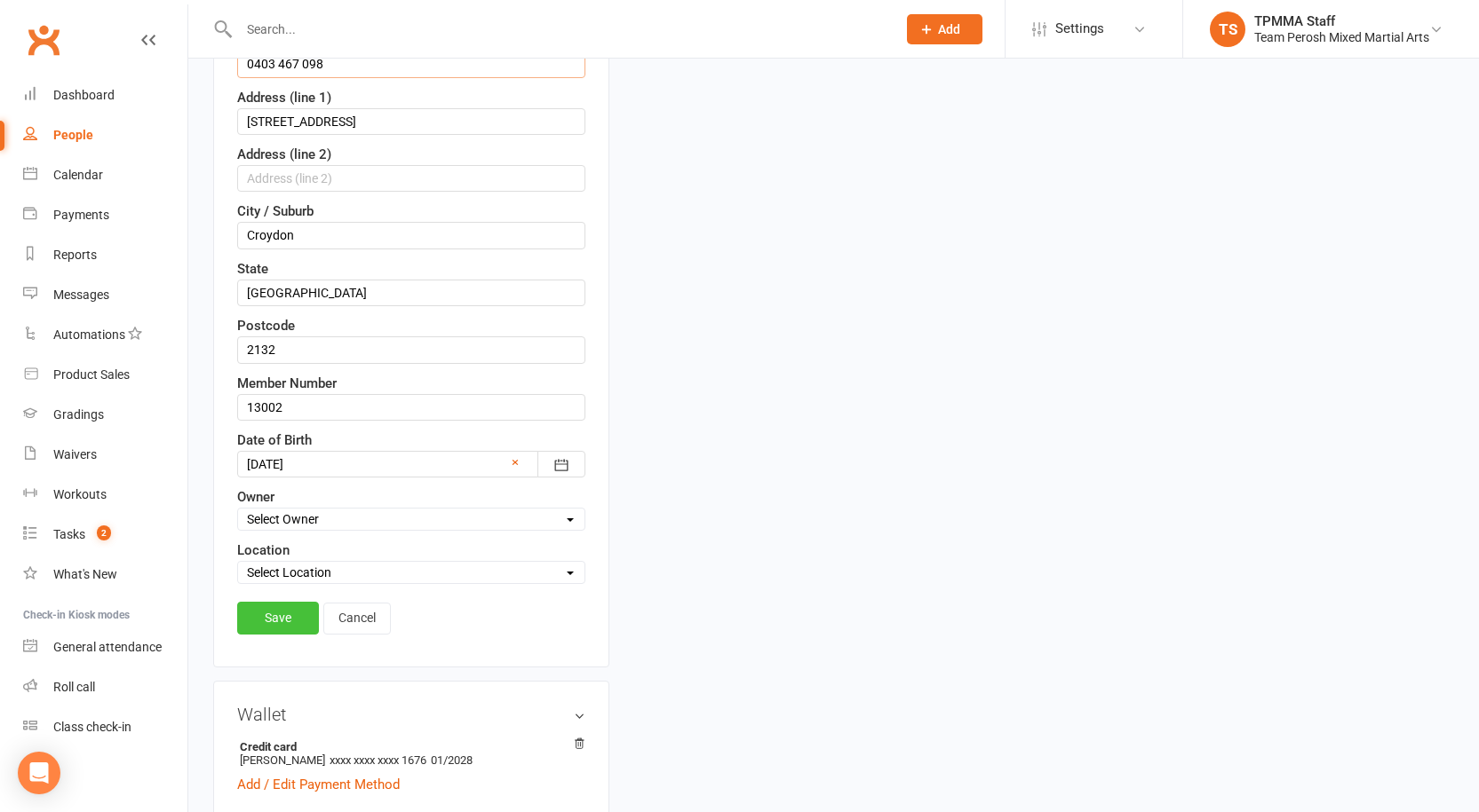
type input "0403 467 098"
click at [295, 625] on link "Save" at bounding box center [278, 617] width 82 height 32
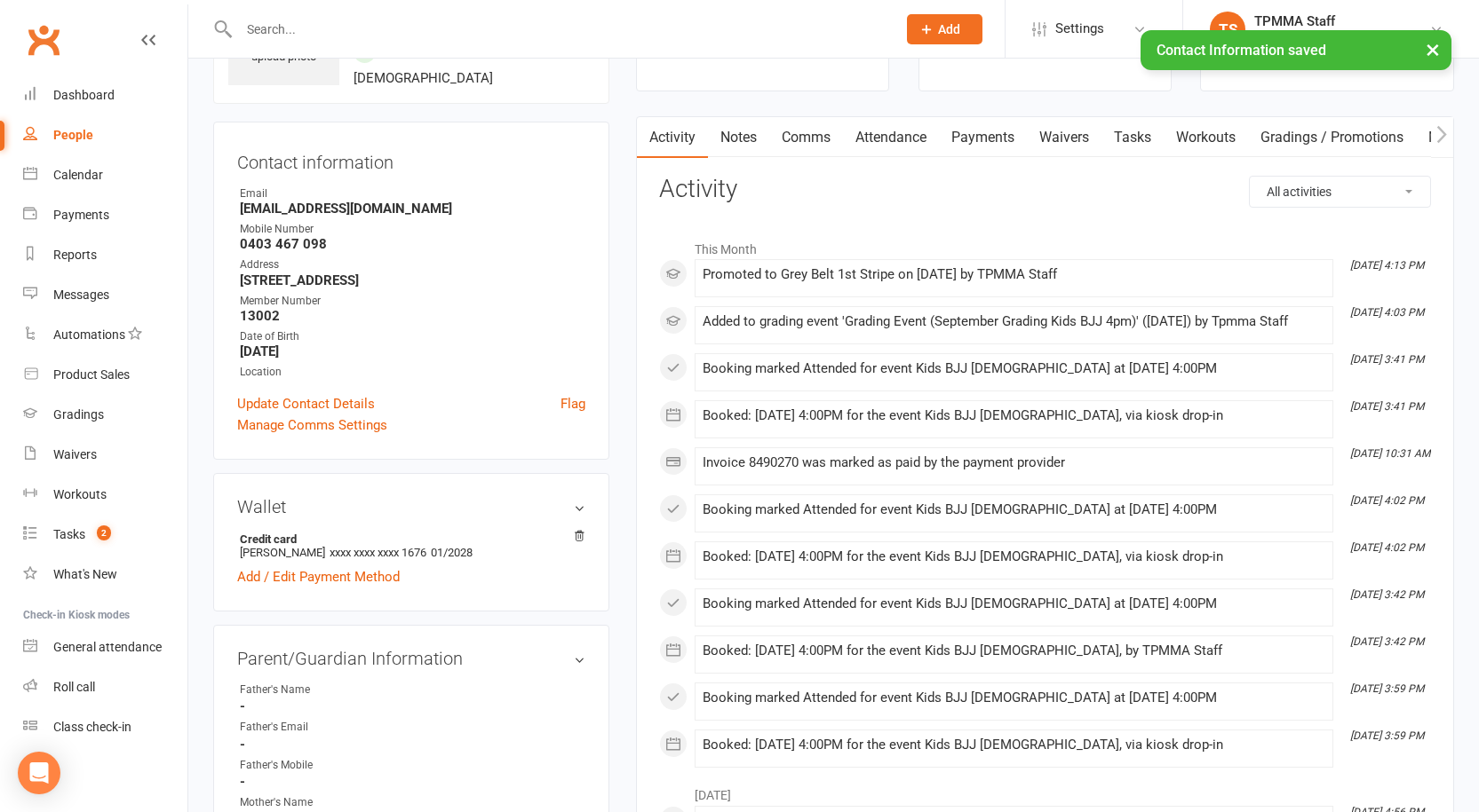
scroll to position [0, 0]
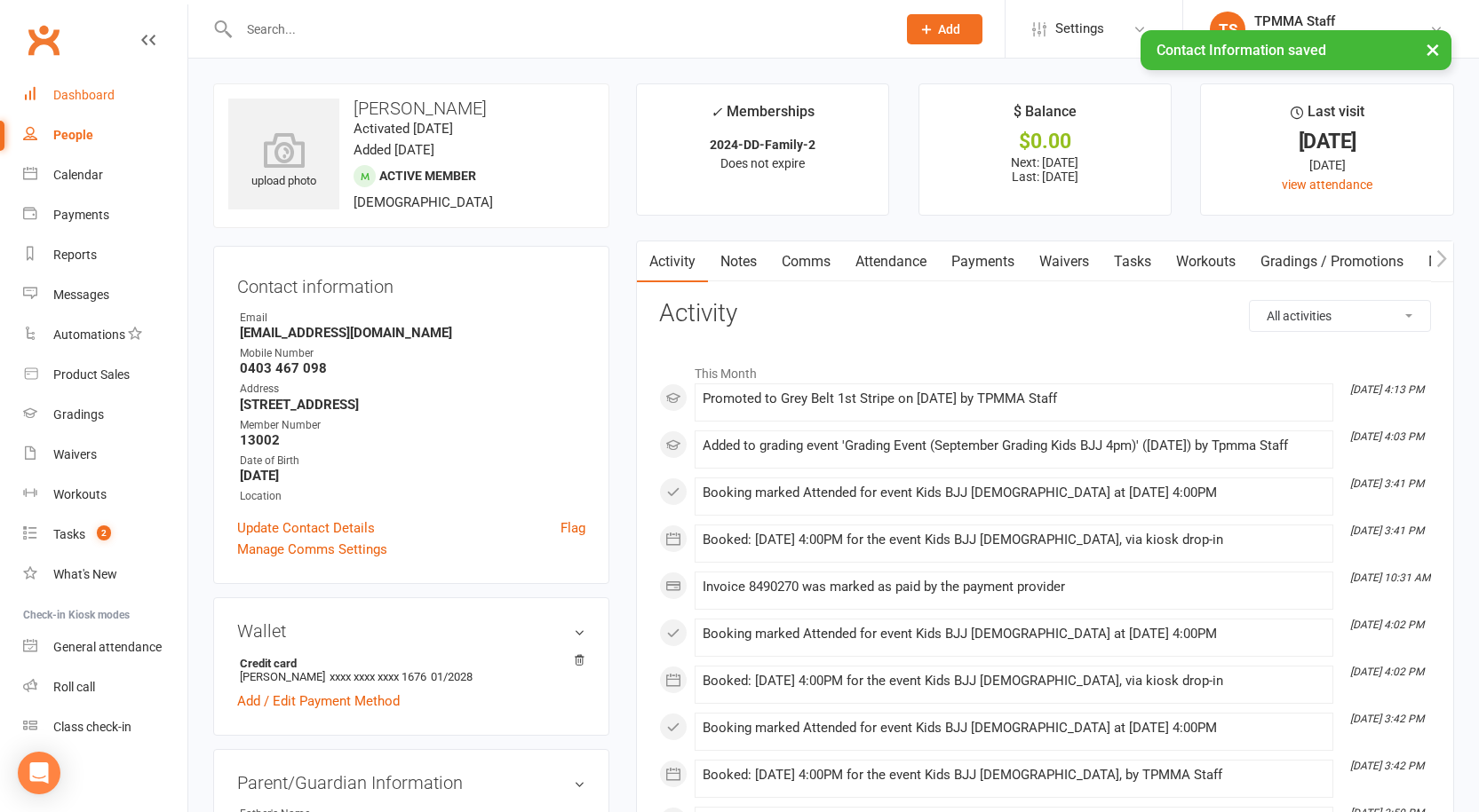
click at [77, 100] on div "Dashboard" at bounding box center [84, 94] width 61 height 14
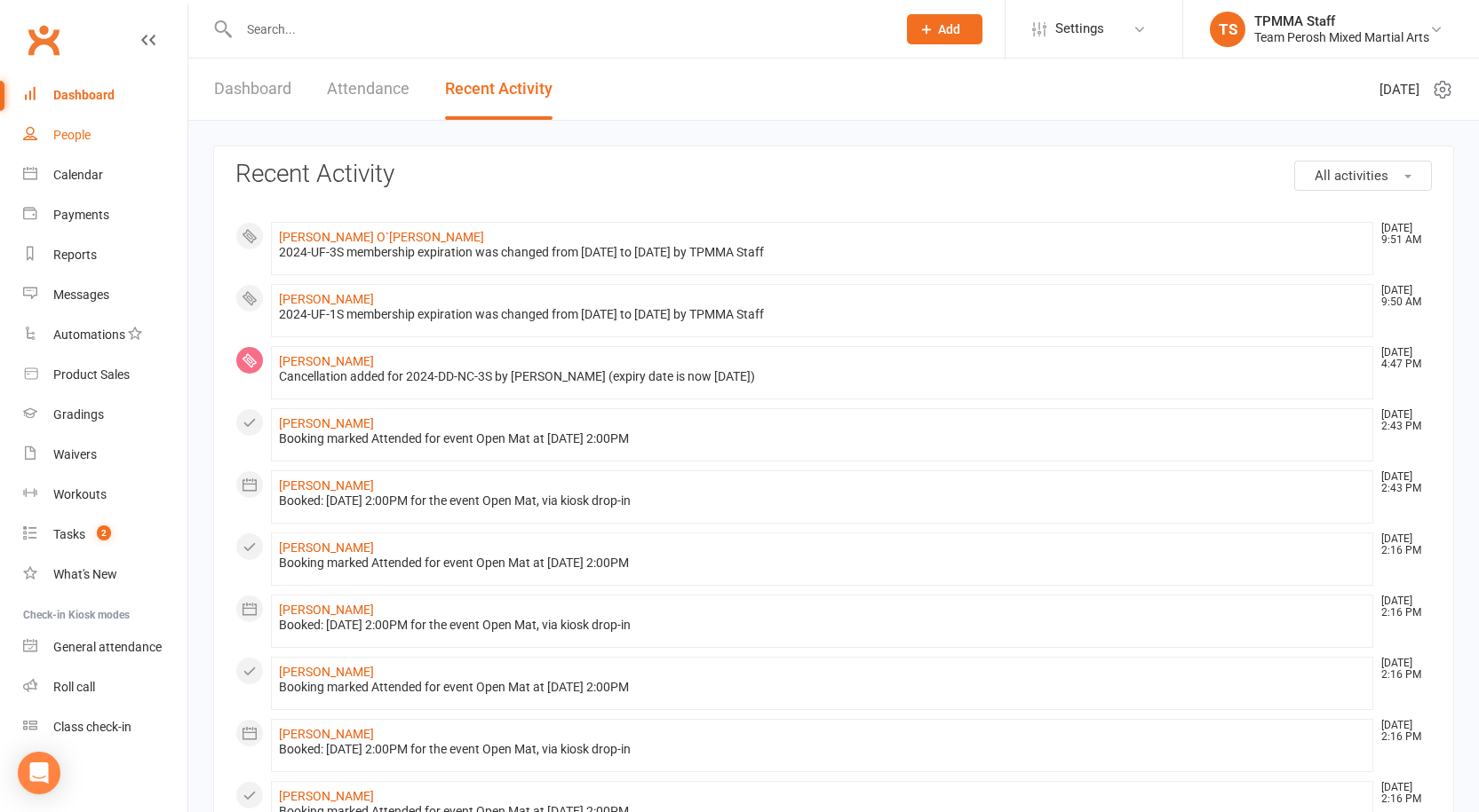
click at [95, 129] on link "People" at bounding box center [105, 135] width 164 height 40
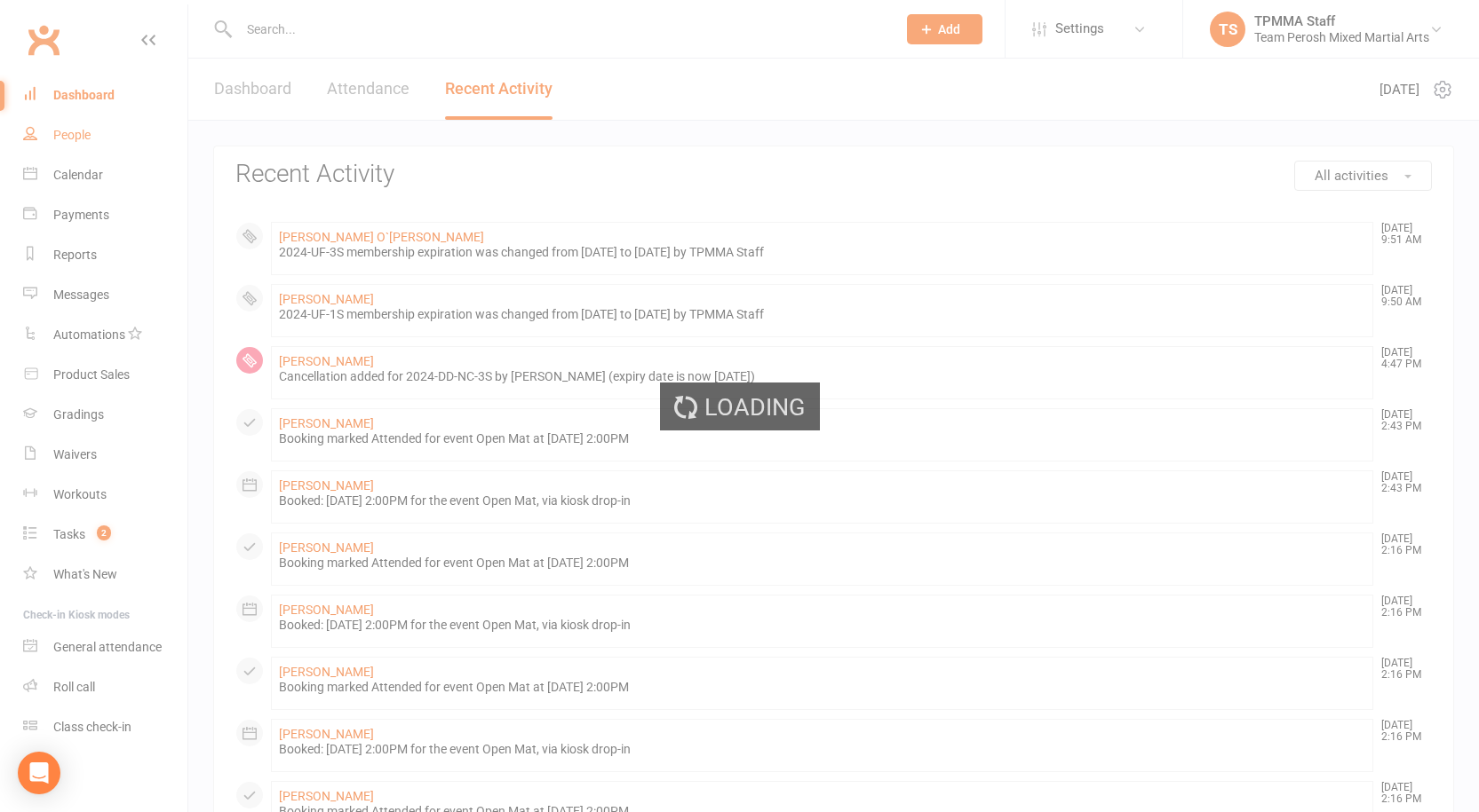
select select "active_trial"
select select "100"
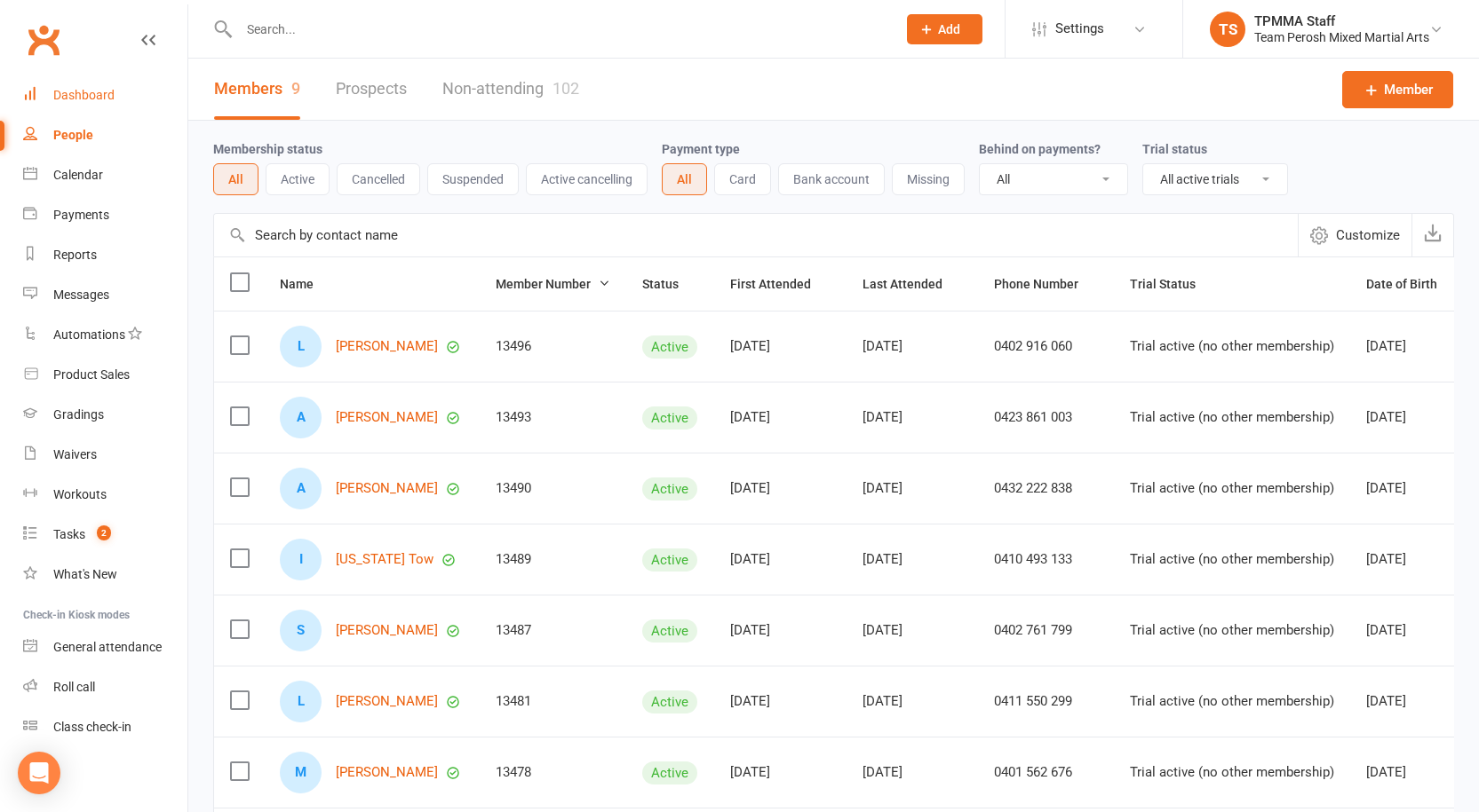
click at [101, 96] on ui-view "Prospect Member Non-attending contact Grading event Task Membership plan Bulk m…" at bounding box center [740, 543] width 1479 height 1077
click at [83, 83] on link "Dashboard" at bounding box center [105, 95] width 164 height 40
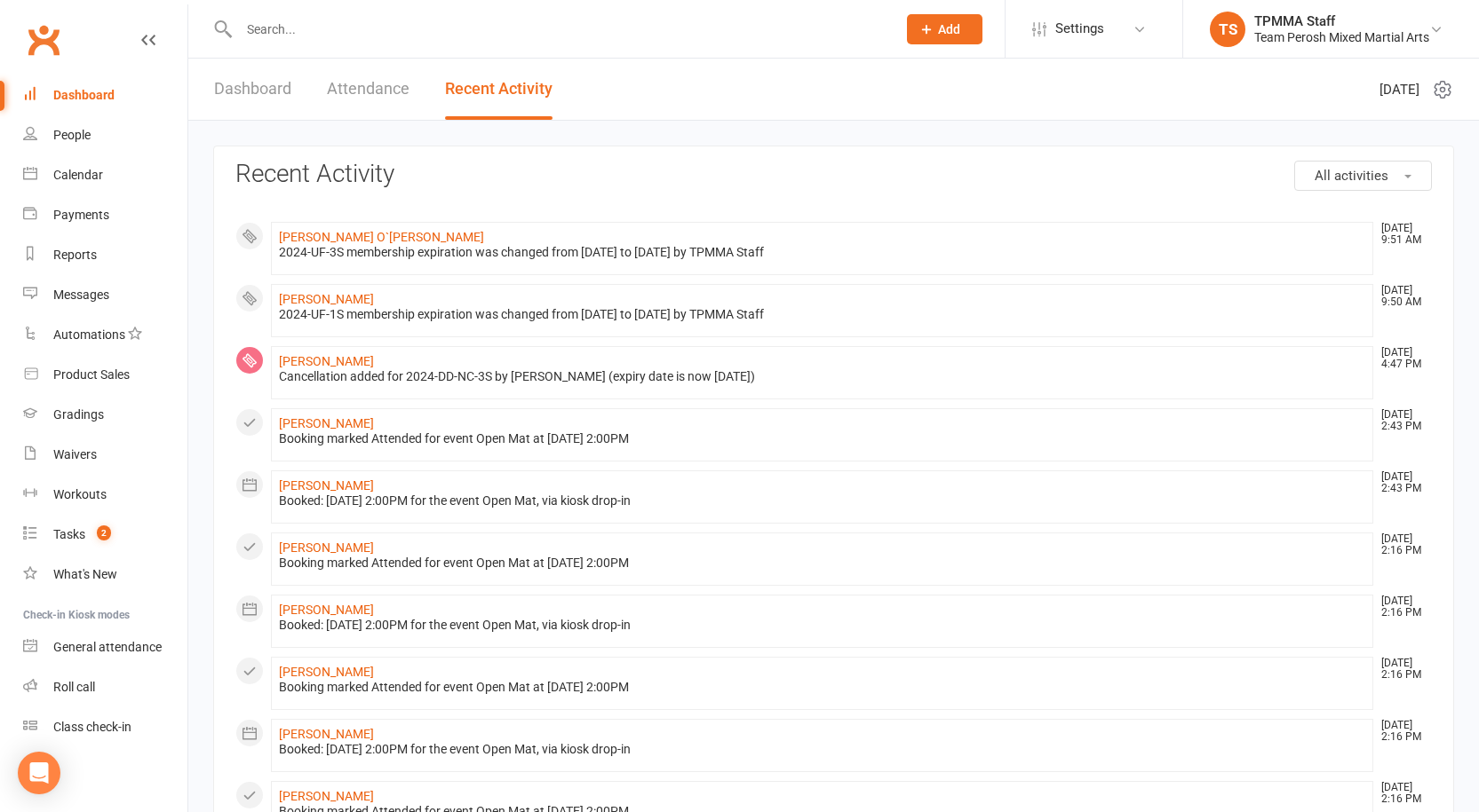
click at [87, 95] on div "Dashboard" at bounding box center [84, 94] width 61 height 14
click at [279, 93] on link "Dashboard" at bounding box center [253, 89] width 78 height 61
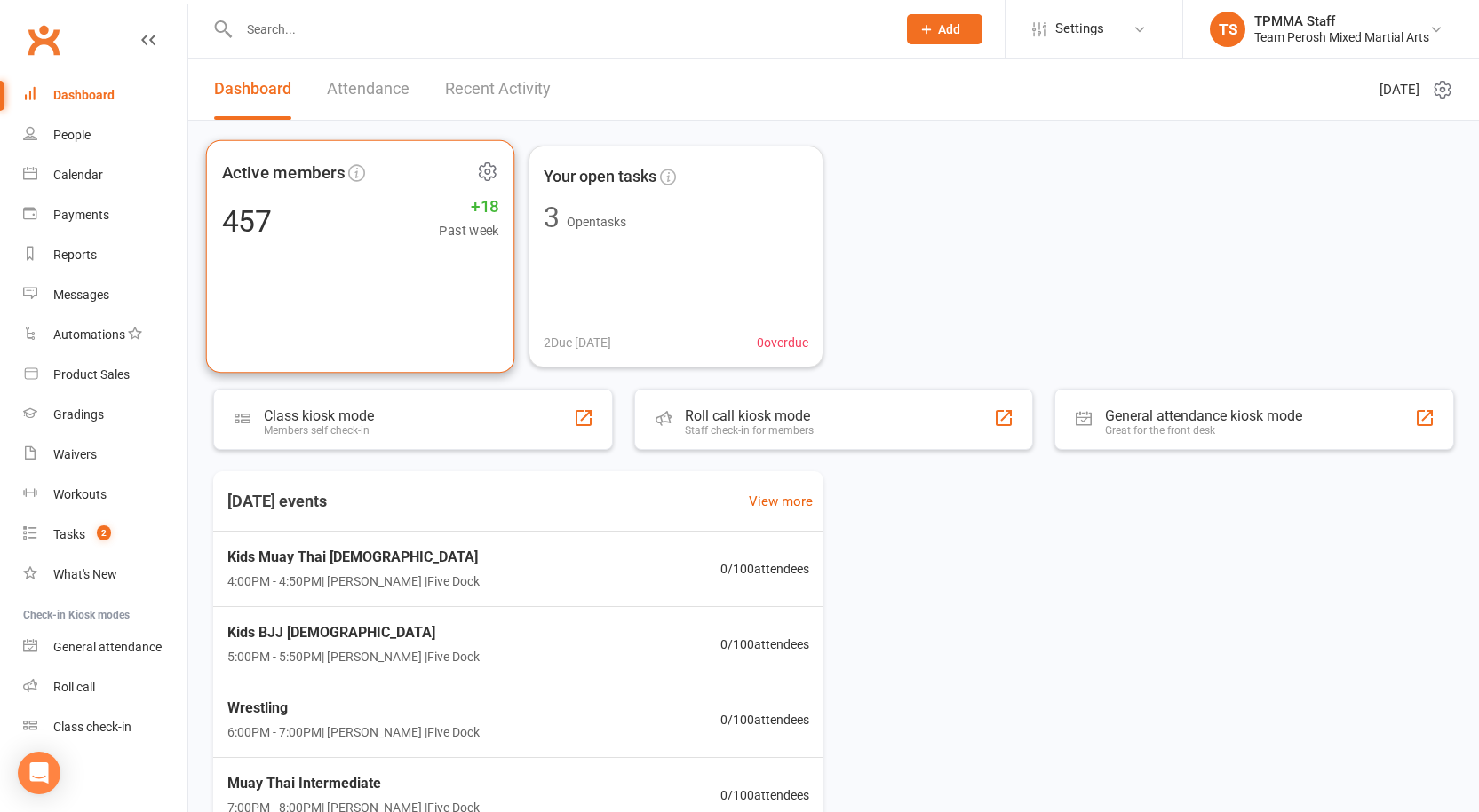
click at [295, 174] on span "Active members" at bounding box center [284, 172] width 124 height 27
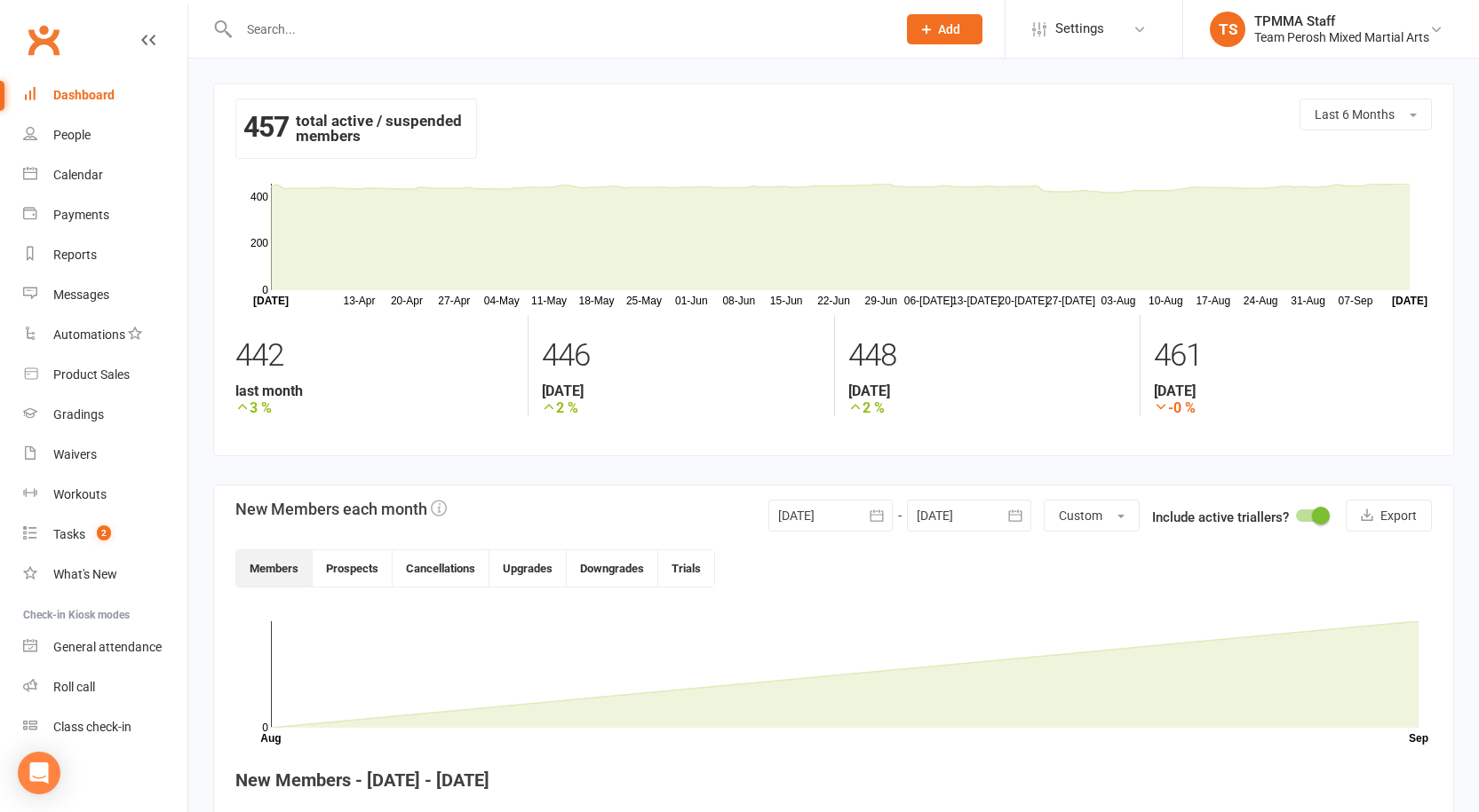
click at [881, 517] on icon "button" at bounding box center [876, 515] width 13 height 12
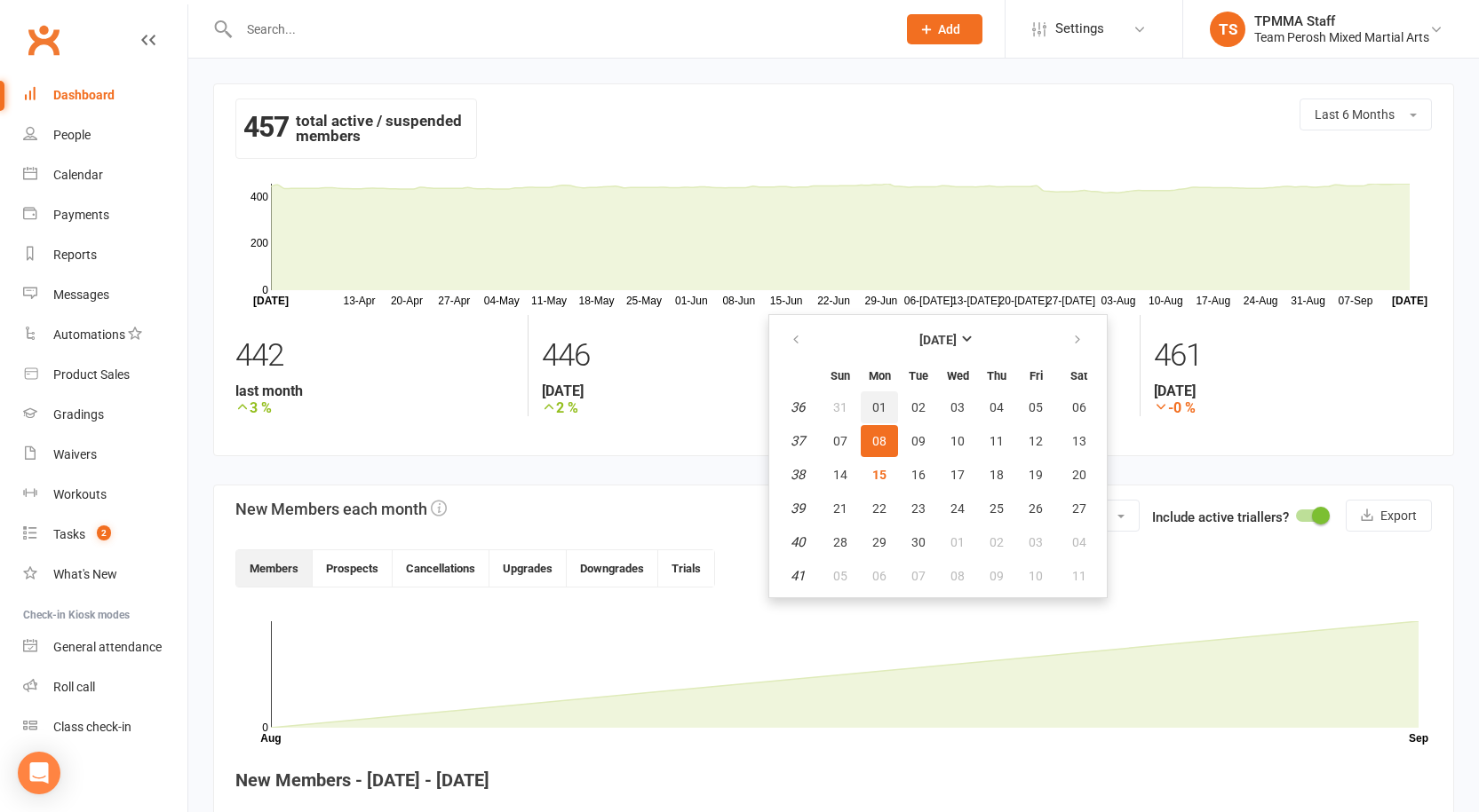
click at [878, 408] on span "01" at bounding box center [879, 407] width 14 height 14
type input "[DATE]"
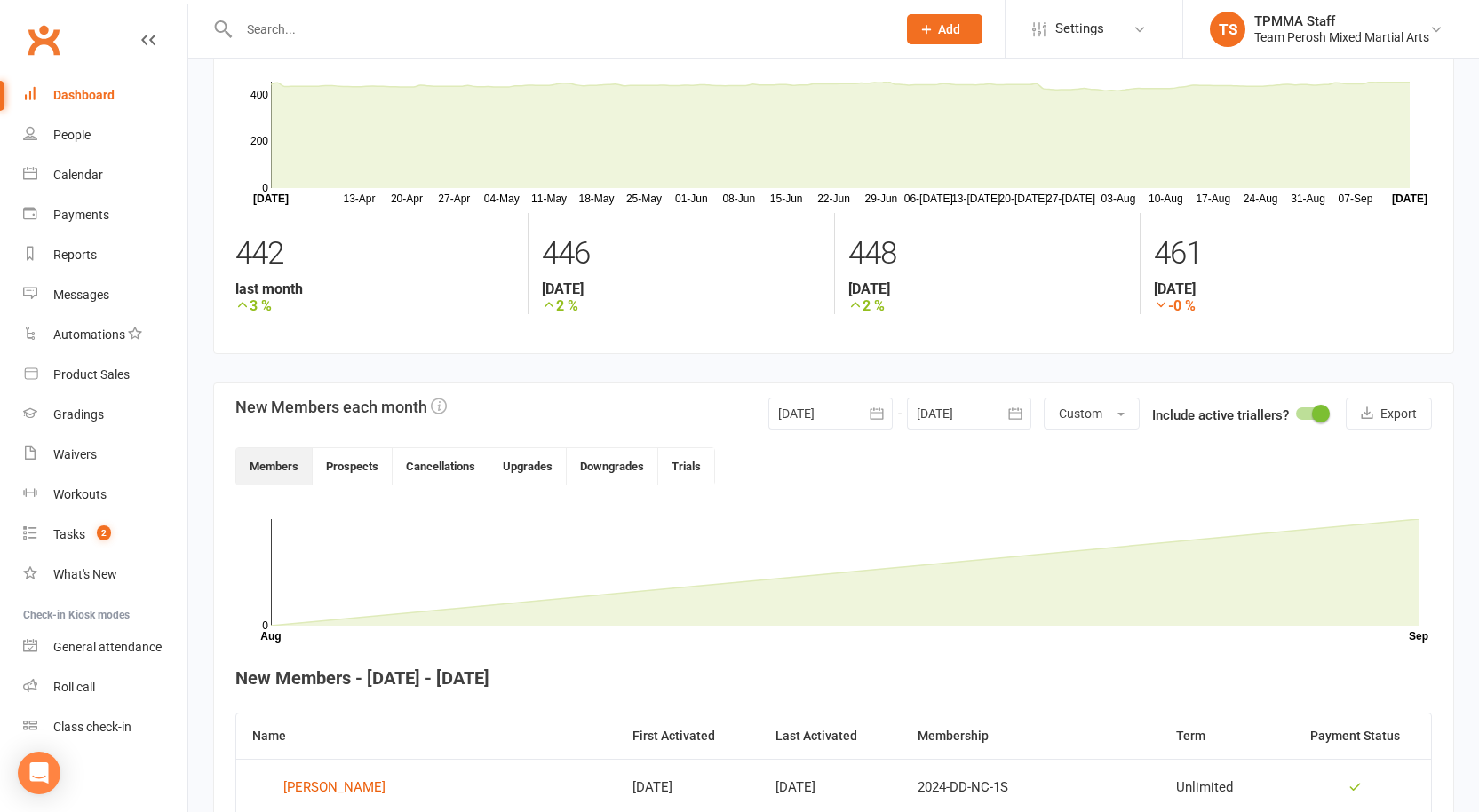
scroll to position [177, 0]
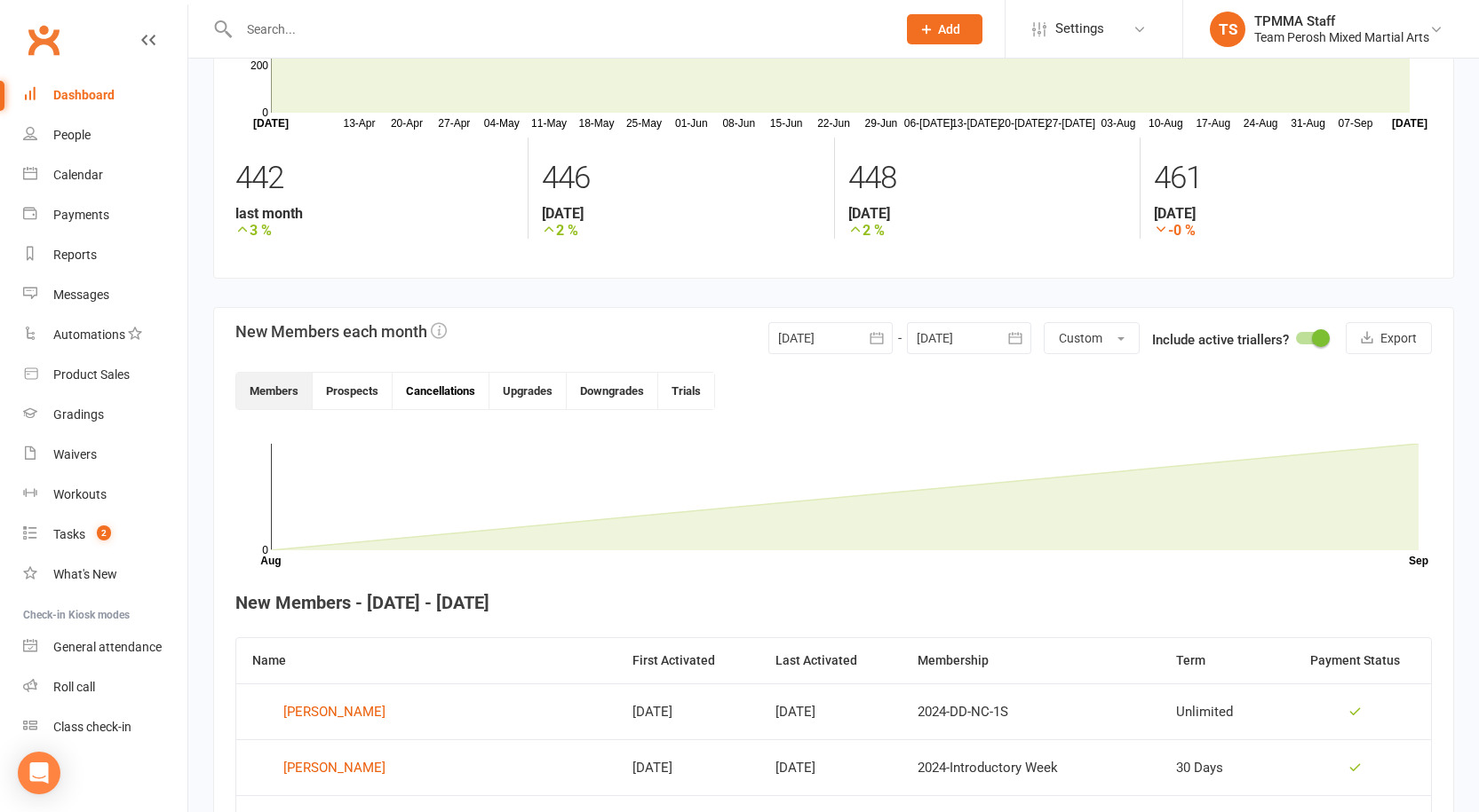
click at [450, 398] on button "Cancellations" at bounding box center [440, 390] width 97 height 36
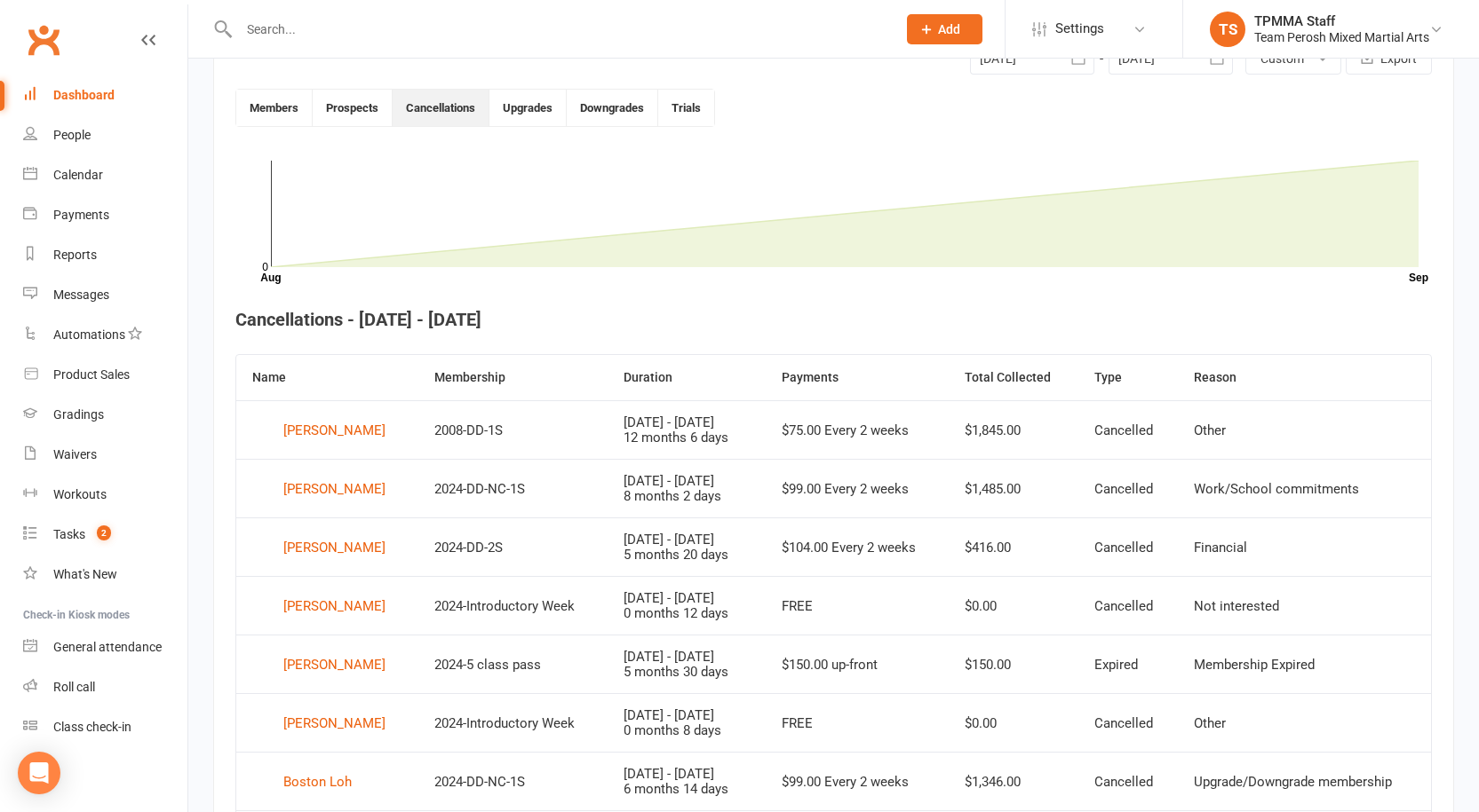
scroll to position [0, 0]
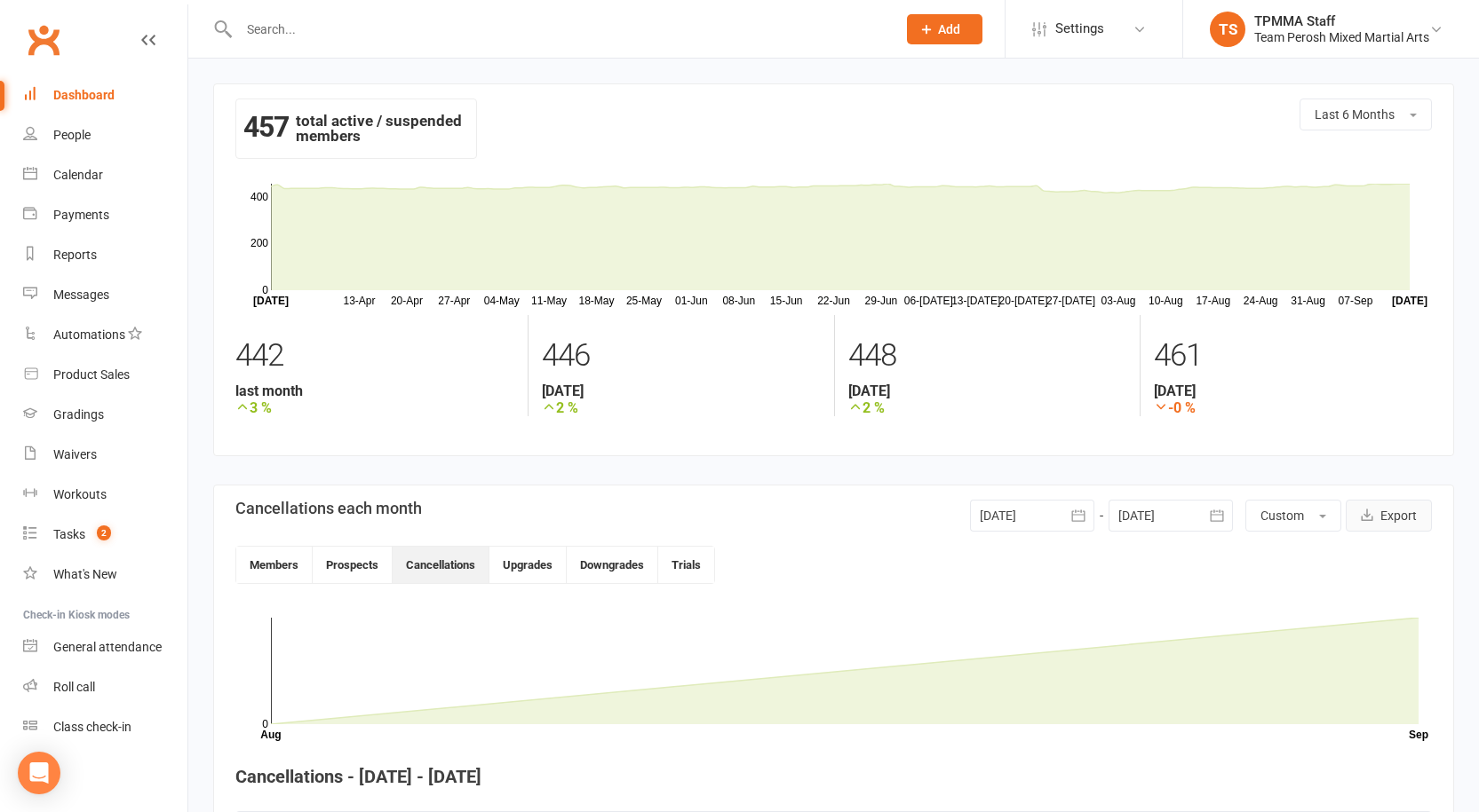
click at [1401, 512] on button "Export" at bounding box center [1389, 516] width 86 height 32
click at [102, 91] on div "Dashboard" at bounding box center [84, 94] width 61 height 14
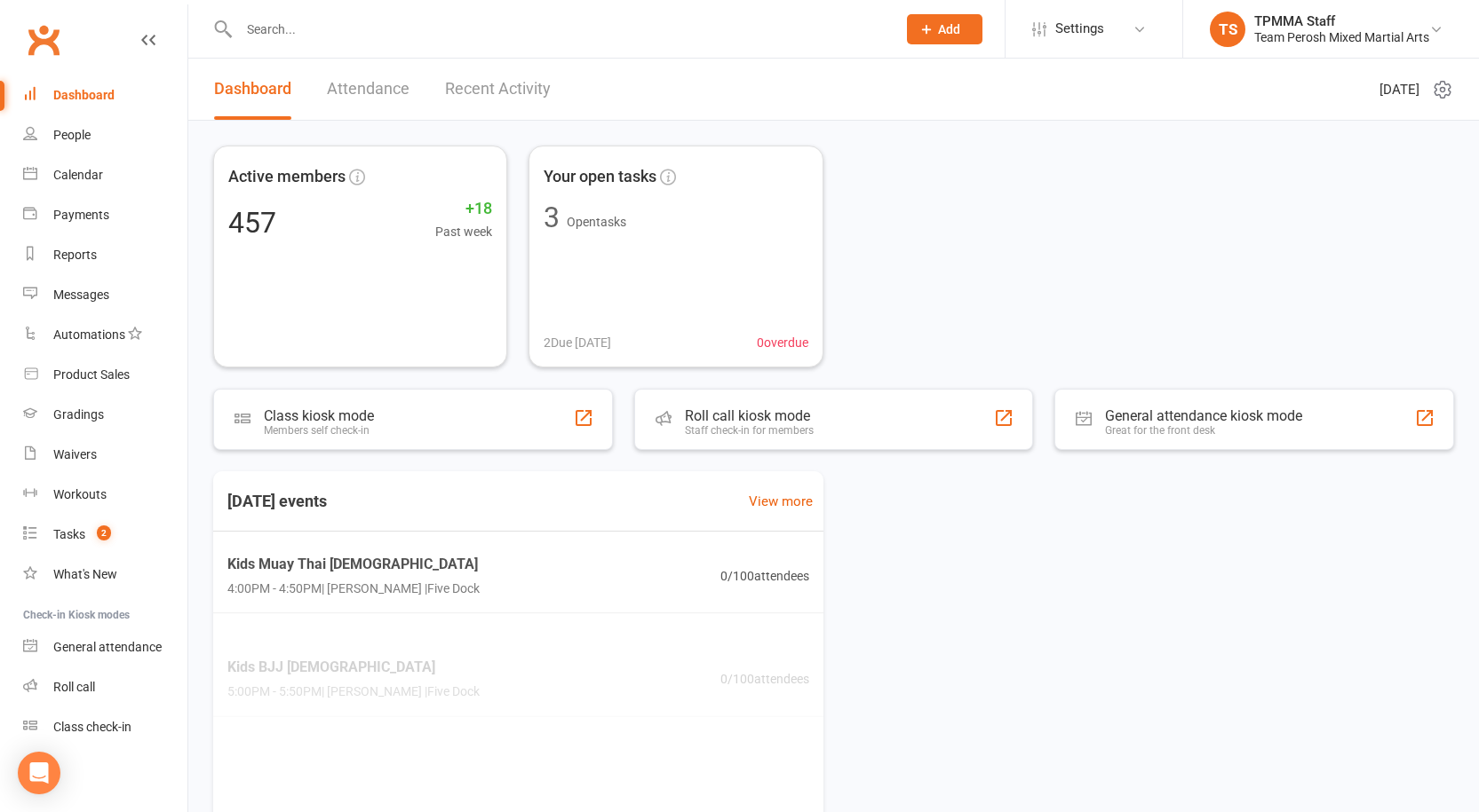
click at [499, 91] on link "Recent Activity" at bounding box center [498, 89] width 105 height 61
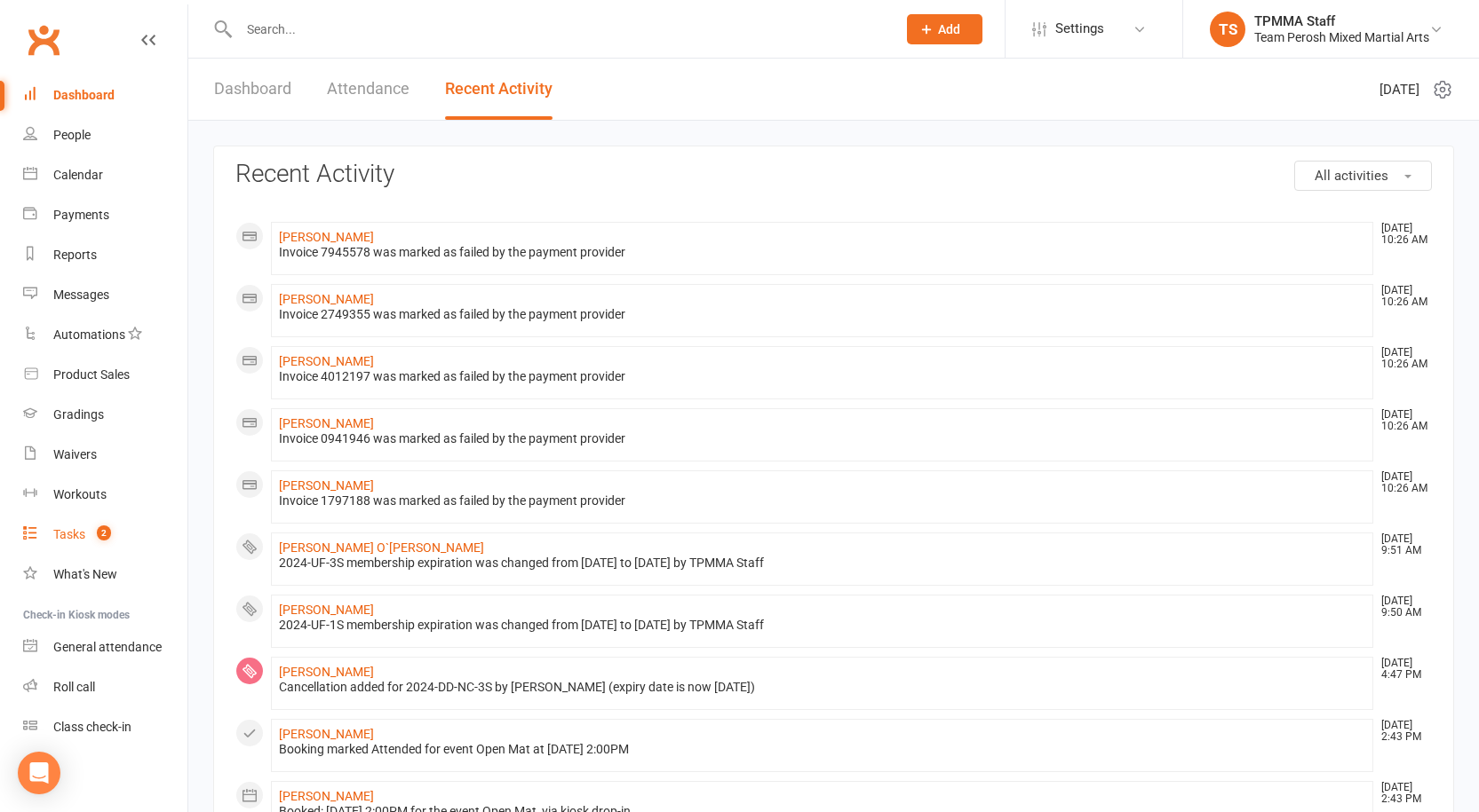
click at [90, 535] on count-badge "2" at bounding box center [99, 533] width 23 height 14
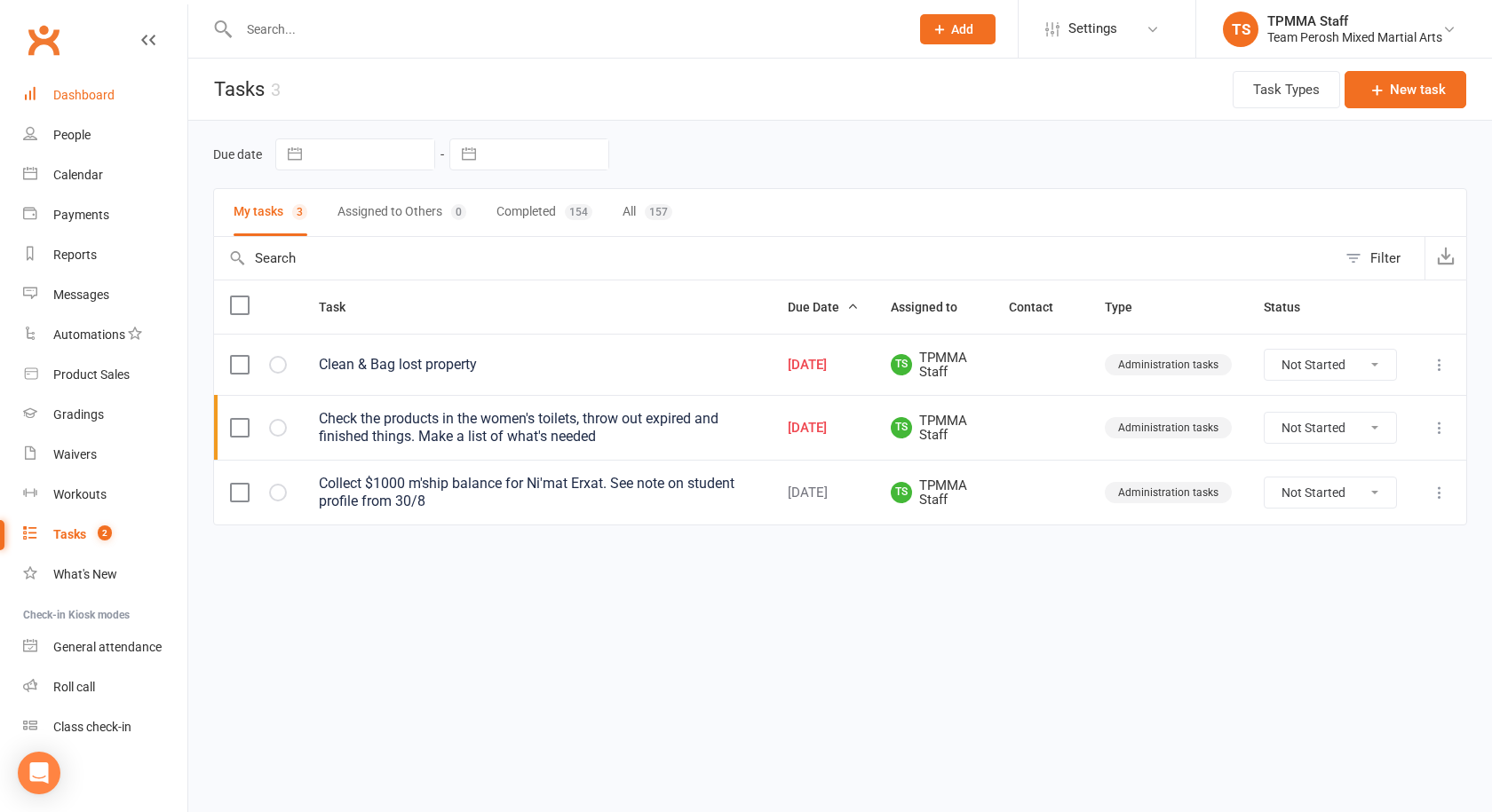
click at [97, 90] on div "Dashboard" at bounding box center [84, 94] width 61 height 14
